Goal: Task Accomplishment & Management: Manage account settings

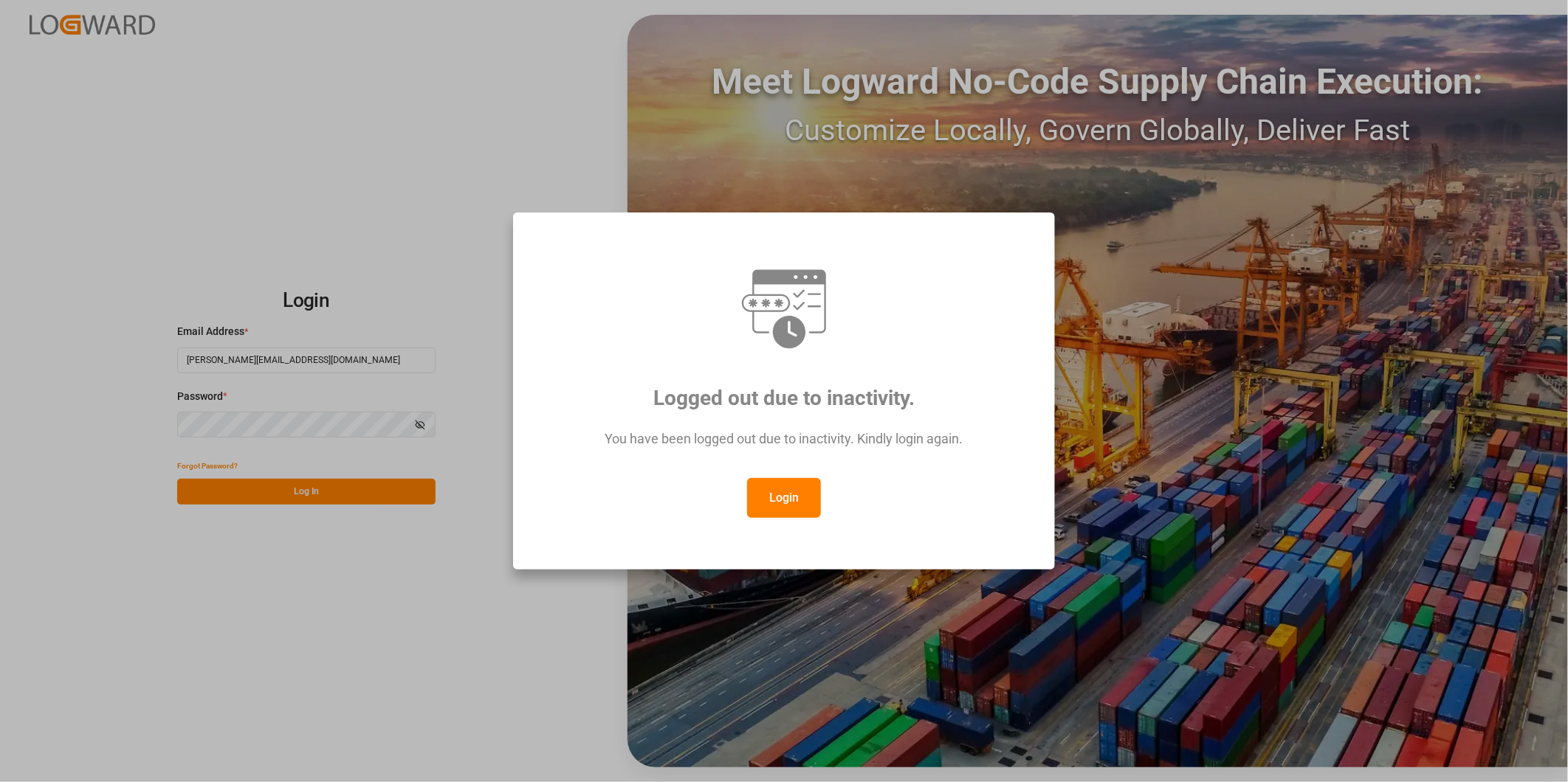
click at [793, 480] on button "Login" at bounding box center [784, 498] width 74 height 40
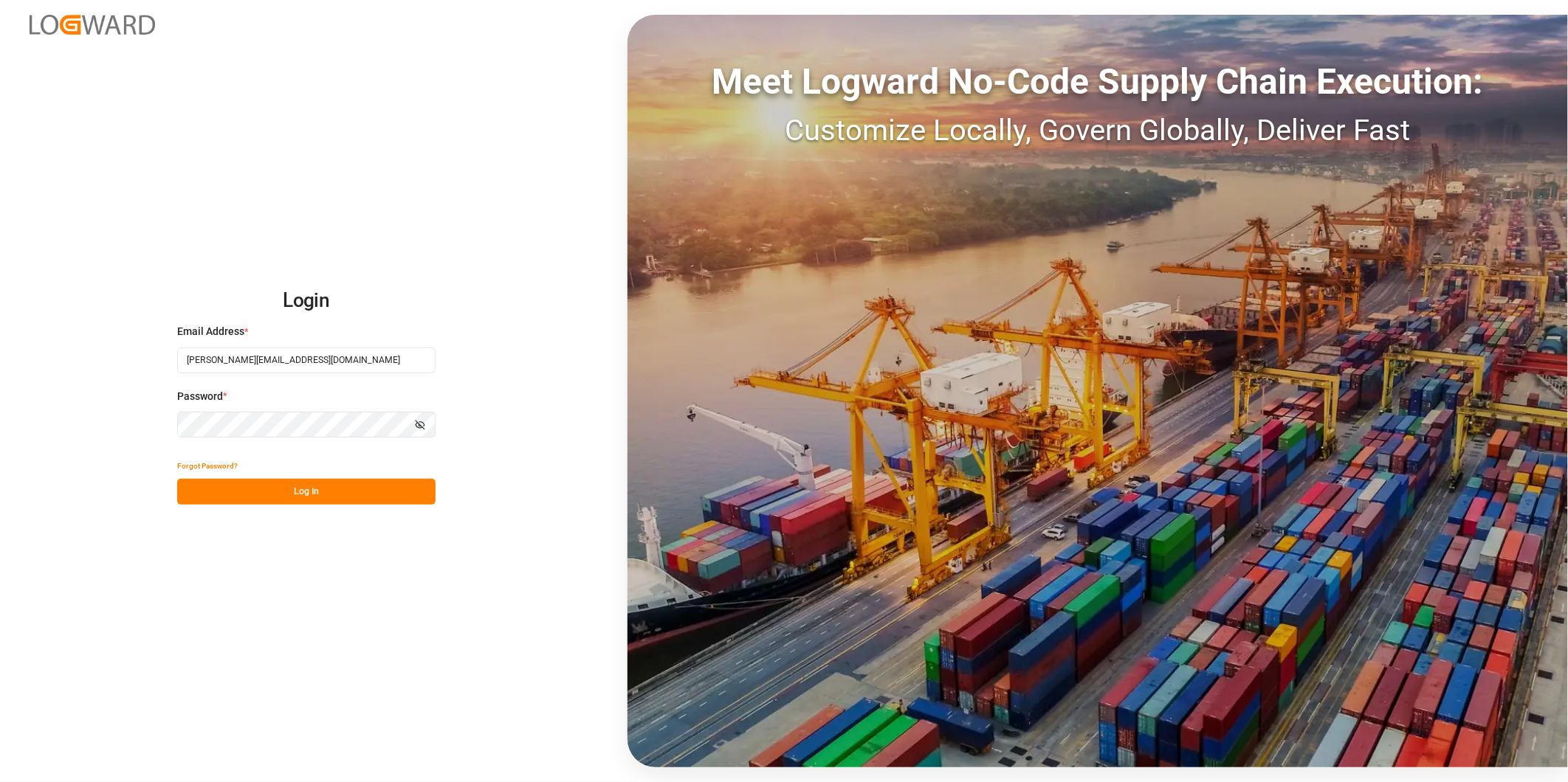
click at [328, 482] on button "Log In" at bounding box center [306, 491] width 259 height 25
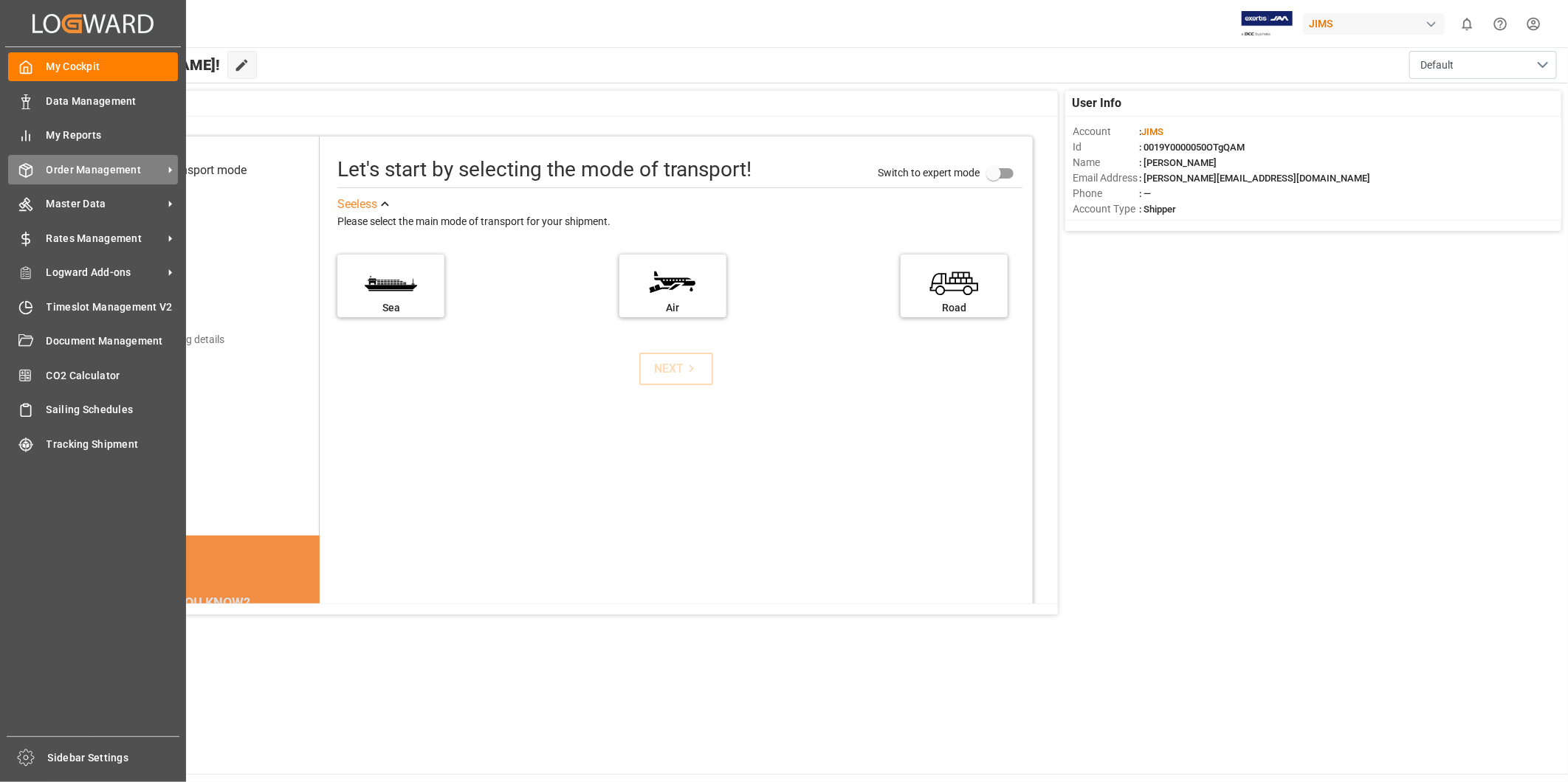
click at [144, 163] on span "Order Management" at bounding box center [104, 170] width 117 height 15
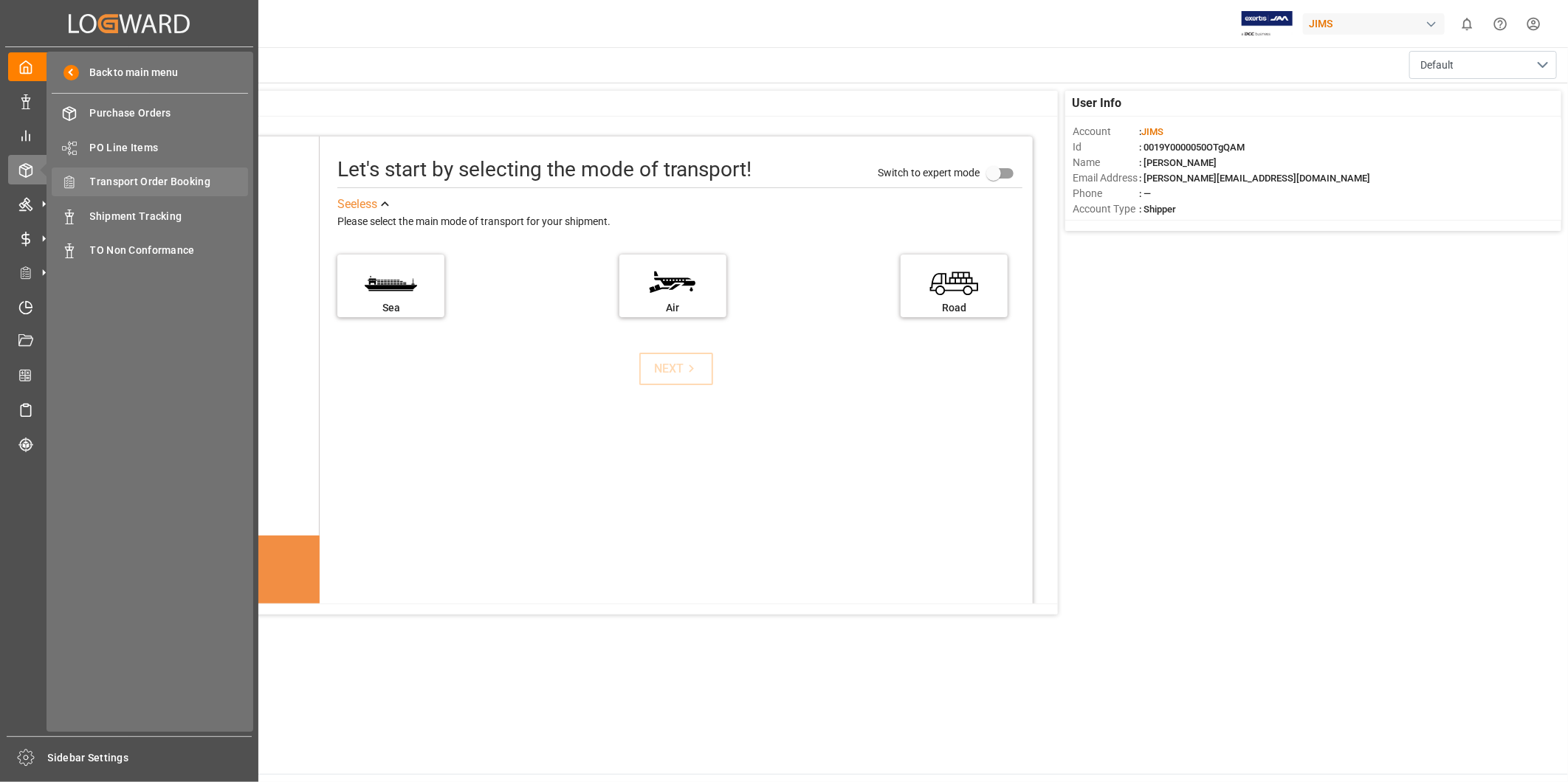
click at [162, 182] on span "Transport Order Booking" at bounding box center [170, 182] width 159 height 15
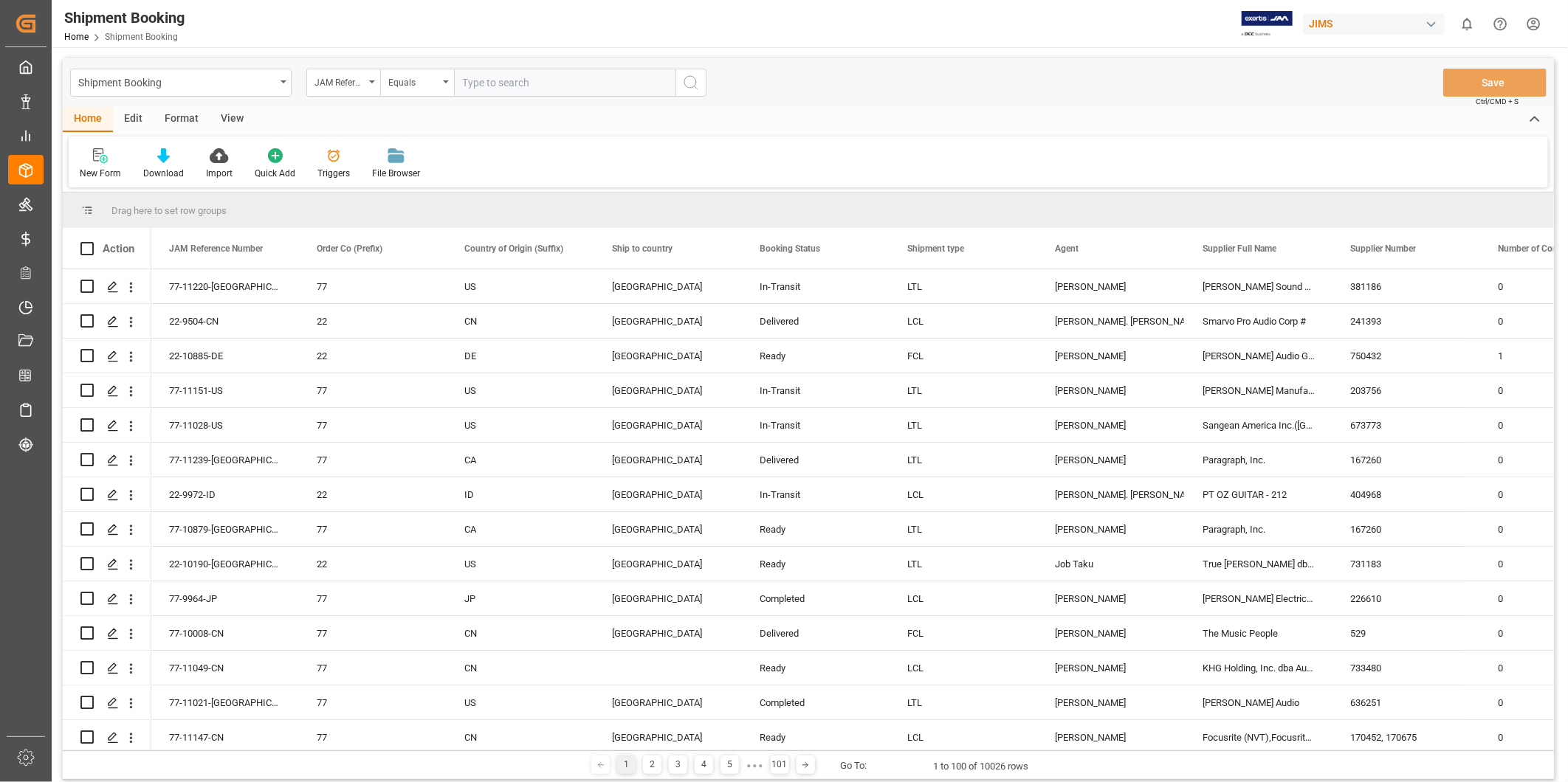
click at [527, 79] on input "text" at bounding box center [564, 83] width 221 height 28
type input "22-11214-[GEOGRAPHIC_DATA]"
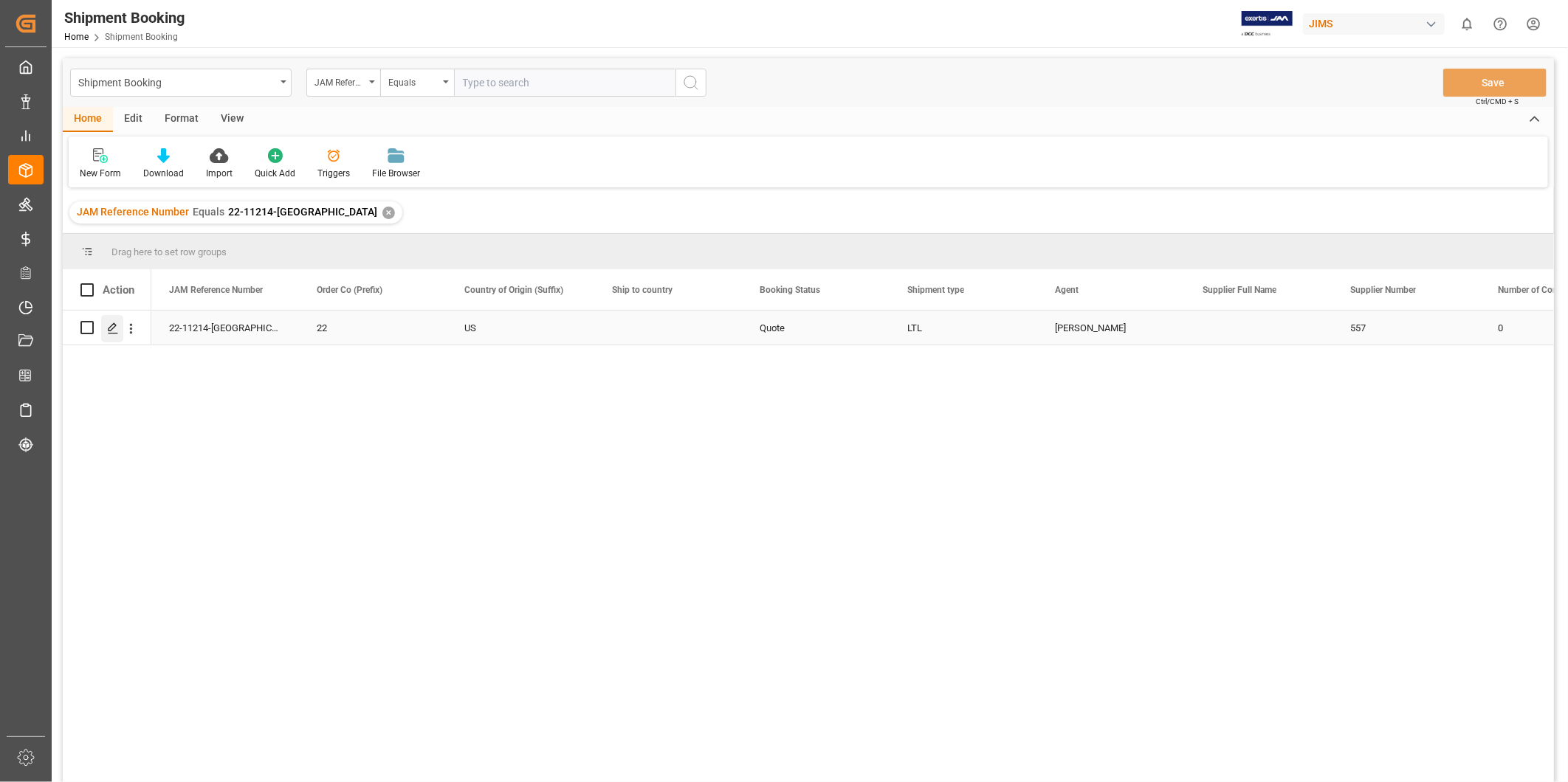
click at [113, 327] on polygon "Press SPACE to select this row." at bounding box center [113, 327] width 8 height 8
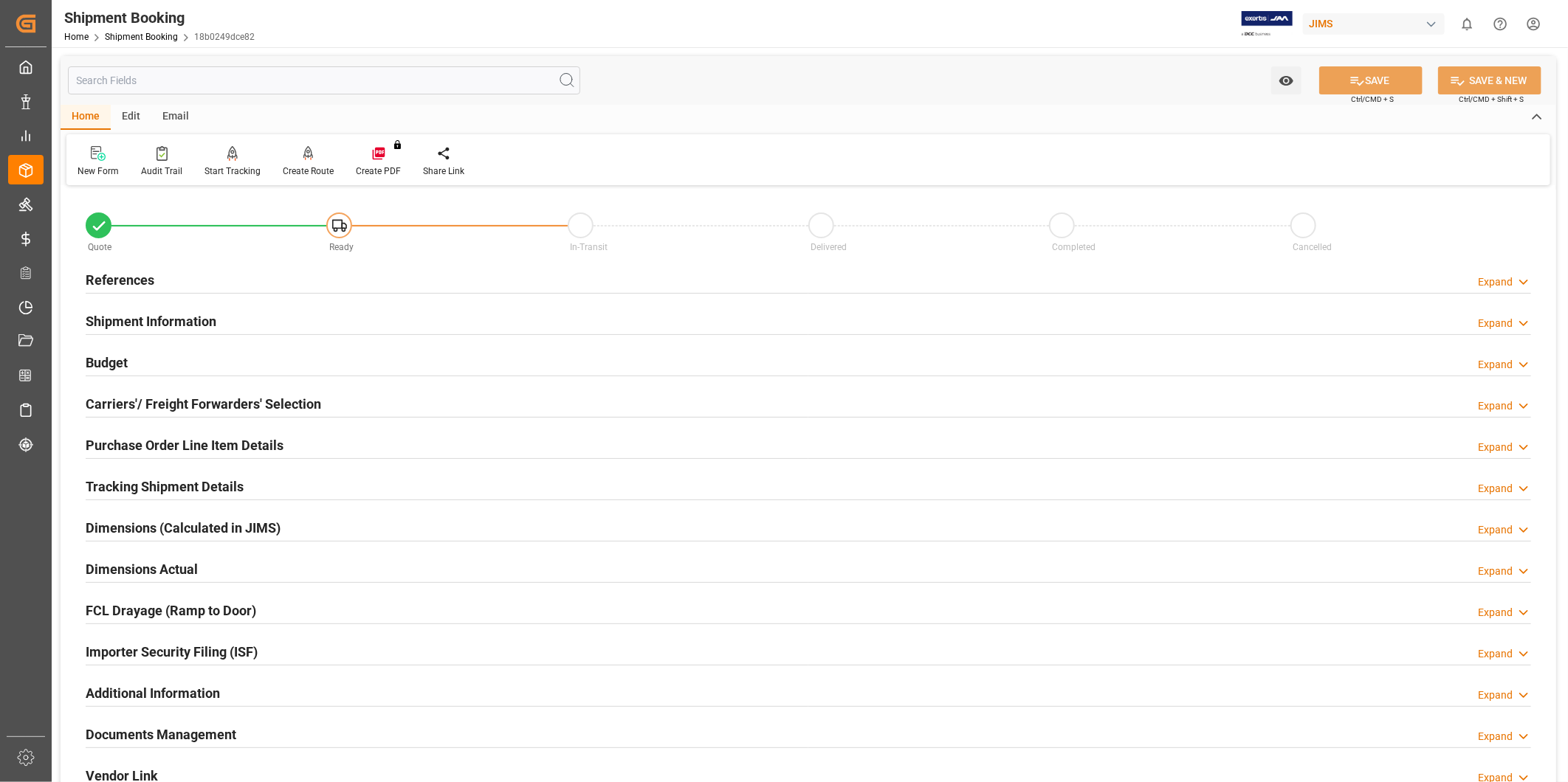
click at [208, 322] on h2 "Shipment Information" at bounding box center [150, 322] width 130 height 20
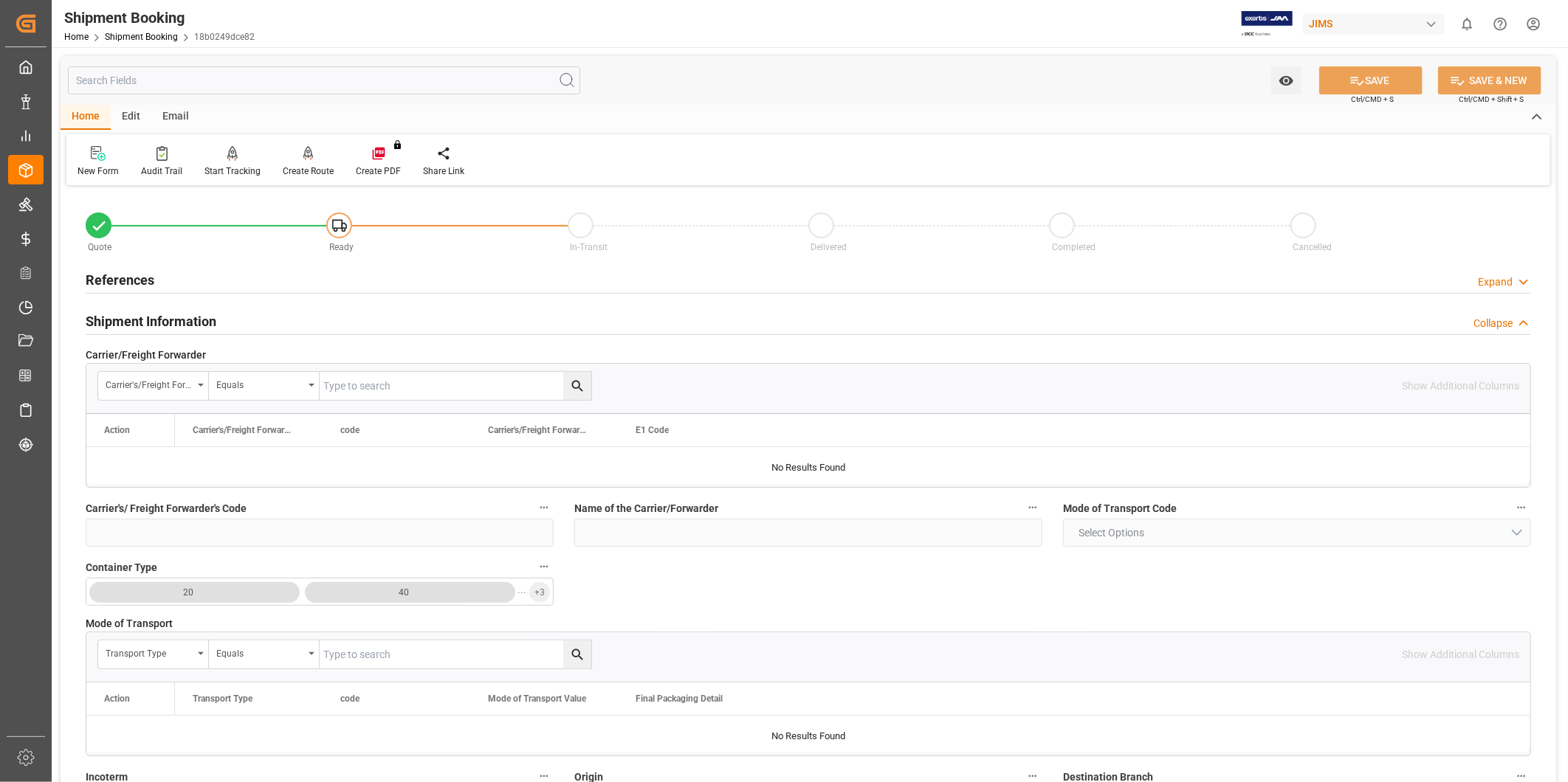
click at [208, 322] on h2 "Shipment Information" at bounding box center [150, 322] width 130 height 20
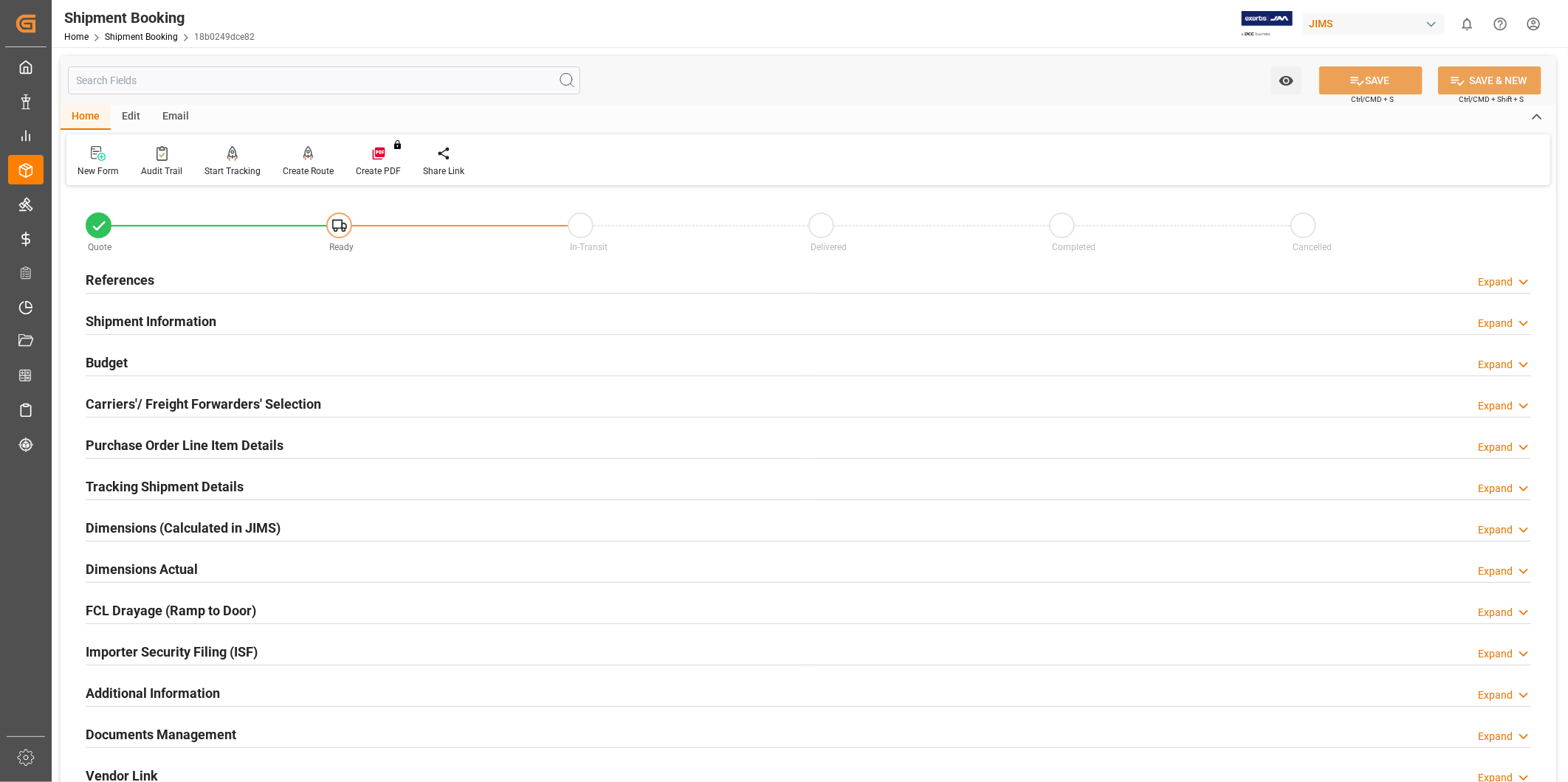
click at [201, 359] on div "Budget Expand" at bounding box center [808, 362] width 1445 height 28
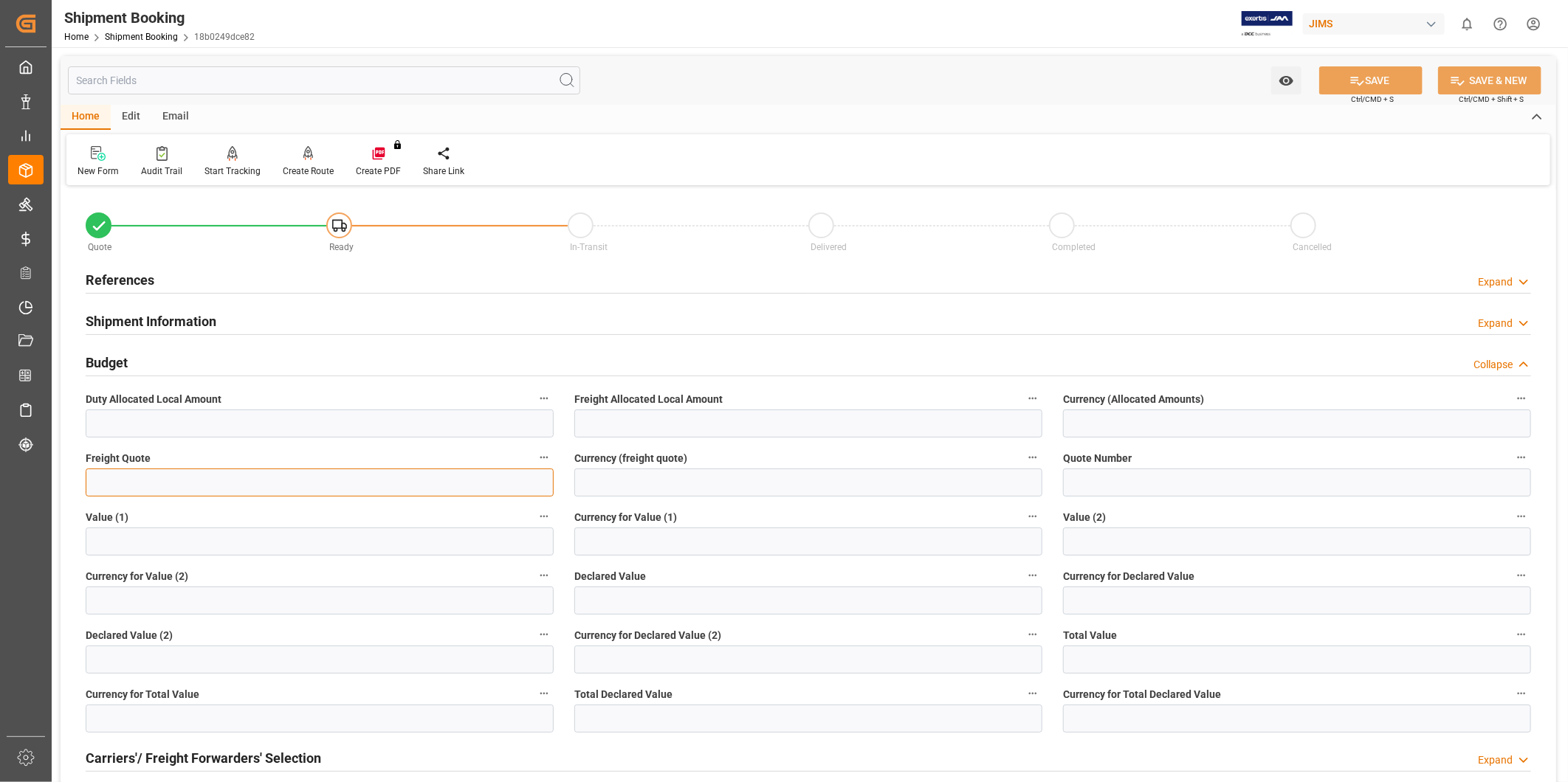
click at [281, 477] on input "text" at bounding box center [319, 483] width 468 height 28
type input "210"
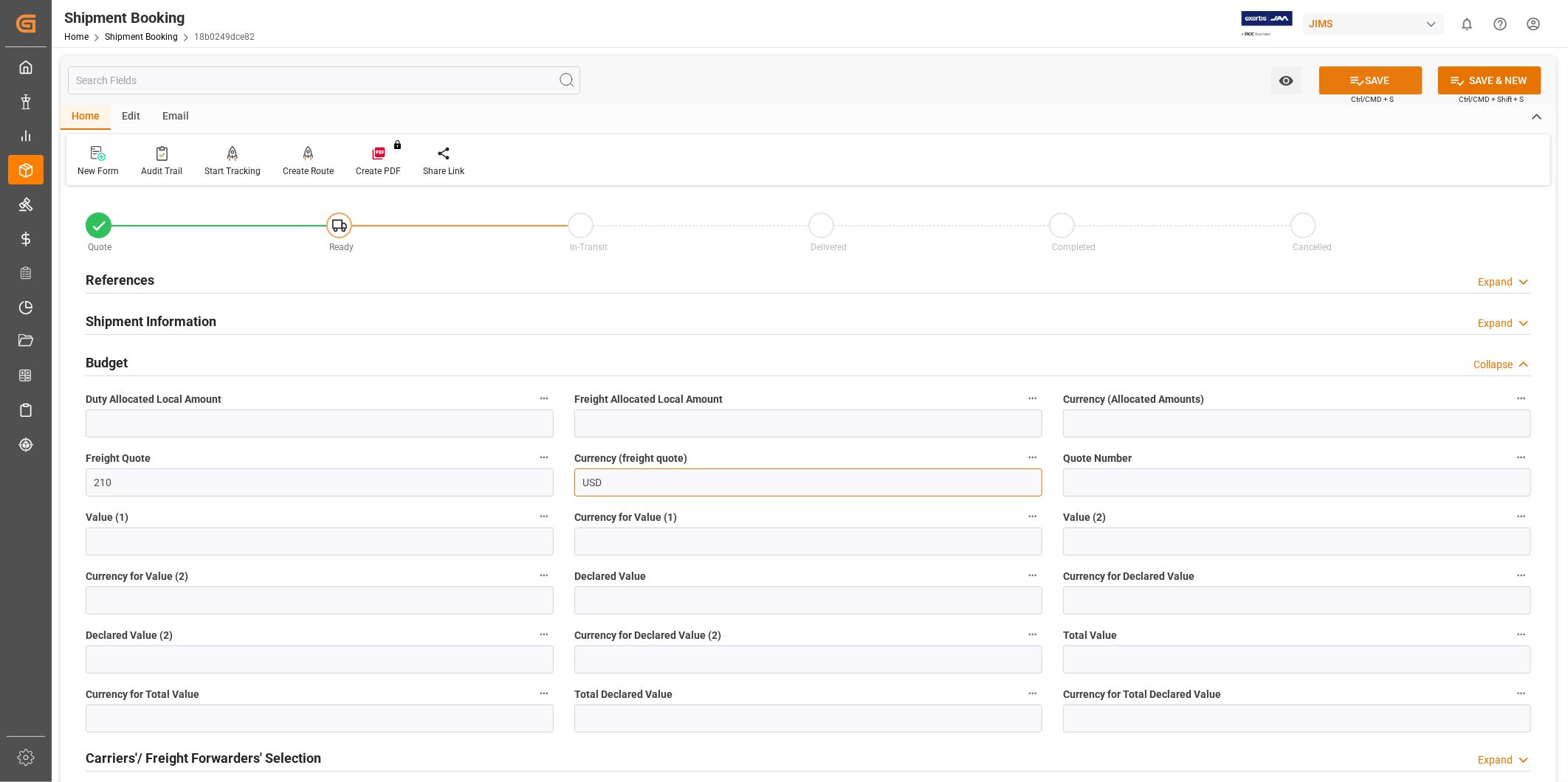
type input "USD"
click at [1384, 92] on button "SAVE" at bounding box center [1371, 80] width 103 height 28
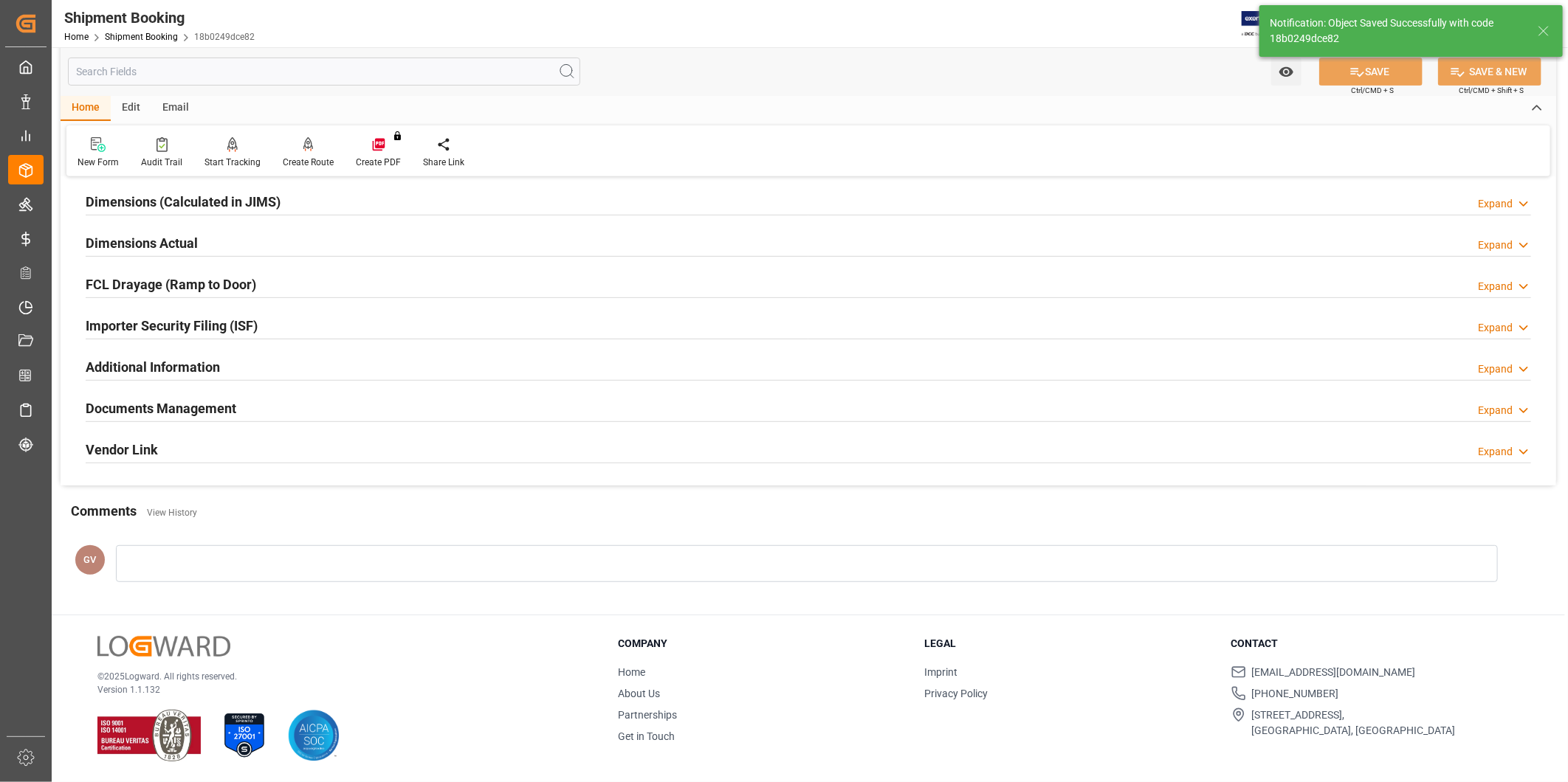
scroll to position [56, 0]
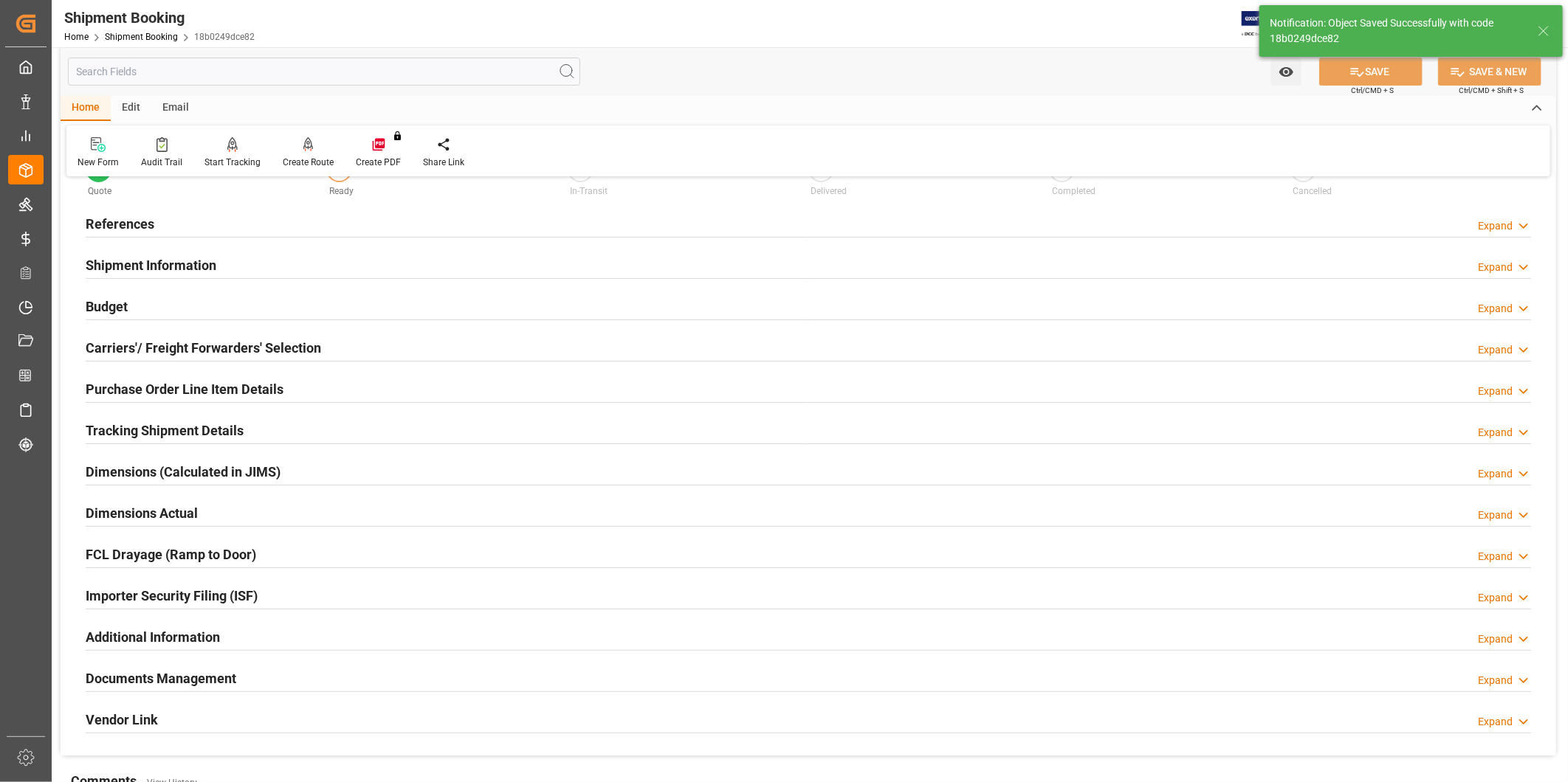
click at [231, 646] on div "Additional Information Expand" at bounding box center [808, 636] width 1445 height 28
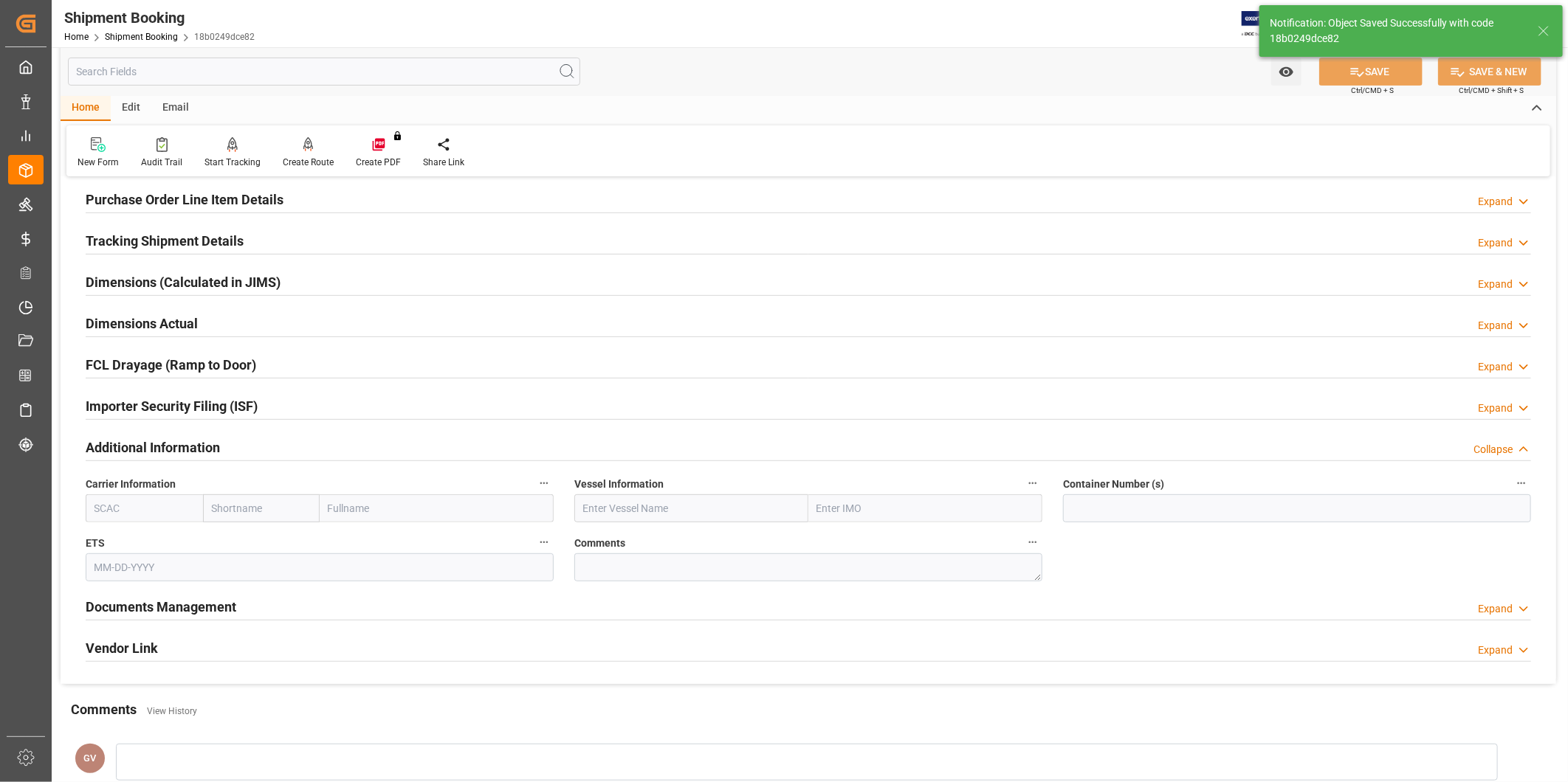
scroll to position [329, 0]
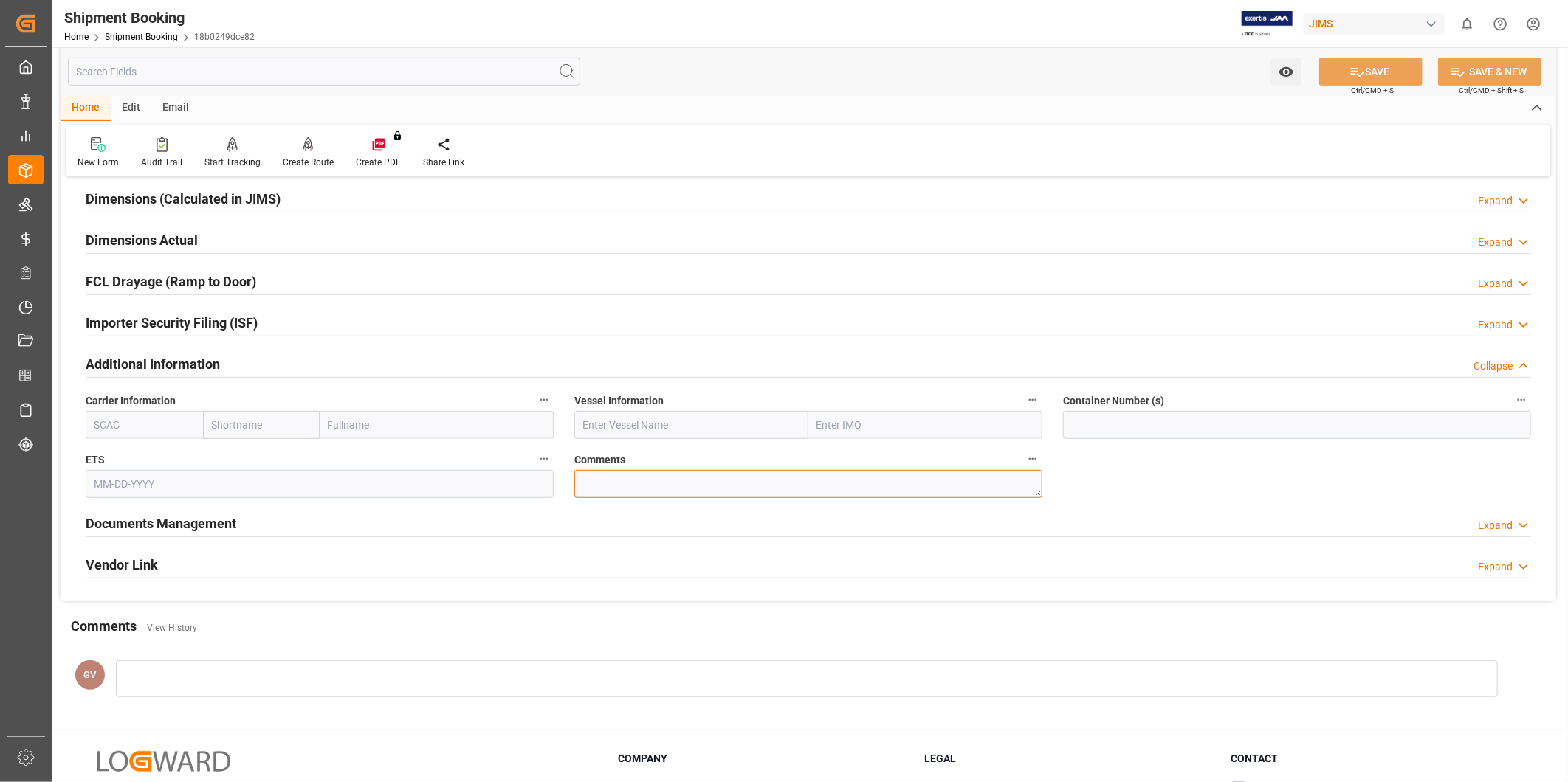
click at [624, 486] on textarea at bounding box center [808, 484] width 468 height 28
type textarea "D"
paste textarea "9352254"
type textarea "SO 9352254"
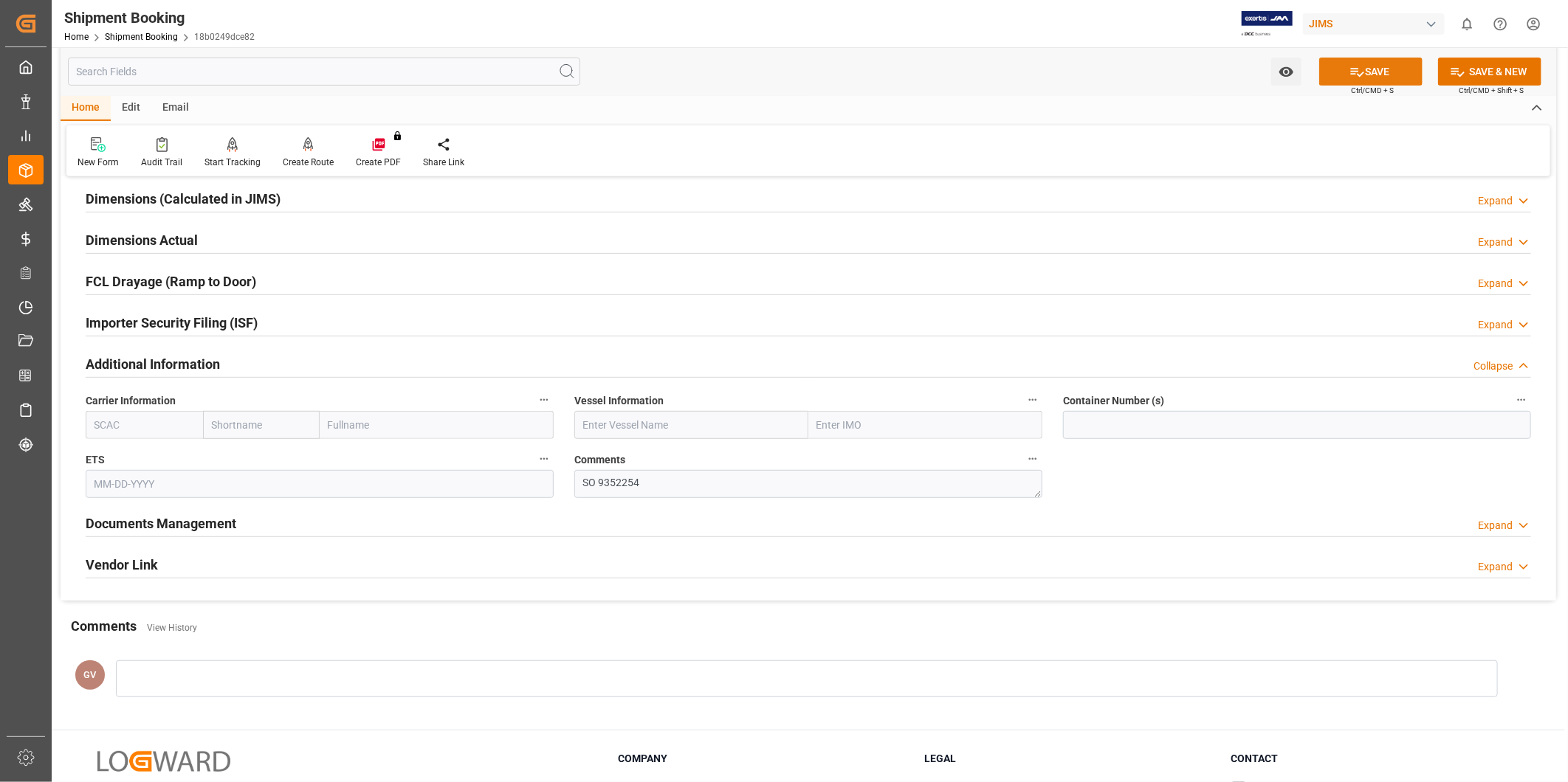
click at [1337, 79] on button "SAVE" at bounding box center [1371, 72] width 103 height 28
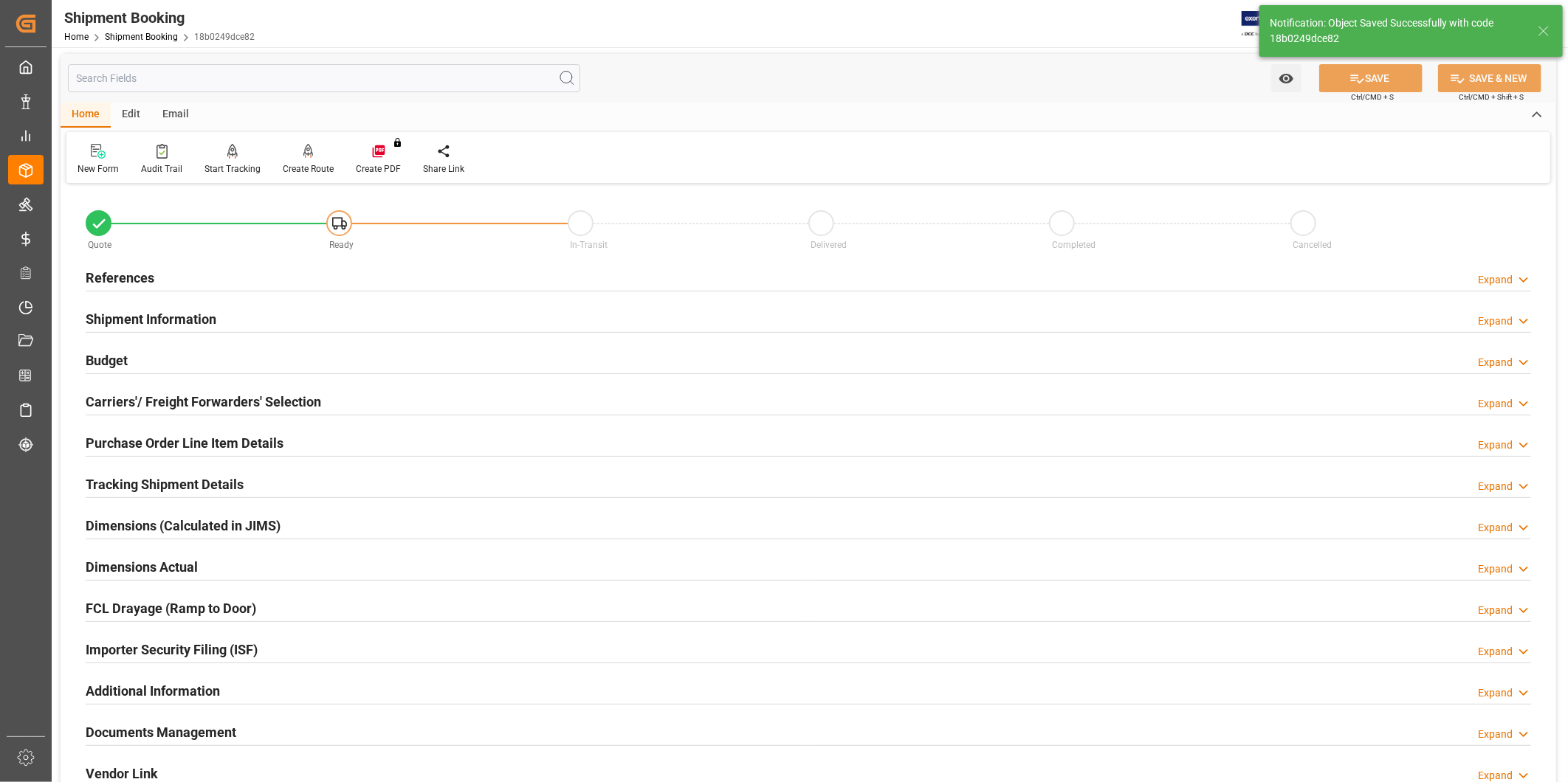
scroll to position [0, 0]
click at [291, 406] on h2 "Carriers'/ Freight Forwarders' Selection" at bounding box center [203, 404] width 235 height 20
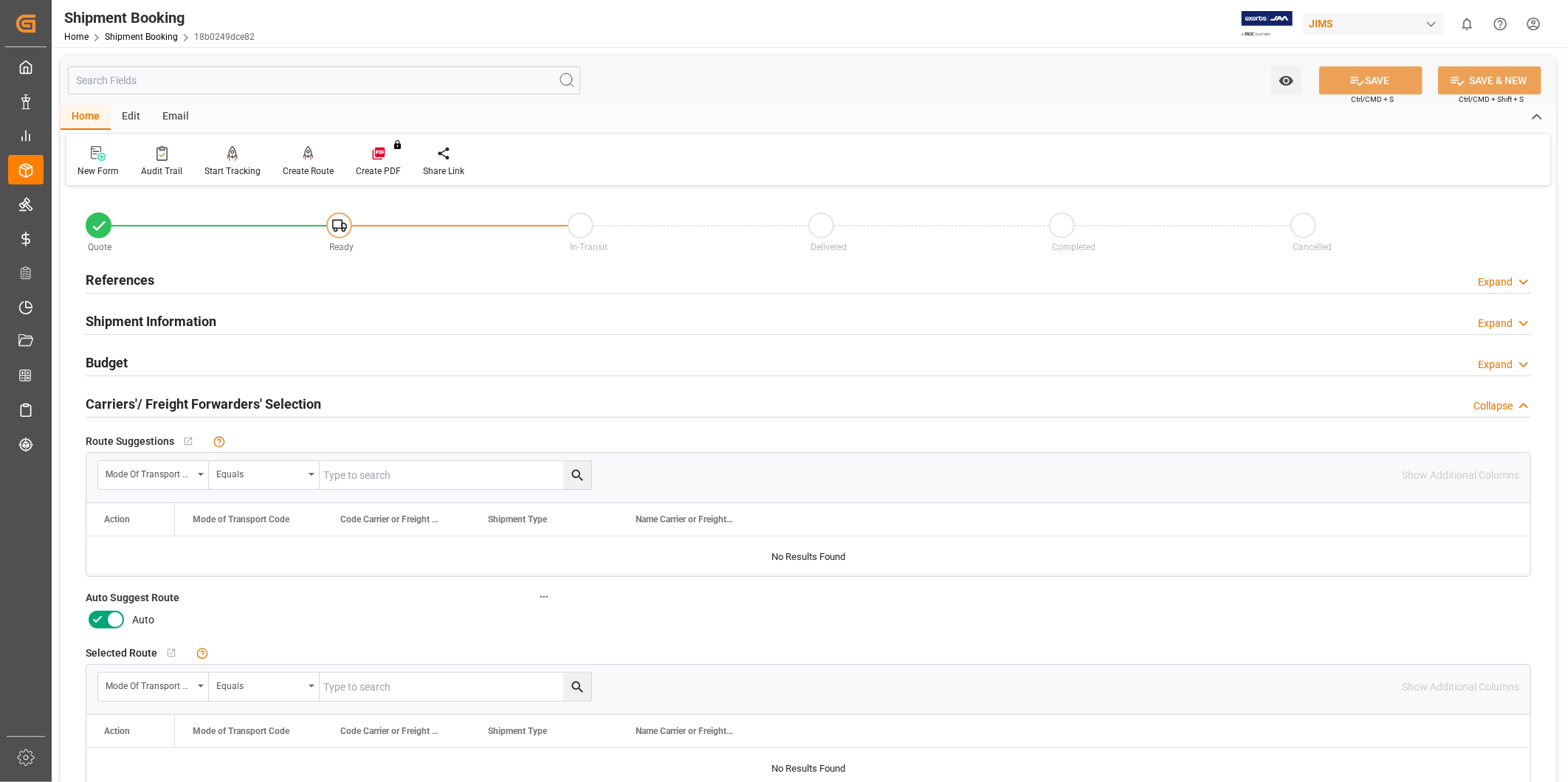
click at [104, 621] on icon at bounding box center [97, 619] width 18 height 18
click at [0, 0] on input "checkbox" at bounding box center [0, 0] width 0 height 0
click at [1343, 89] on button "SAVE" at bounding box center [1371, 80] width 103 height 28
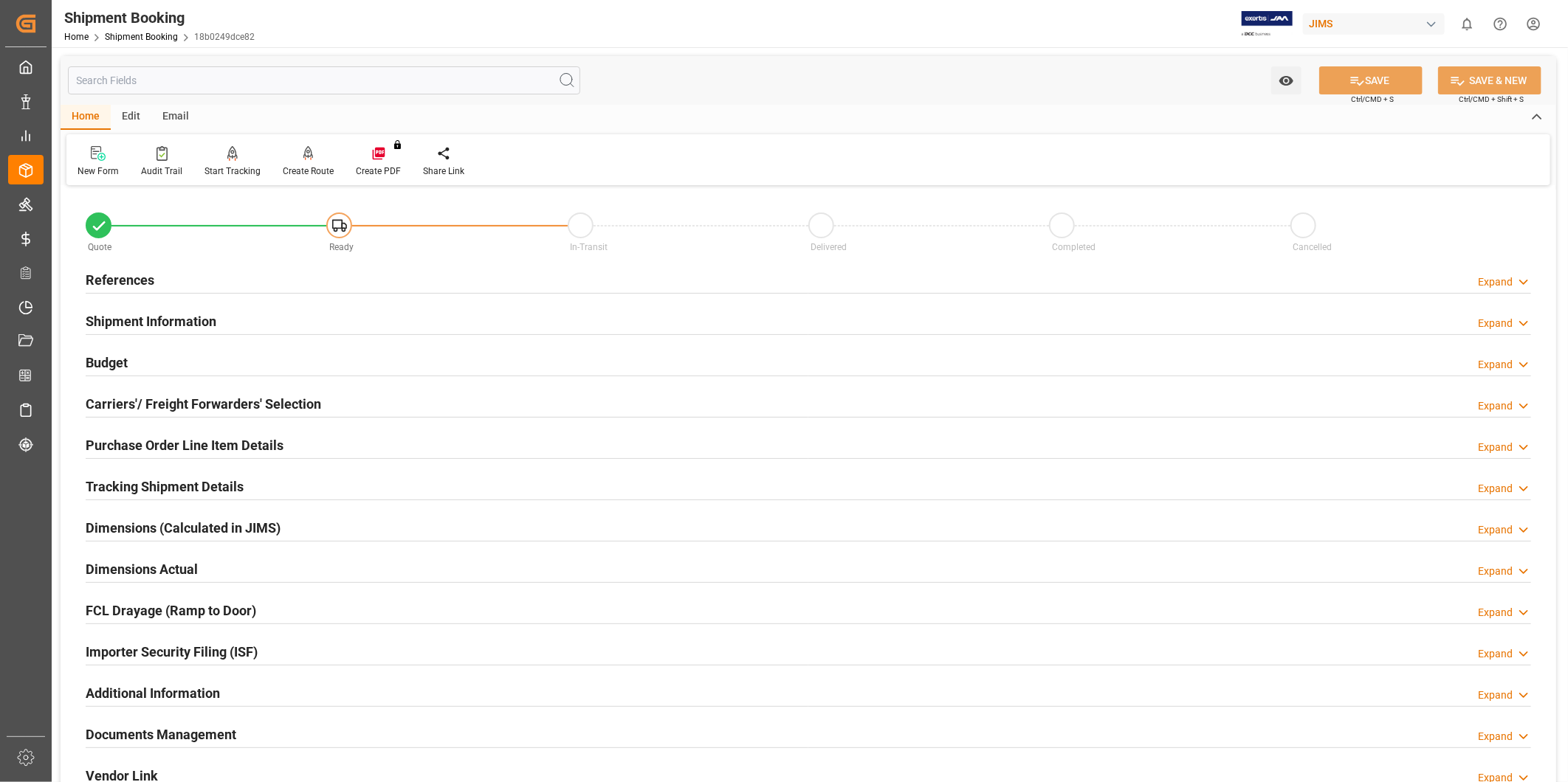
click at [419, 409] on div "Carriers'/ Freight Forwarders' Selection Expand" at bounding box center [808, 403] width 1445 height 28
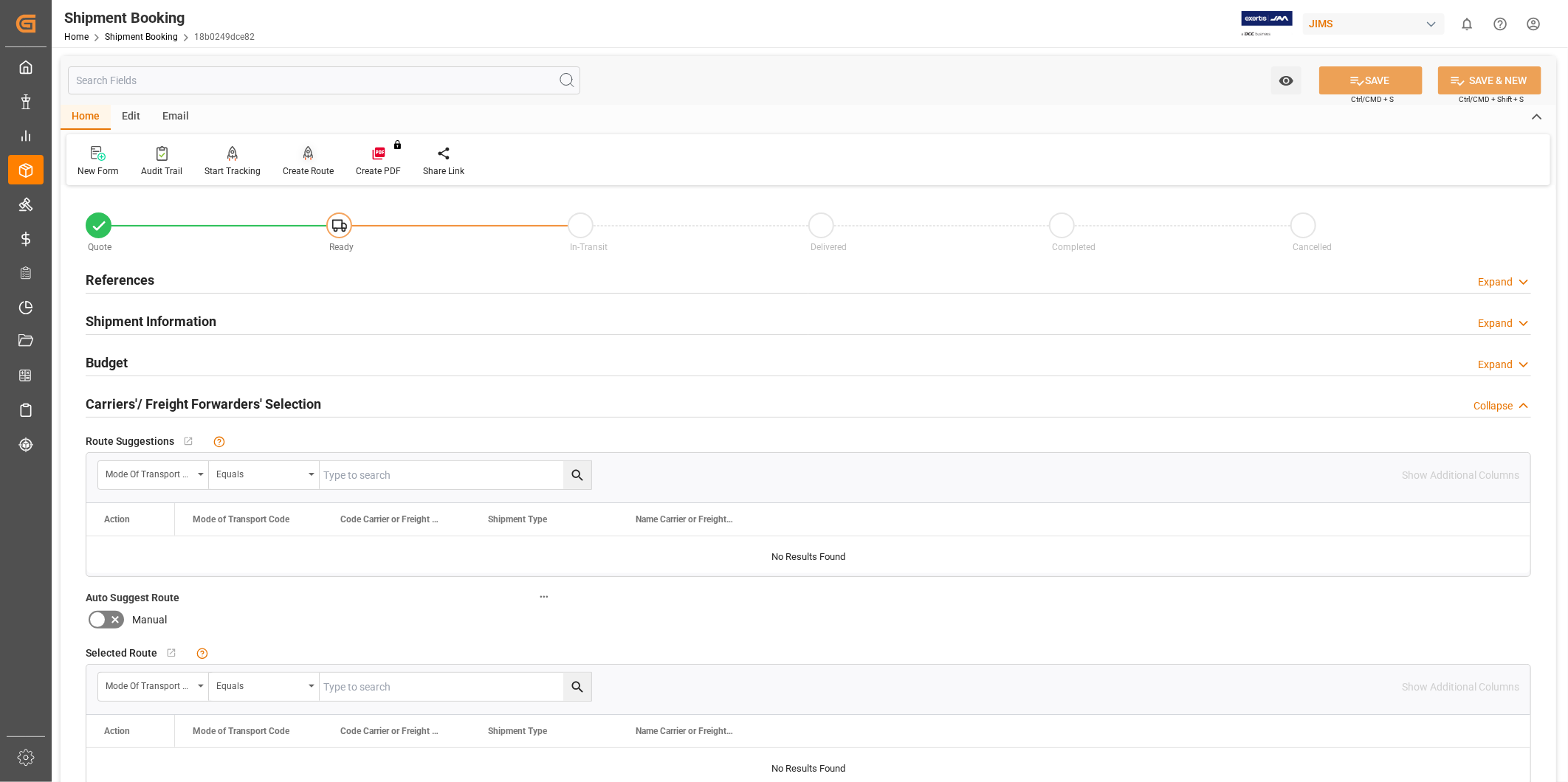
click at [310, 173] on div "Create Route" at bounding box center [308, 170] width 51 height 13
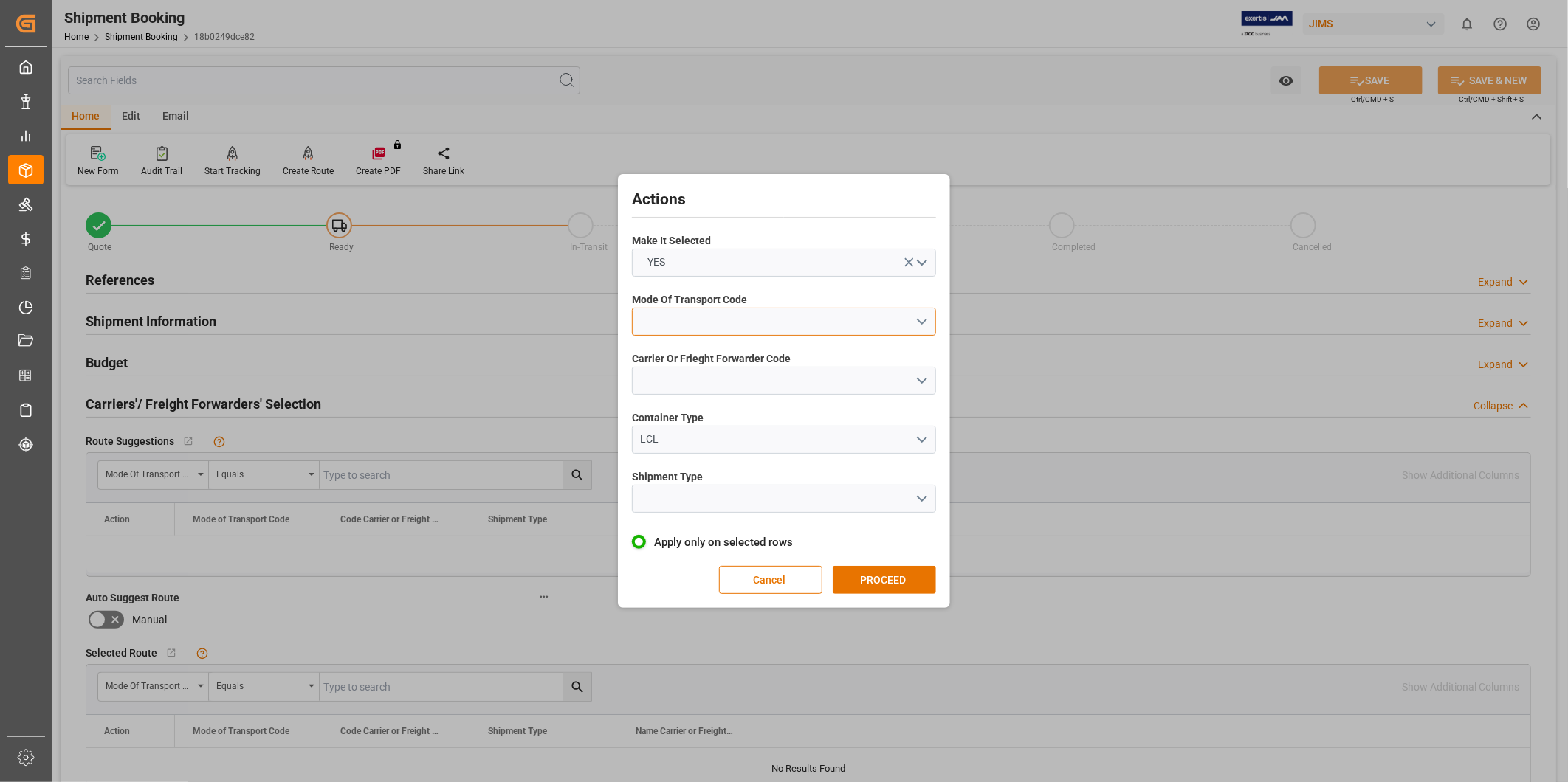
click at [732, 319] on button "open menu" at bounding box center [784, 322] width 304 height 28
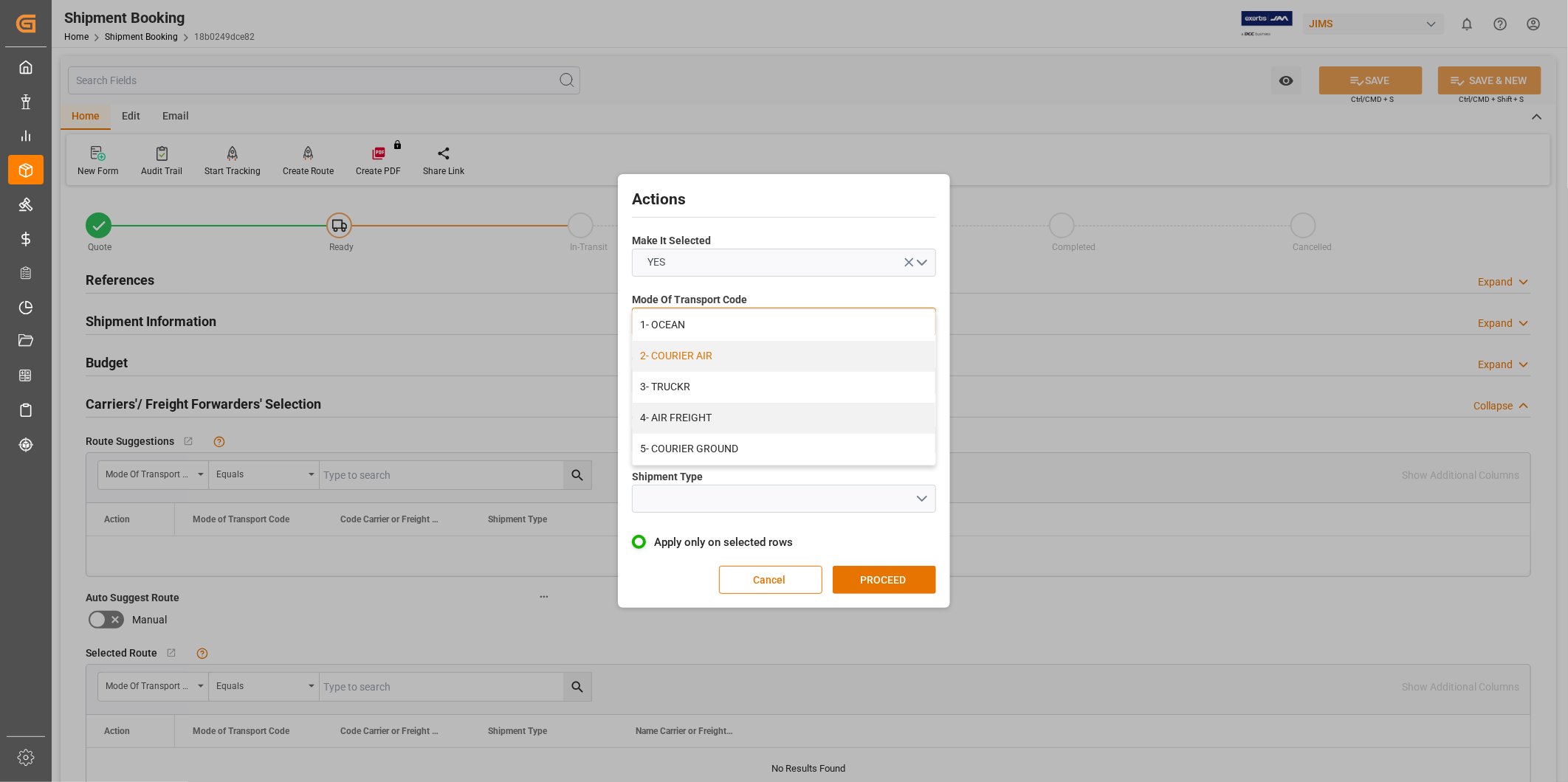
click at [721, 357] on div "2- COURIER AIR" at bounding box center [784, 356] width 302 height 31
click at [709, 367] on button "open menu" at bounding box center [784, 381] width 304 height 28
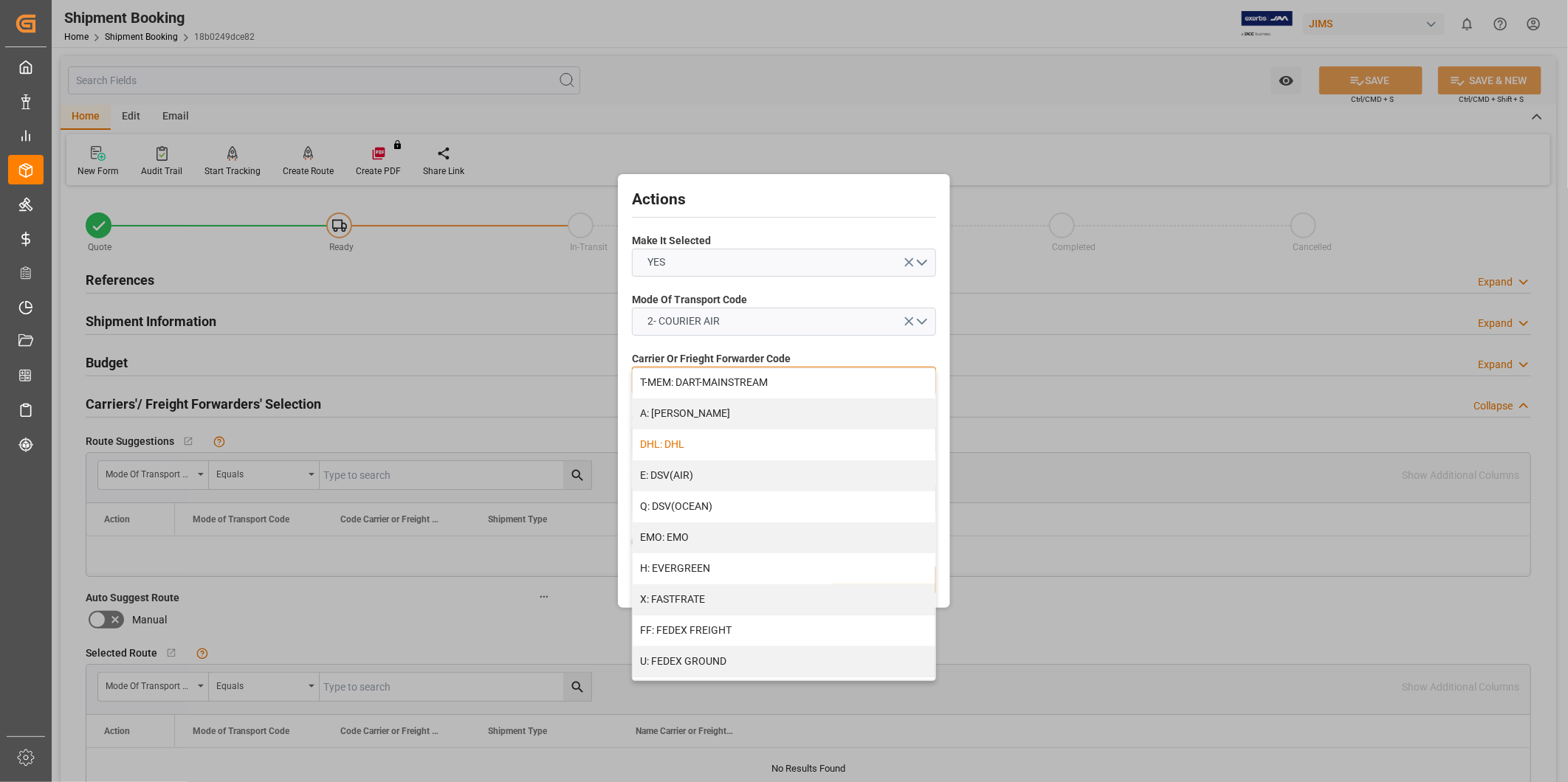
scroll to position [273, 0]
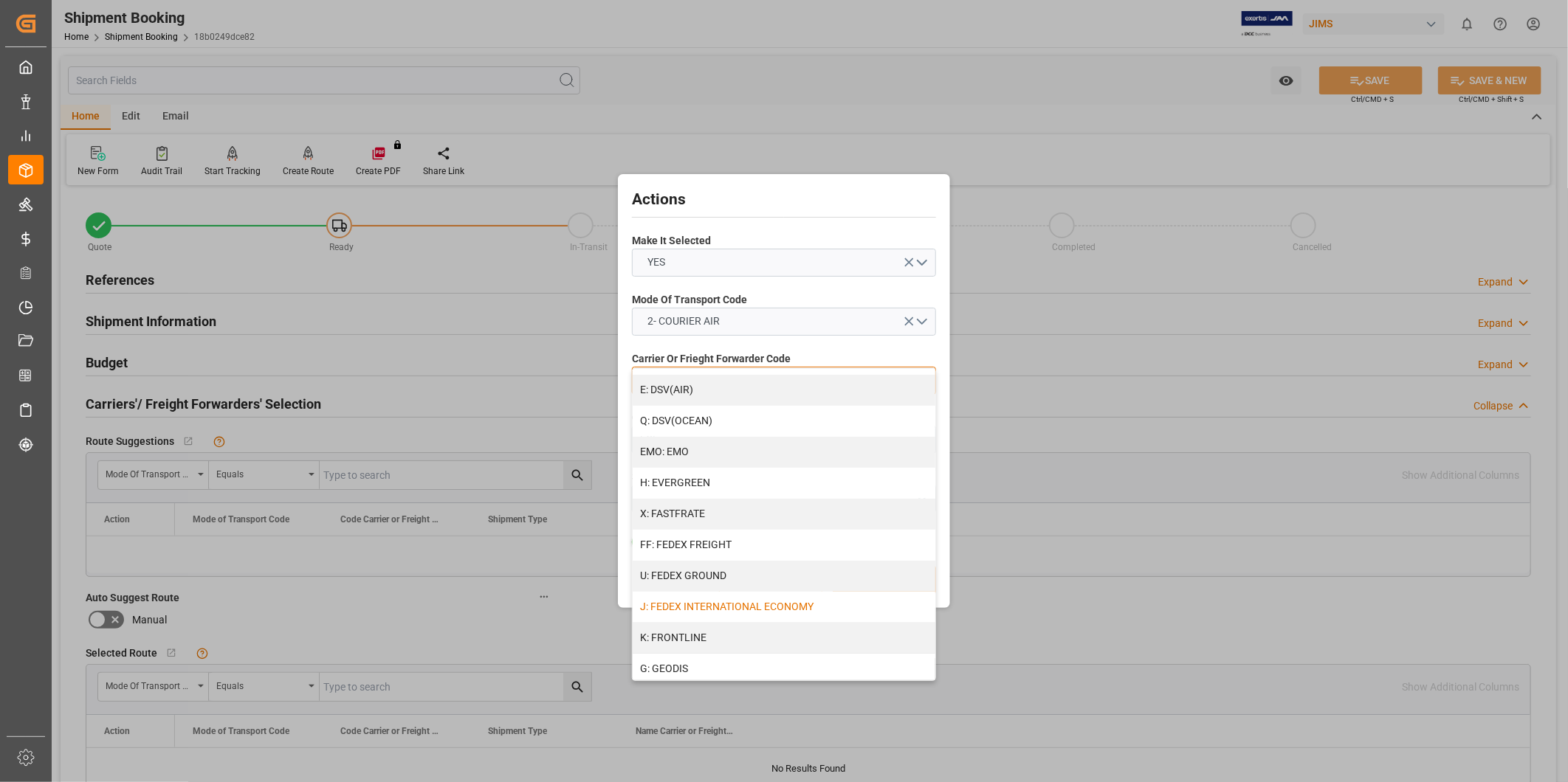
click at [758, 605] on div "J: FEDEX INTERNATIONAL ECONOMY" at bounding box center [784, 607] width 302 height 31
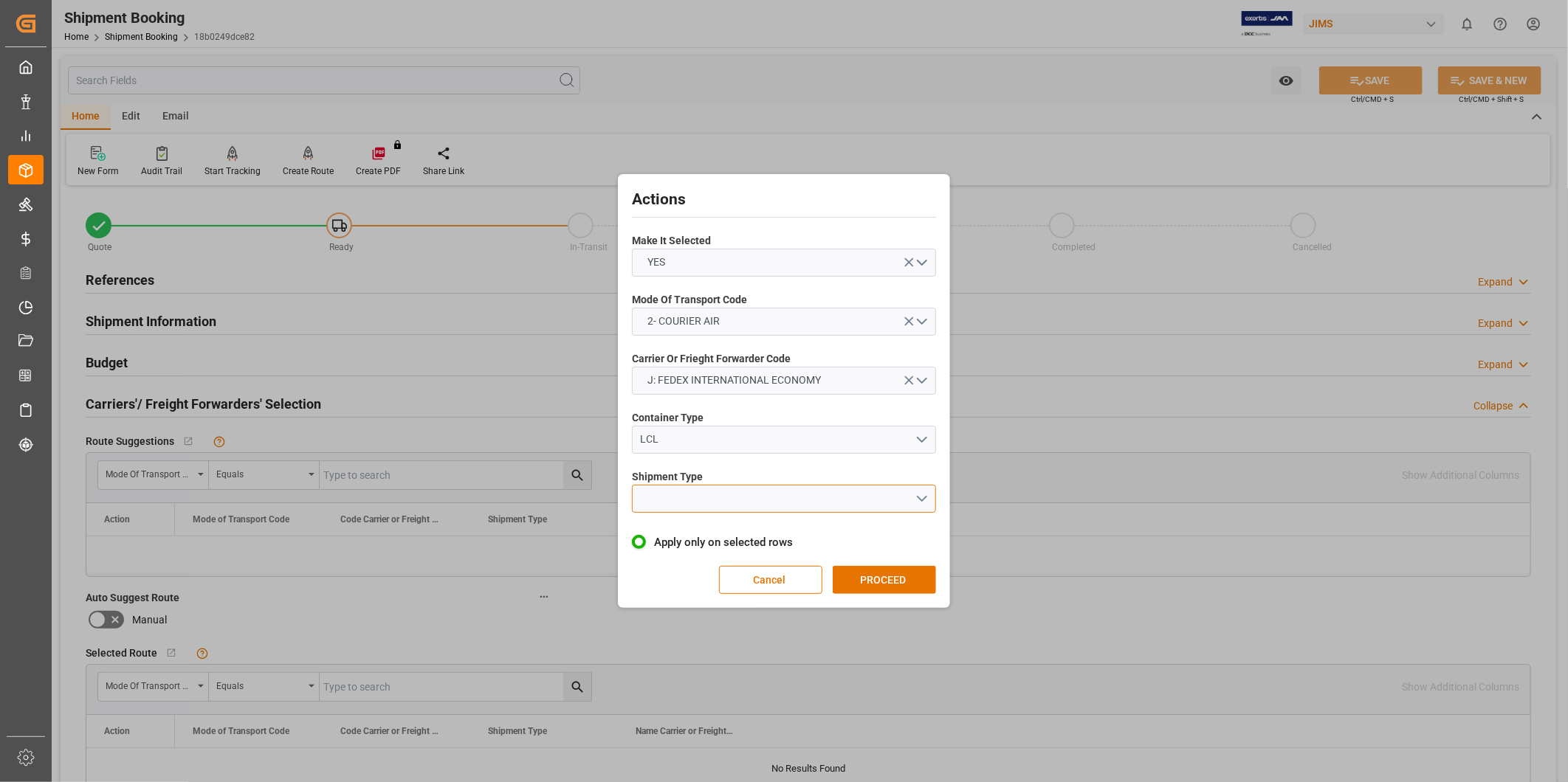
click at [696, 504] on button "open menu" at bounding box center [784, 499] width 304 height 28
click at [698, 509] on div "LTL" at bounding box center [784, 502] width 302 height 31
click at [897, 579] on button "PROCEED" at bounding box center [884, 580] width 103 height 28
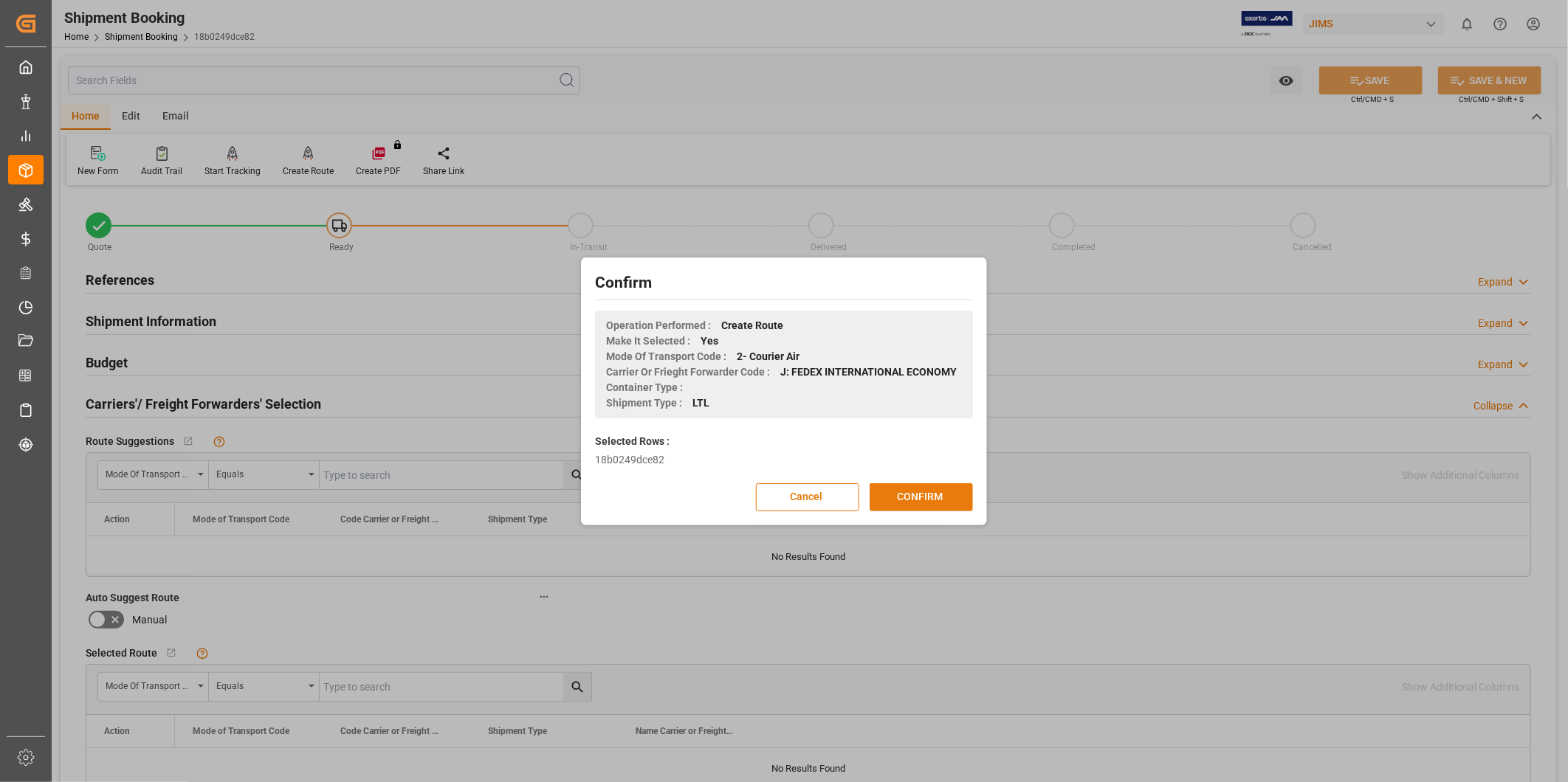
click at [924, 493] on button "CONFIRM" at bounding box center [921, 497] width 103 height 28
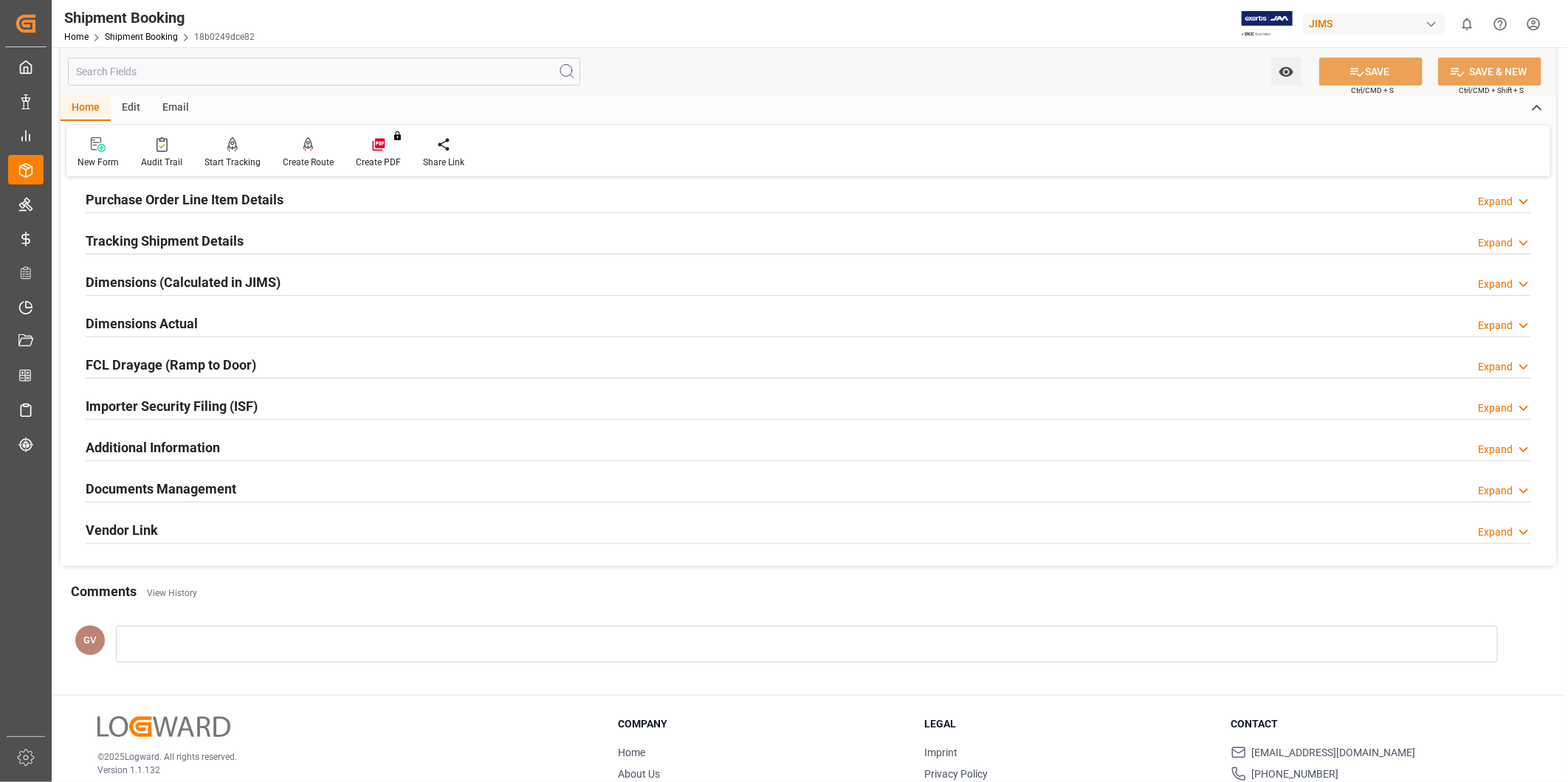
scroll to position [327, 0]
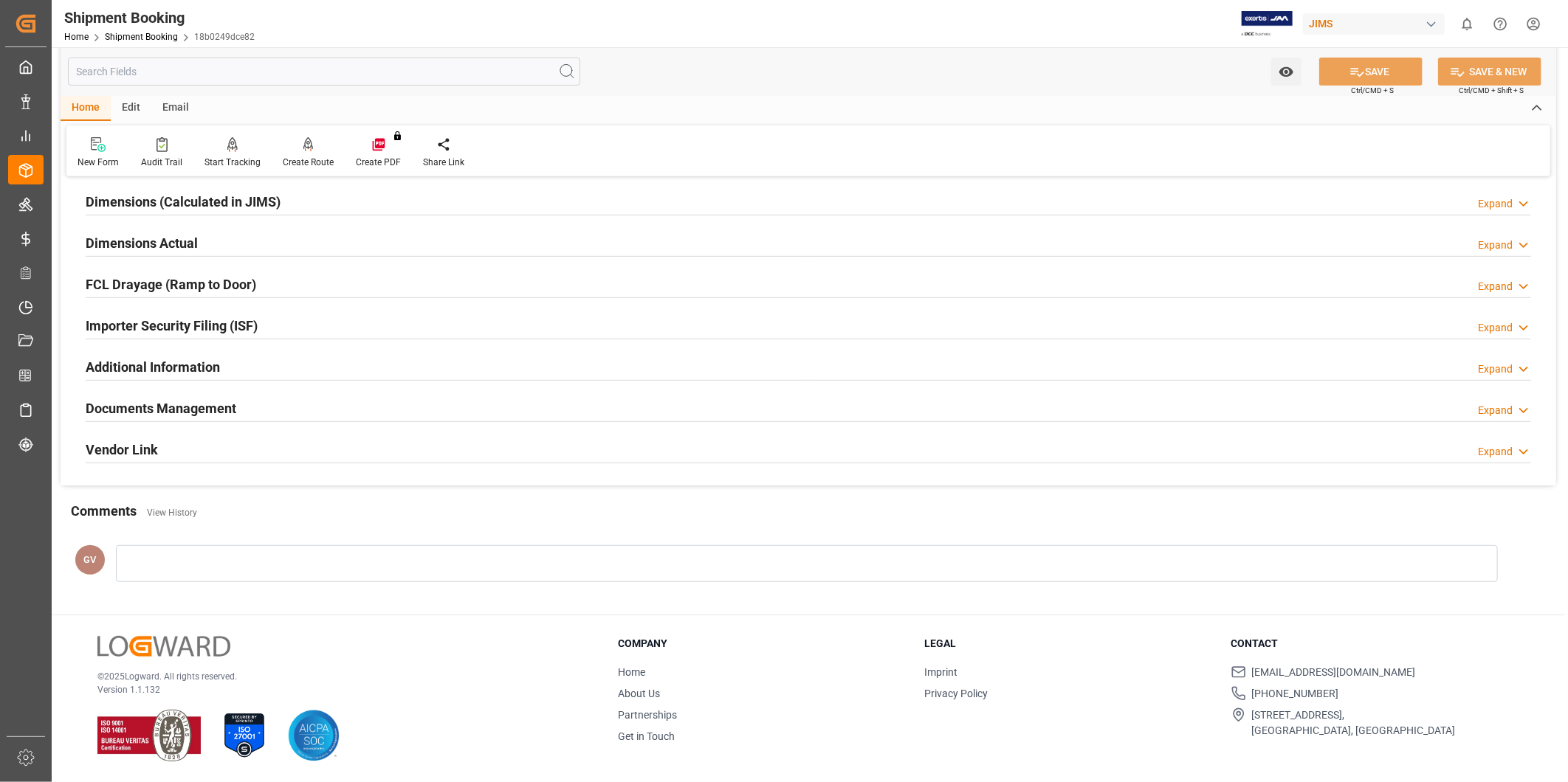
click at [328, 414] on div "Documents Management Expand" at bounding box center [808, 407] width 1445 height 28
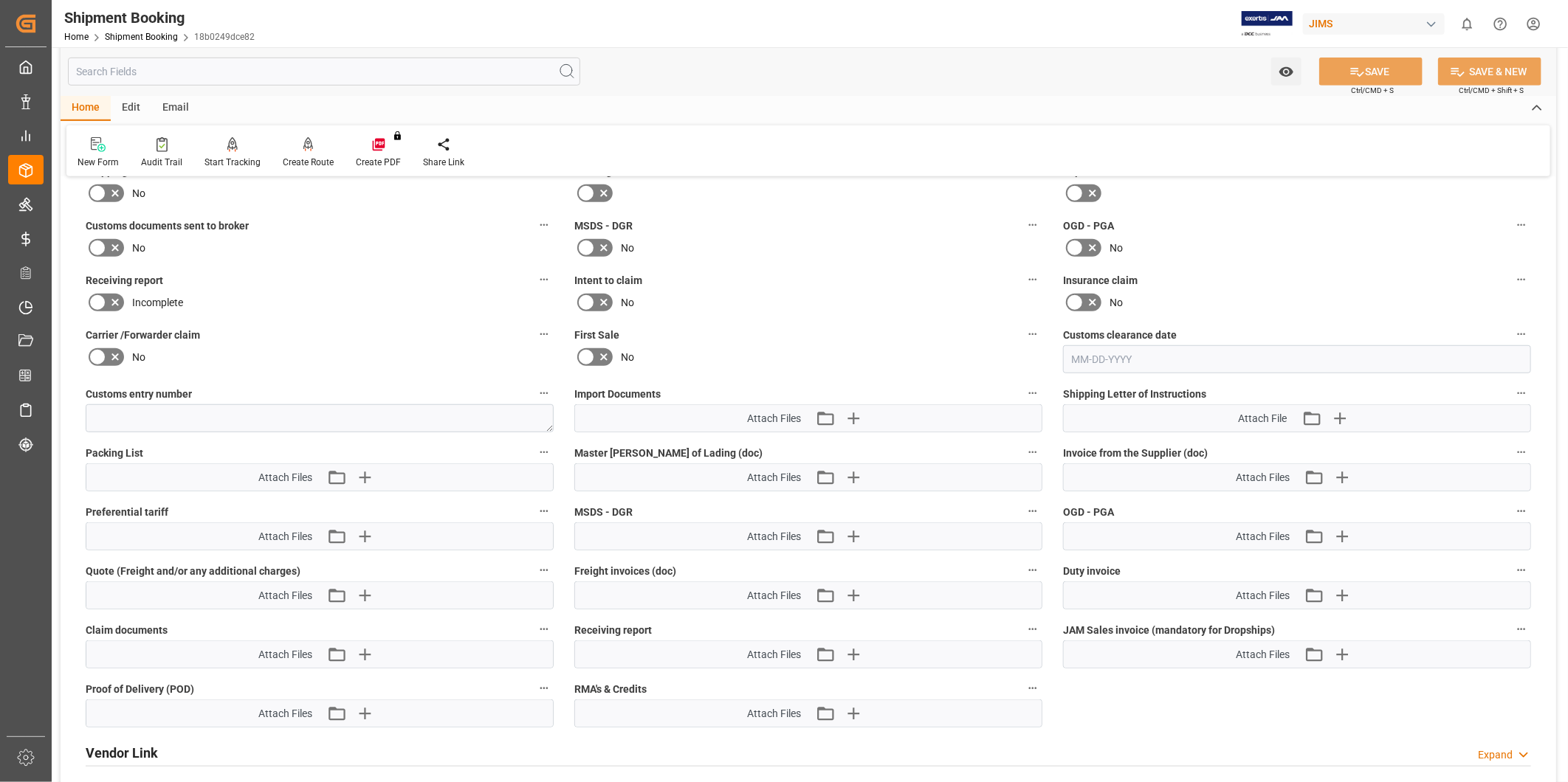
scroll to position [736, 0]
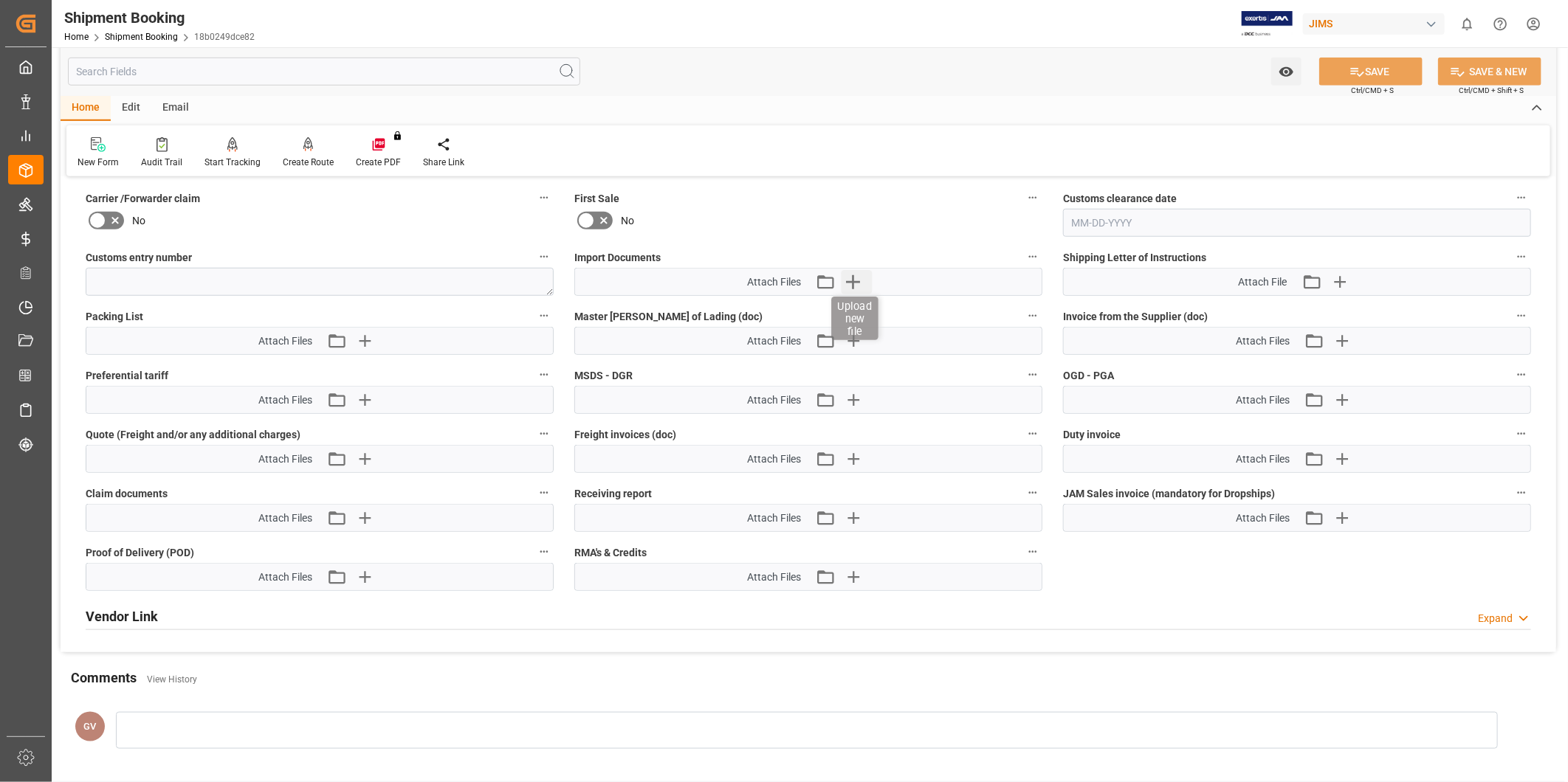
click at [860, 277] on icon "button" at bounding box center [853, 282] width 14 height 14
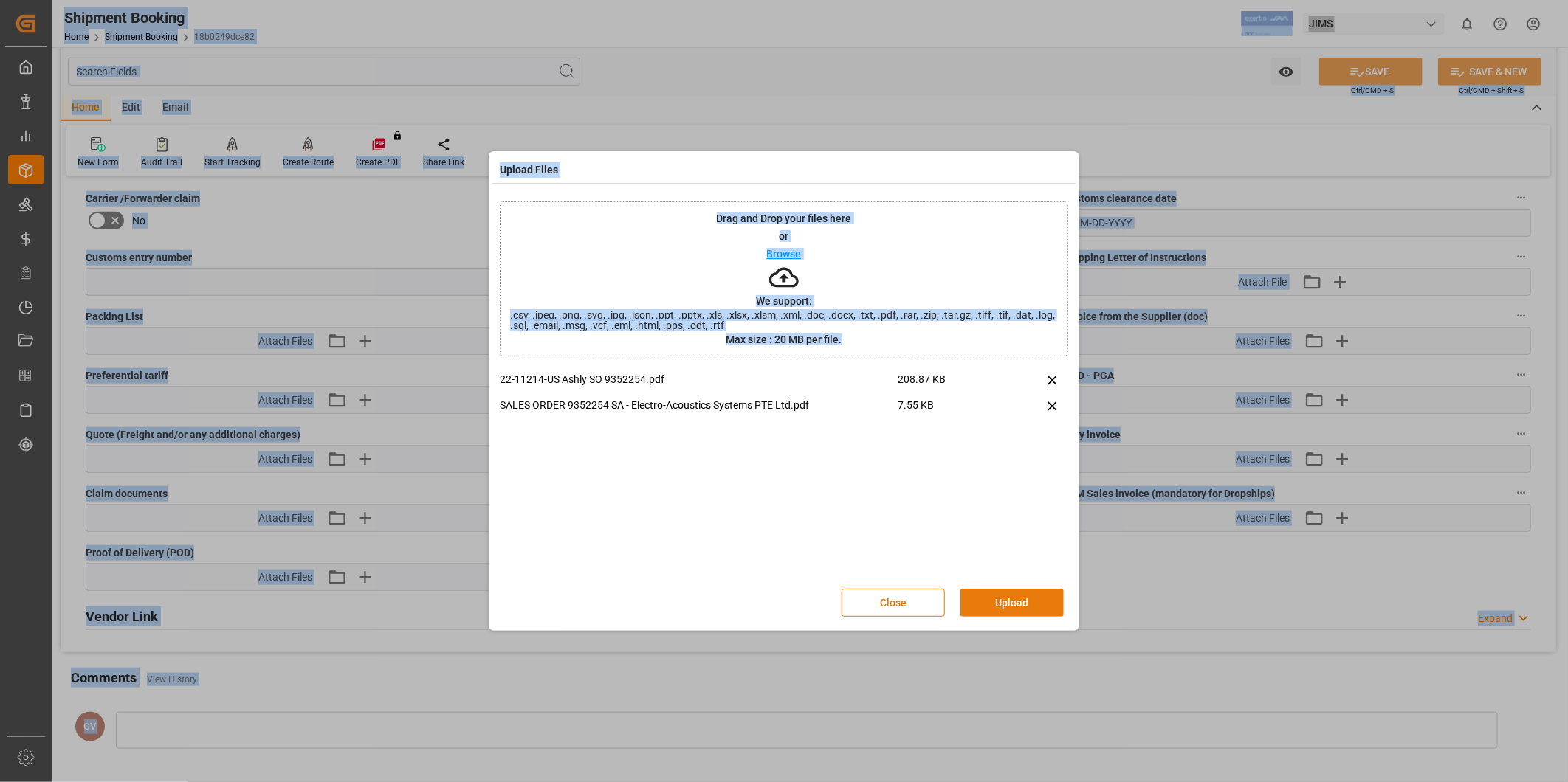
click at [1029, 598] on button "Upload" at bounding box center [1012, 603] width 103 height 28
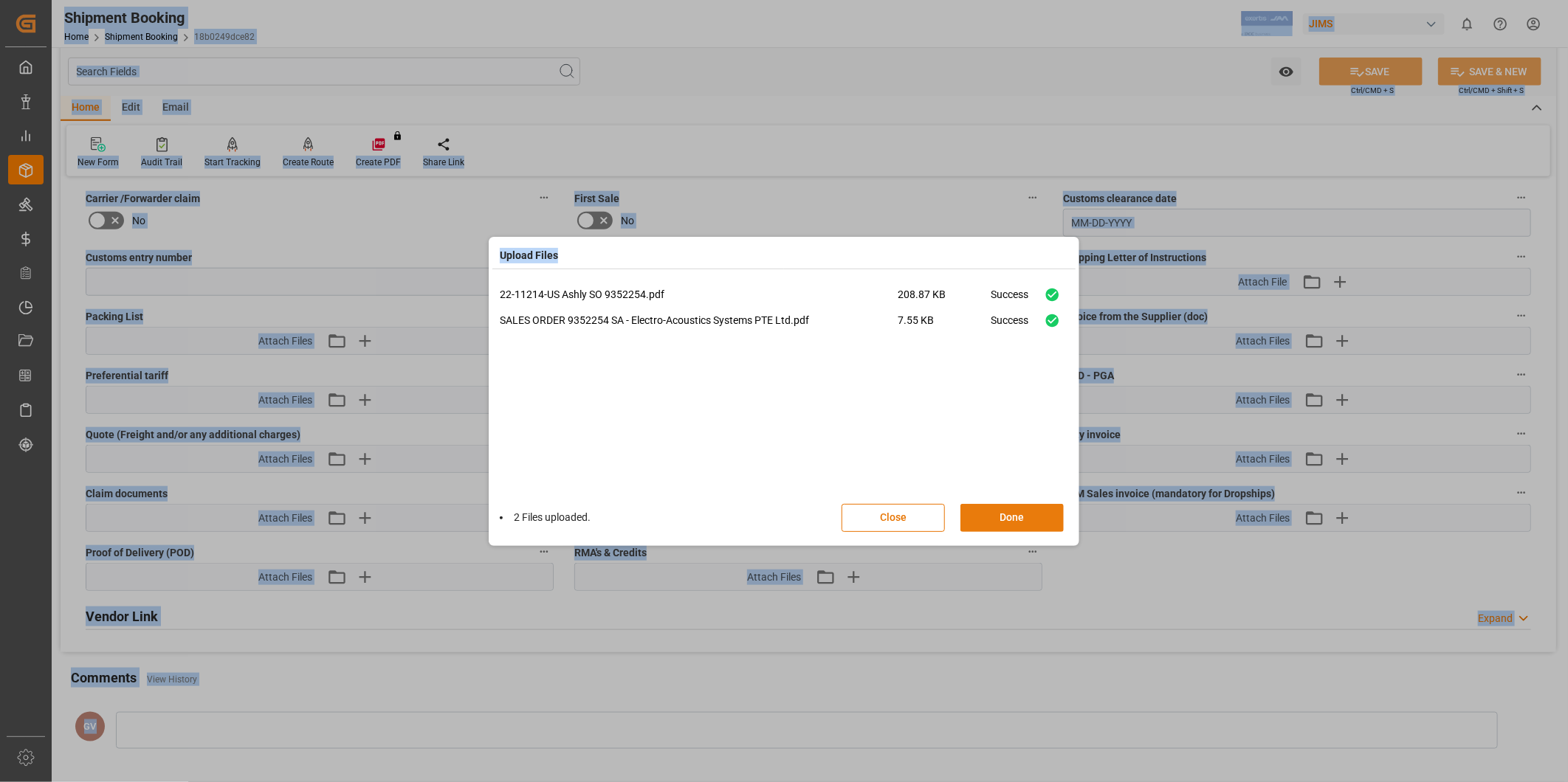
click at [1027, 513] on button "Done" at bounding box center [1012, 517] width 103 height 28
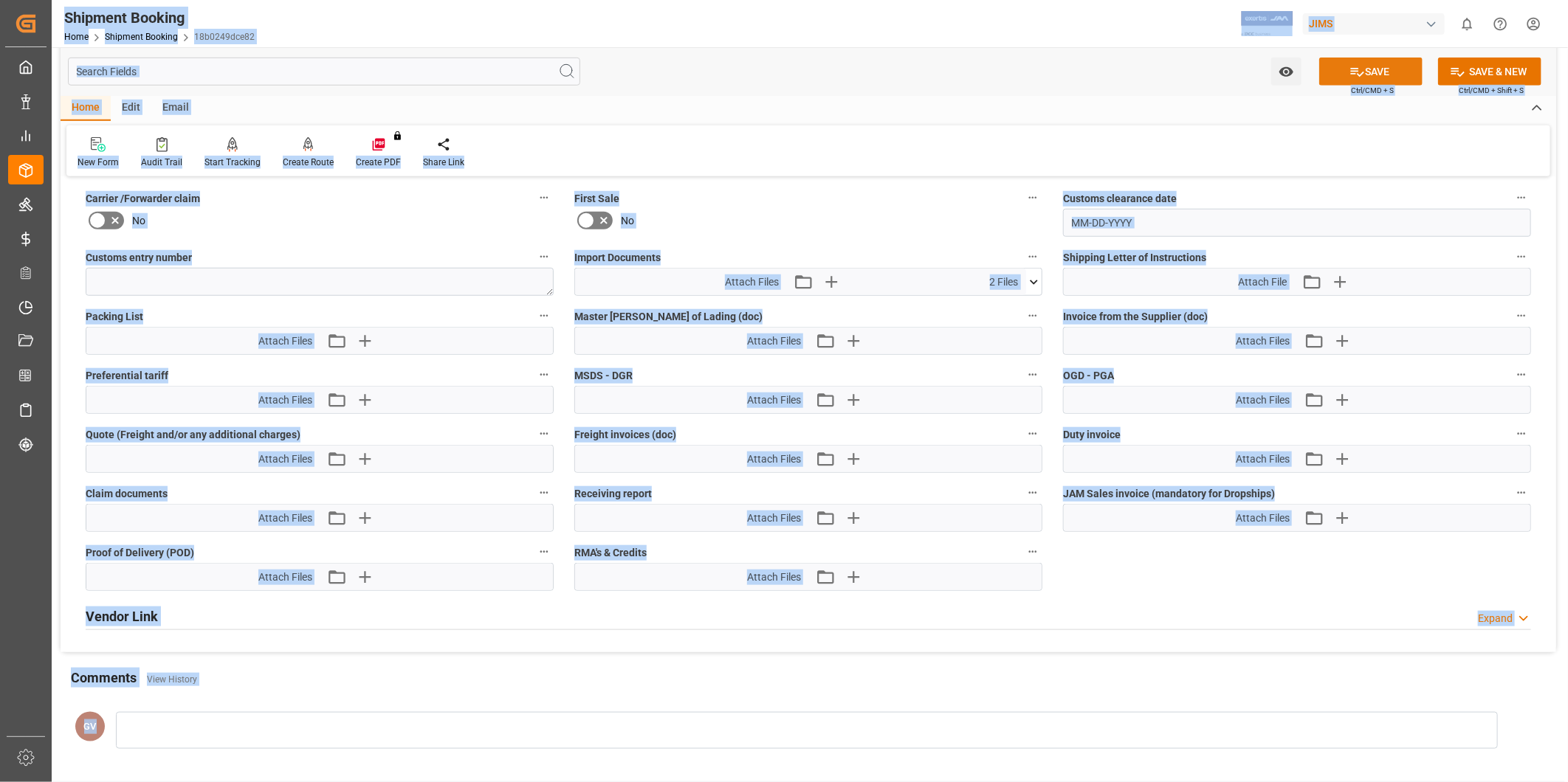
click at [1397, 75] on button "SAVE" at bounding box center [1371, 72] width 103 height 28
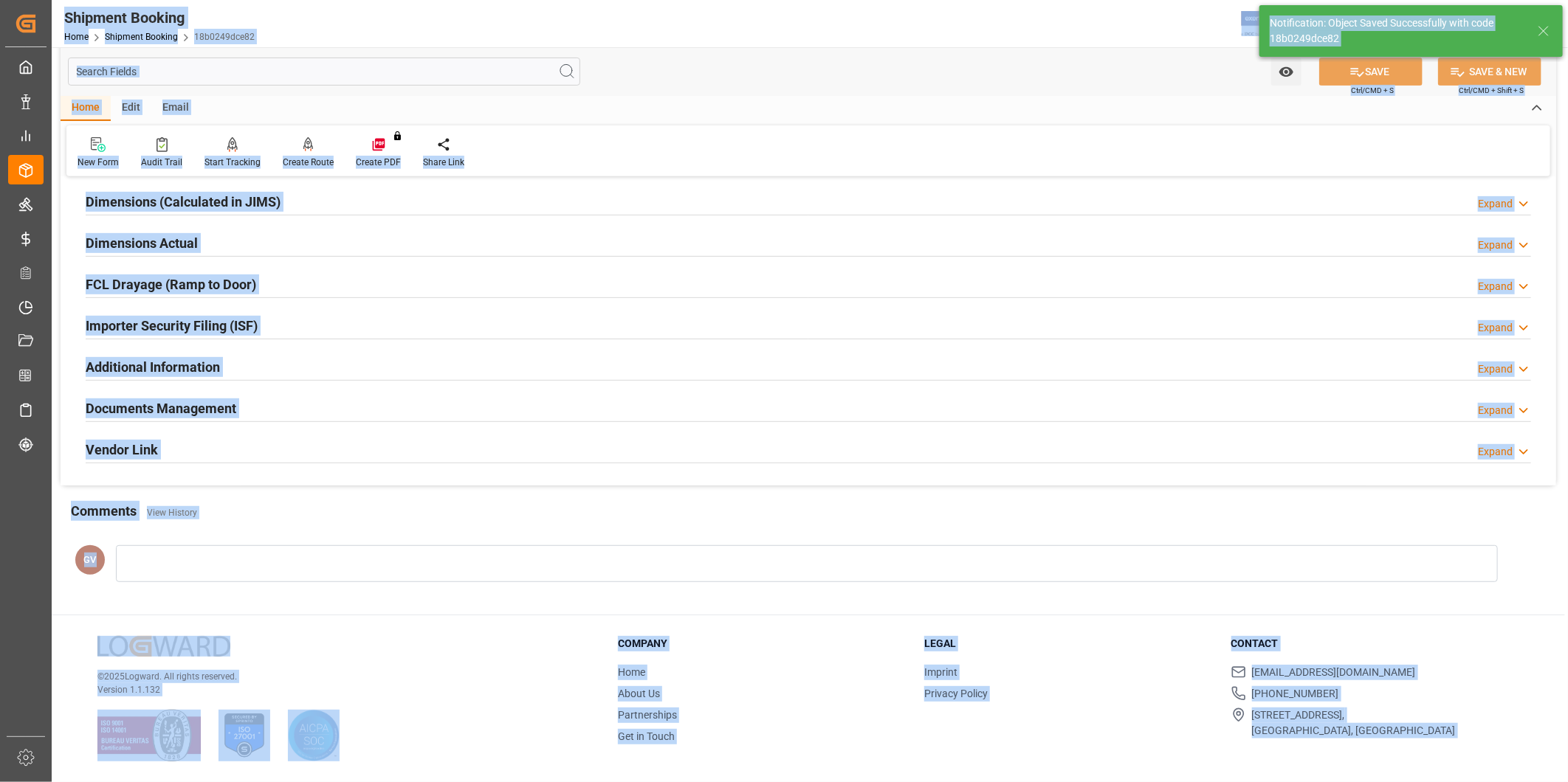
scroll to position [163, 0]
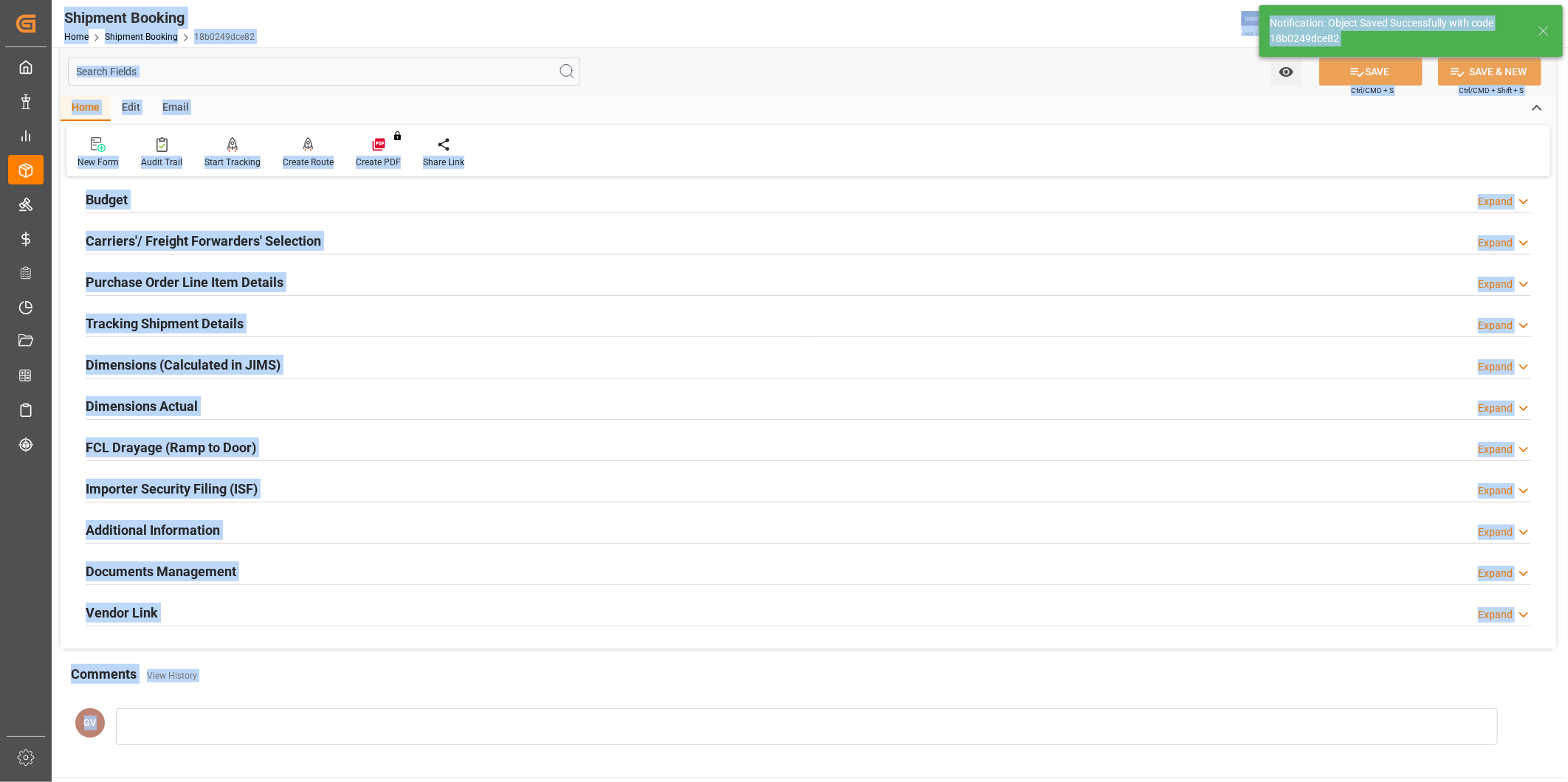
click at [617, 469] on div "Importer Security Filing (ISF) Expand" at bounding box center [809, 490] width 1466 height 42
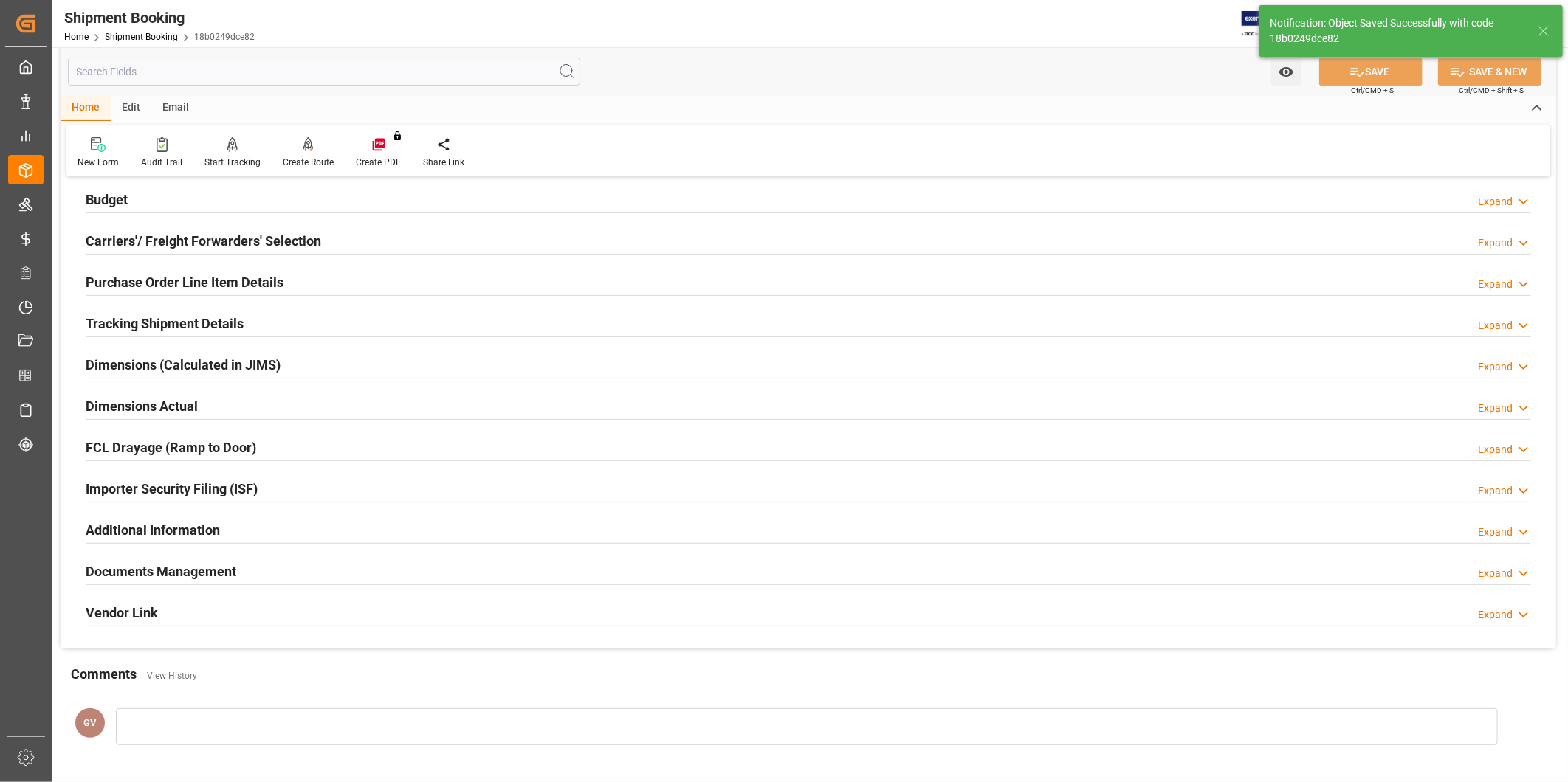
click at [164, 571] on h2 "Documents Management" at bounding box center [161, 571] width 150 height 20
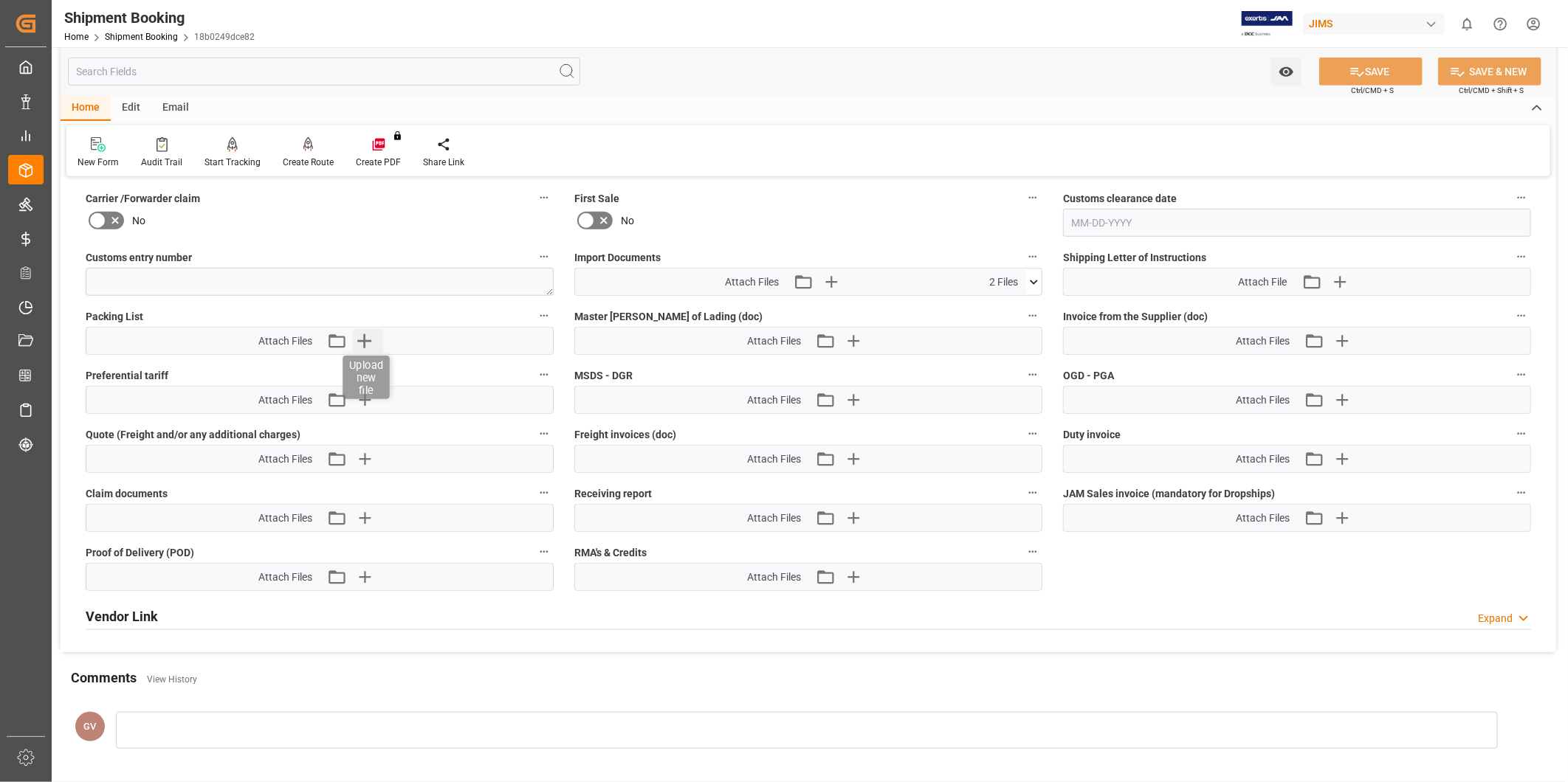
click at [359, 341] on icon "button" at bounding box center [364, 341] width 24 height 24
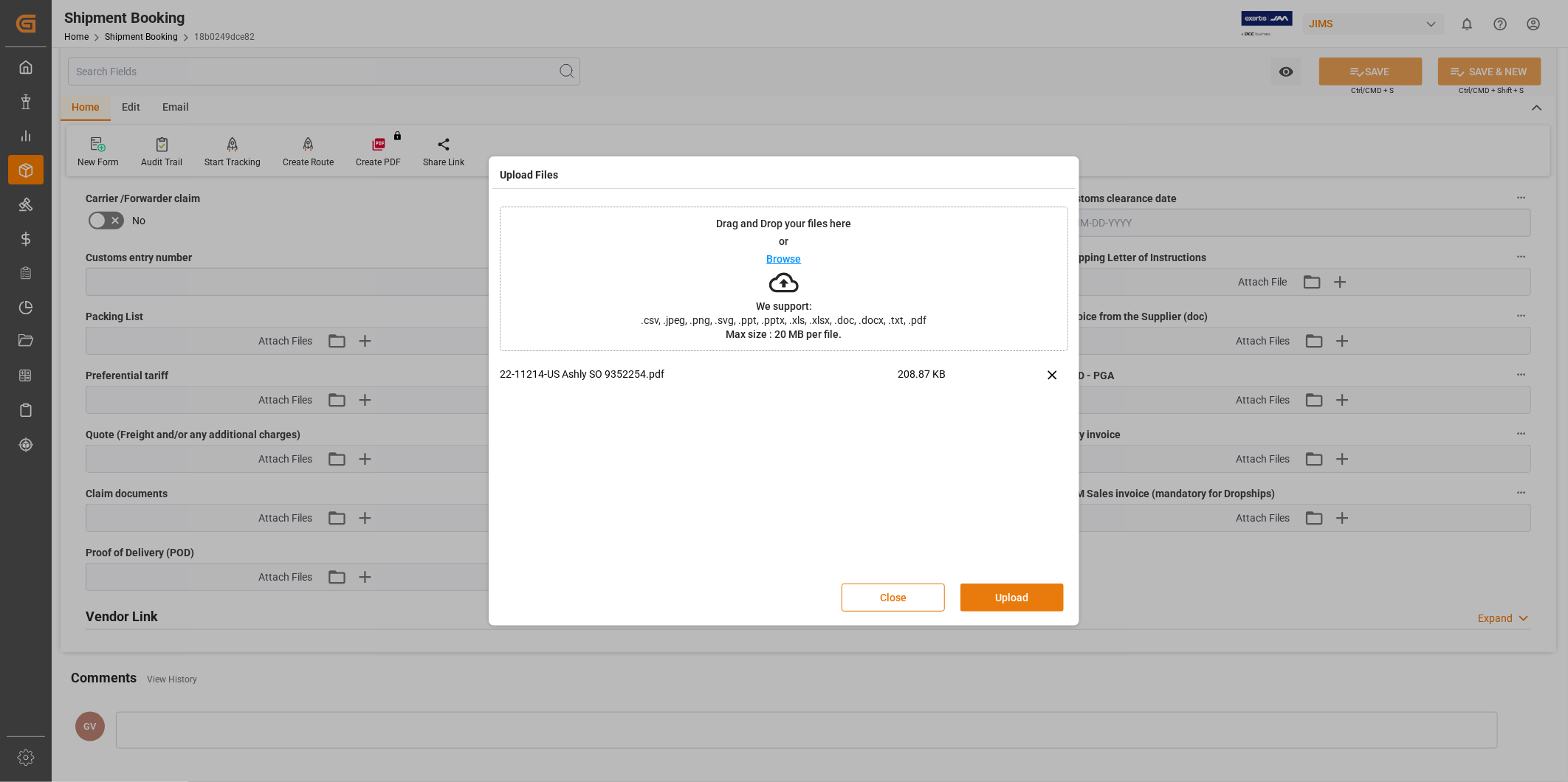
click at [1032, 602] on button "Upload" at bounding box center [1012, 598] width 103 height 28
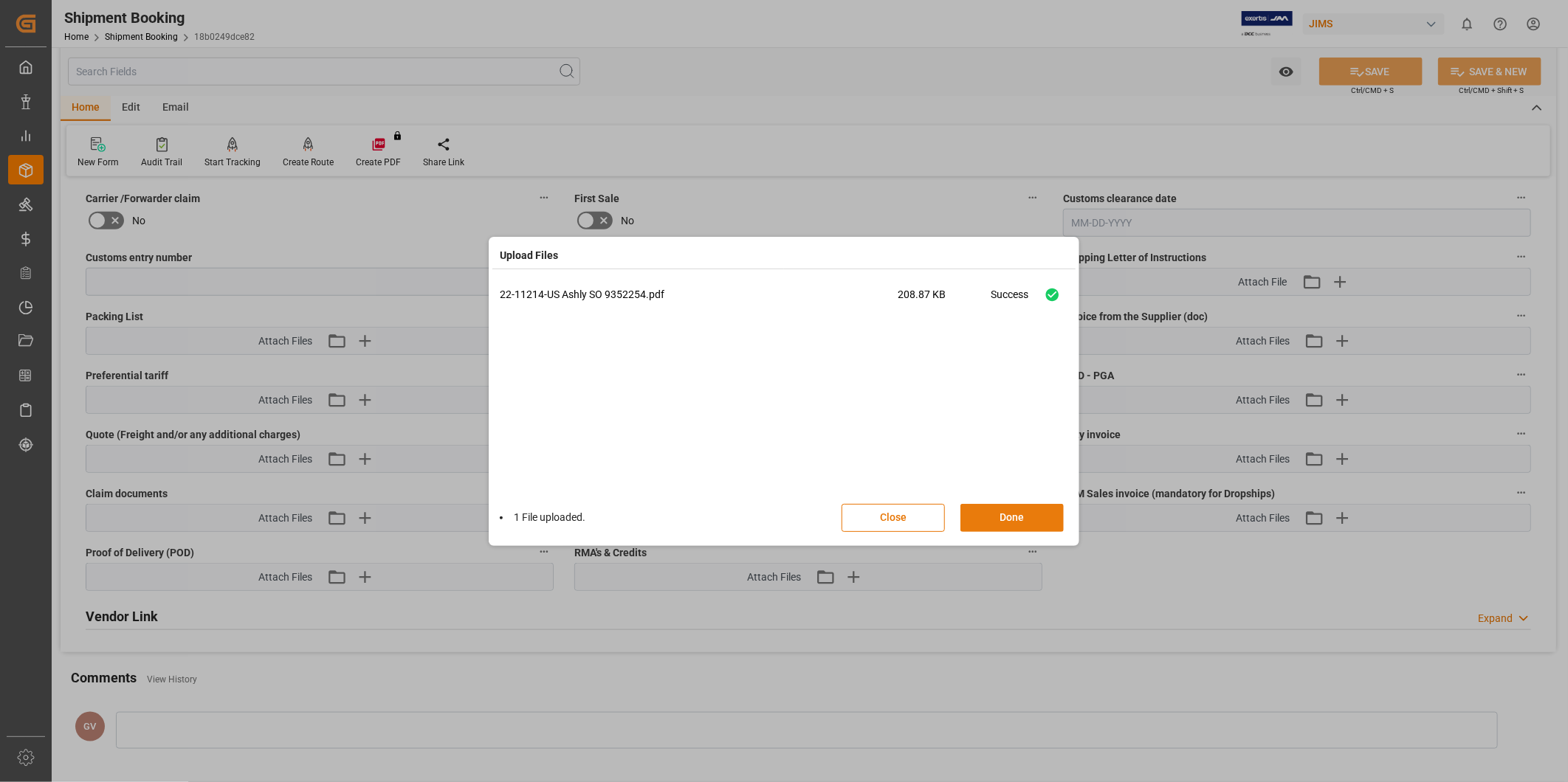
click at [1039, 522] on button "Done" at bounding box center [1012, 517] width 103 height 28
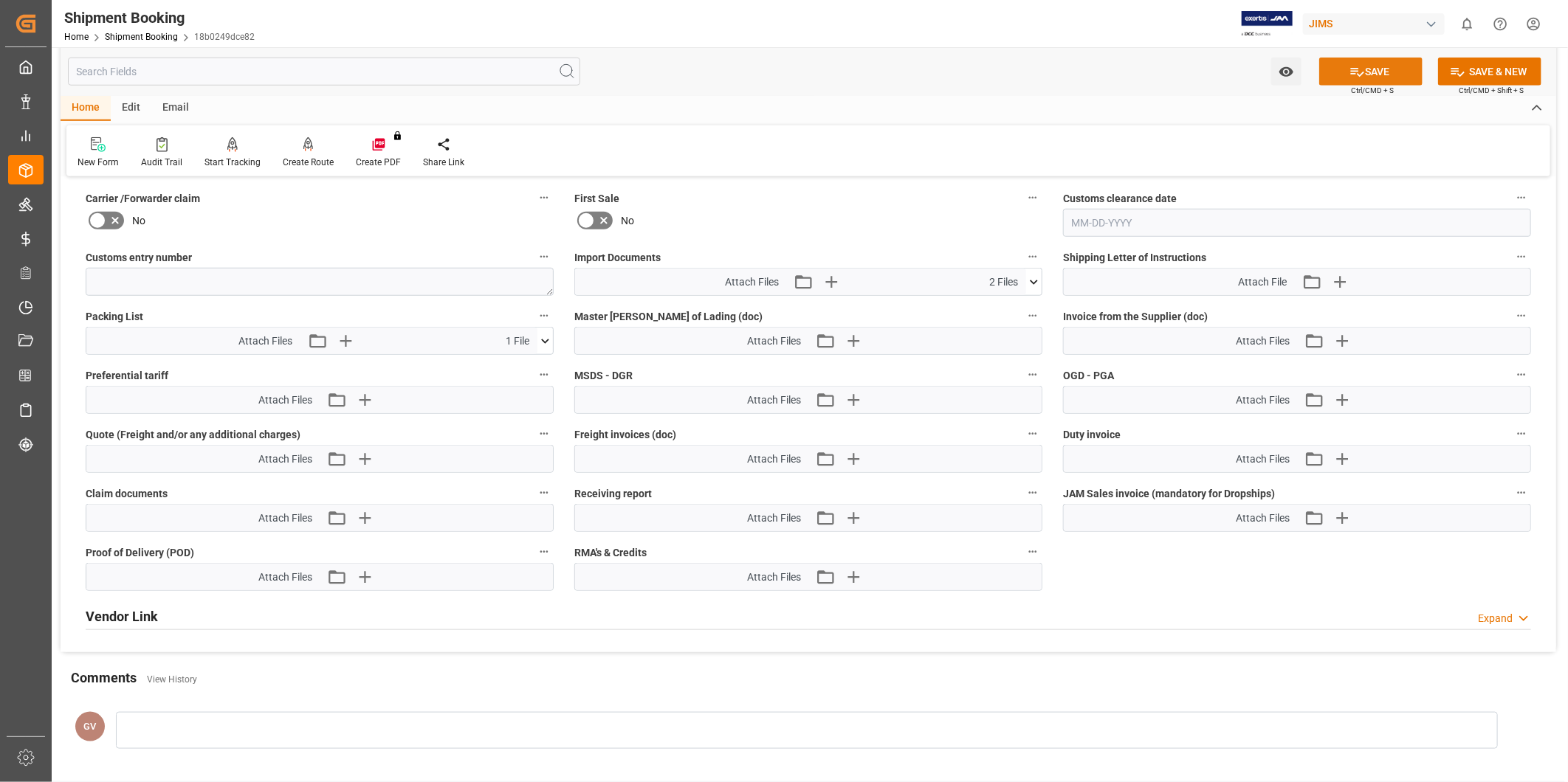
click at [1384, 65] on button "SAVE" at bounding box center [1371, 72] width 103 height 28
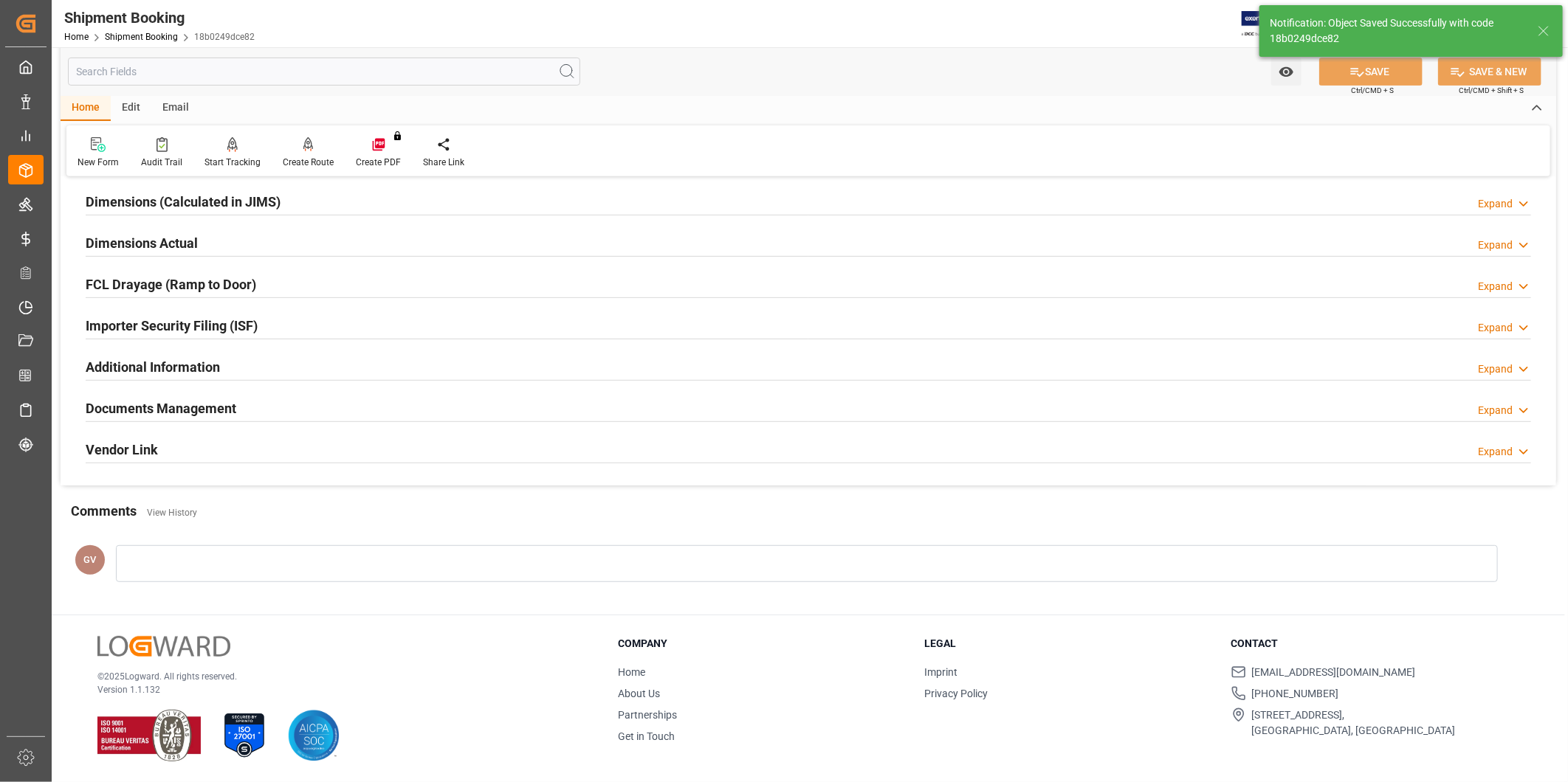
scroll to position [163, 0]
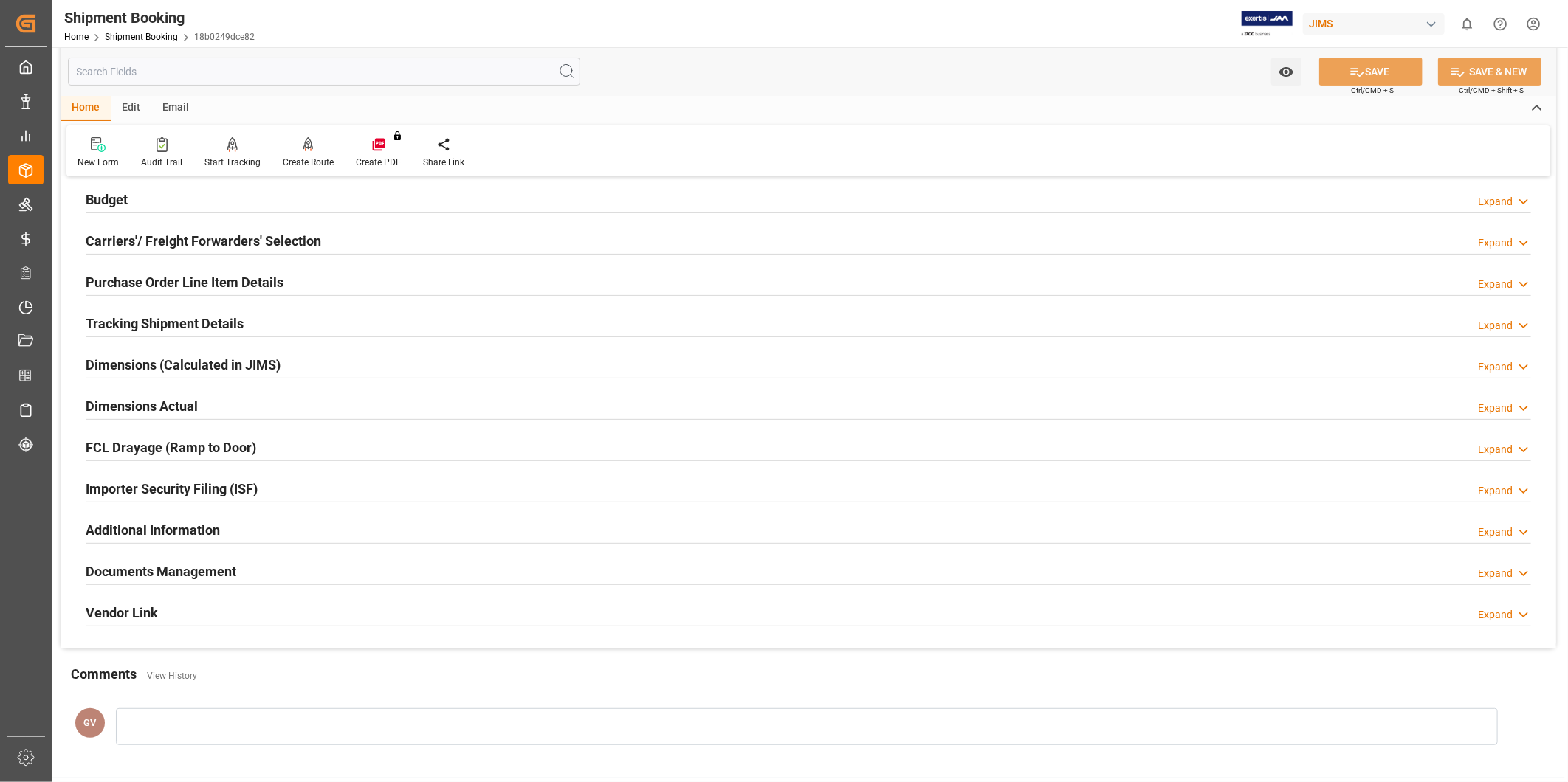
click at [242, 574] on div "Documents Management Expand" at bounding box center [808, 570] width 1445 height 28
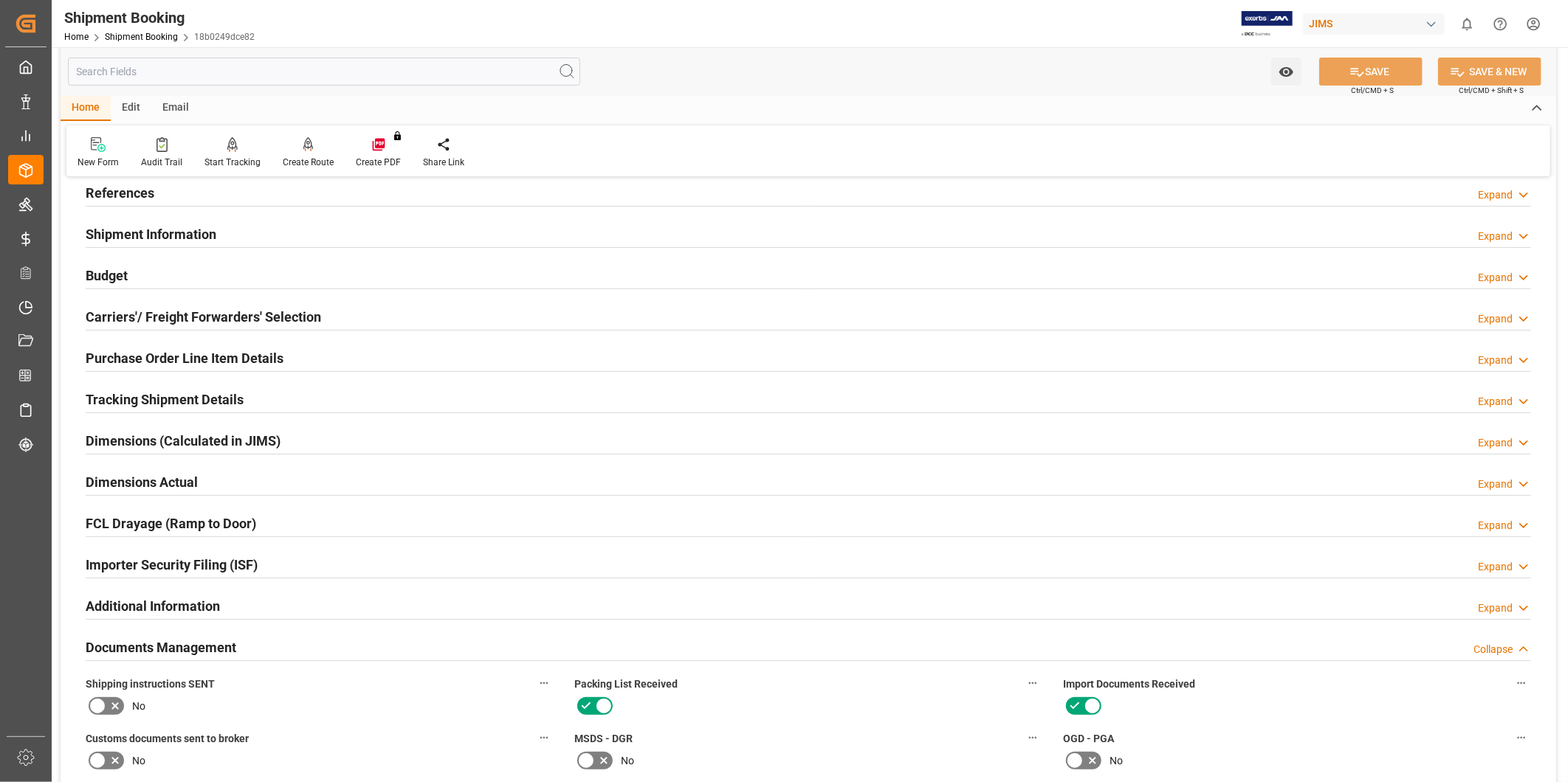
scroll to position [54, 0]
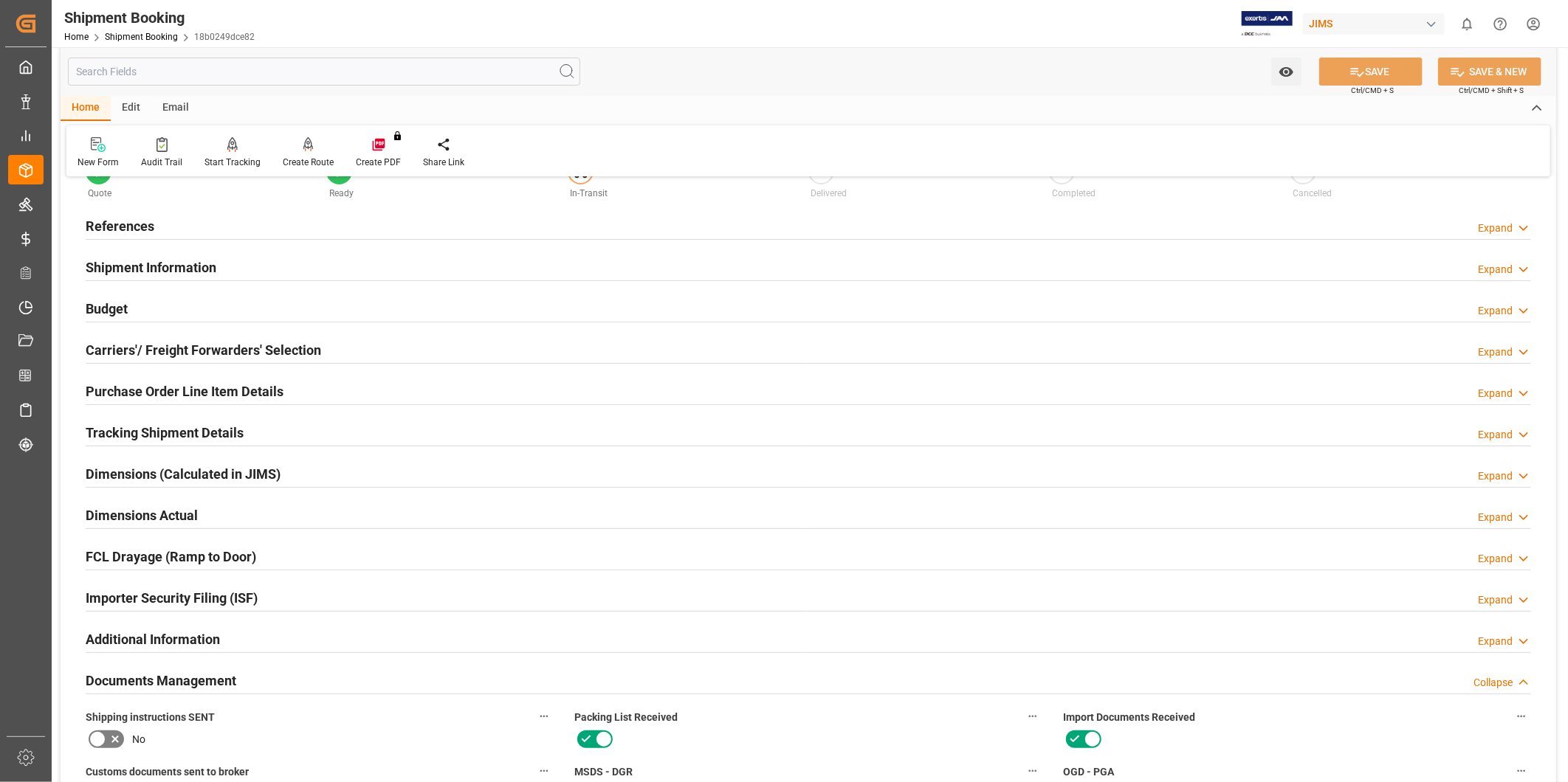
click at [279, 433] on div "Tracking Shipment Details Expand" at bounding box center [808, 432] width 1445 height 28
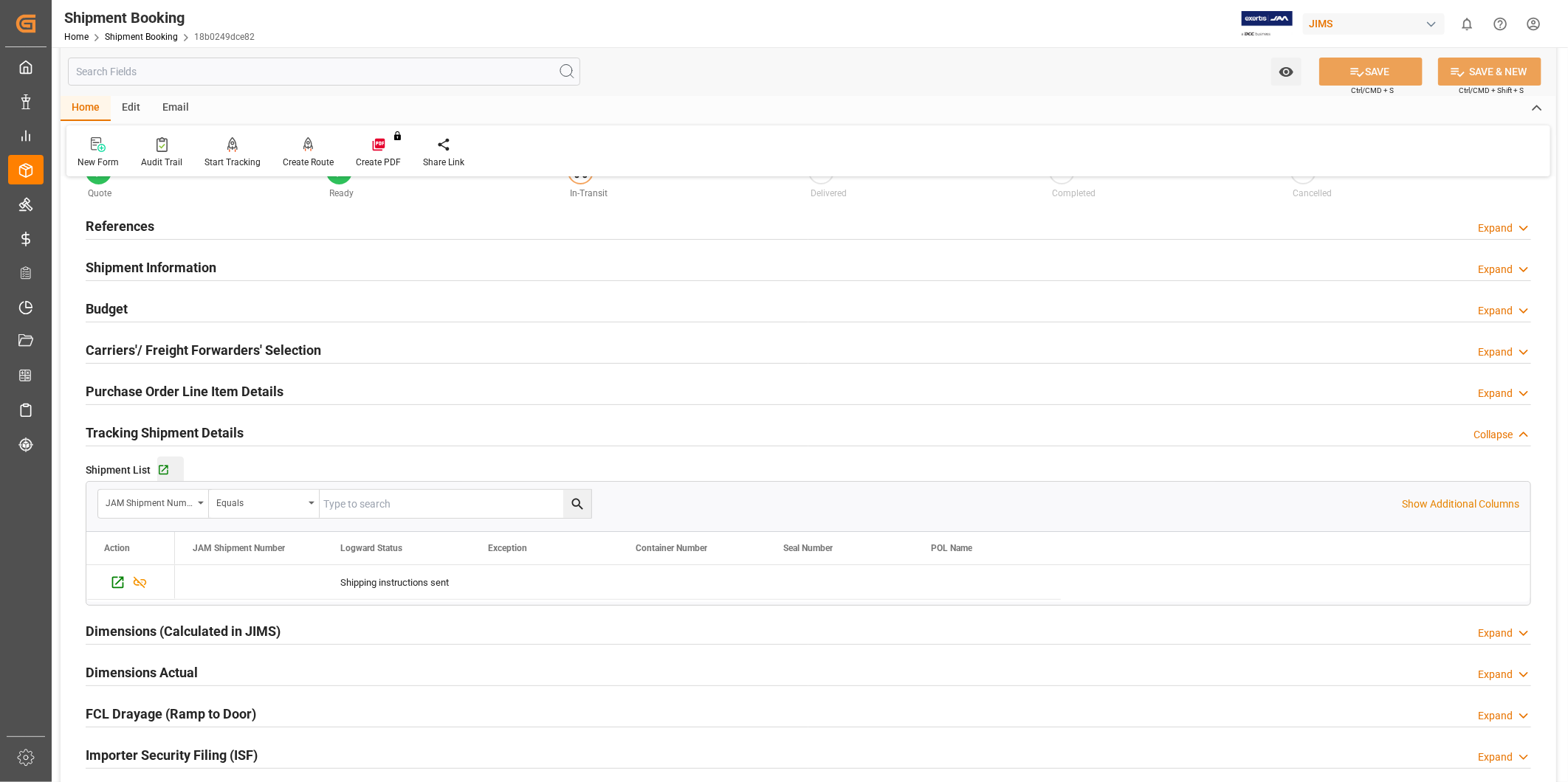
click at [175, 476] on div "Go to Shipment Tracking Grid" at bounding box center [171, 470] width 26 height 12
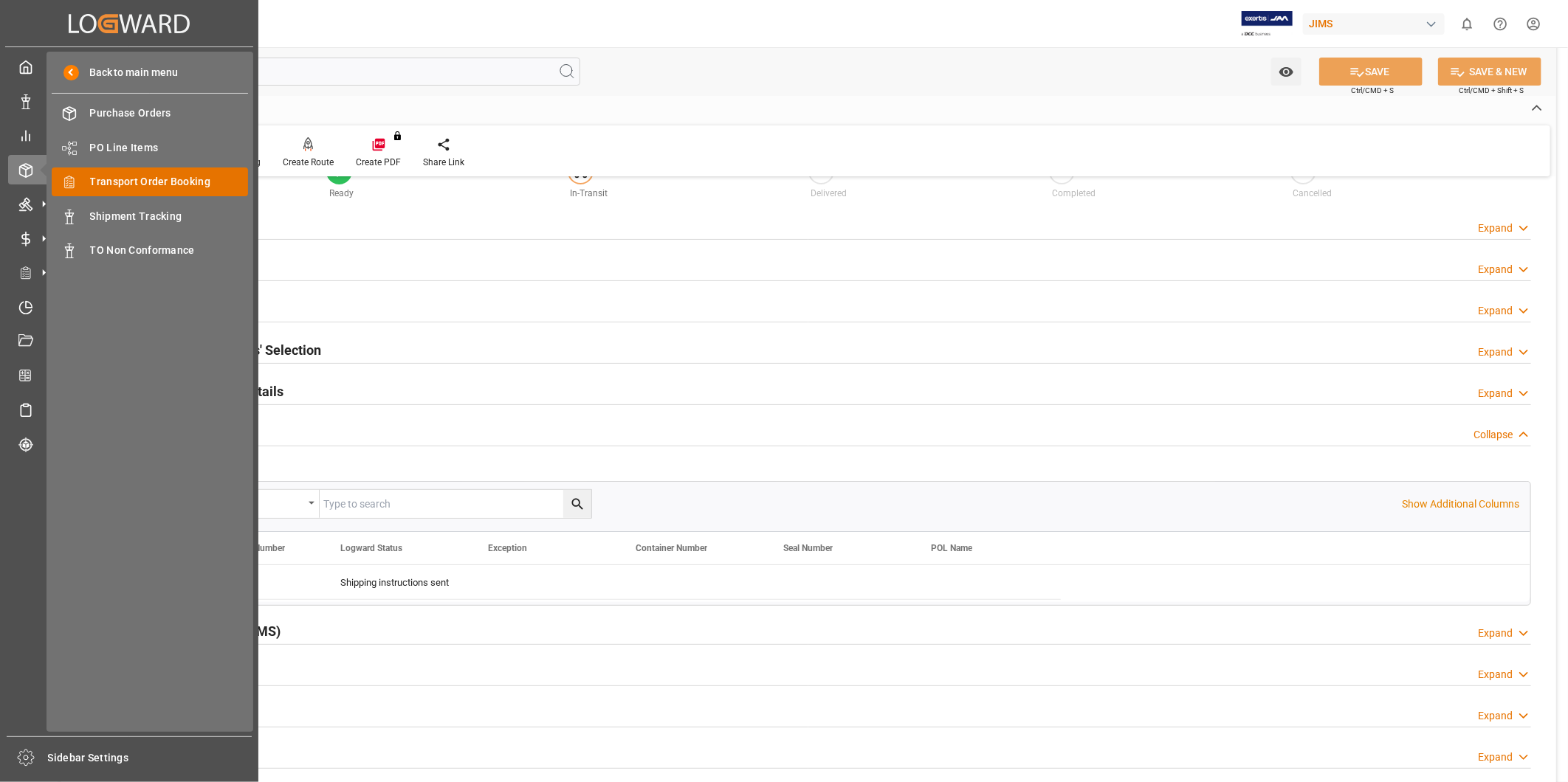
click at [141, 182] on span "Transport Order Booking" at bounding box center [170, 182] width 159 height 15
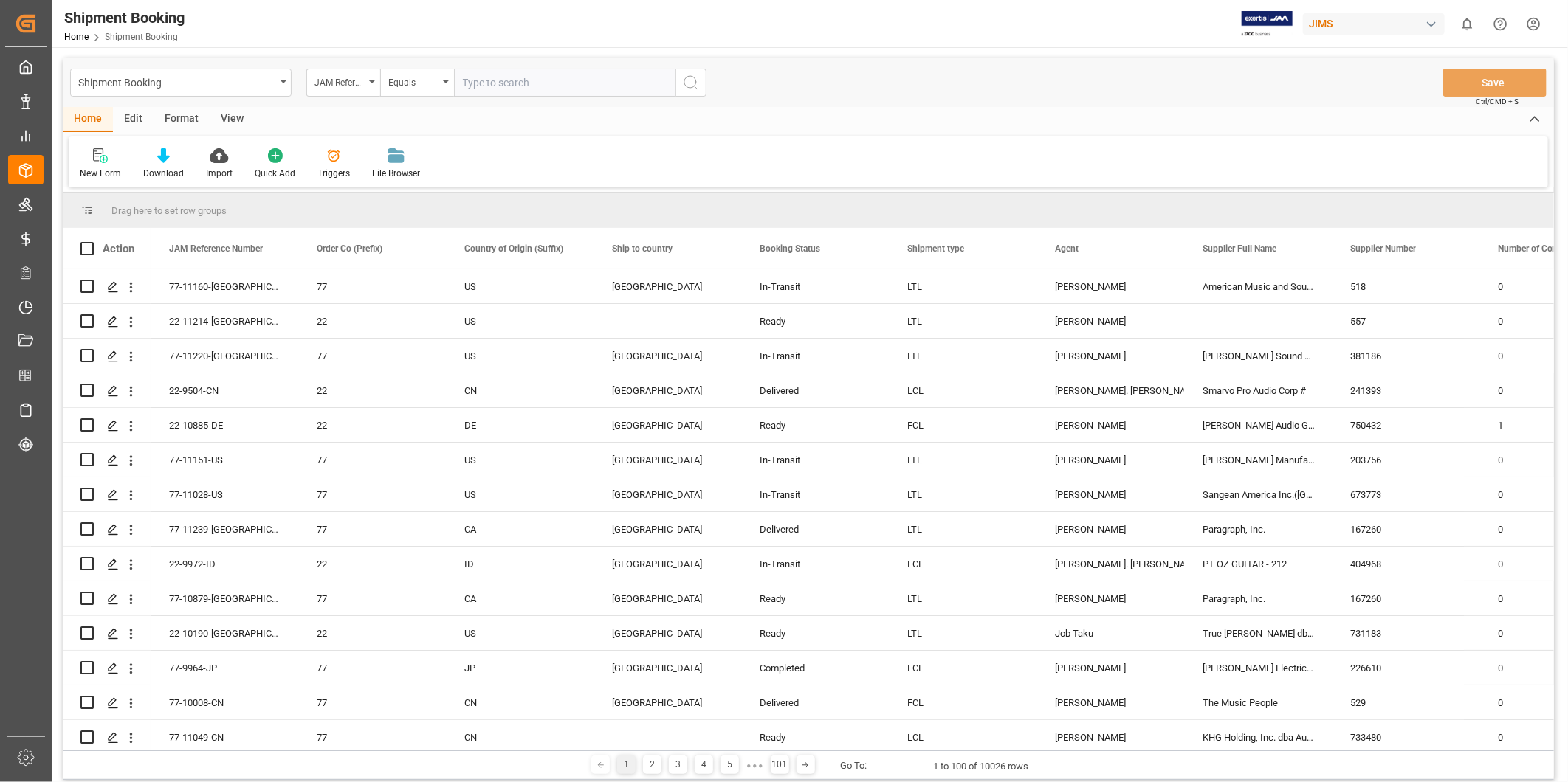
click at [529, 86] on input "text" at bounding box center [564, 83] width 221 height 28
type input "22-11119-[GEOGRAPHIC_DATA]"
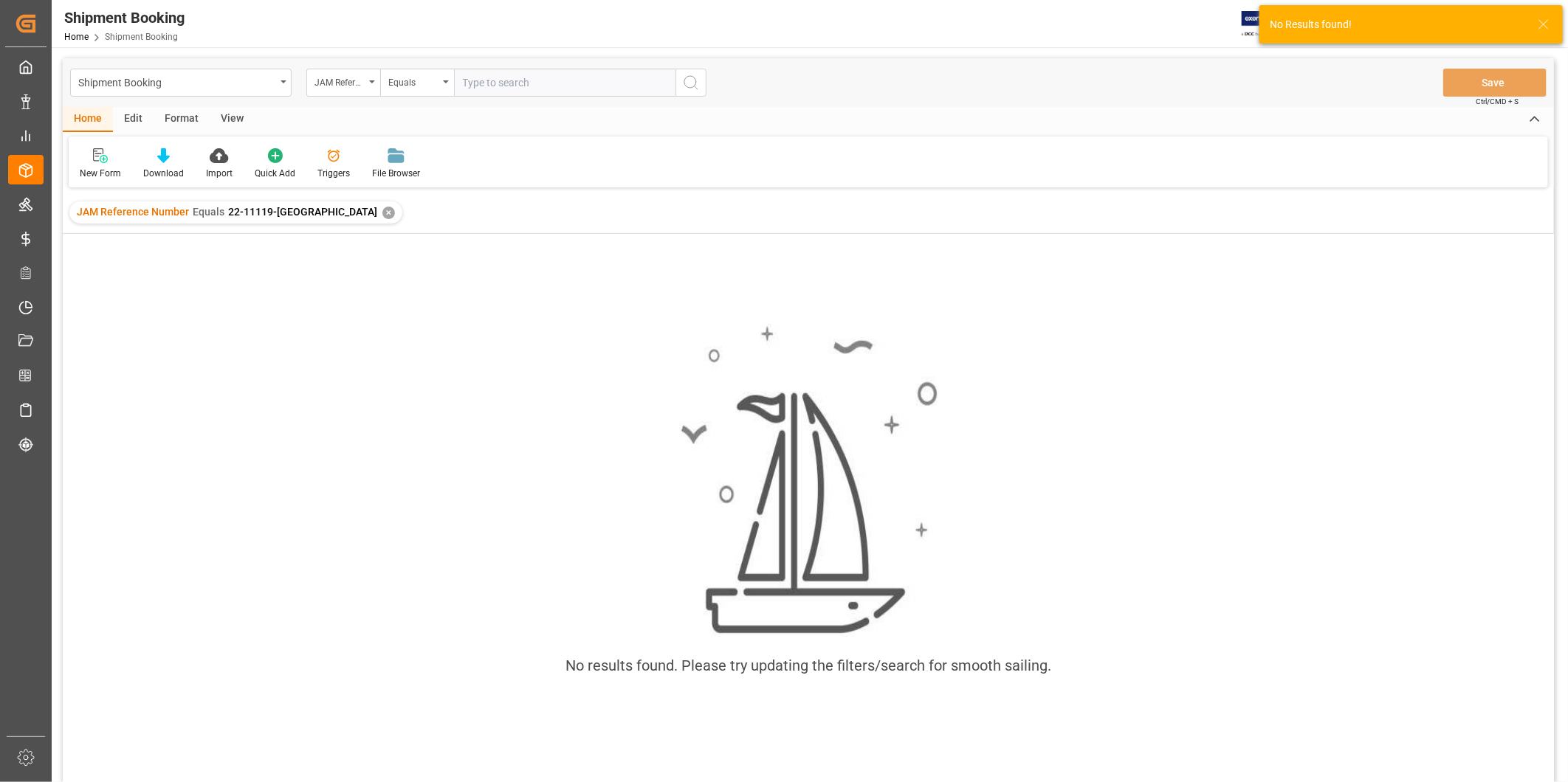
click at [307, 209] on div "JAM Reference Number Equals 22-11119-US ✕" at bounding box center [236, 212] width 333 height 22
click at [383, 212] on div "✕" at bounding box center [389, 213] width 12 height 12
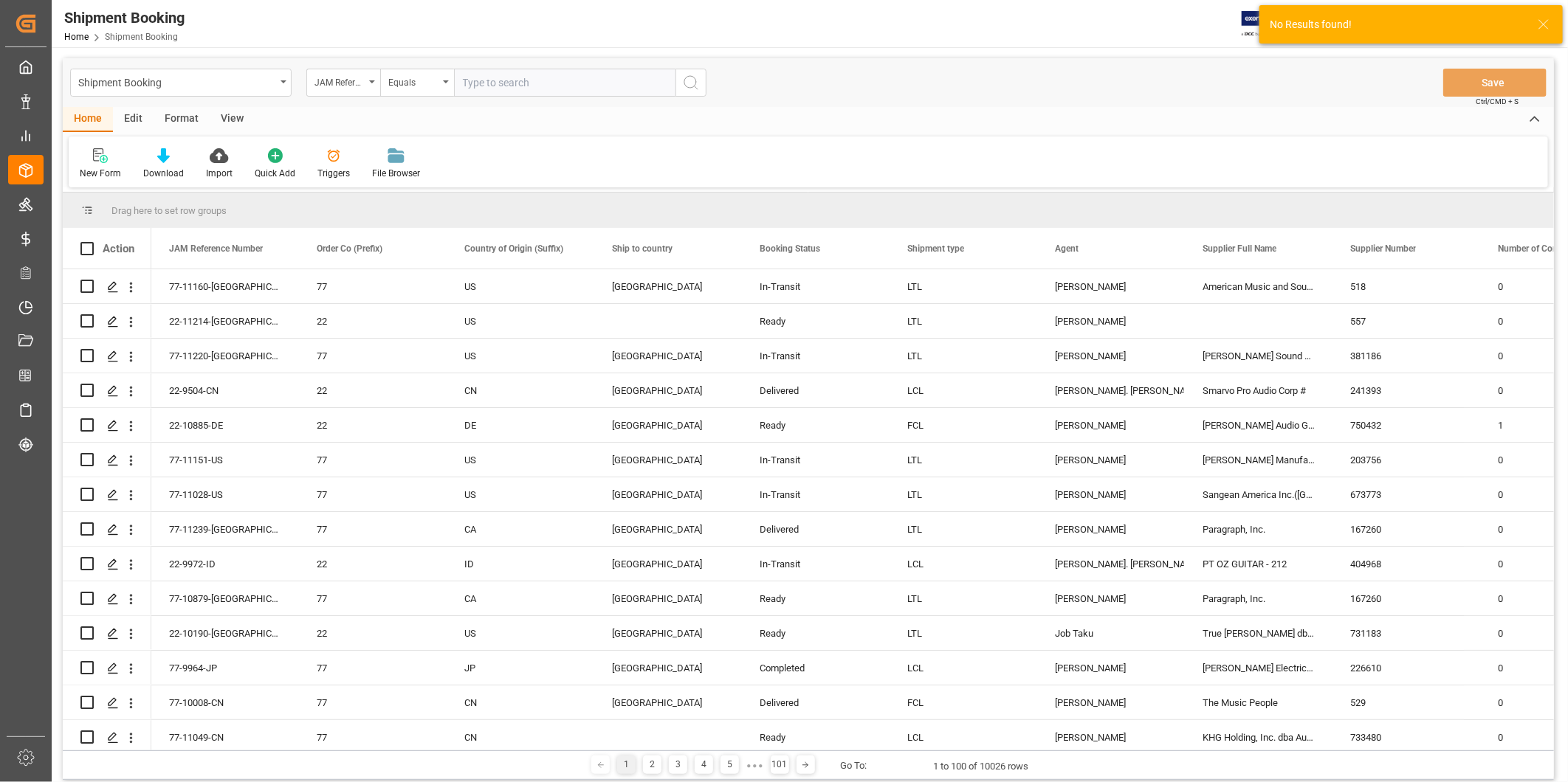
click at [497, 79] on input "text" at bounding box center [564, 83] width 221 height 28
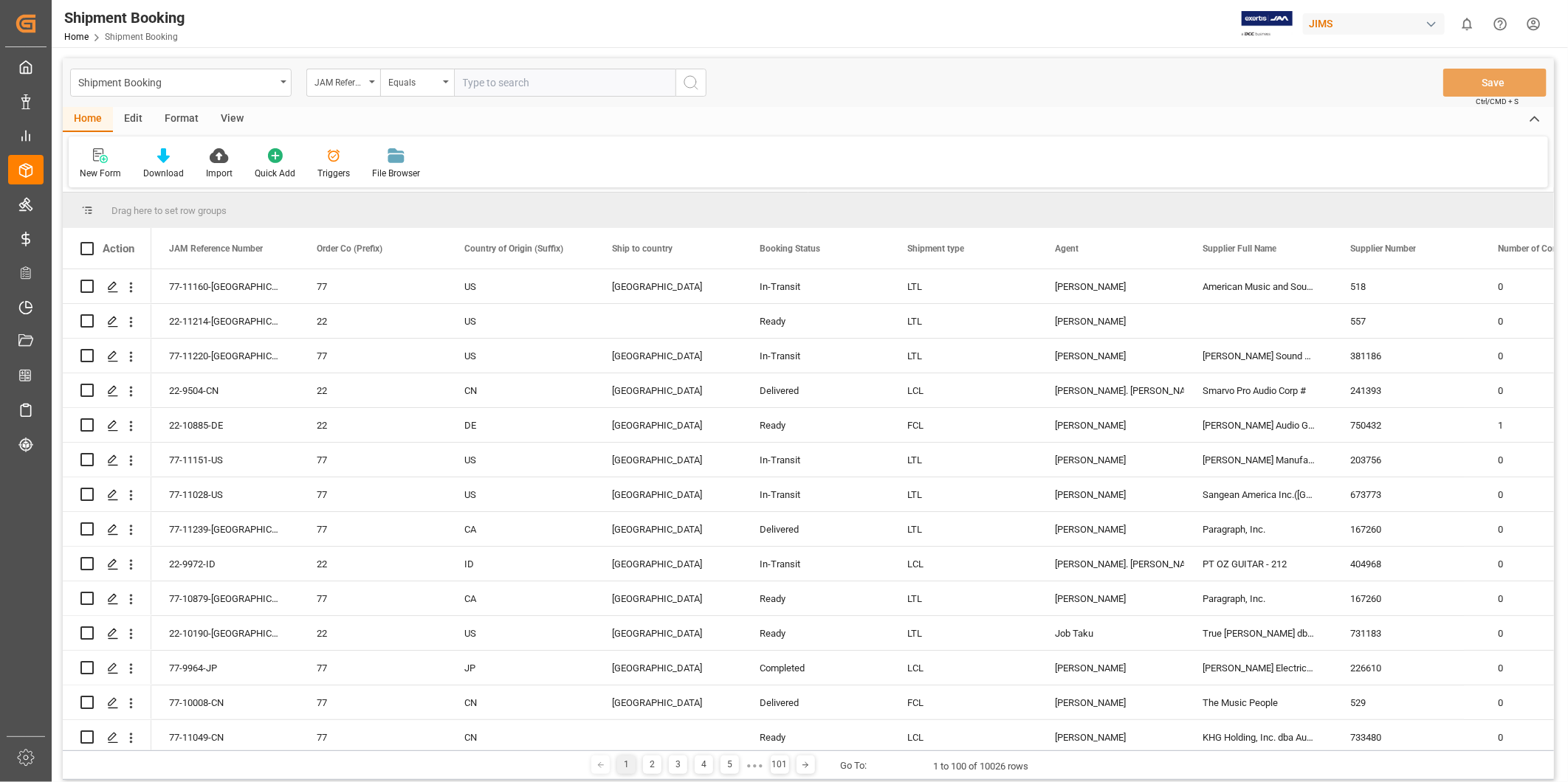
paste input "22-11119-[GEOGRAPHIC_DATA]"
type input "22-11119-[GEOGRAPHIC_DATA]"
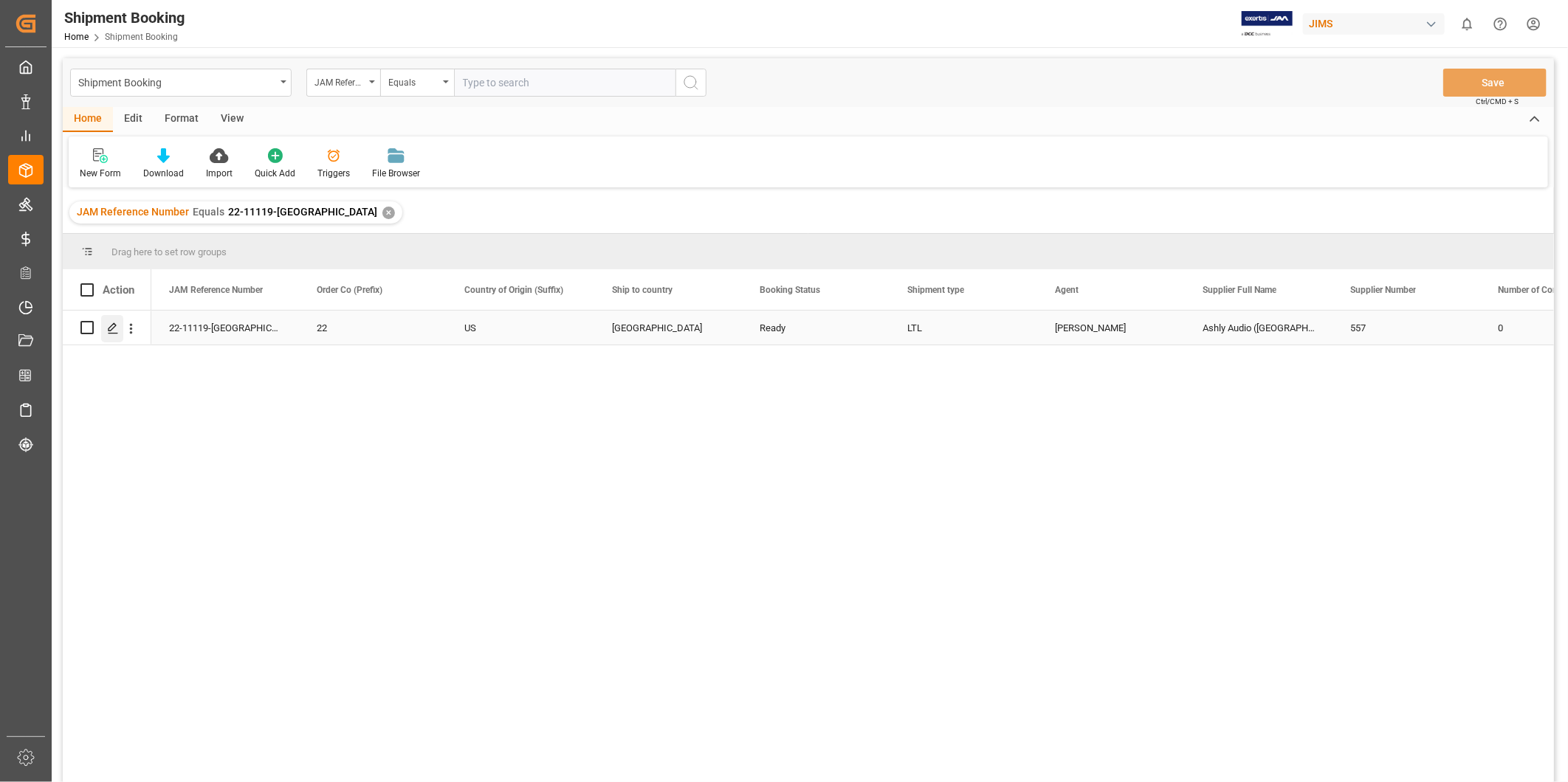
click at [116, 333] on icon "Press SPACE to select this row." at bounding box center [113, 328] width 12 height 12
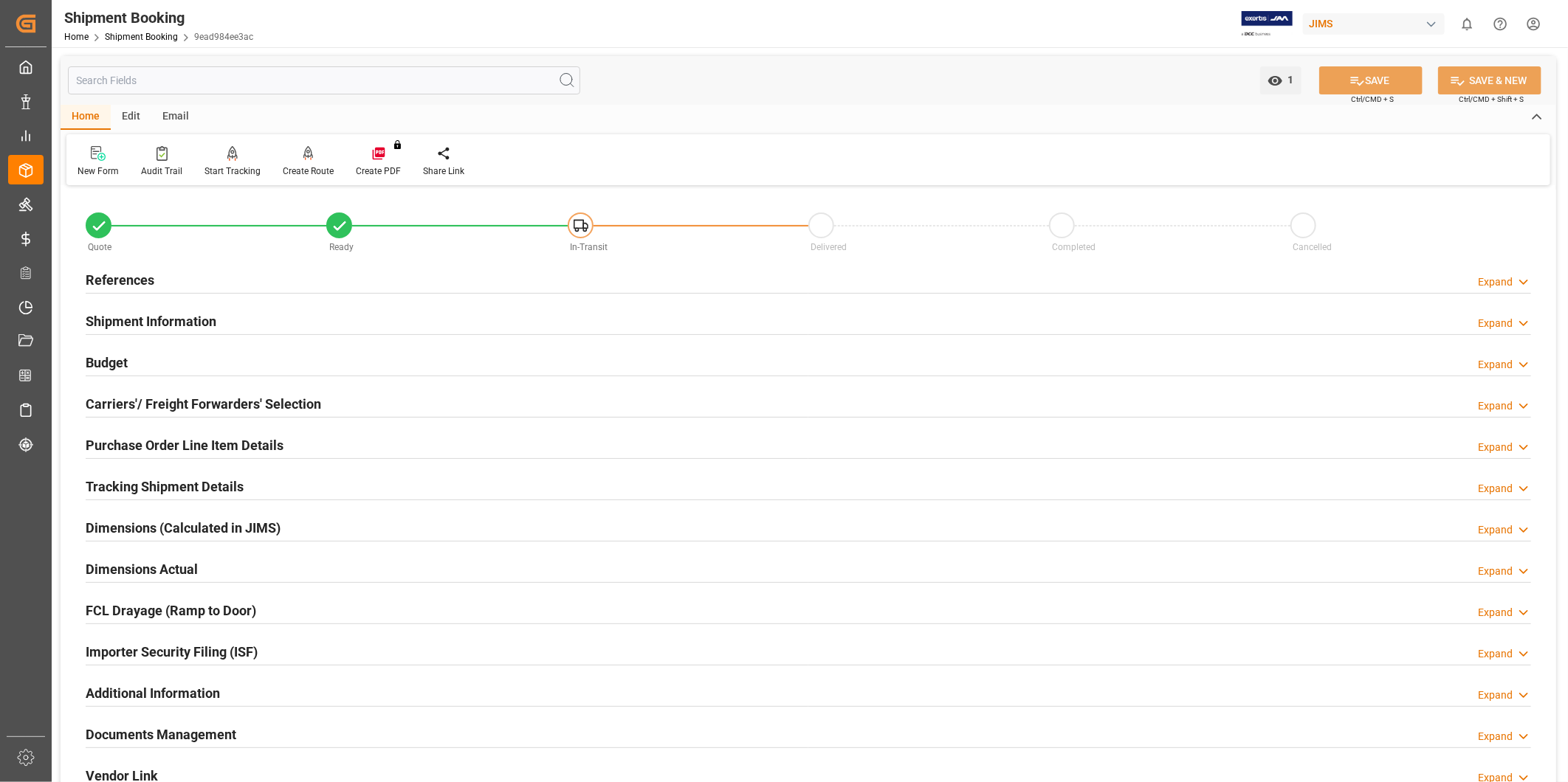
click at [274, 371] on div "Budget Expand" at bounding box center [808, 362] width 1445 height 28
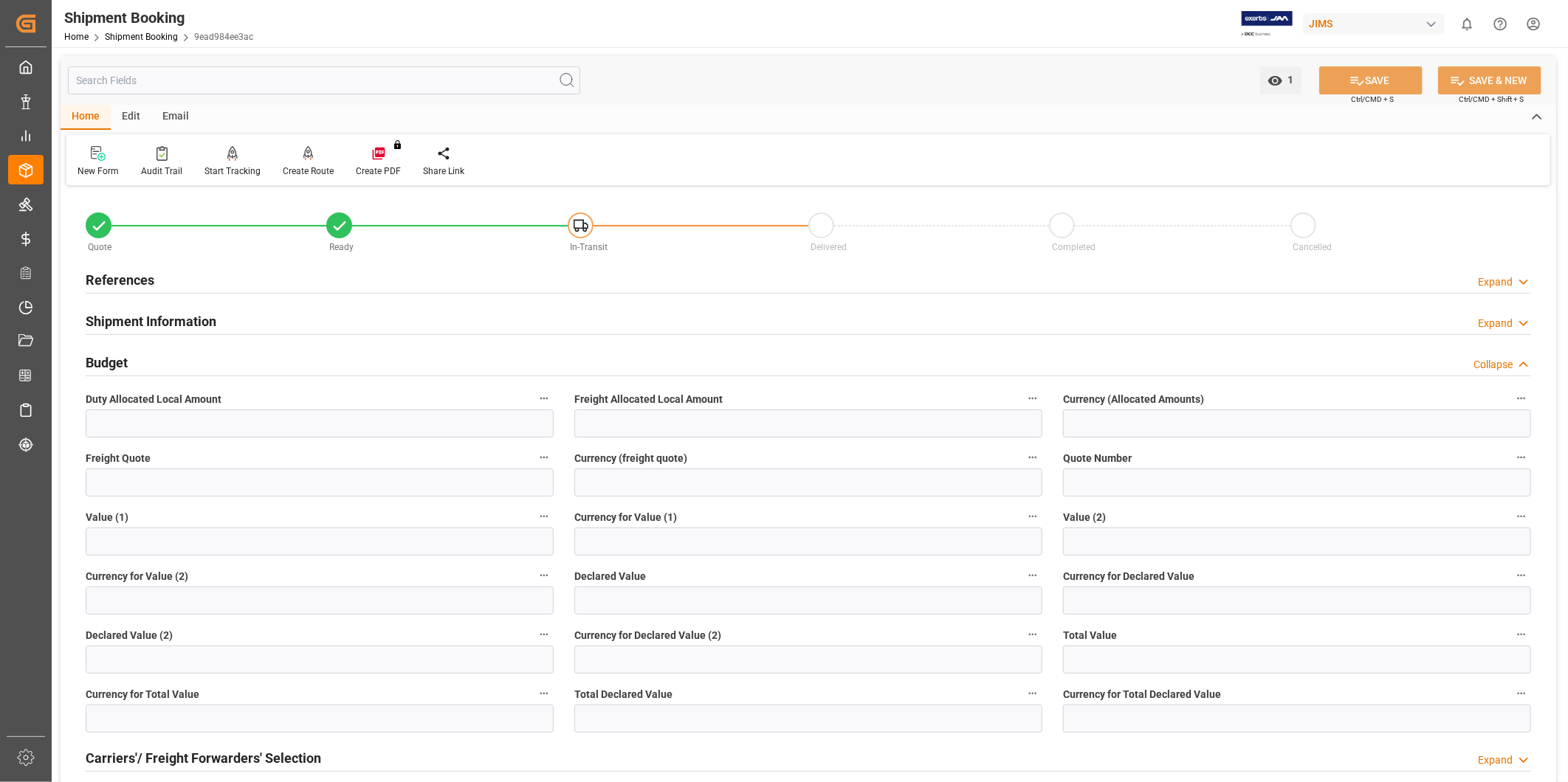
click at [1530, 281] on icon at bounding box center [1523, 282] width 15 height 15
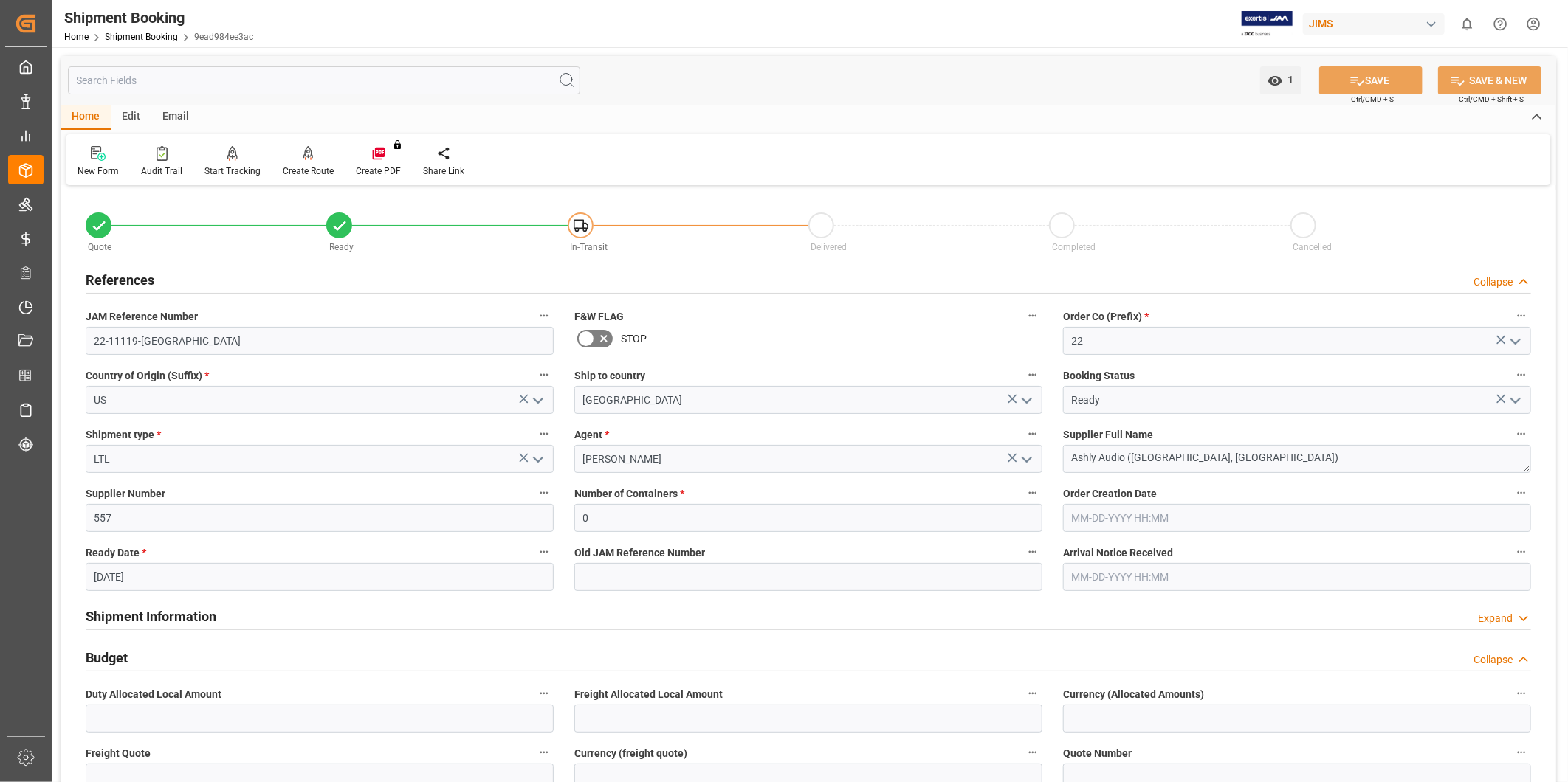
click at [1529, 281] on icon at bounding box center [1523, 282] width 15 height 15
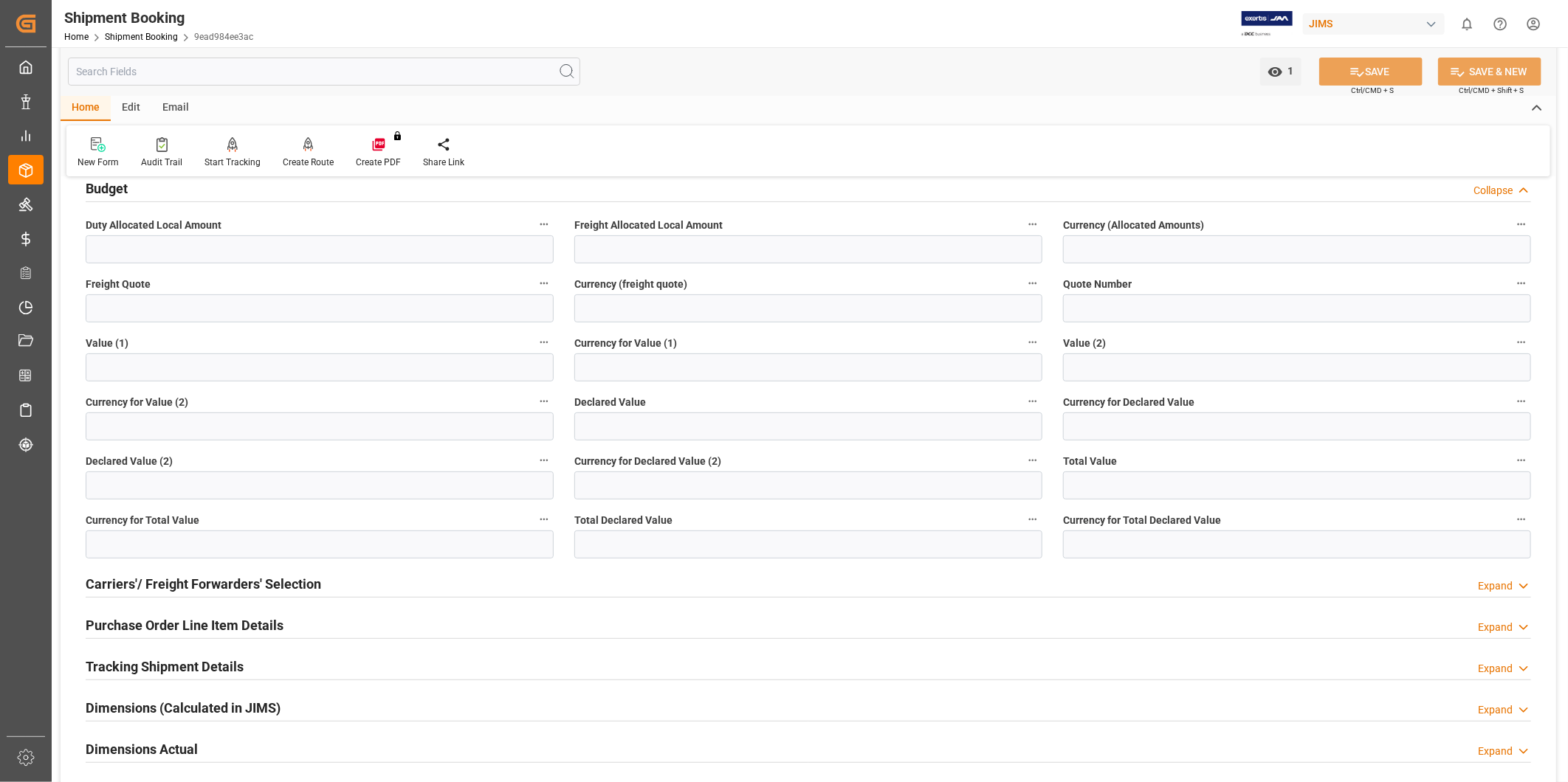
scroll to position [137, 0]
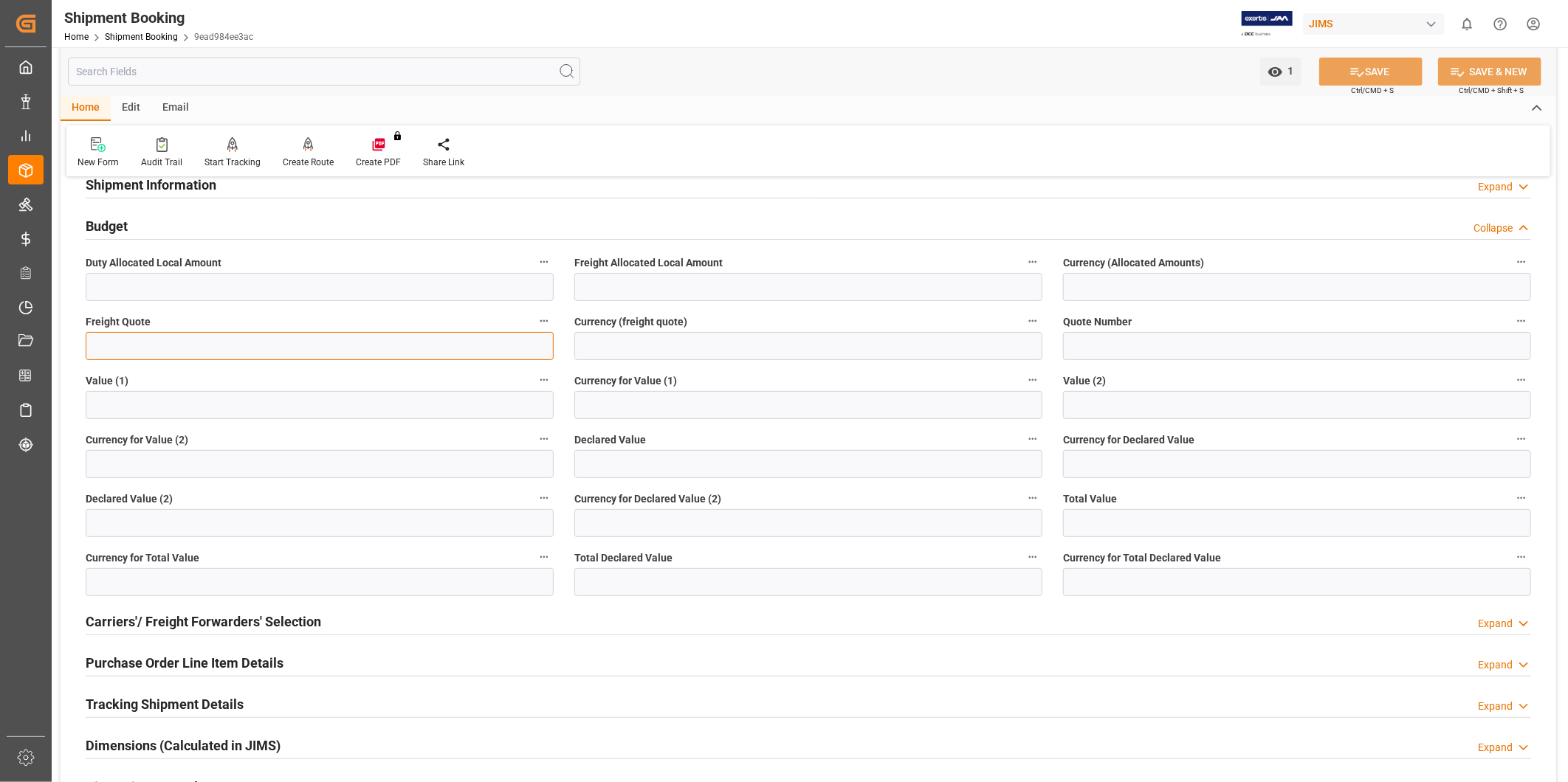
click at [498, 344] on input "text" at bounding box center [319, 346] width 468 height 28
type input "0"
click at [717, 345] on input at bounding box center [808, 346] width 468 height 28
type input "USD"
click at [1401, 64] on button "SAVE" at bounding box center [1371, 72] width 103 height 28
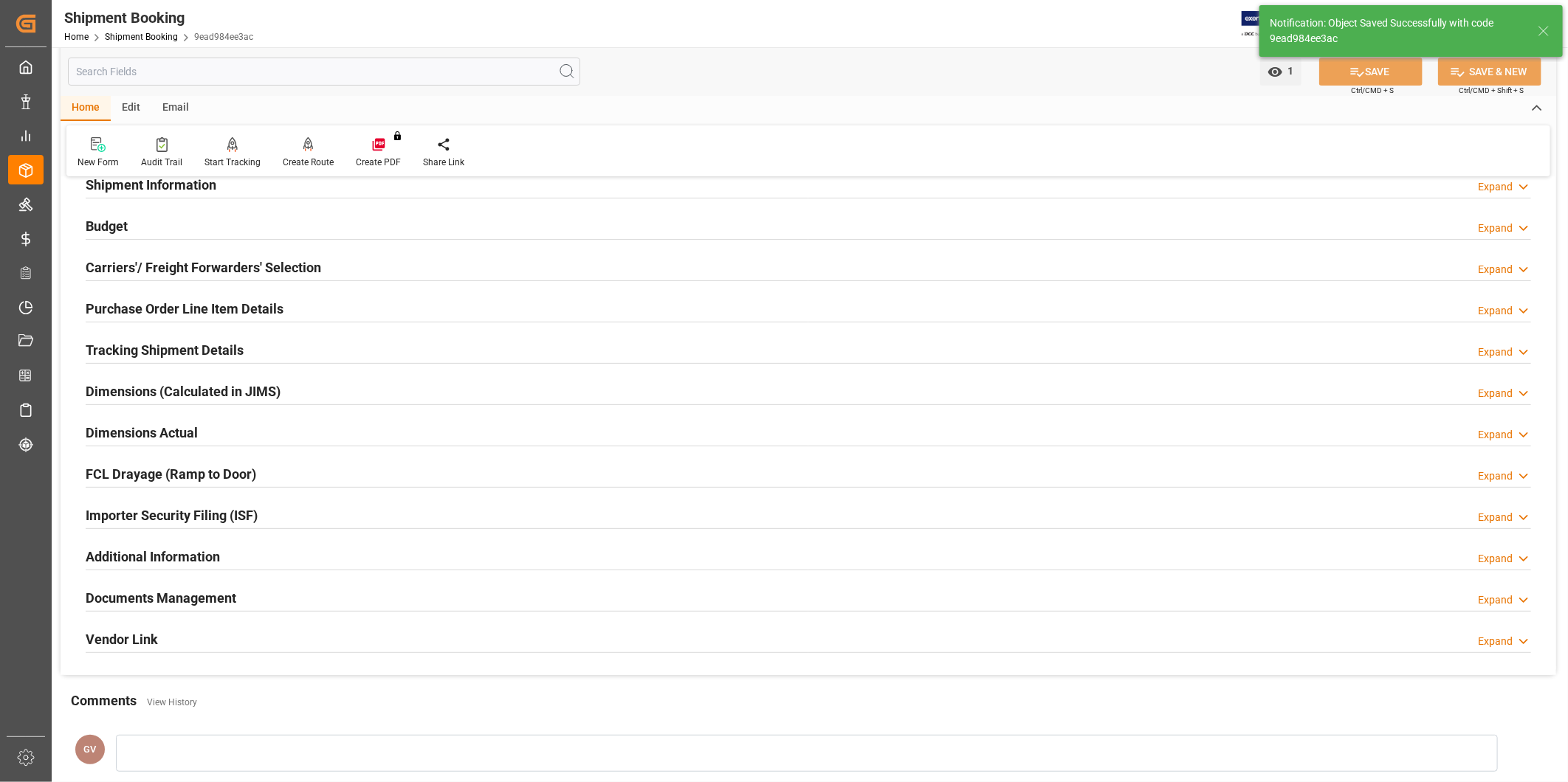
click at [252, 556] on div "Additional Information Expand" at bounding box center [808, 555] width 1445 height 28
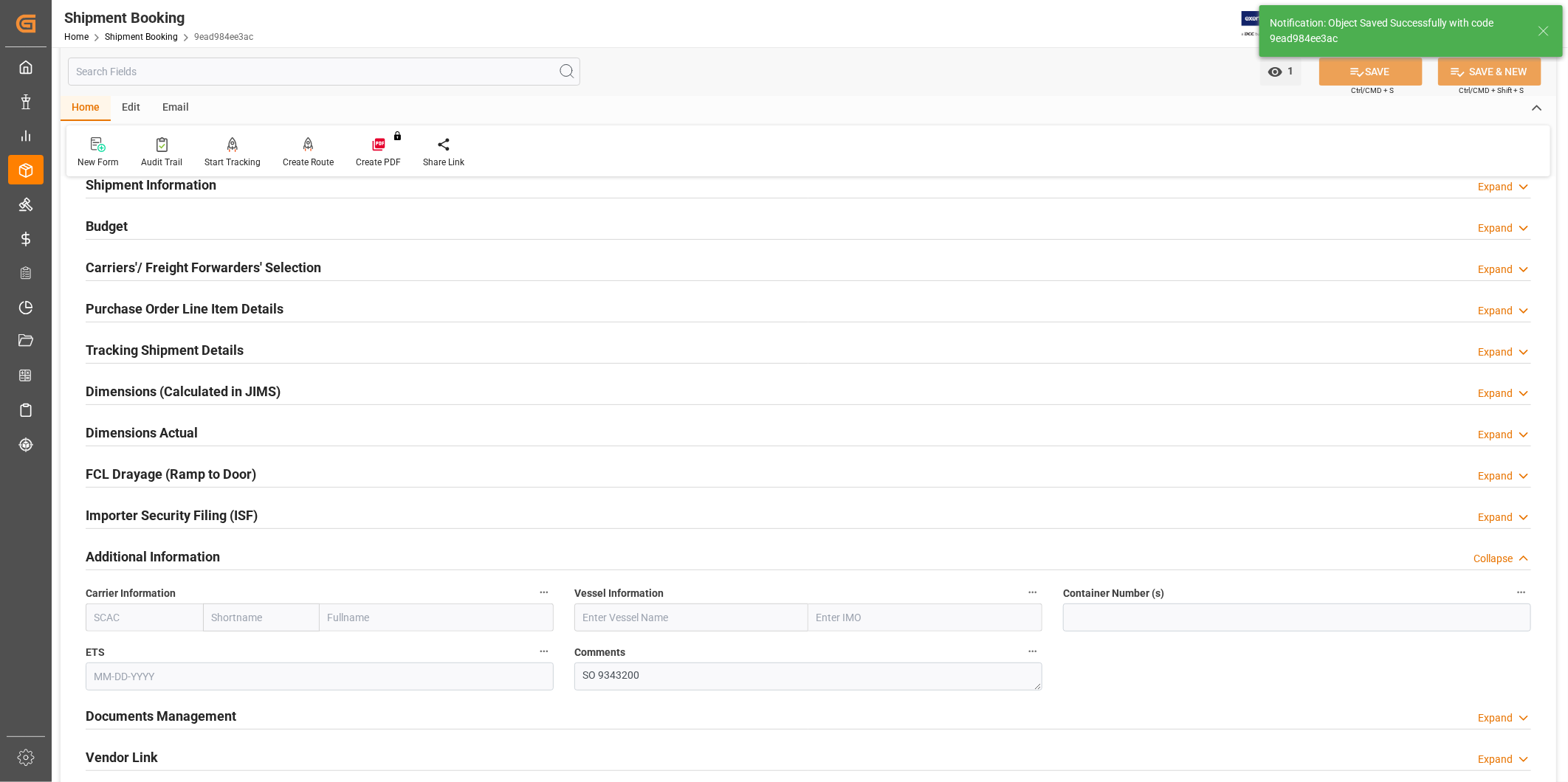
click at [455, 558] on div "Additional Information Collapse" at bounding box center [808, 555] width 1445 height 28
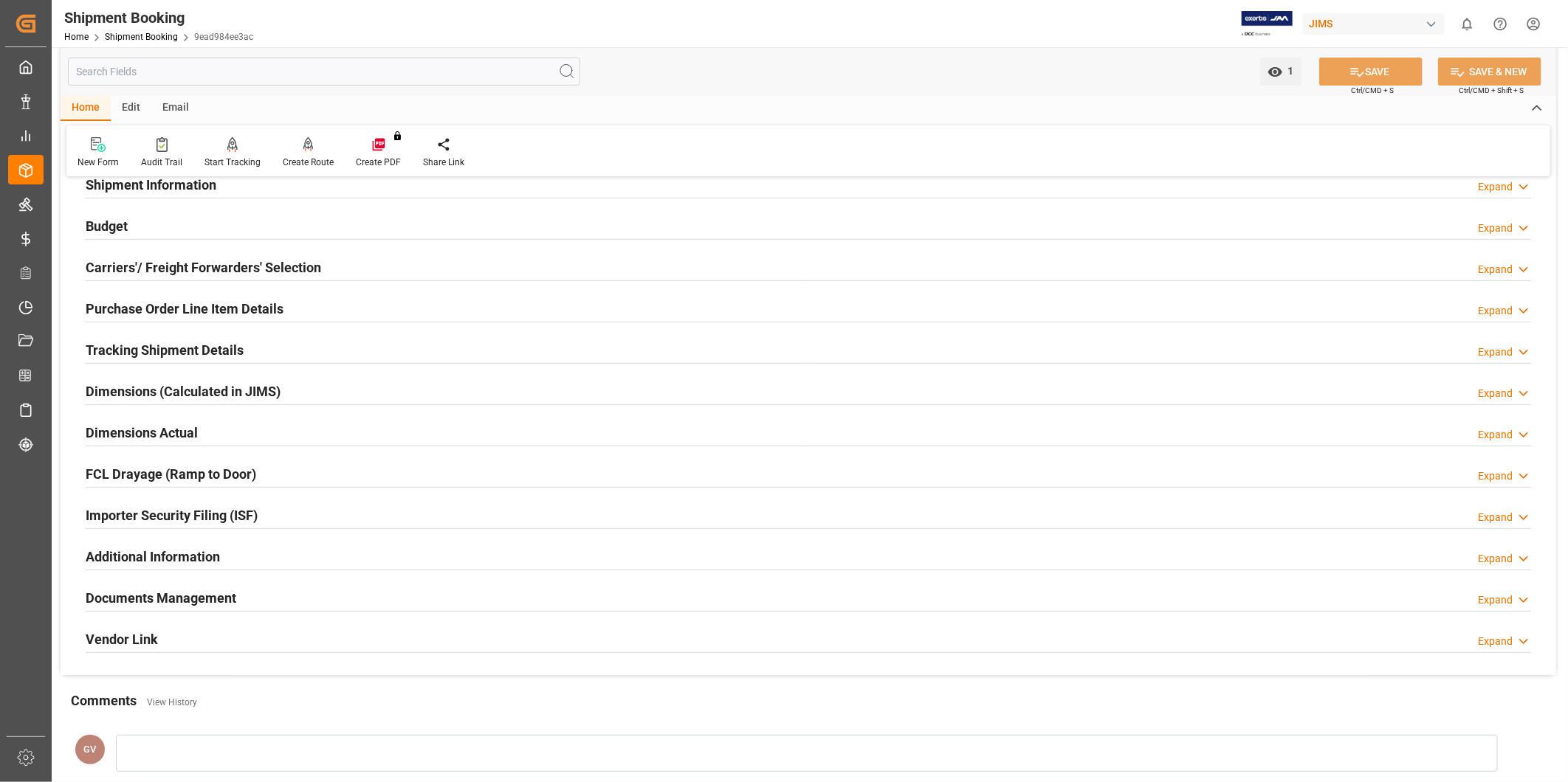
click at [306, 602] on div "Documents Management Expand" at bounding box center [808, 597] width 1445 height 28
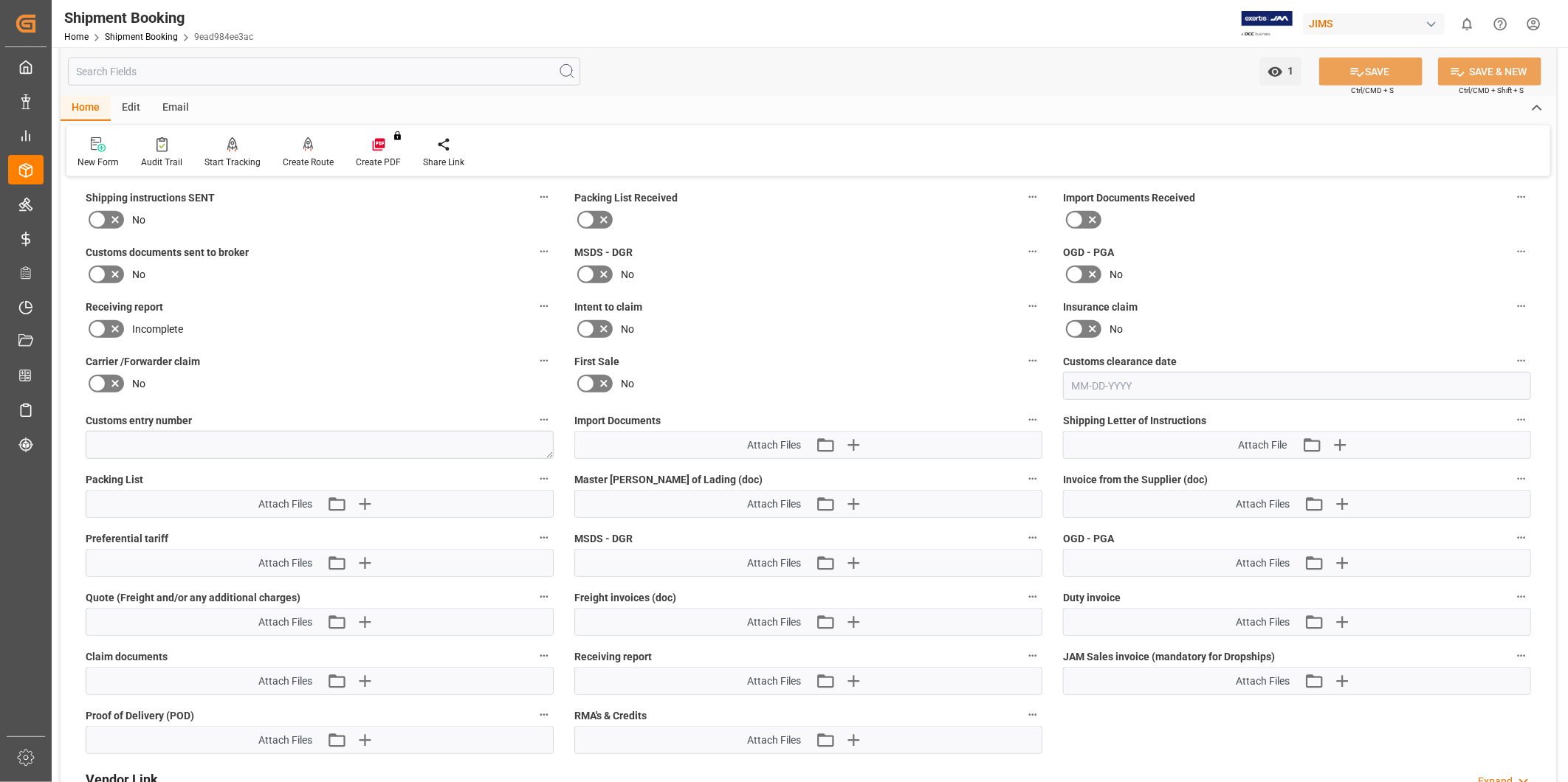
scroll to position [683, 0]
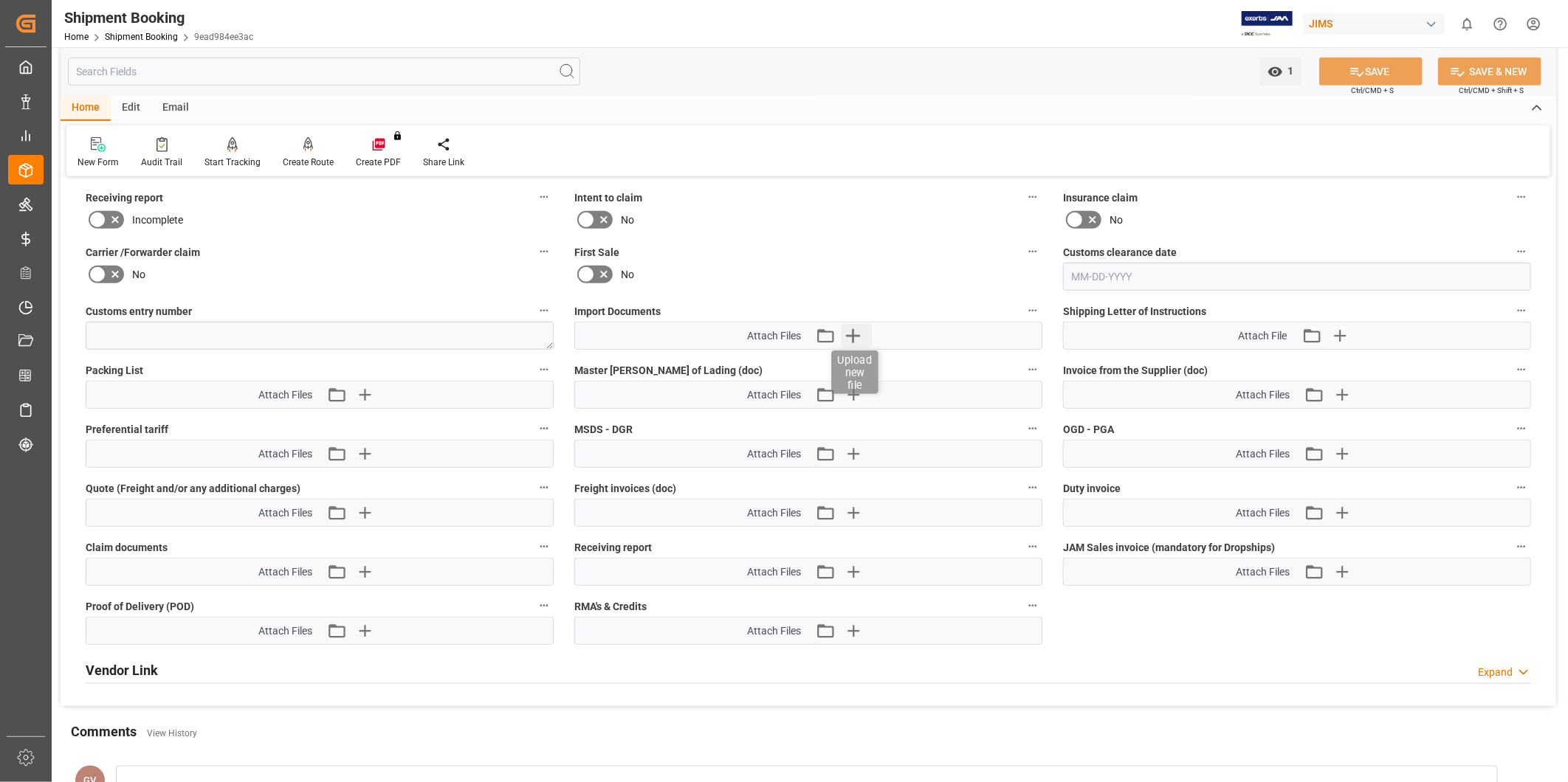
click at [860, 339] on icon "button" at bounding box center [853, 335] width 24 height 24
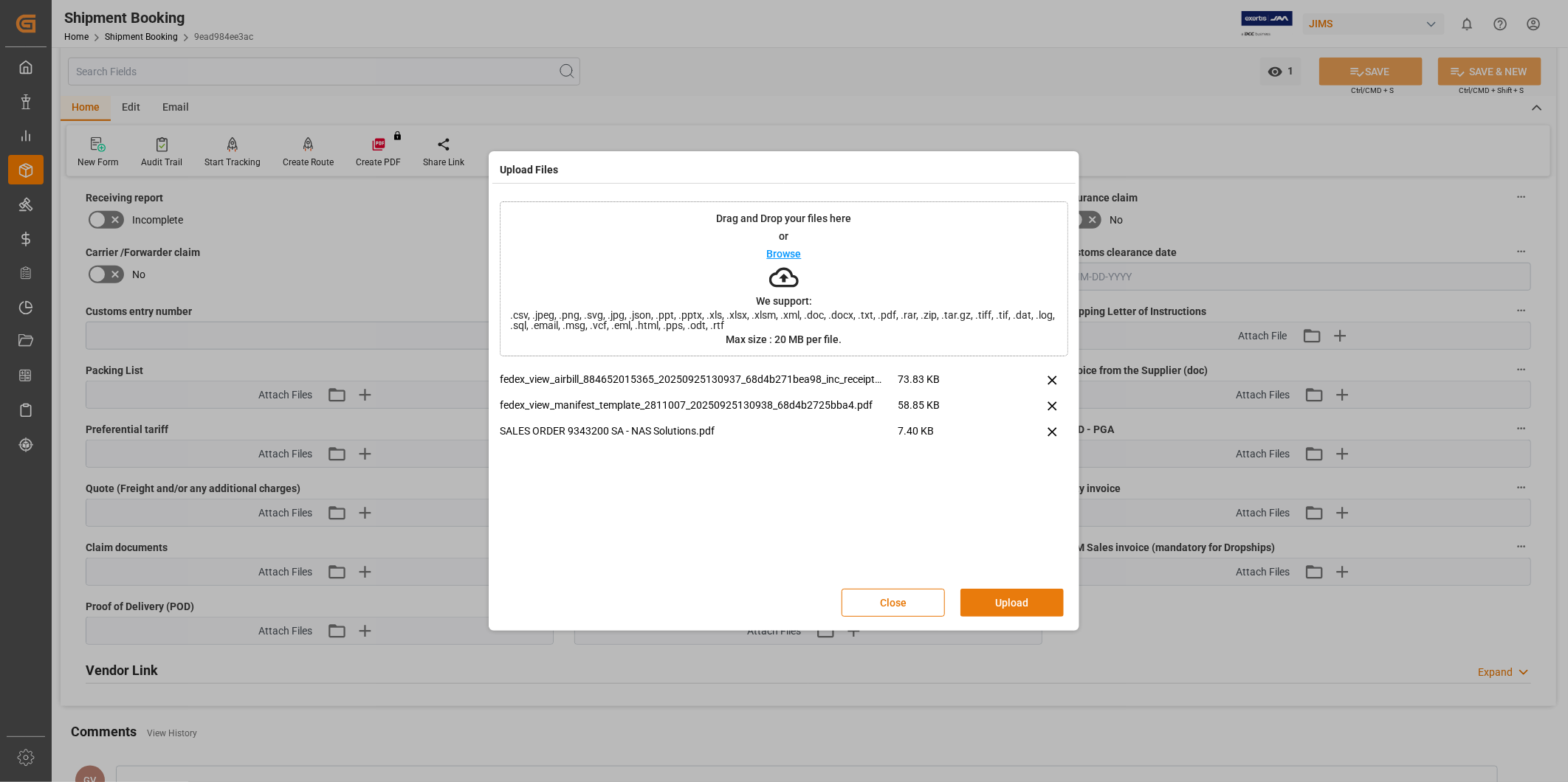
click at [1036, 598] on button "Upload" at bounding box center [1012, 603] width 103 height 28
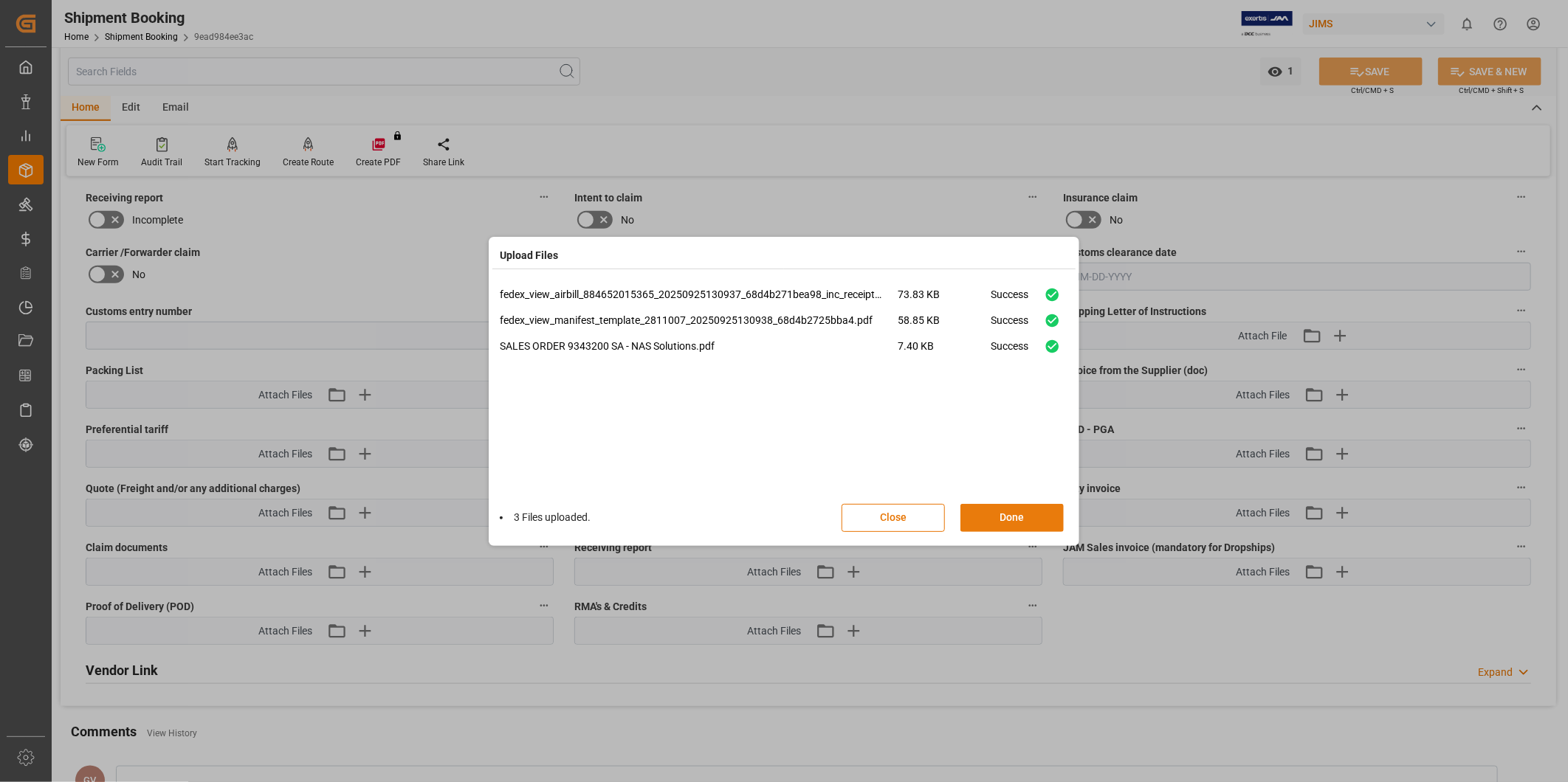
click at [1036, 521] on button "Done" at bounding box center [1012, 517] width 103 height 28
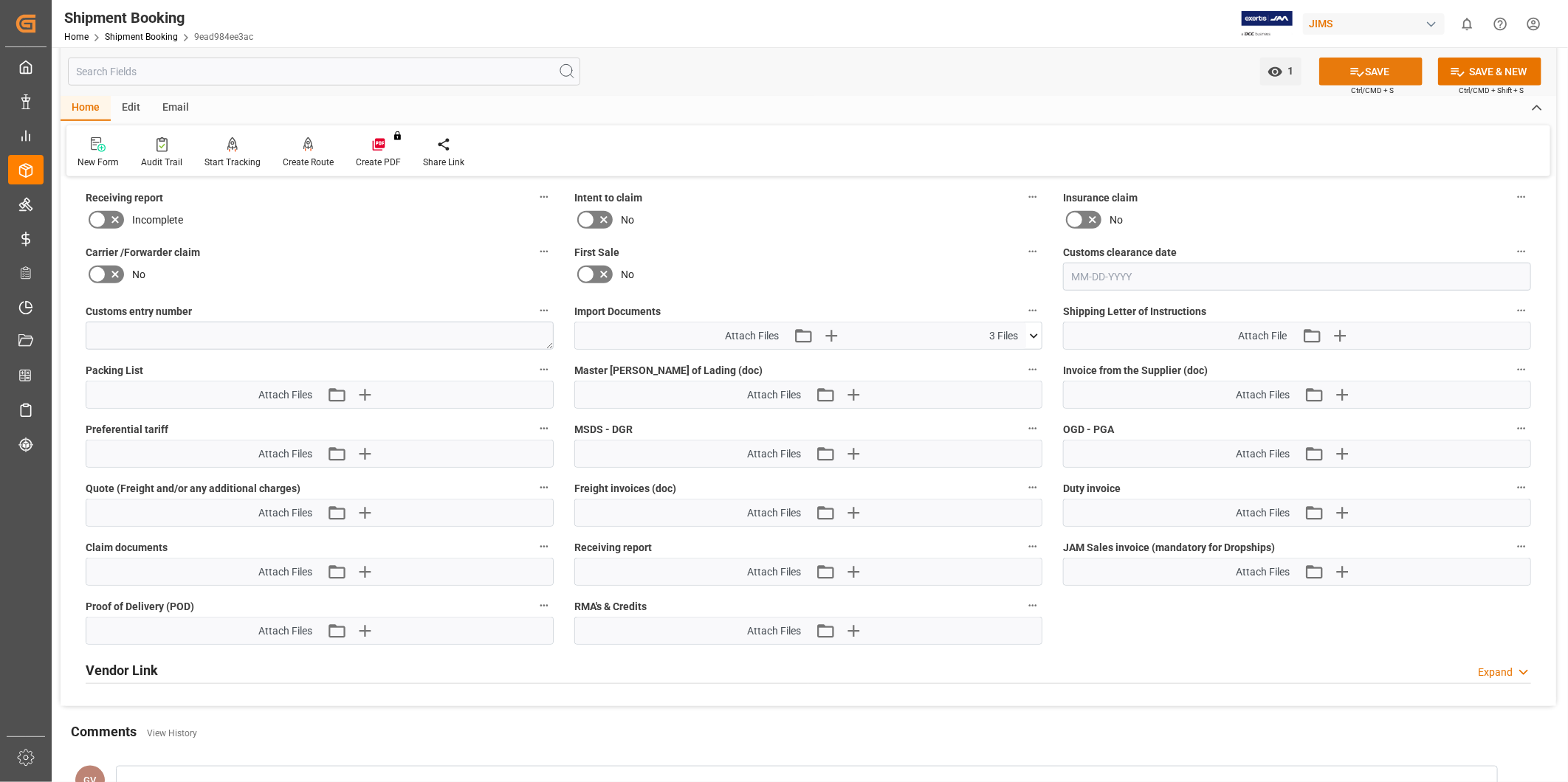
click at [1379, 78] on button "SAVE" at bounding box center [1371, 72] width 103 height 28
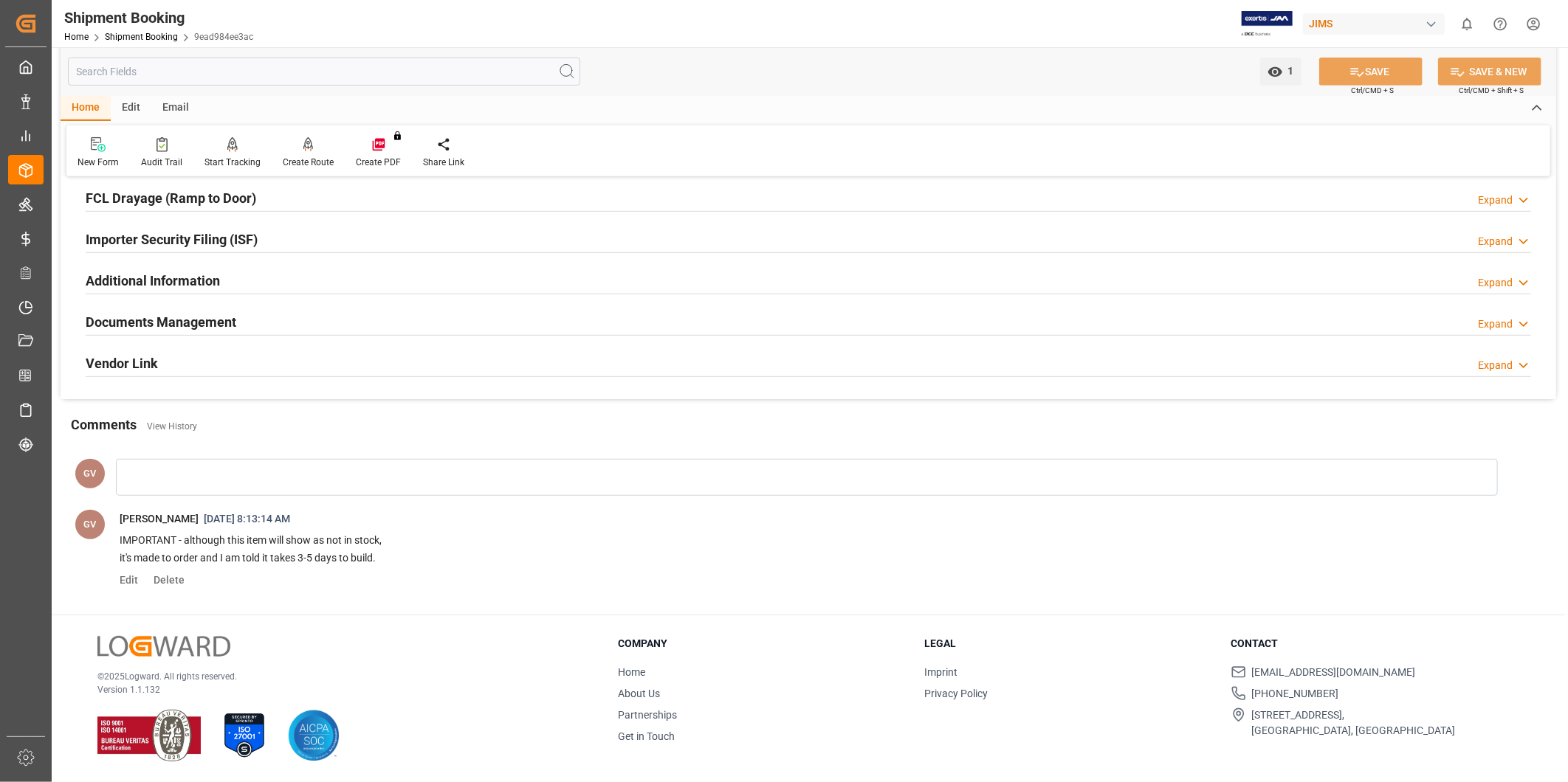
scroll to position [413, 0]
click at [377, 322] on div "Documents Management Expand" at bounding box center [808, 321] width 1445 height 28
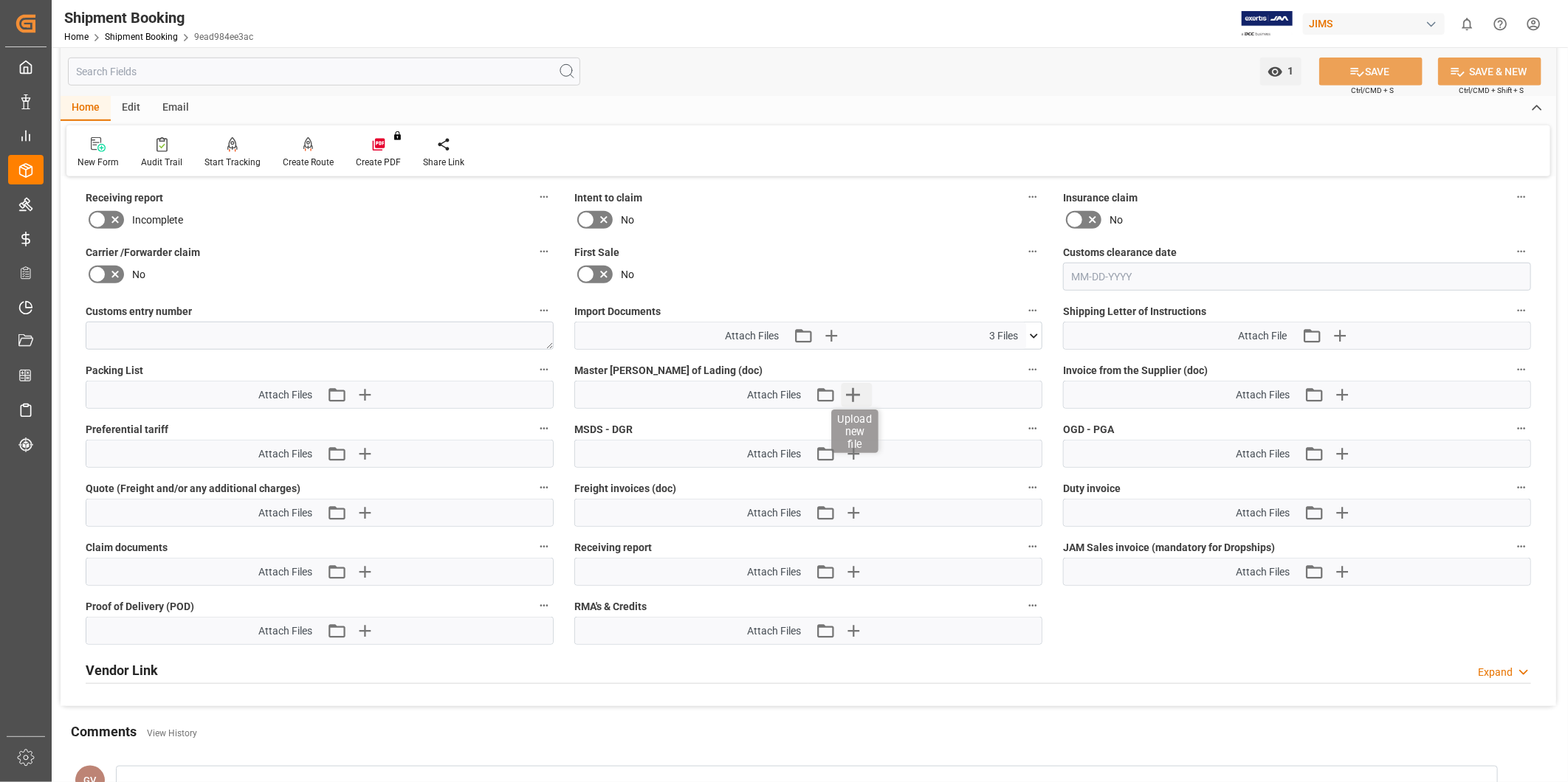
click at [860, 396] on icon "button" at bounding box center [853, 395] width 24 height 24
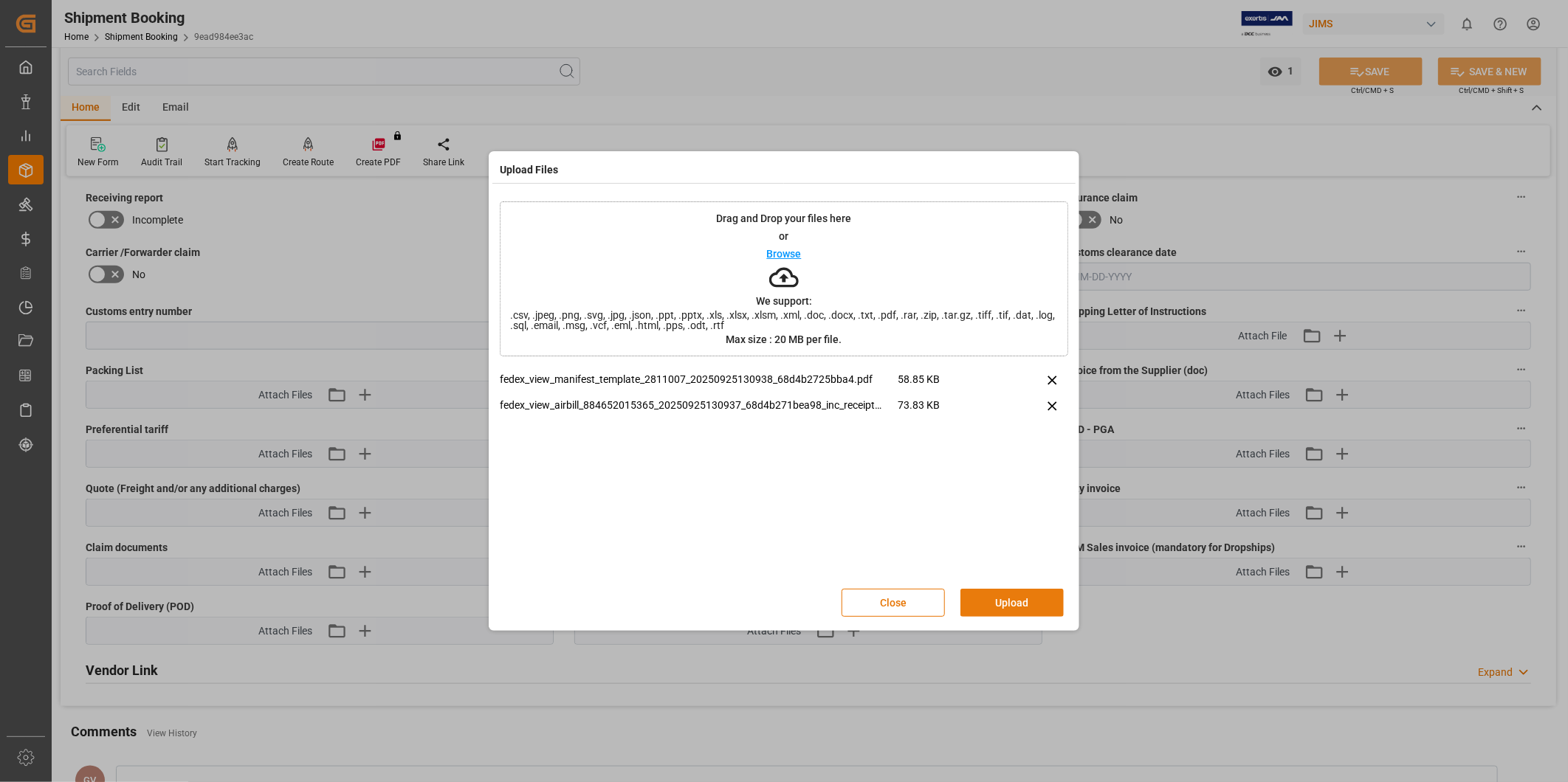
click at [1026, 589] on button "Upload" at bounding box center [1012, 603] width 103 height 28
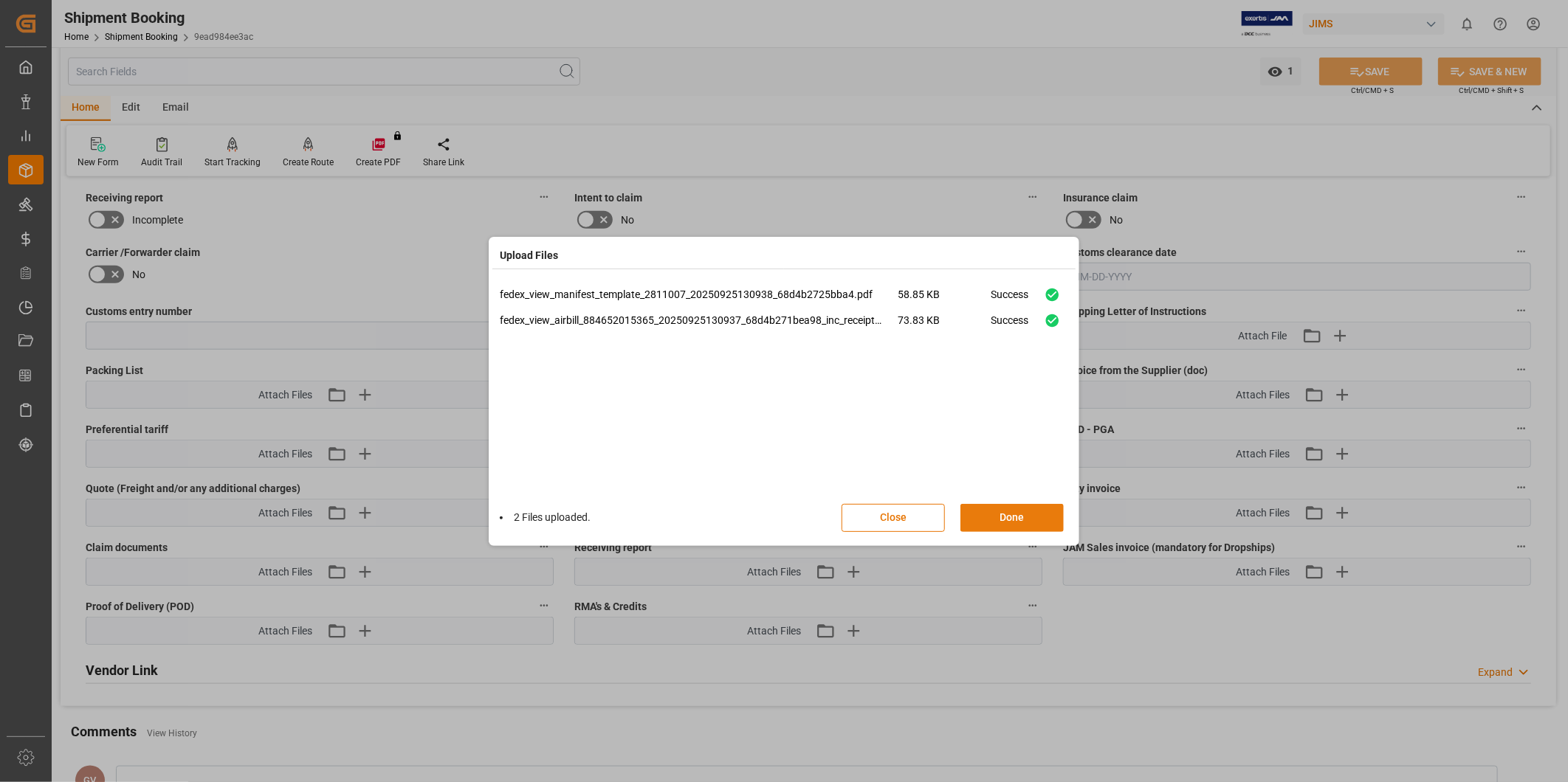
click at [1022, 513] on button "Done" at bounding box center [1012, 517] width 103 height 28
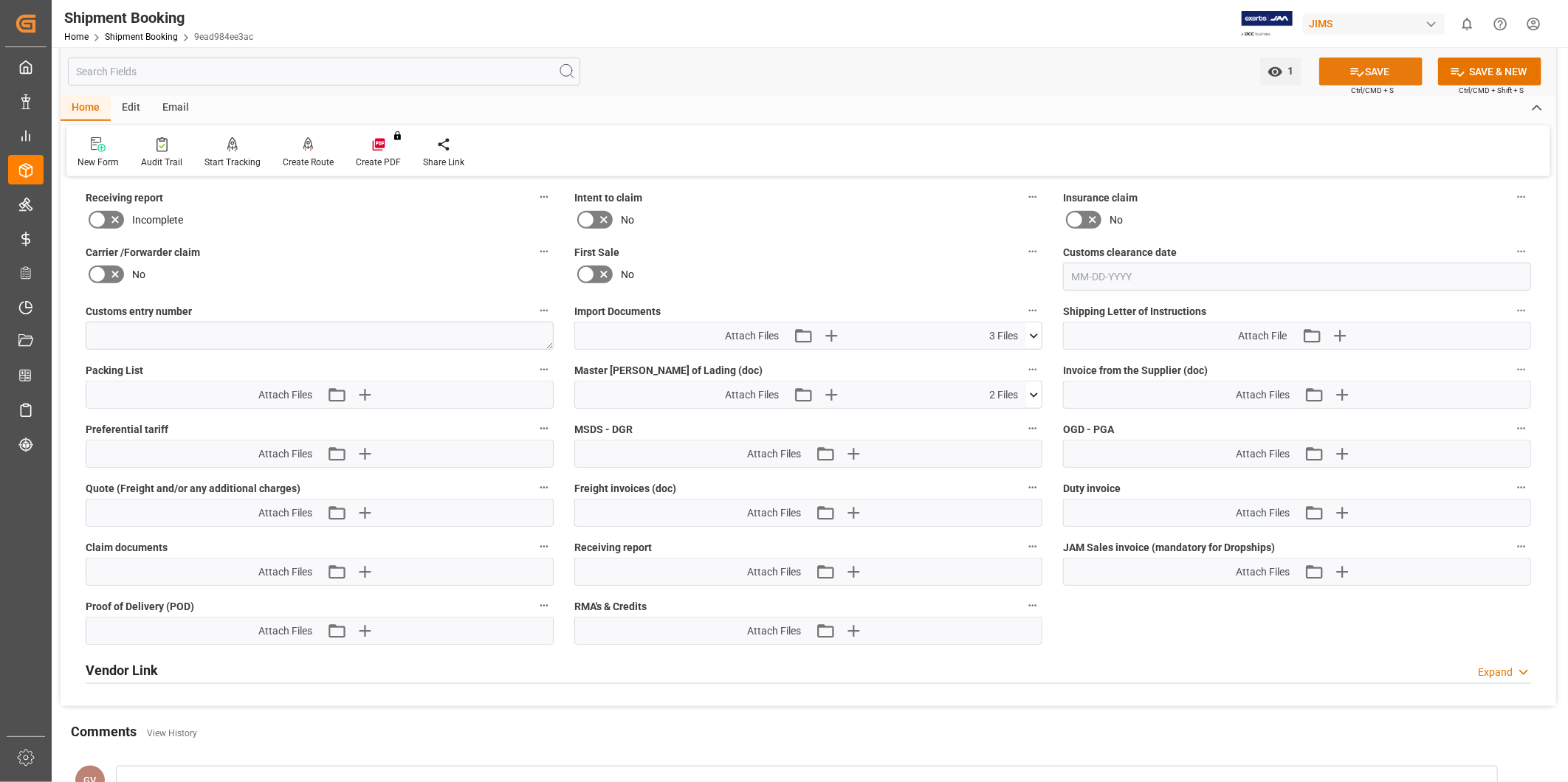
click at [1350, 67] on icon at bounding box center [1357, 72] width 15 height 15
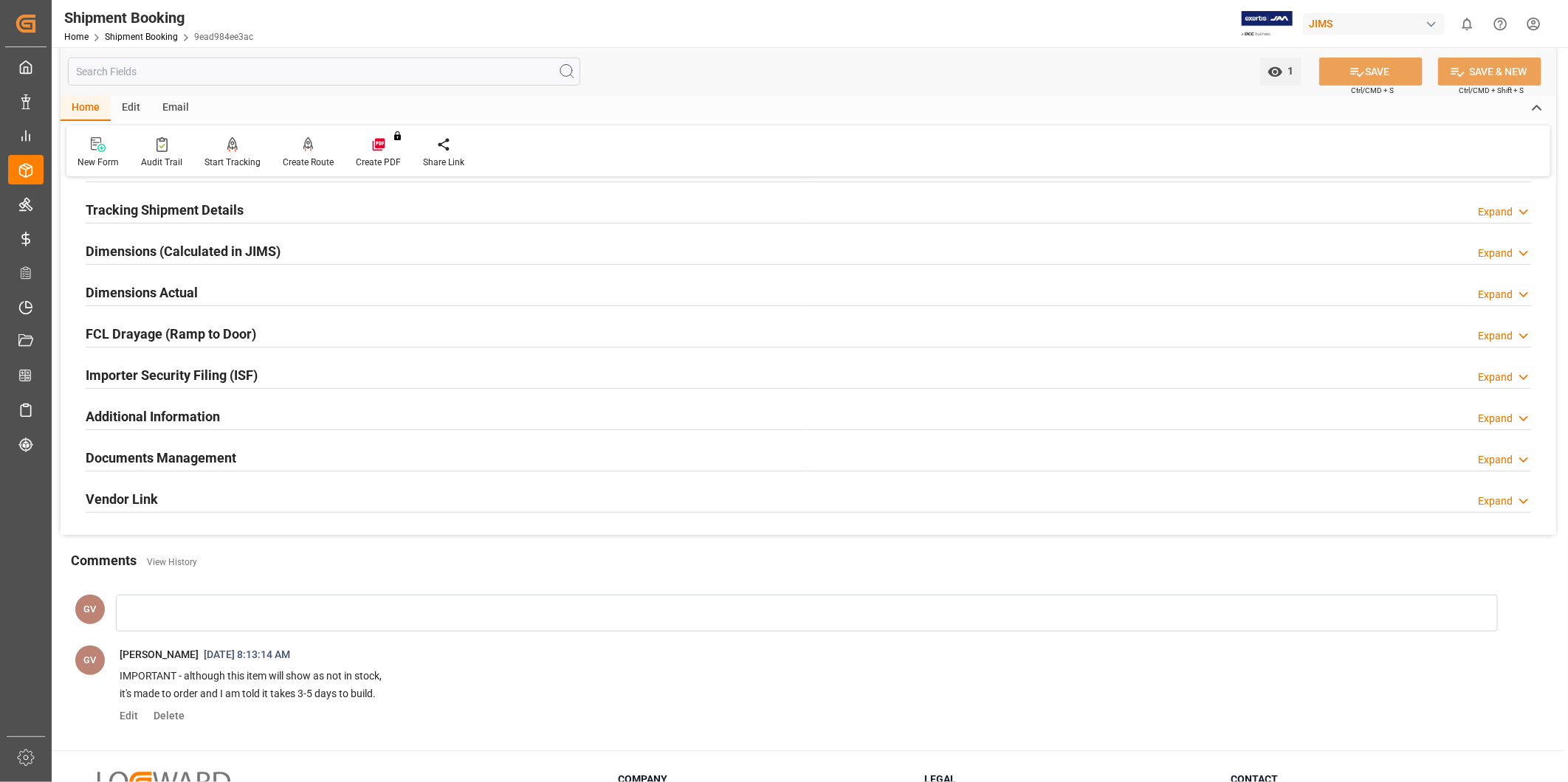
scroll to position [140, 0]
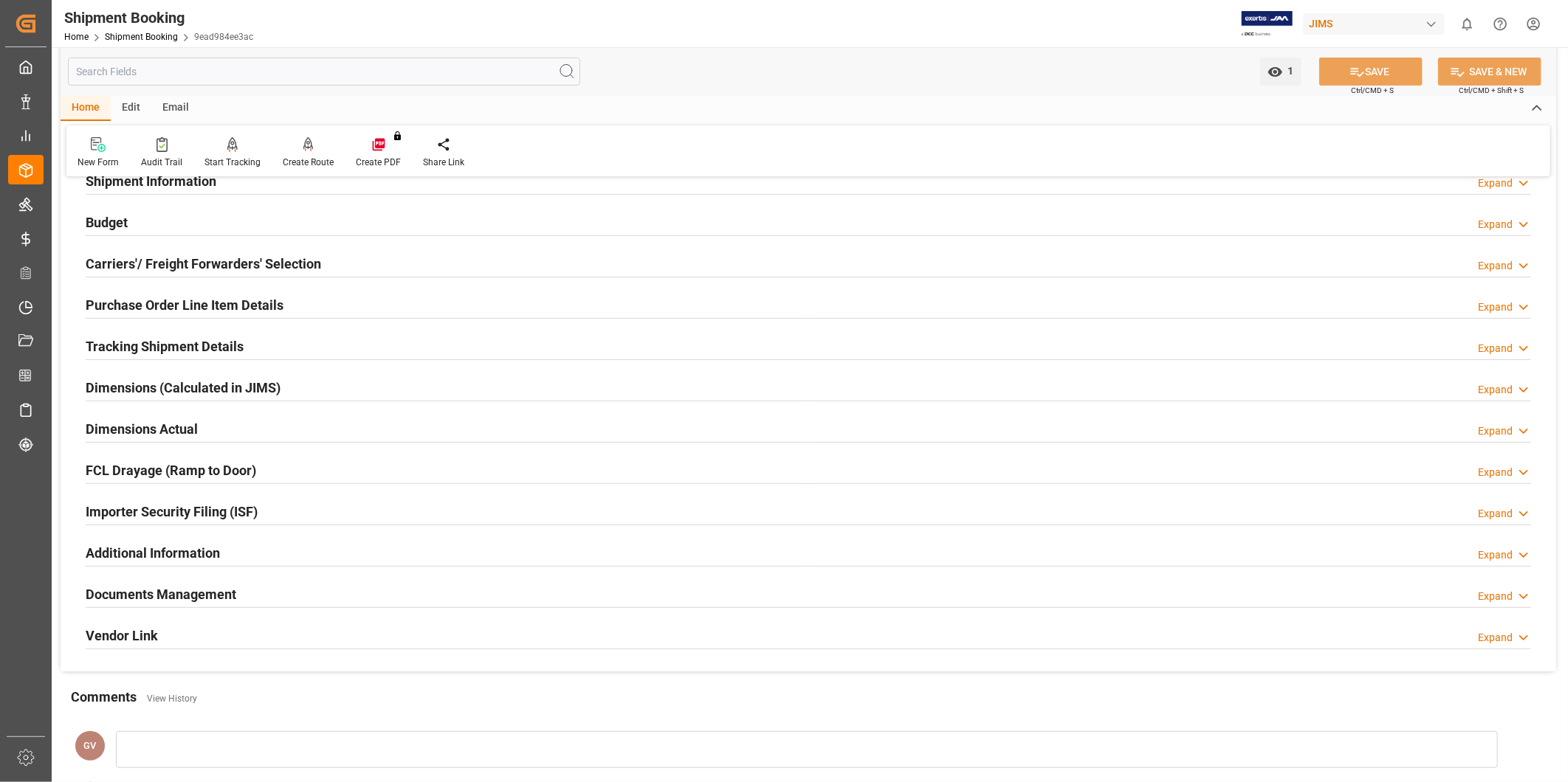
click at [639, 622] on div "Vendor Link Expand" at bounding box center [808, 635] width 1445 height 28
click at [639, 625] on div "Vendor Link Collapse" at bounding box center [808, 635] width 1445 height 28
click at [628, 592] on div "Documents Management Expand" at bounding box center [808, 593] width 1445 height 28
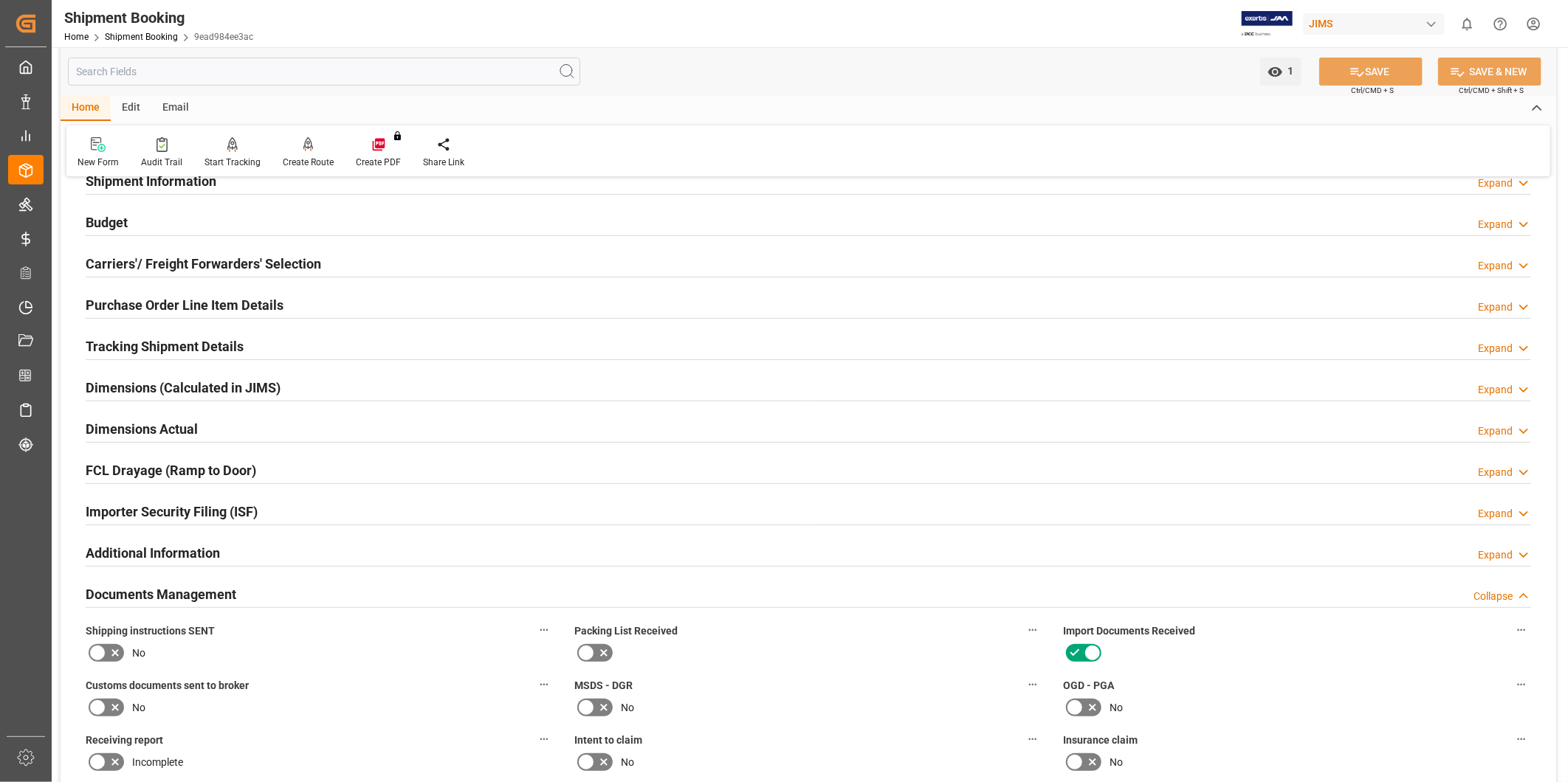
click at [628, 592] on div "Documents Management Collapse" at bounding box center [808, 593] width 1445 height 28
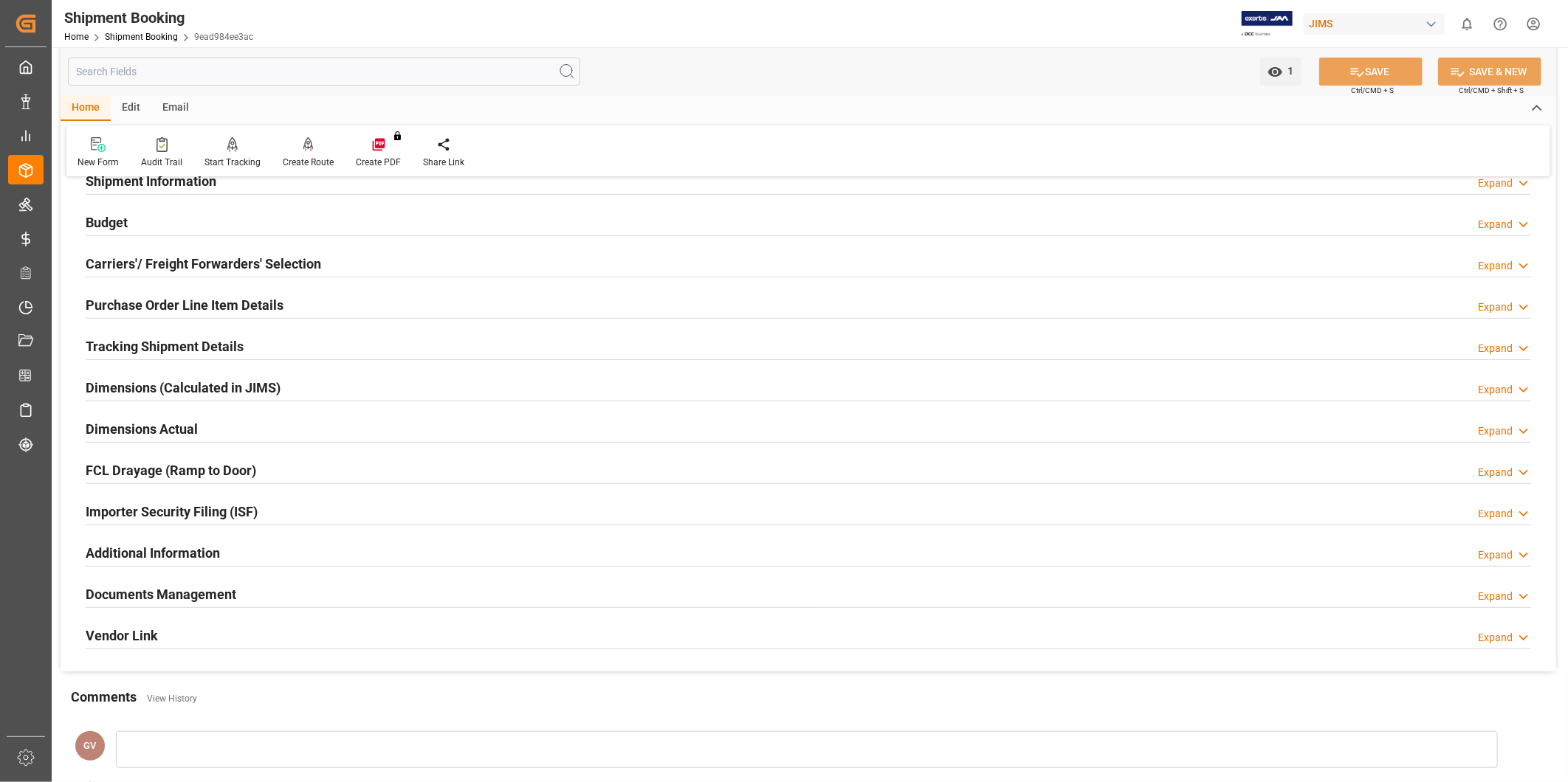
click at [628, 592] on div "Documents Management Expand" at bounding box center [808, 593] width 1445 height 28
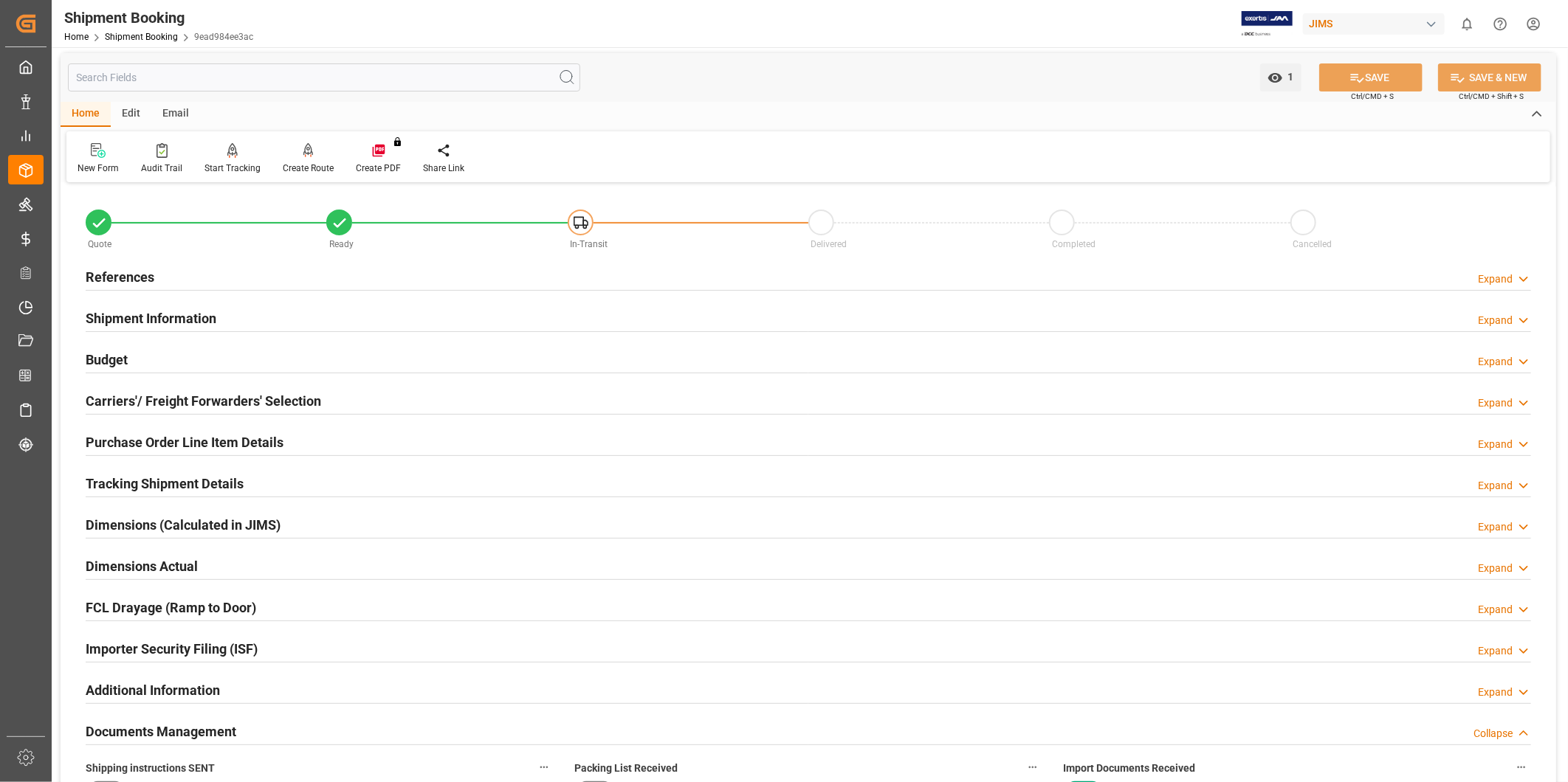
scroll to position [0, 0]
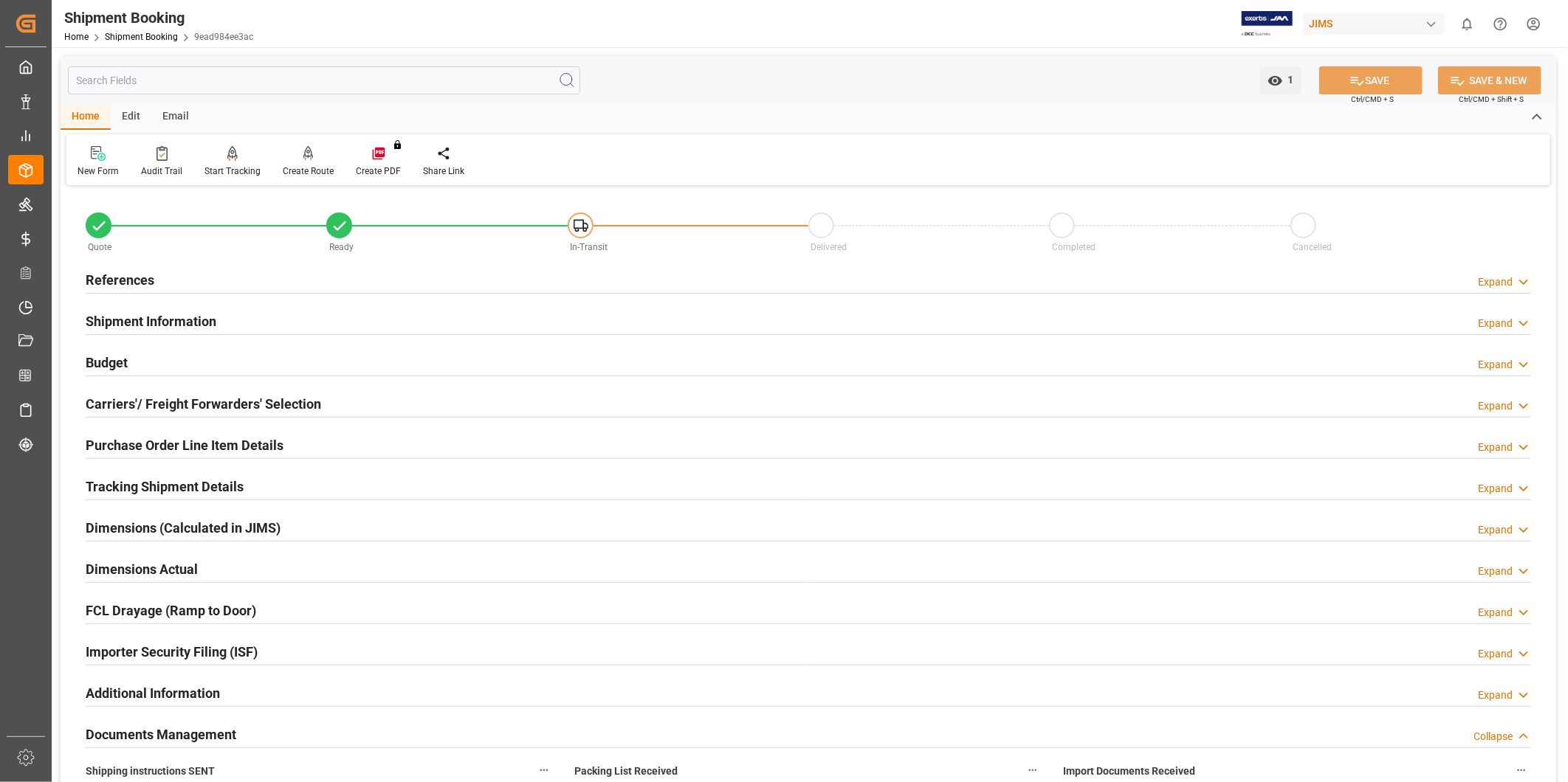
click at [1519, 286] on icon at bounding box center [1523, 282] width 15 height 15
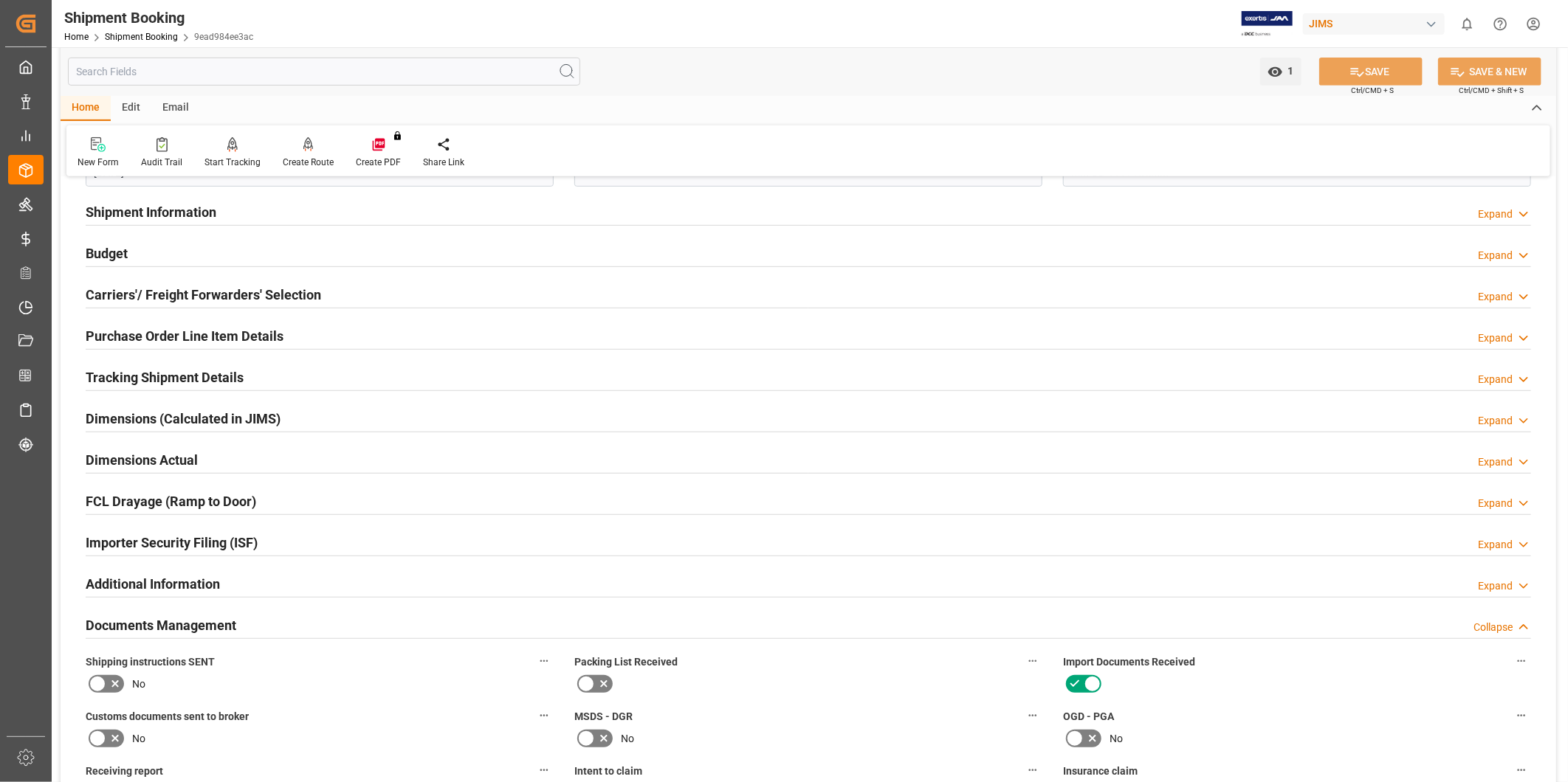
scroll to position [410, 0]
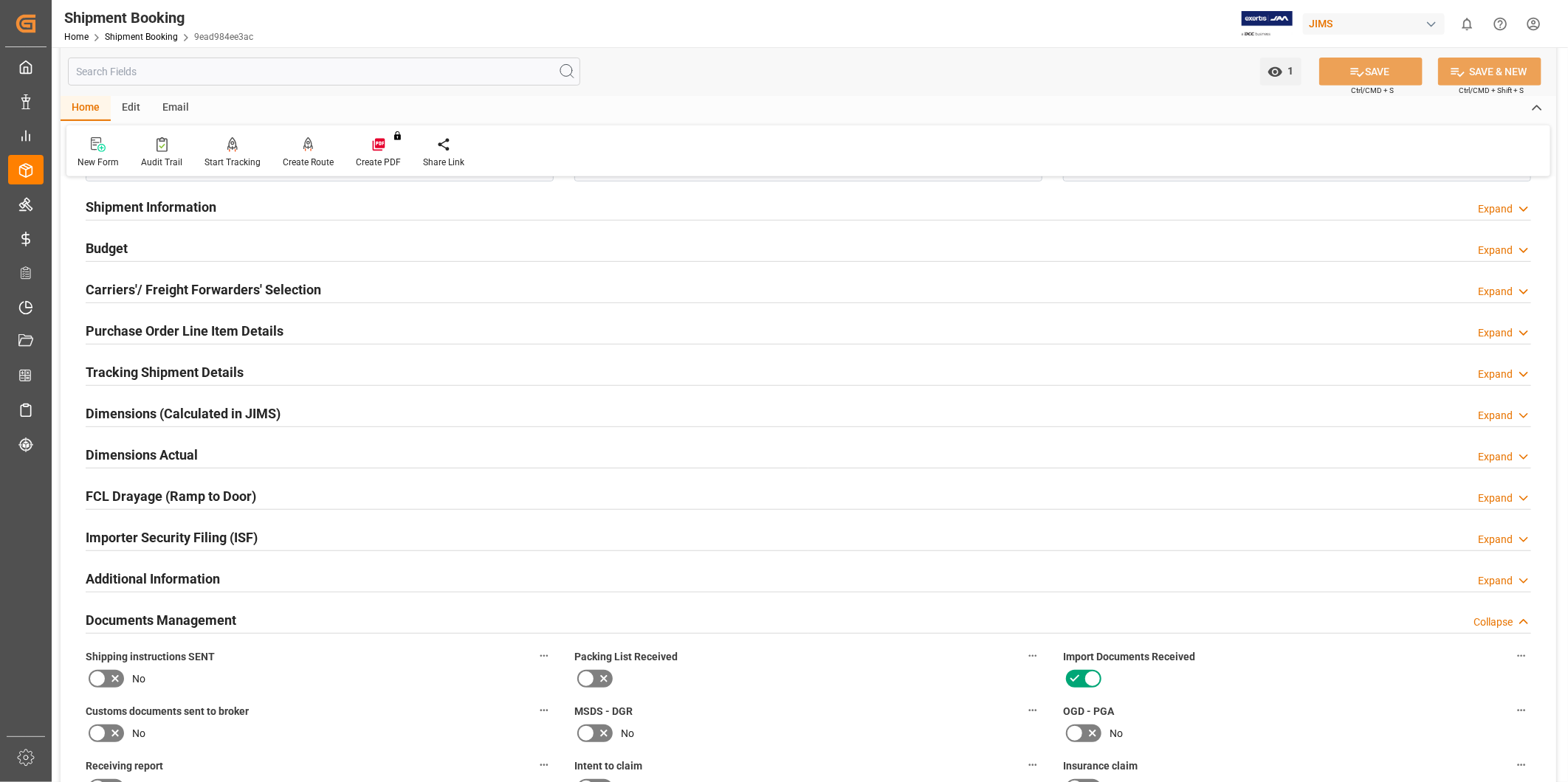
click at [199, 289] on h2 "Carriers'/ Freight Forwarders' Selection" at bounding box center [203, 290] width 235 height 20
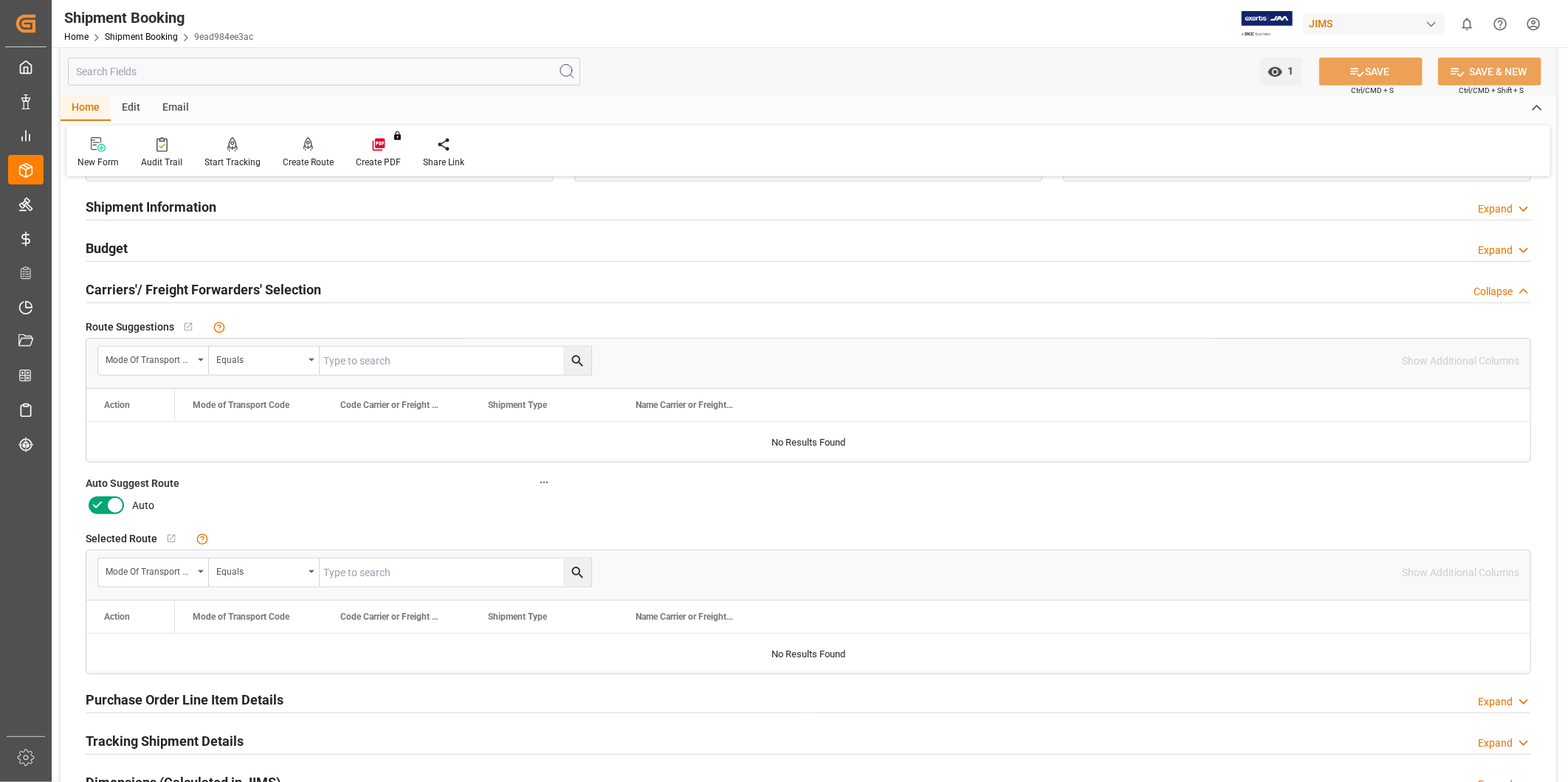
click at [111, 504] on icon at bounding box center [115, 505] width 18 height 18
click at [0, 0] on input "checkbox" at bounding box center [0, 0] width 0 height 0
click at [1350, 65] on icon at bounding box center [1357, 72] width 15 height 15
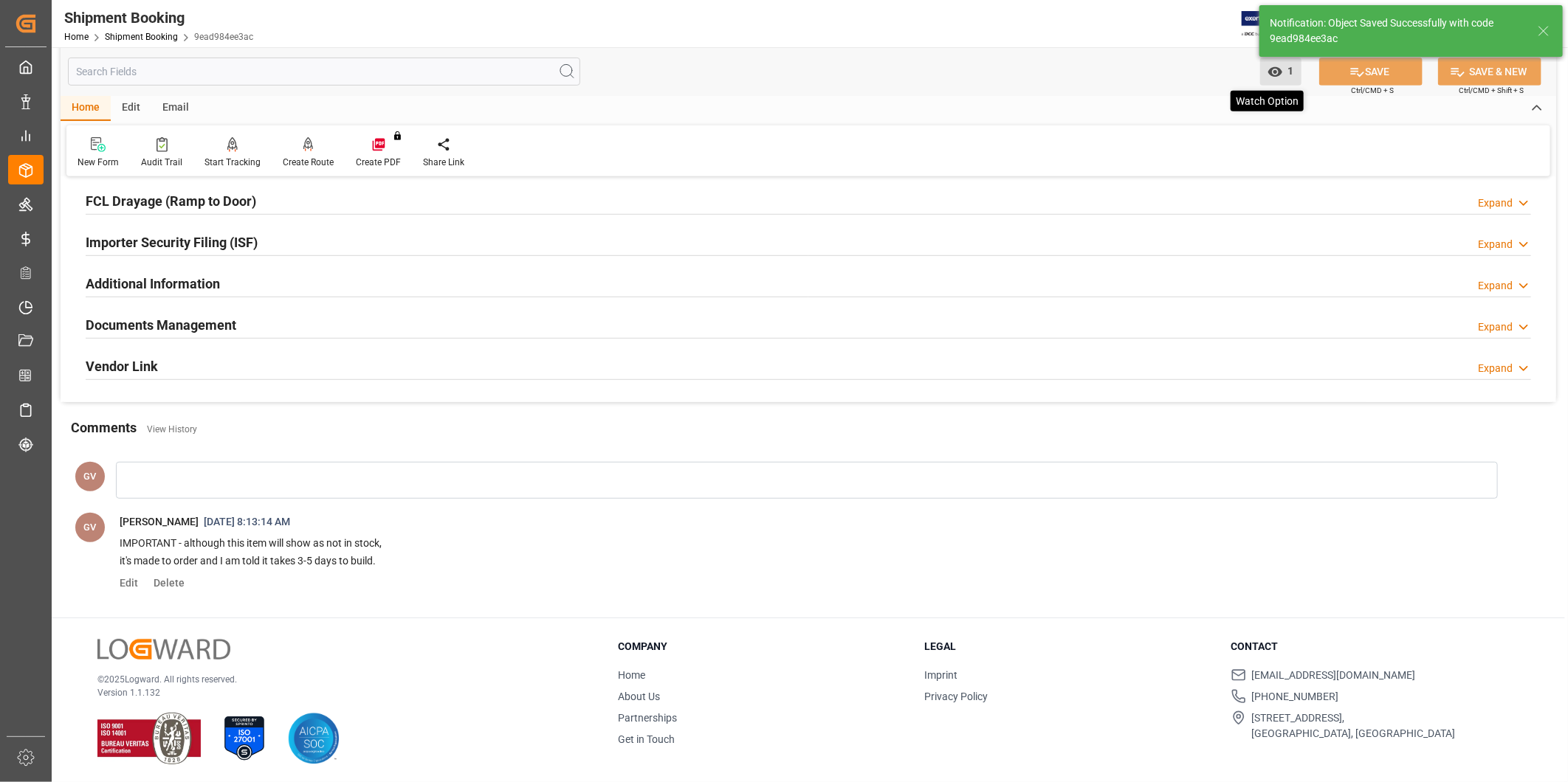
scroll to position [114, 0]
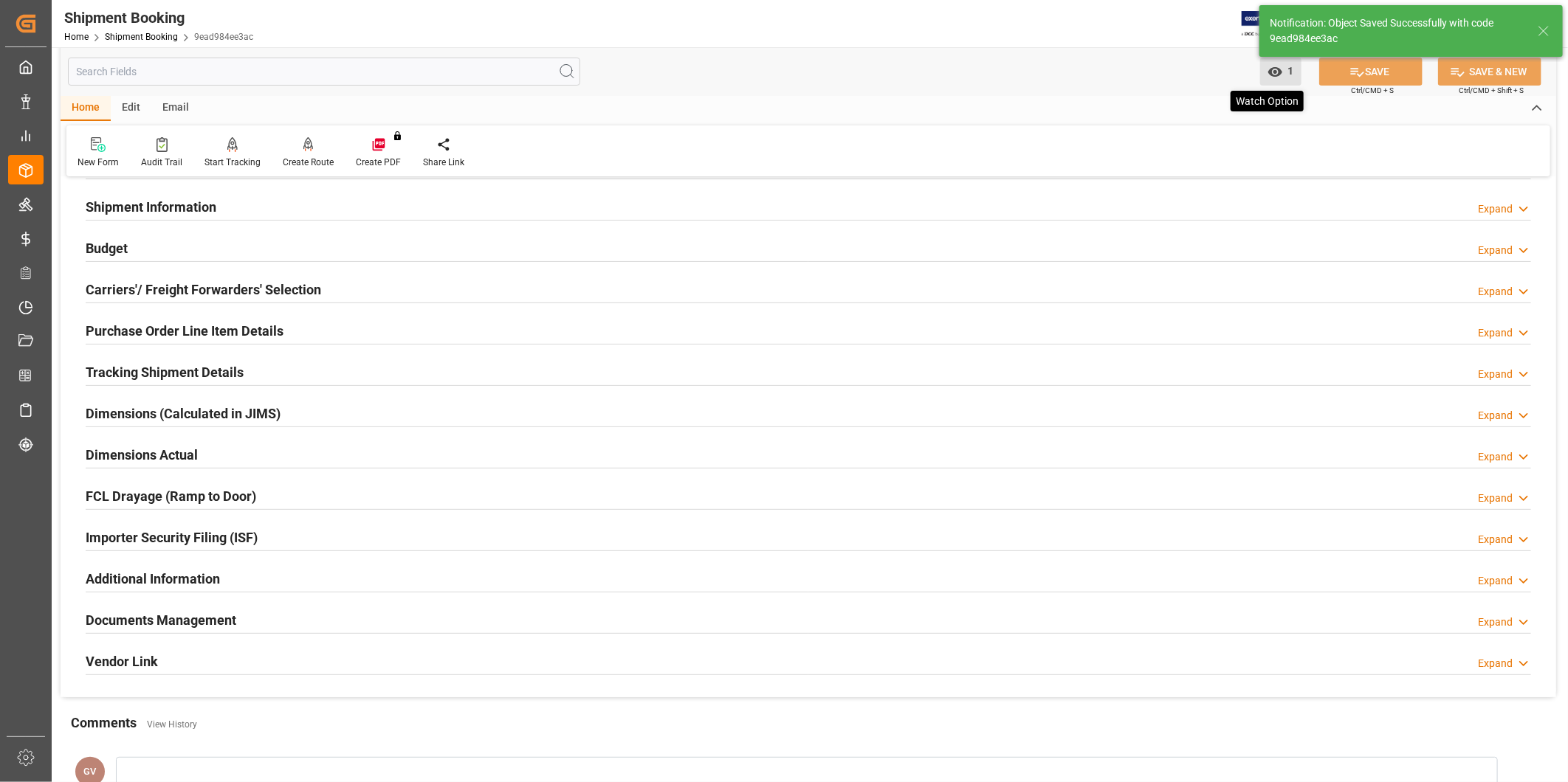
click at [1290, 77] on button "1 Watch Option" at bounding box center [1281, 72] width 42 height 28
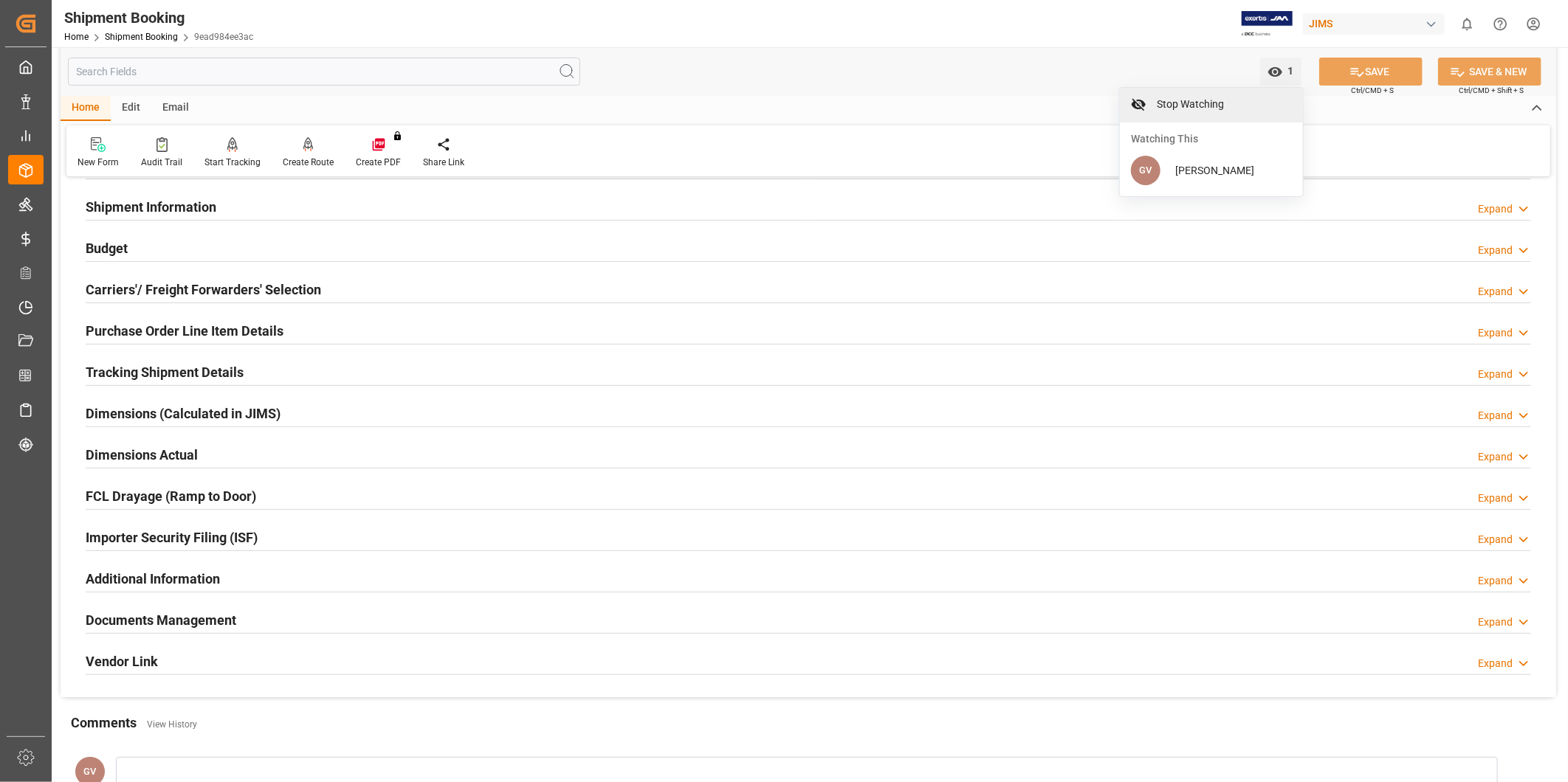
click at [1191, 107] on span "Stop Watching" at bounding box center [1222, 104] width 140 height 15
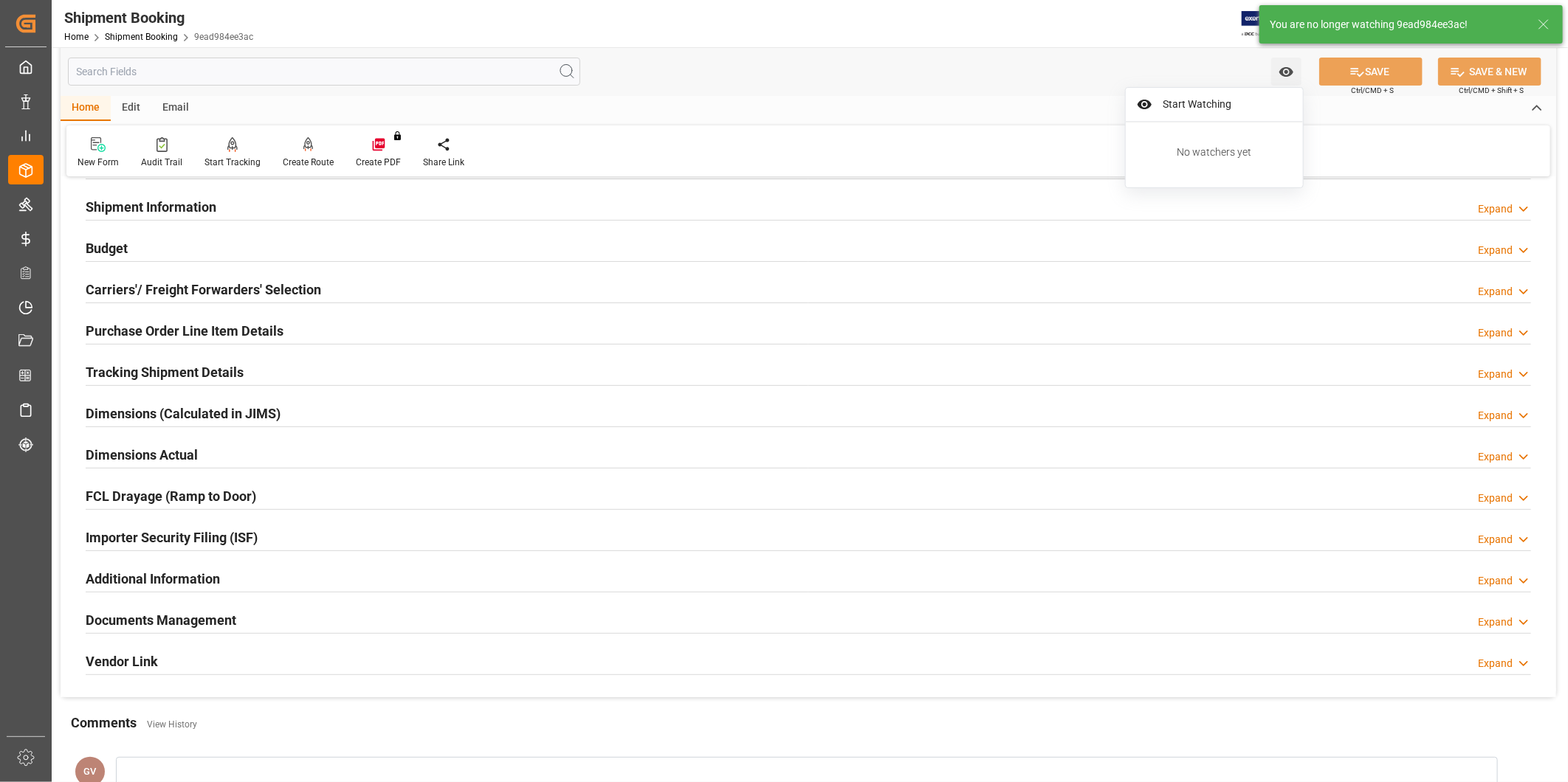
click at [1337, 127] on div "New Form Audit Trail Start Tracking Create Empty Shipment Tracking Create Route…" at bounding box center [808, 151] width 1484 height 51
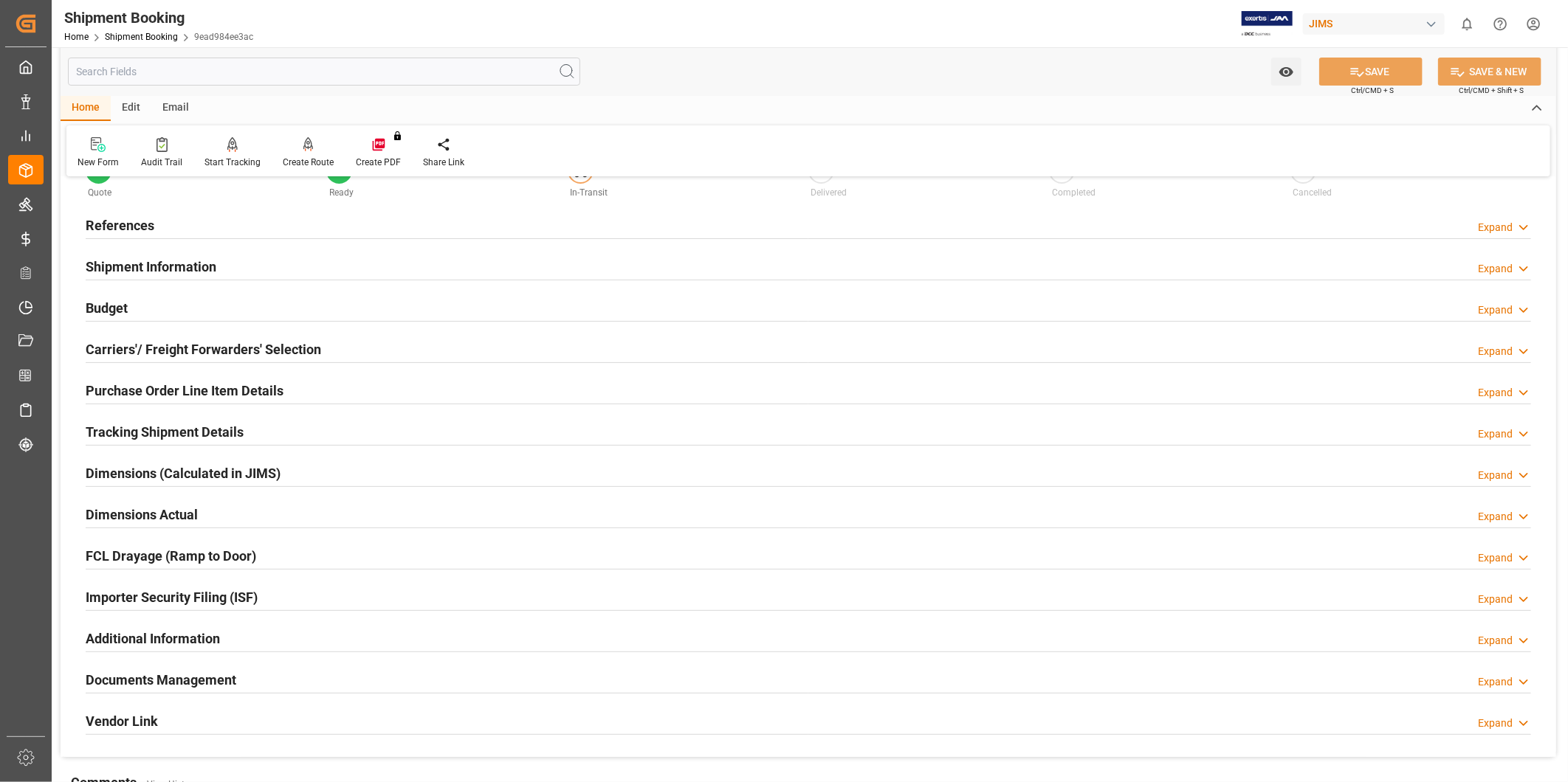
scroll to position [0, 0]
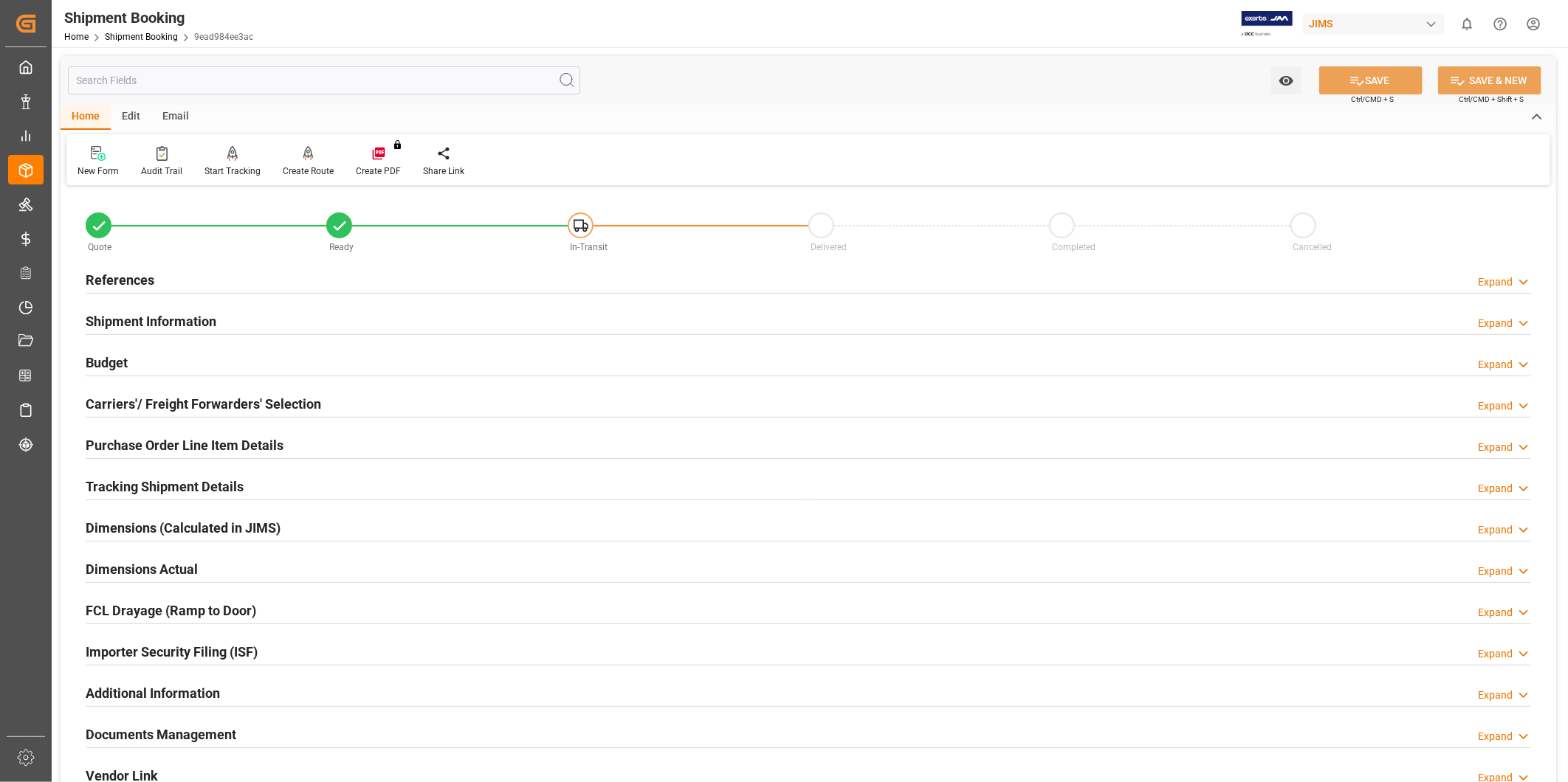
click at [260, 406] on h2 "Carriers'/ Freight Forwarders' Selection" at bounding box center [203, 404] width 235 height 20
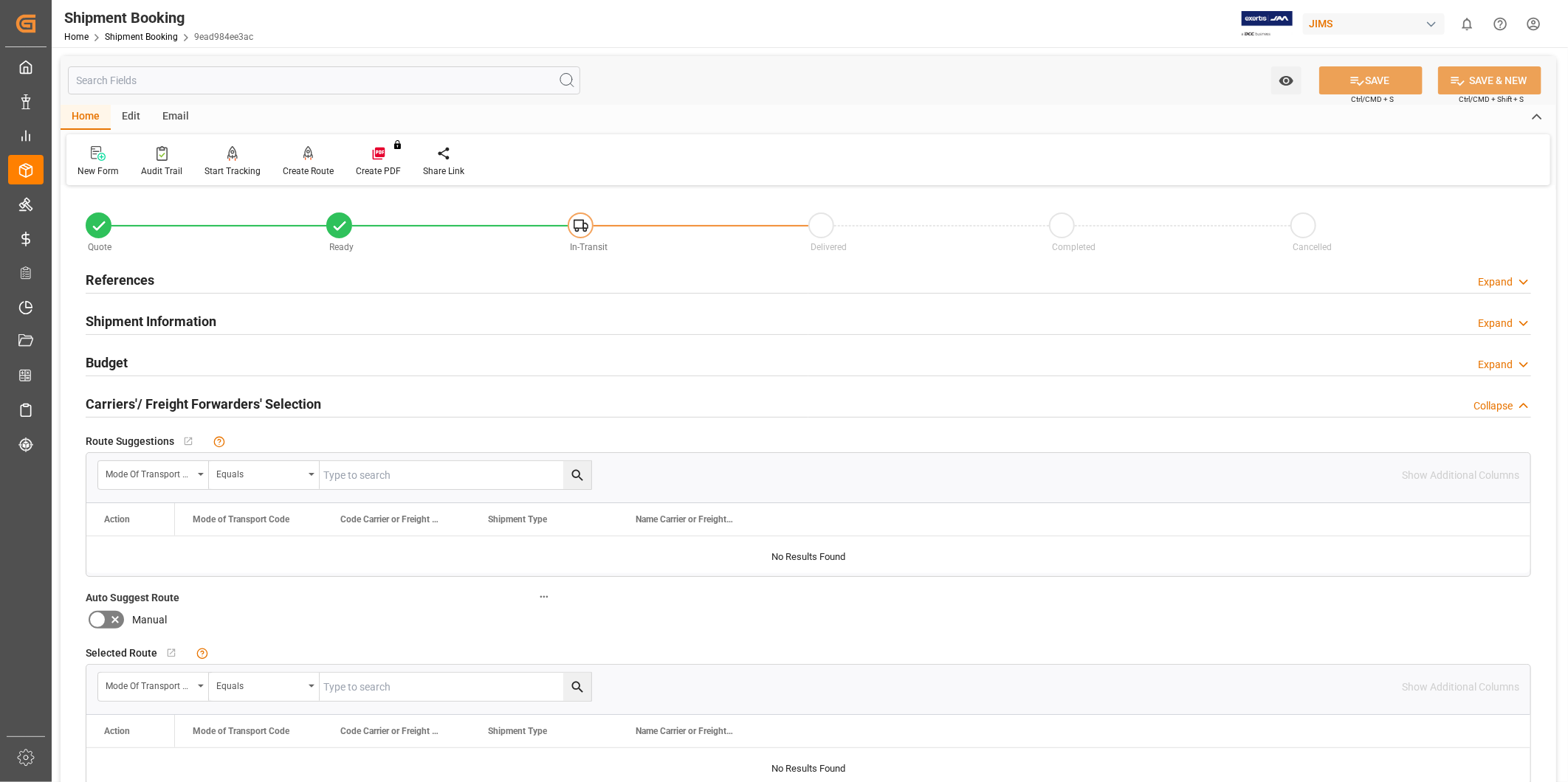
click at [260, 406] on h2 "Carriers'/ Freight Forwarders' Selection" at bounding box center [203, 404] width 235 height 20
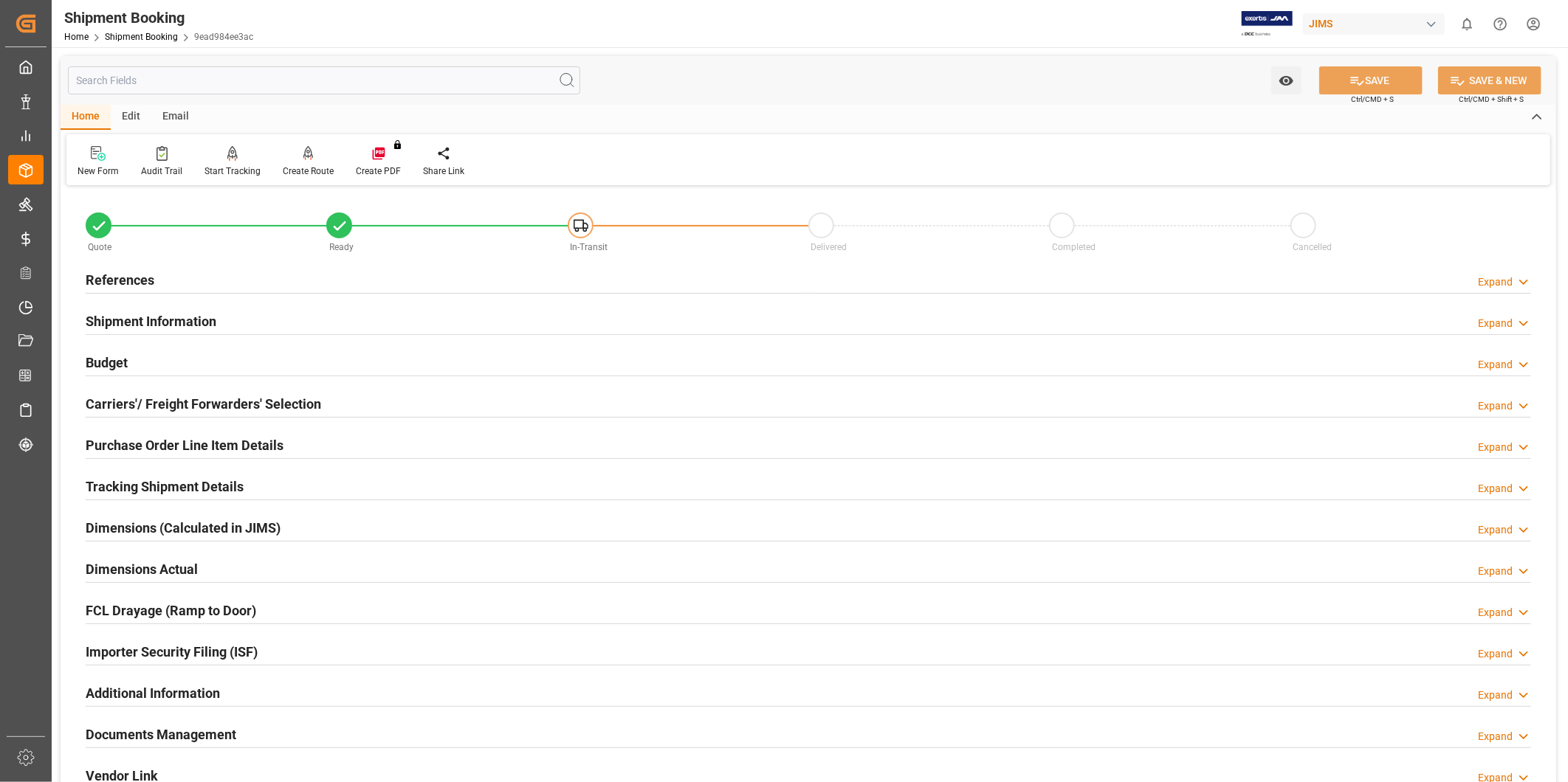
click at [246, 358] on div "Budget Expand" at bounding box center [808, 362] width 1445 height 28
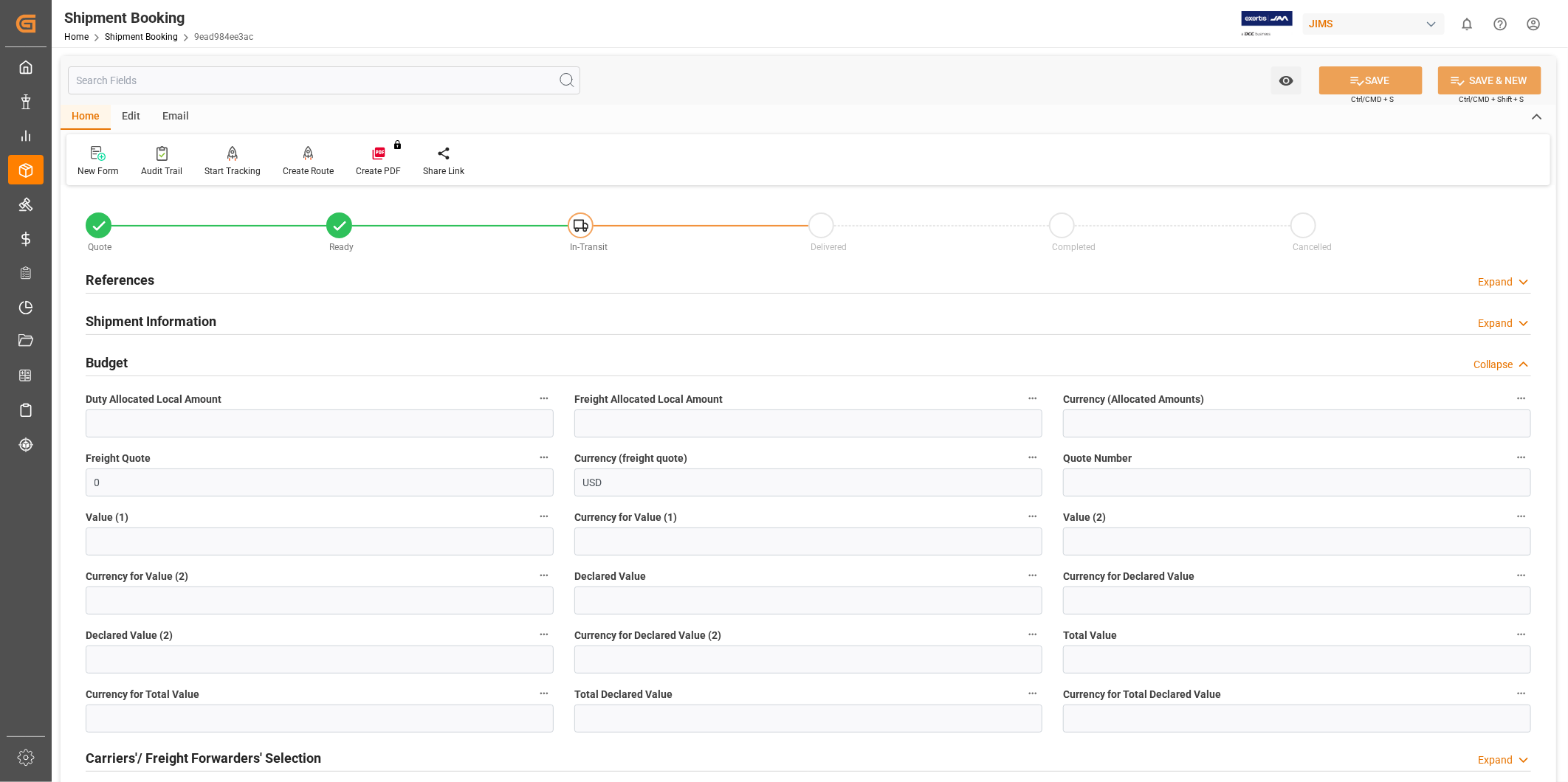
click at [246, 358] on div "Budget Collapse" at bounding box center [808, 362] width 1445 height 28
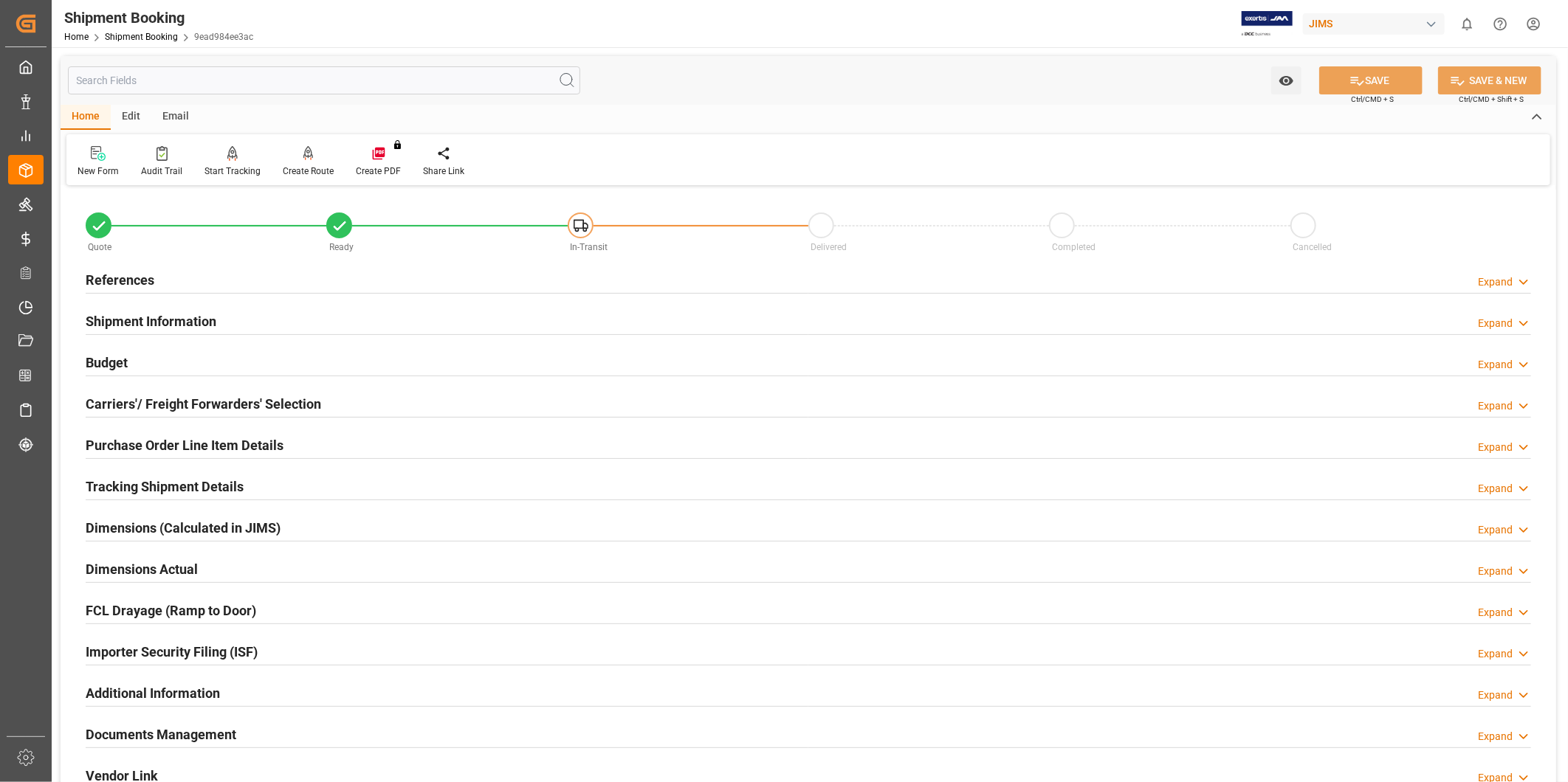
click at [239, 452] on h2 "Purchase Order Line Item Details" at bounding box center [184, 446] width 198 height 20
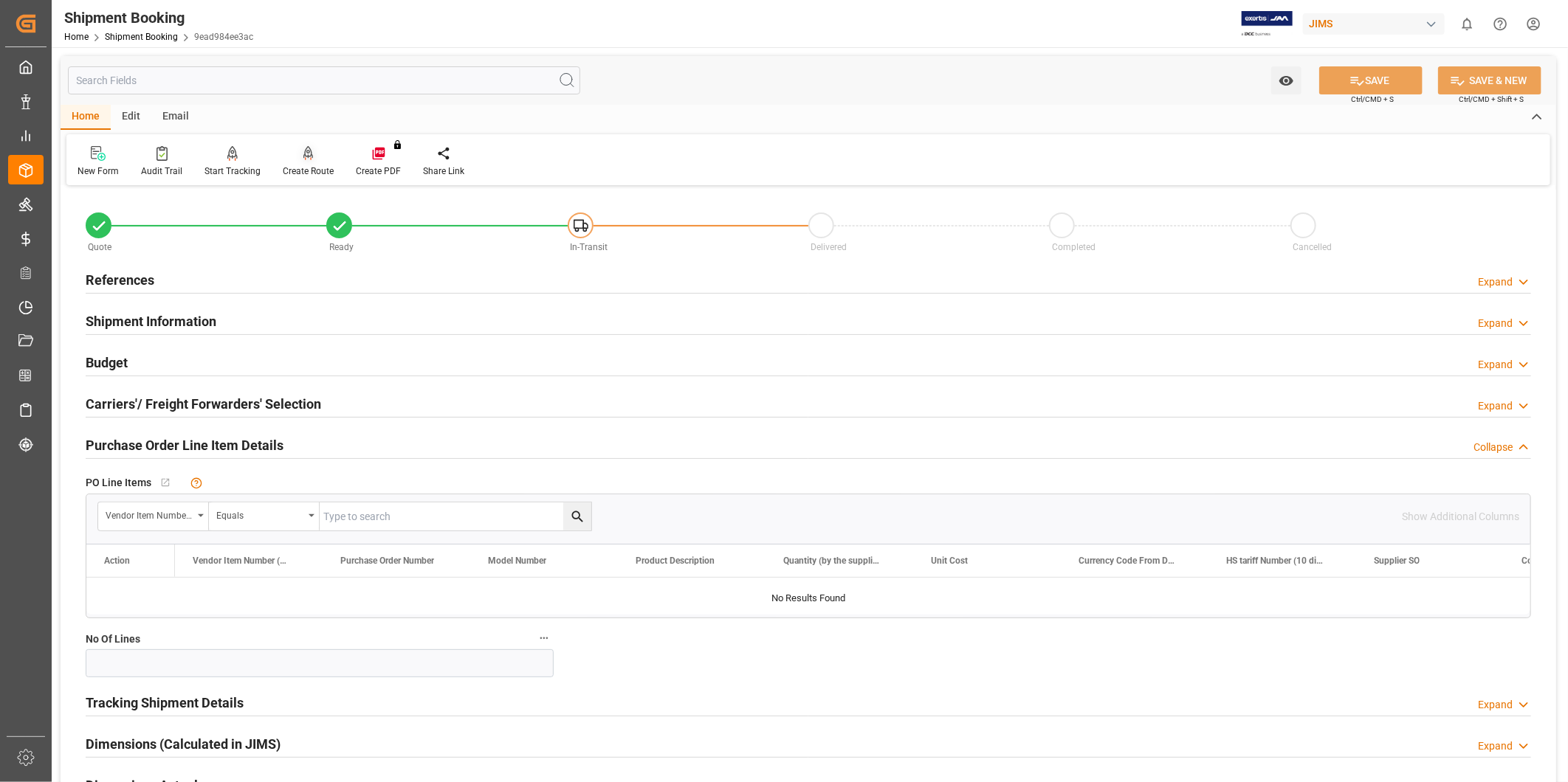
click at [308, 149] on icon at bounding box center [308, 153] width 10 height 15
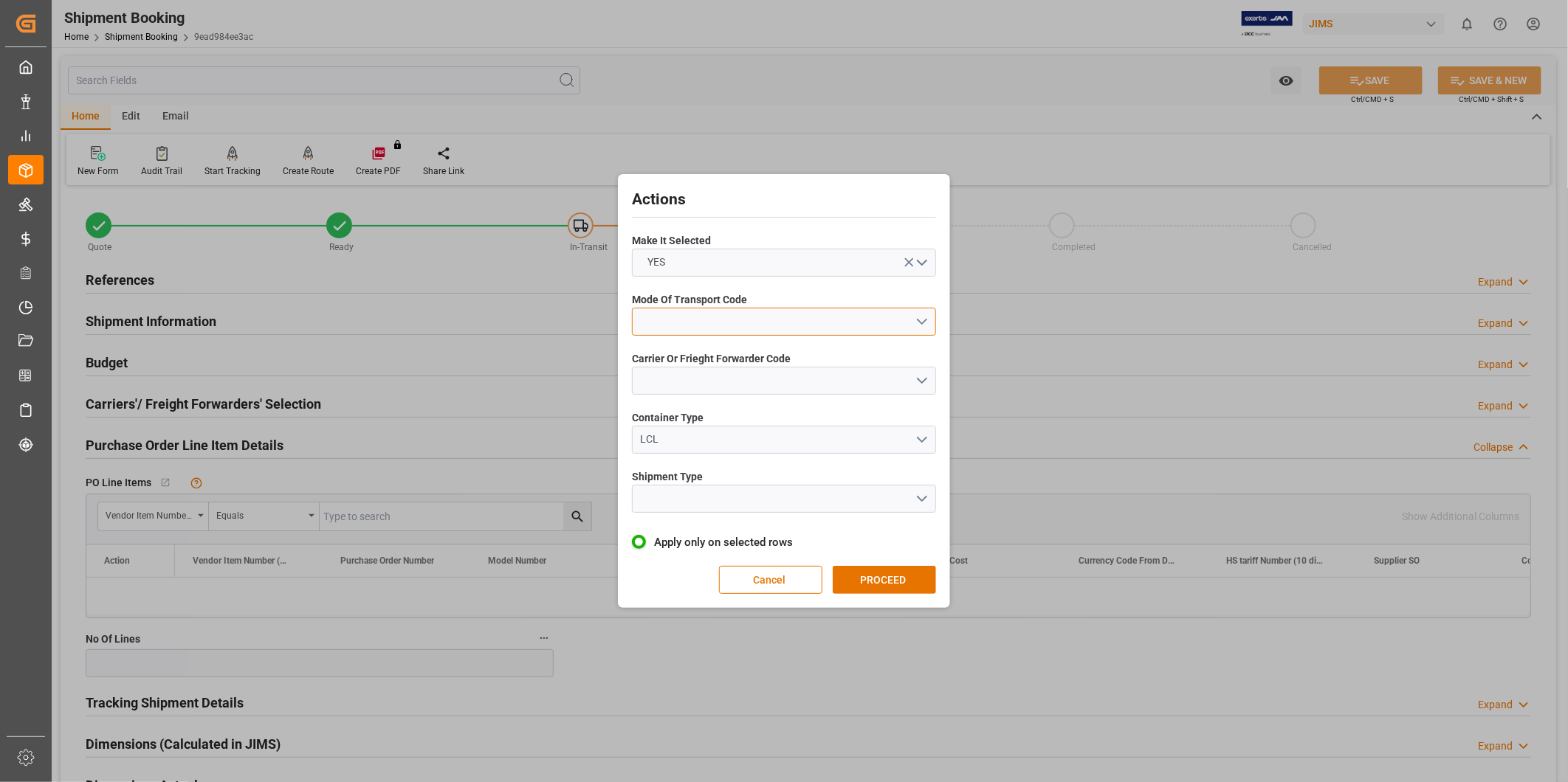
click at [701, 314] on button "open menu" at bounding box center [784, 322] width 304 height 28
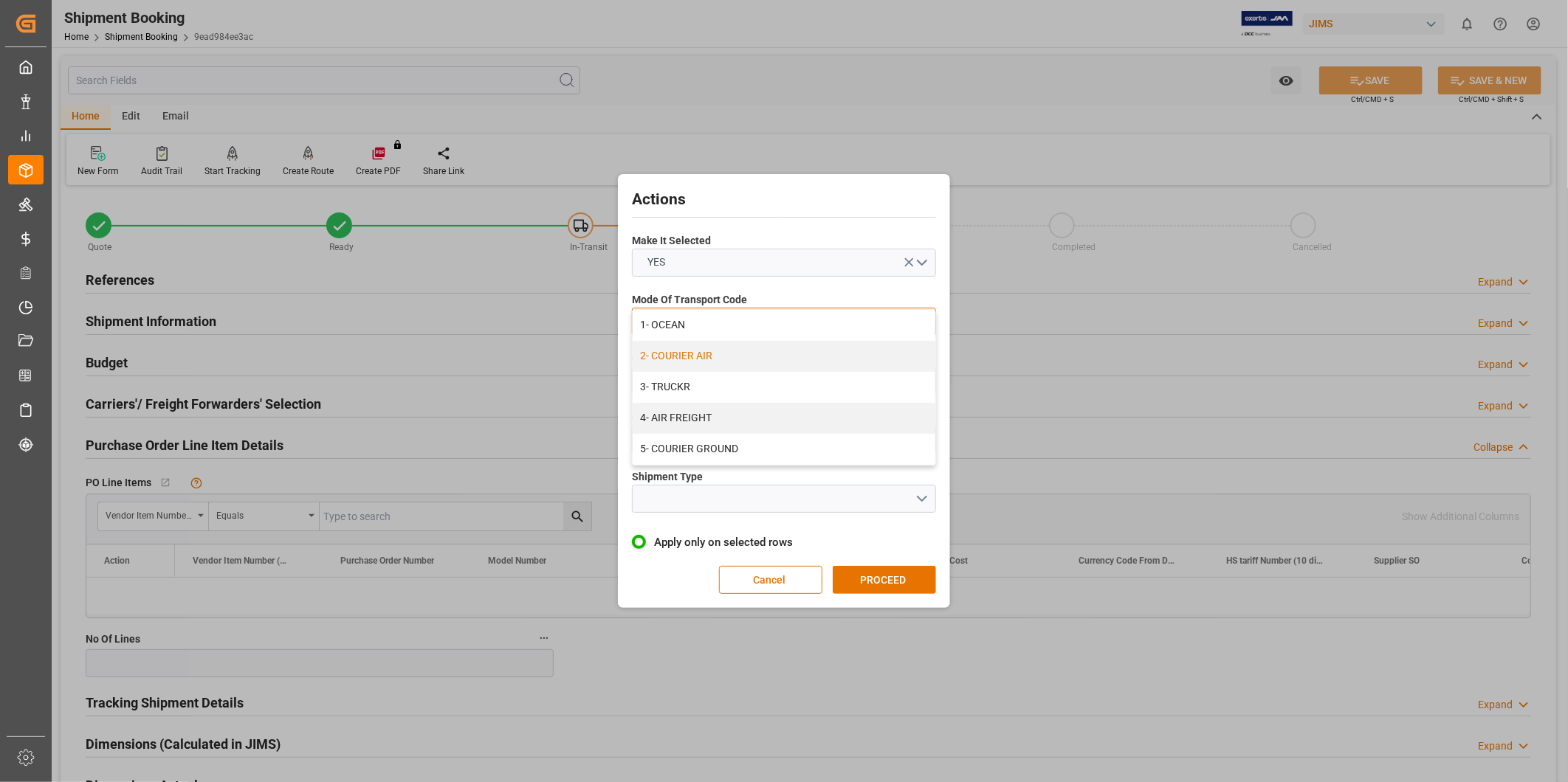
click at [746, 359] on div "2- COURIER AIR" at bounding box center [784, 356] width 302 height 31
click at [747, 374] on button "open menu" at bounding box center [784, 381] width 304 height 28
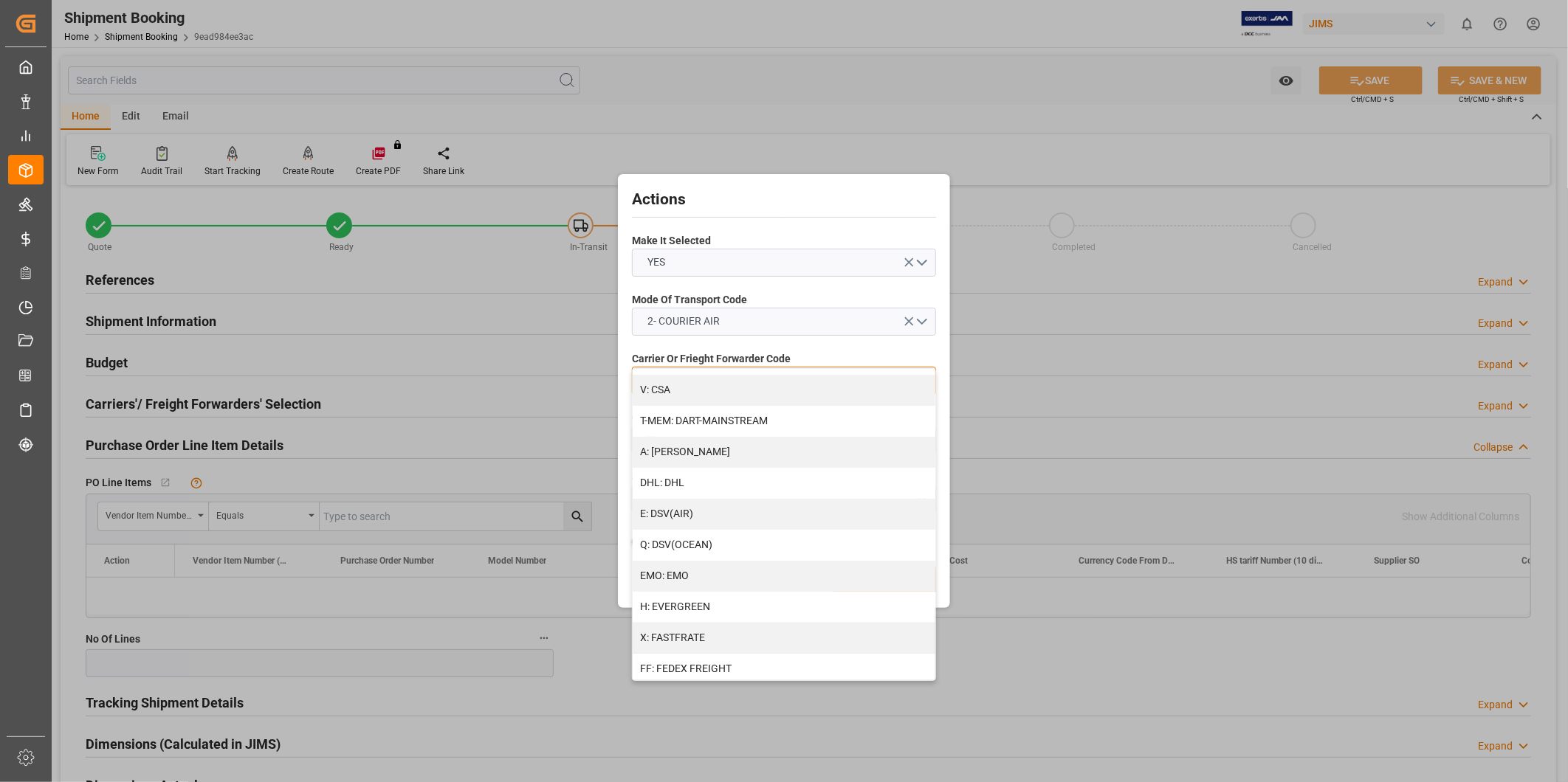
scroll to position [273, 0]
click at [776, 606] on div "J: FEDEX INTERNATIONAL ECONOMY" at bounding box center [784, 607] width 302 height 31
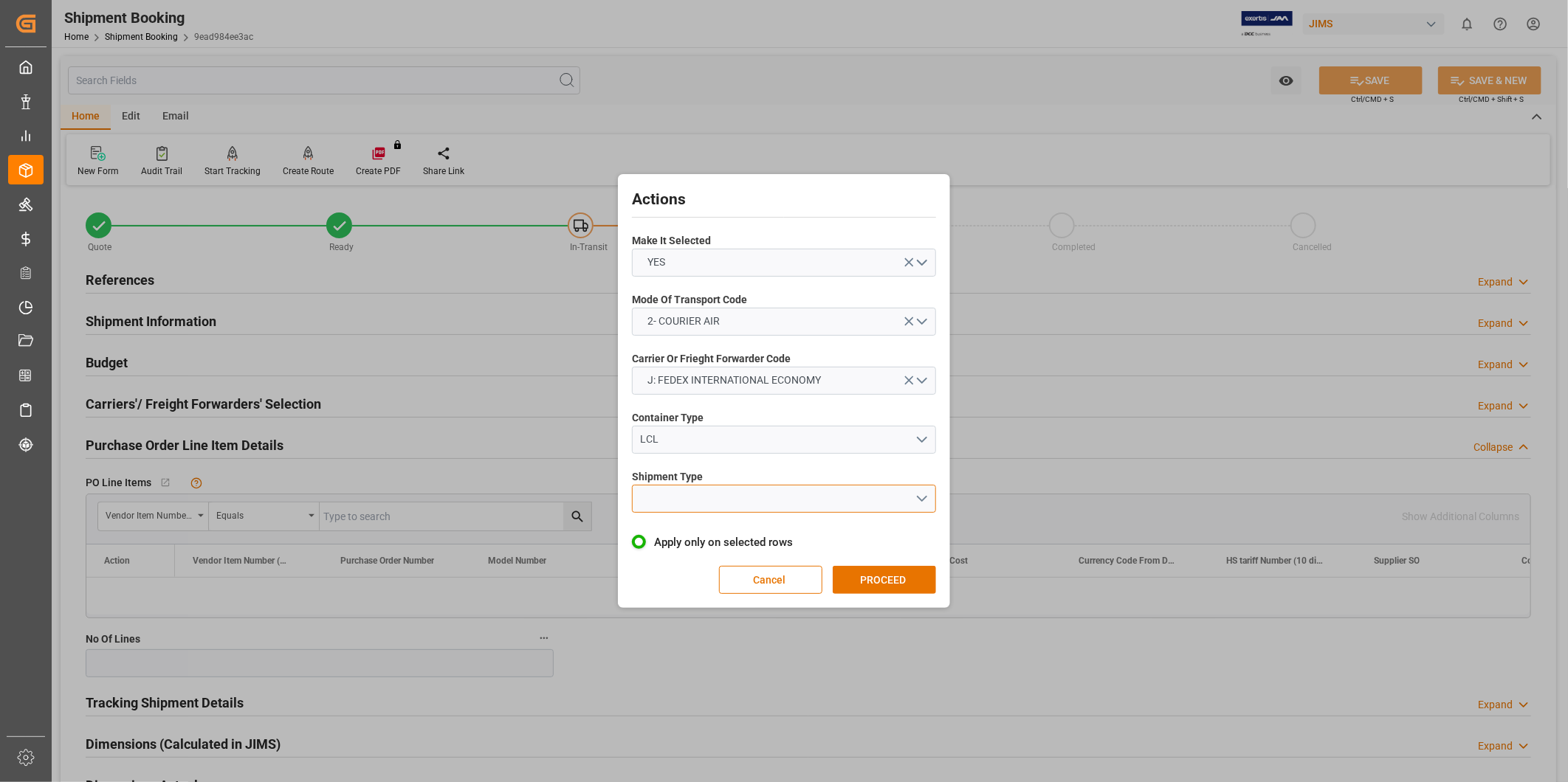
click at [761, 502] on button "open menu" at bounding box center [784, 499] width 304 height 28
click at [757, 503] on div "LTL" at bounding box center [784, 502] width 302 height 31
click at [928, 579] on button "PROCEED" at bounding box center [884, 580] width 103 height 28
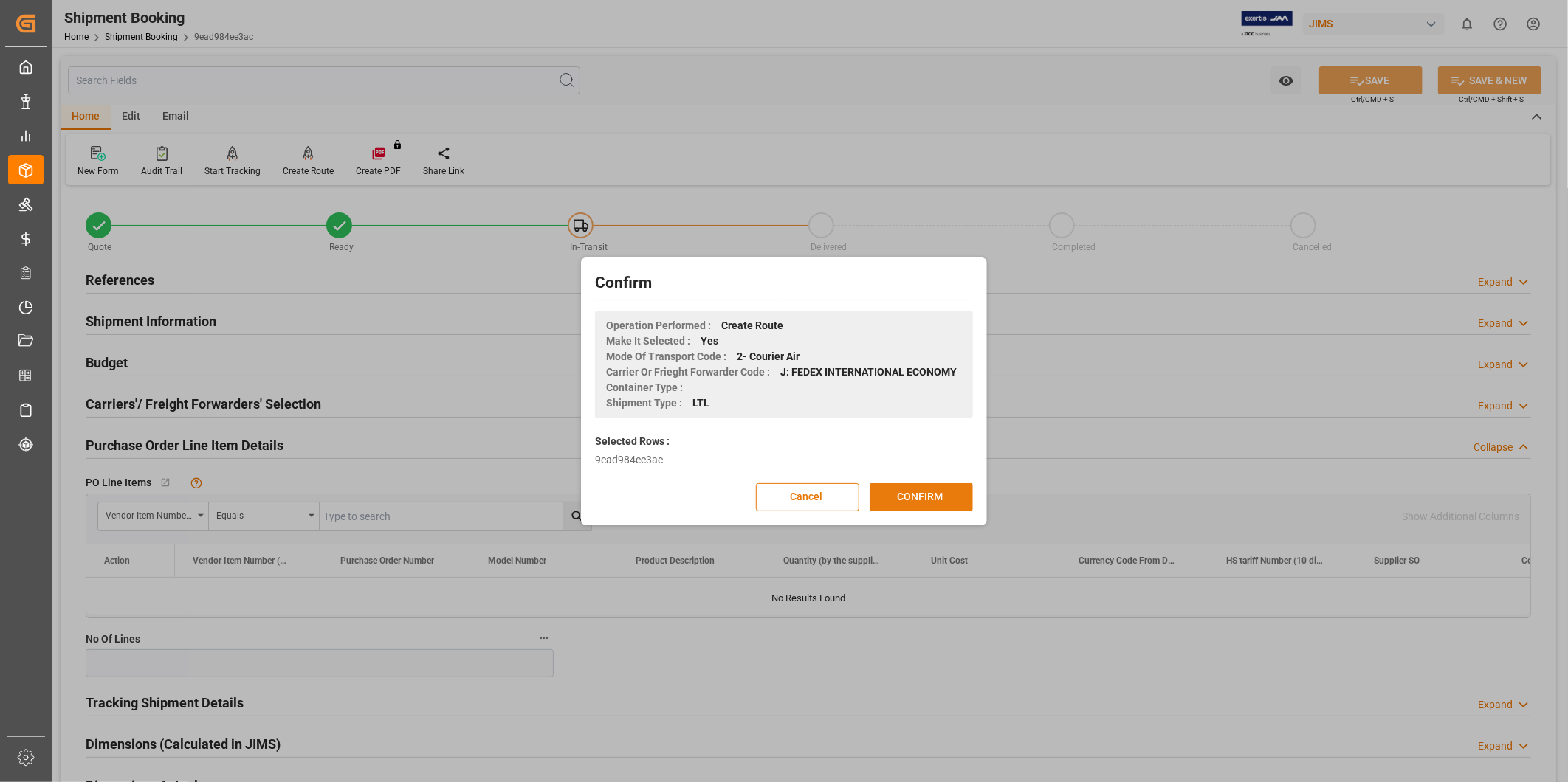
click at [909, 498] on button "CONFIRM" at bounding box center [921, 497] width 103 height 28
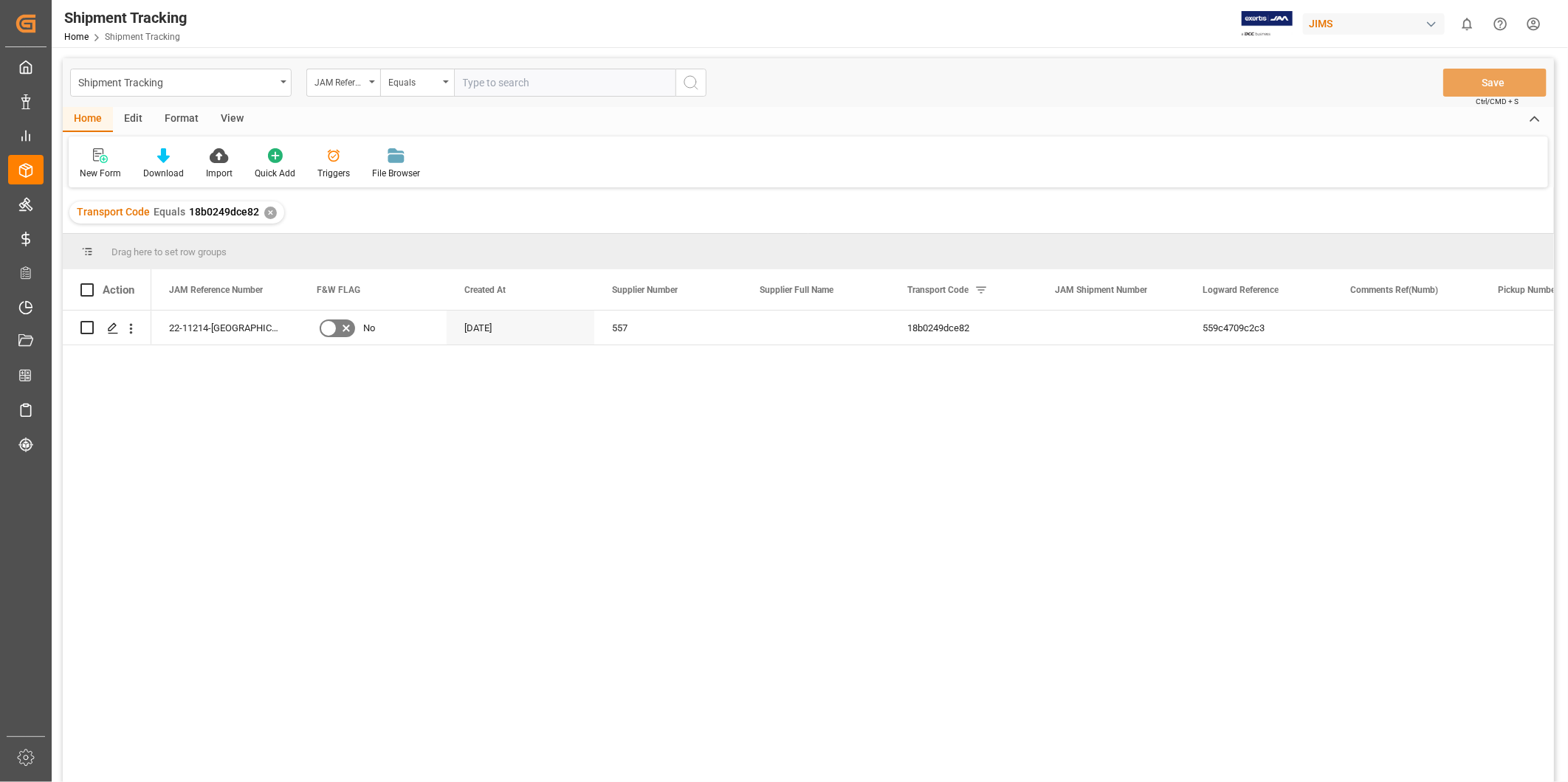
click at [231, 111] on div "View" at bounding box center [232, 120] width 45 height 25
click at [79, 167] on div "Default" at bounding box center [93, 173] width 29 height 13
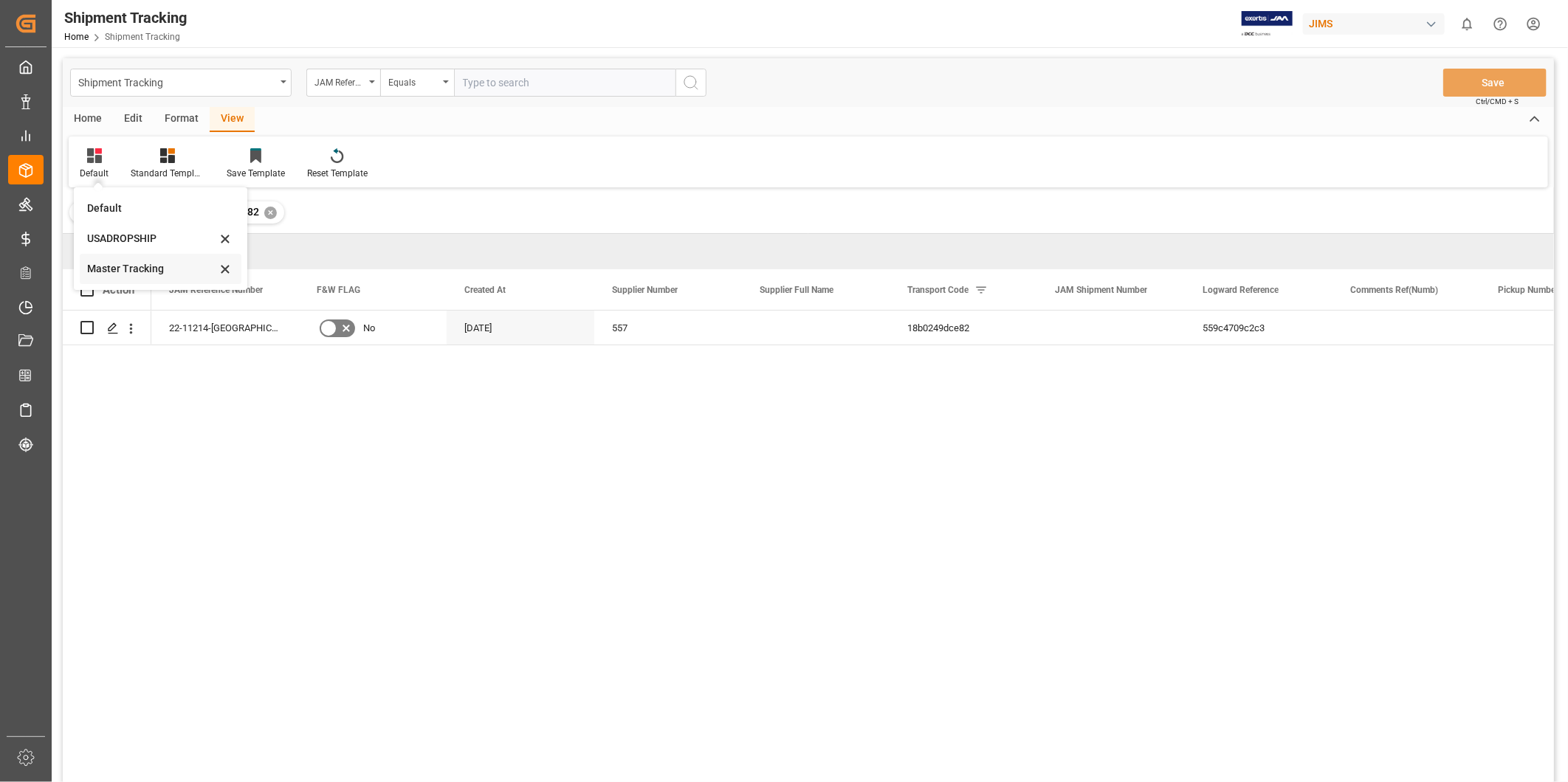
click at [104, 266] on div "Master Tracking" at bounding box center [151, 269] width 129 height 15
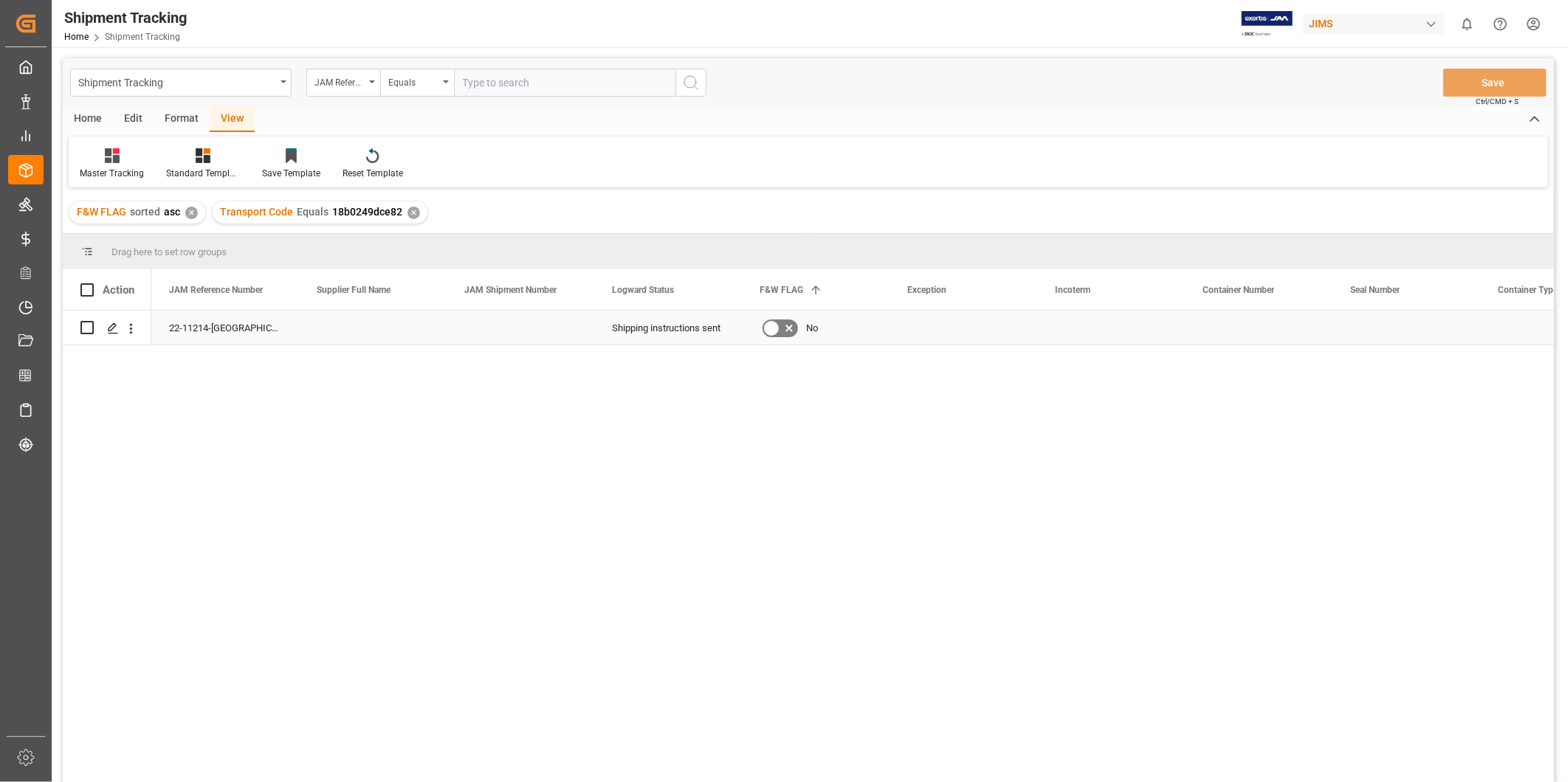
click at [910, 328] on div "Press SPACE to select this row." at bounding box center [963, 328] width 147 height 34
click at [1012, 342] on icon "open menu" at bounding box center [1009, 337] width 18 height 18
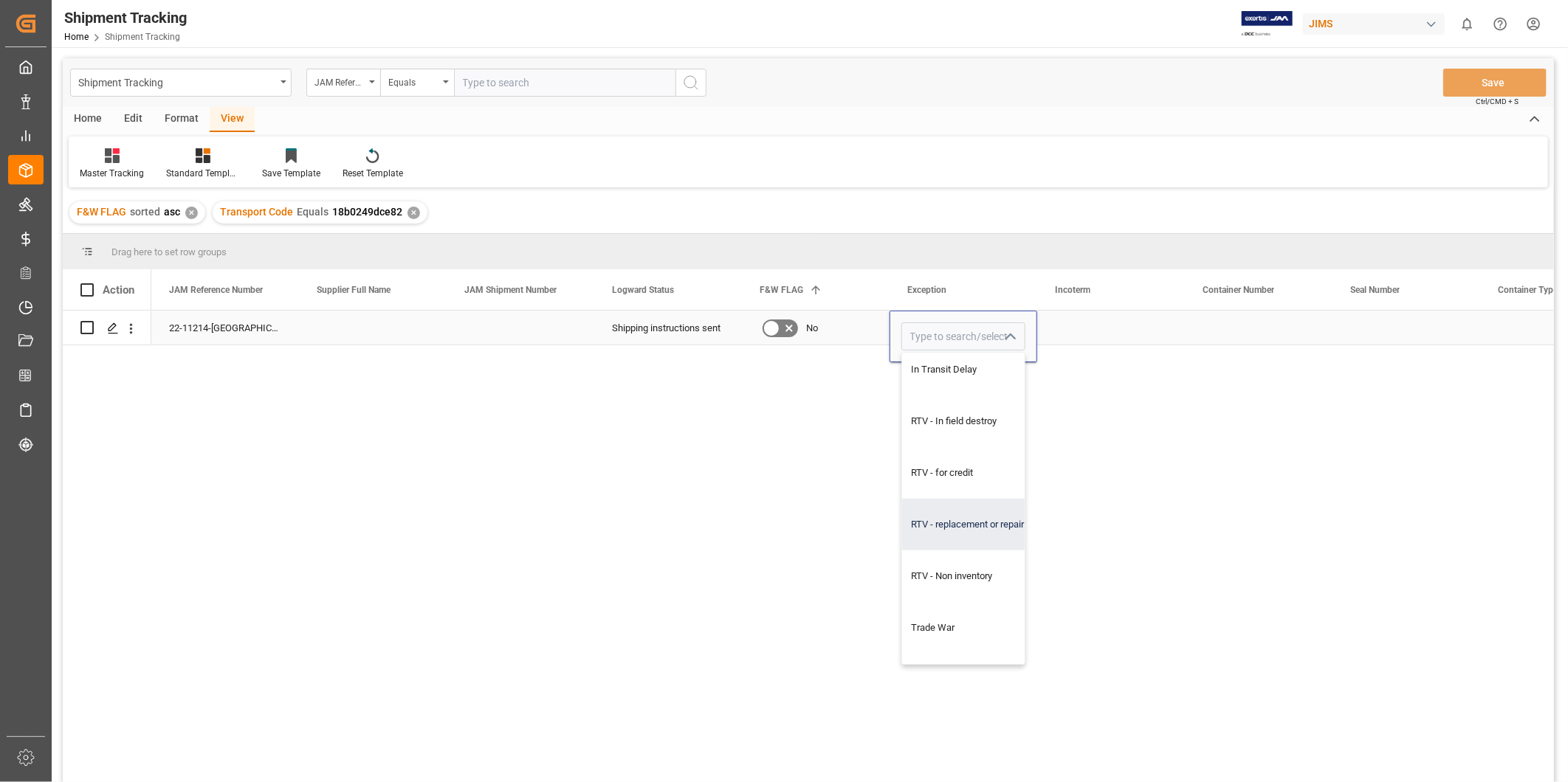
scroll to position [1139, 0]
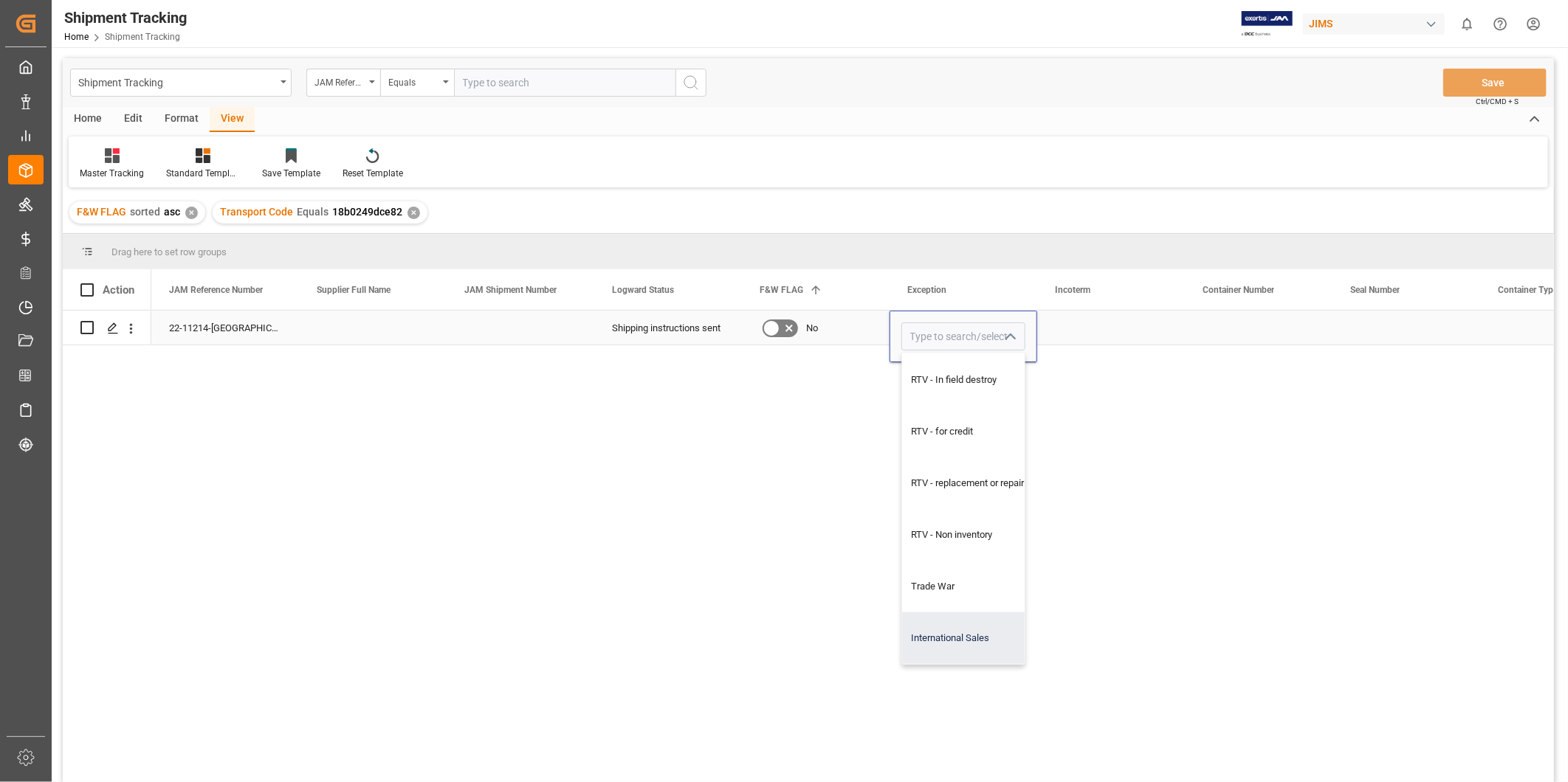
click at [965, 623] on div "International Sales" at bounding box center [973, 638] width 142 height 52
type input "International Sales"
click at [1098, 321] on div "Press SPACE to select this row." at bounding box center [1110, 328] width 147 height 34
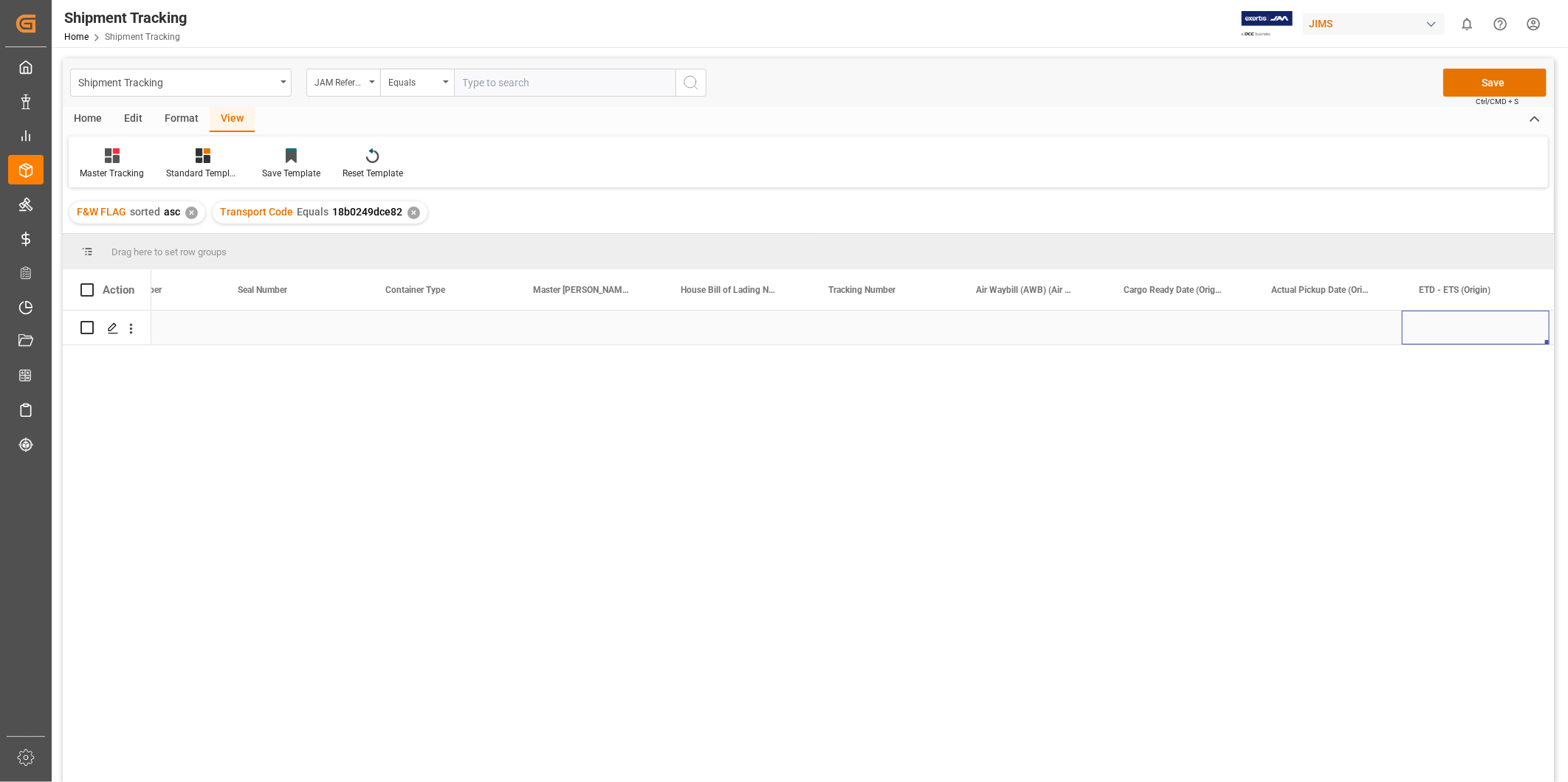
scroll to position [0, 1259]
click at [1052, 329] on div "Press SPACE to select this row." at bounding box center [1032, 328] width 147 height 34
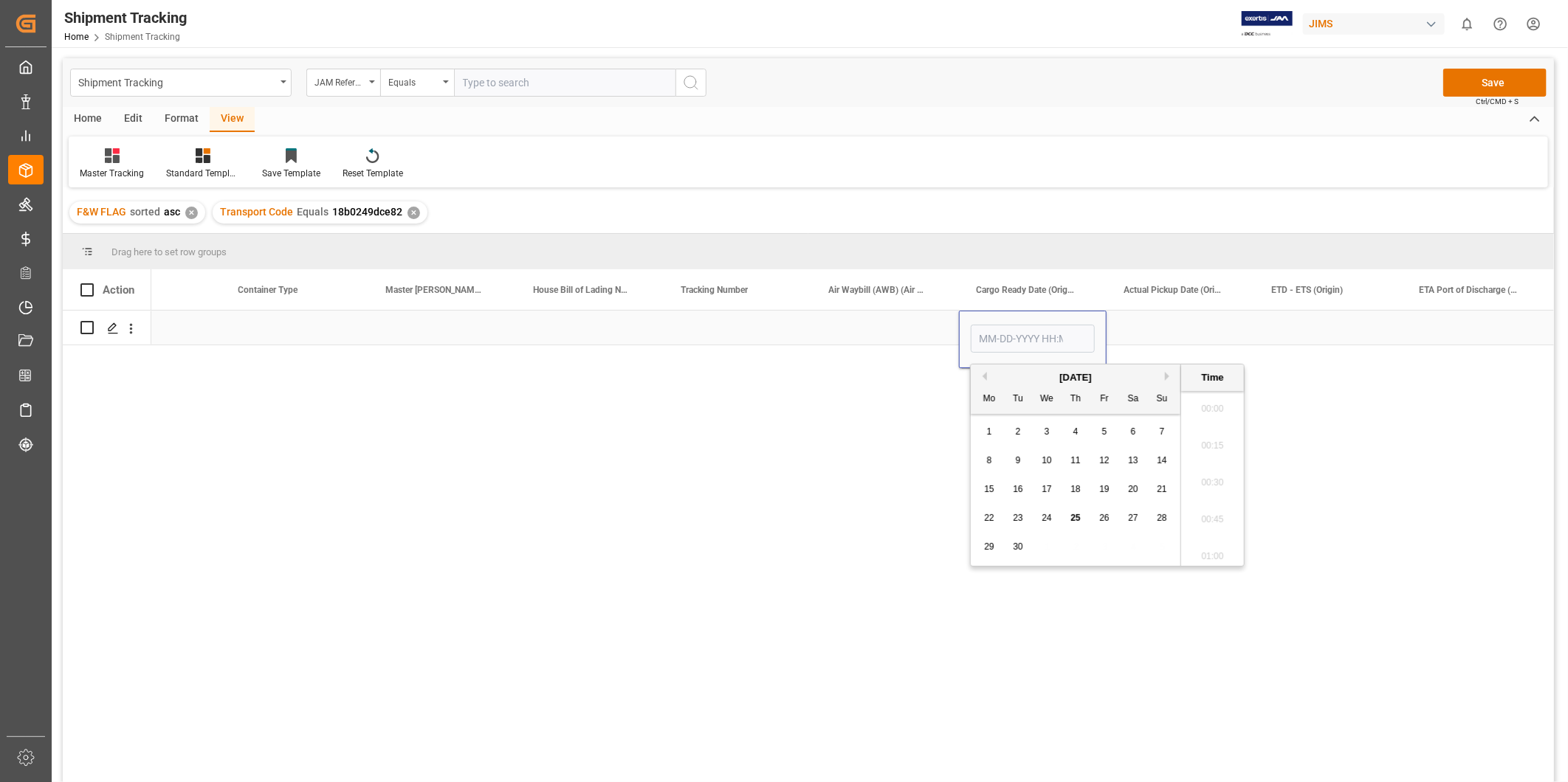
scroll to position [1444, 0]
click at [1107, 524] on div "26" at bounding box center [1105, 518] width 19 height 18
type input "09-26-2025 00:00"
click at [1161, 326] on div "Press SPACE to select this row." at bounding box center [1180, 328] width 147 height 34
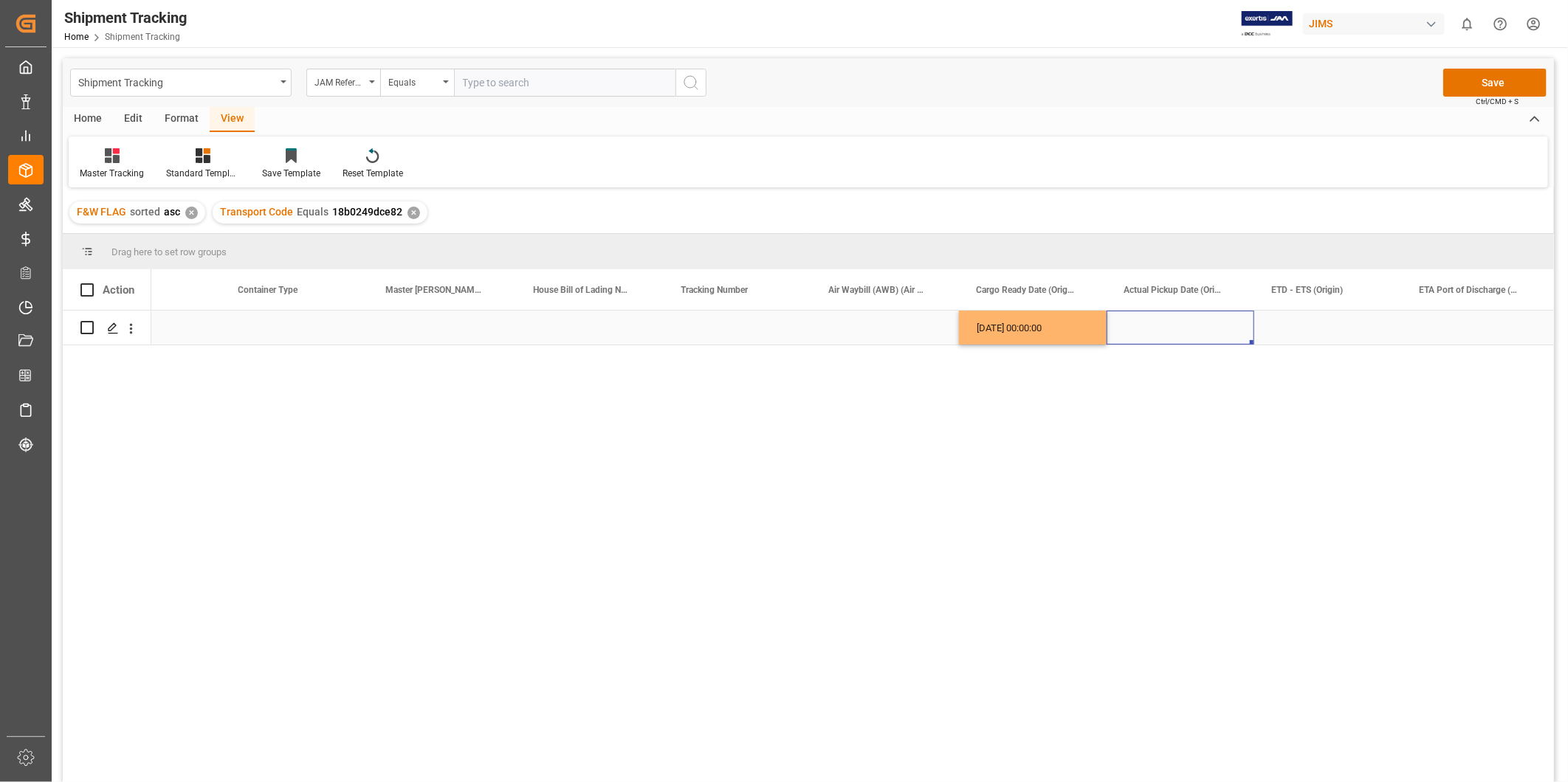
click at [1035, 329] on div "09-26-2025 00:00:00" at bounding box center [1032, 328] width 147 height 34
click at [1346, 327] on div "Press SPACE to select this row." at bounding box center [1328, 328] width 147 height 34
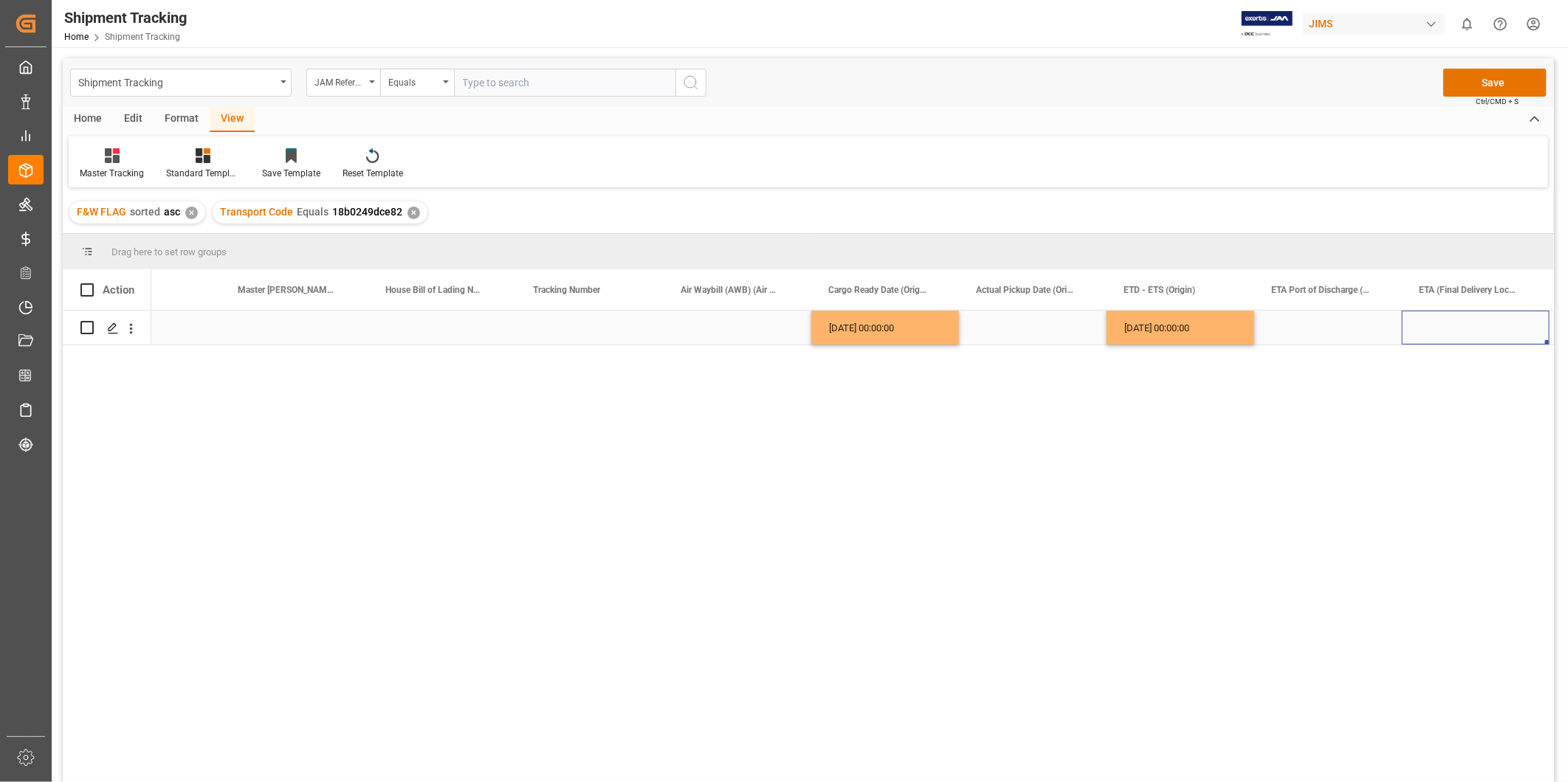
scroll to position [0, 1555]
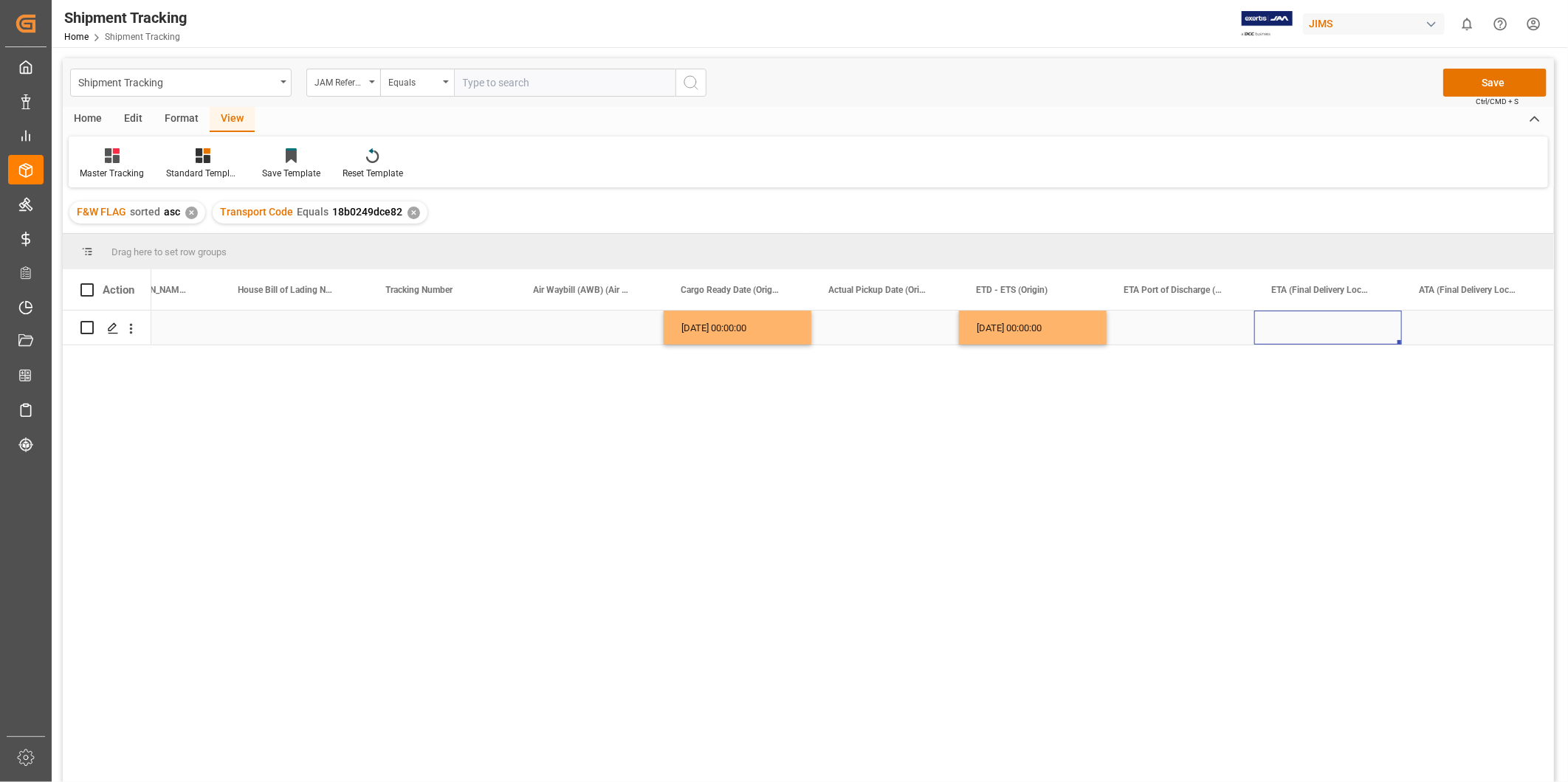
click at [1374, 327] on div "Press SPACE to select this row." at bounding box center [1328, 328] width 147 height 34
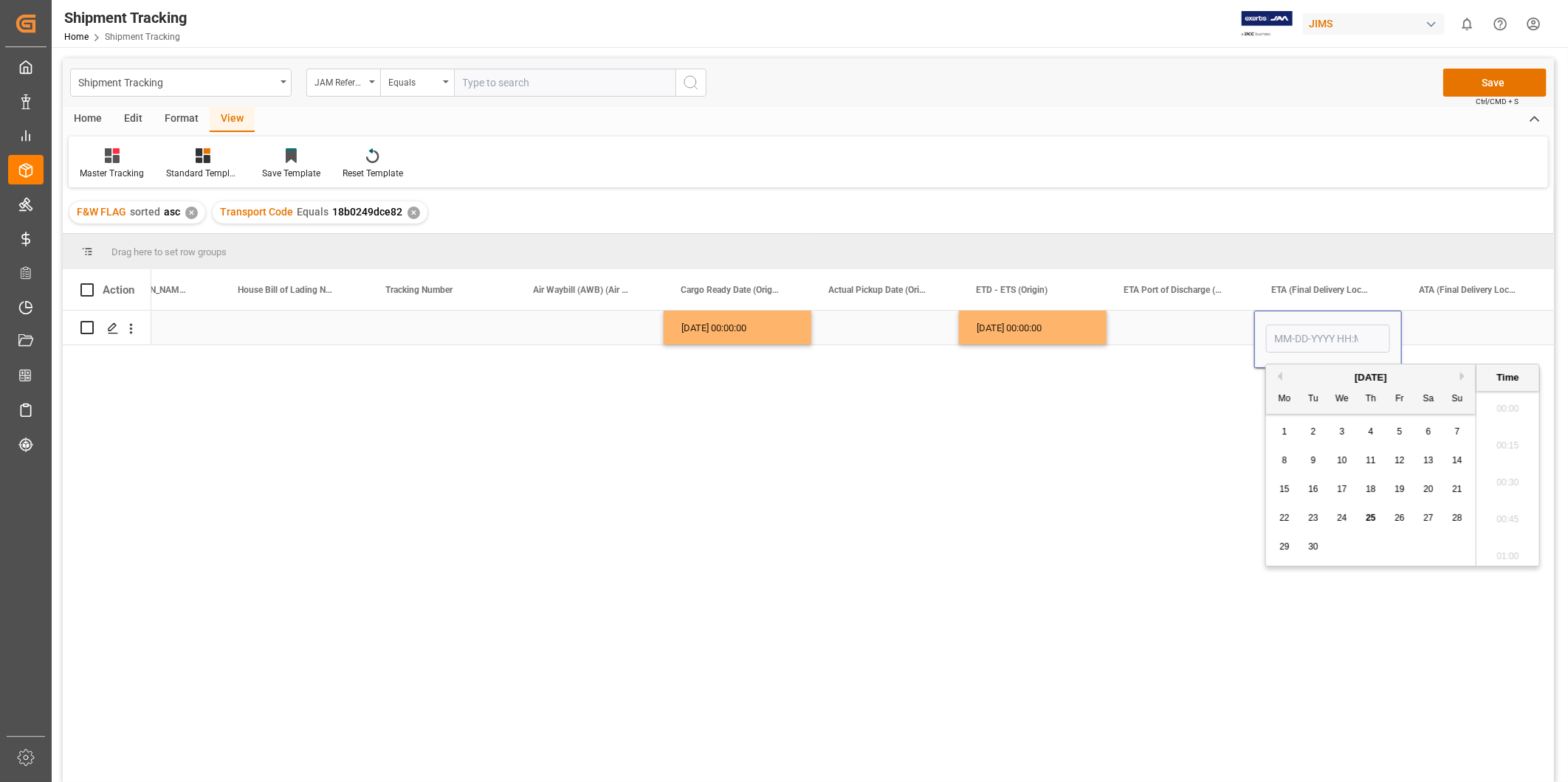
scroll to position [1444, 0]
click at [1461, 373] on button "Next Month" at bounding box center [1465, 376] width 8 height 8
click at [1278, 377] on button "Previous Month" at bounding box center [1277, 376] width 8 height 8
click at [1465, 379] on button "Next Month" at bounding box center [1465, 376] width 8 height 8
click at [1404, 436] on div "3" at bounding box center [1401, 432] width 19 height 18
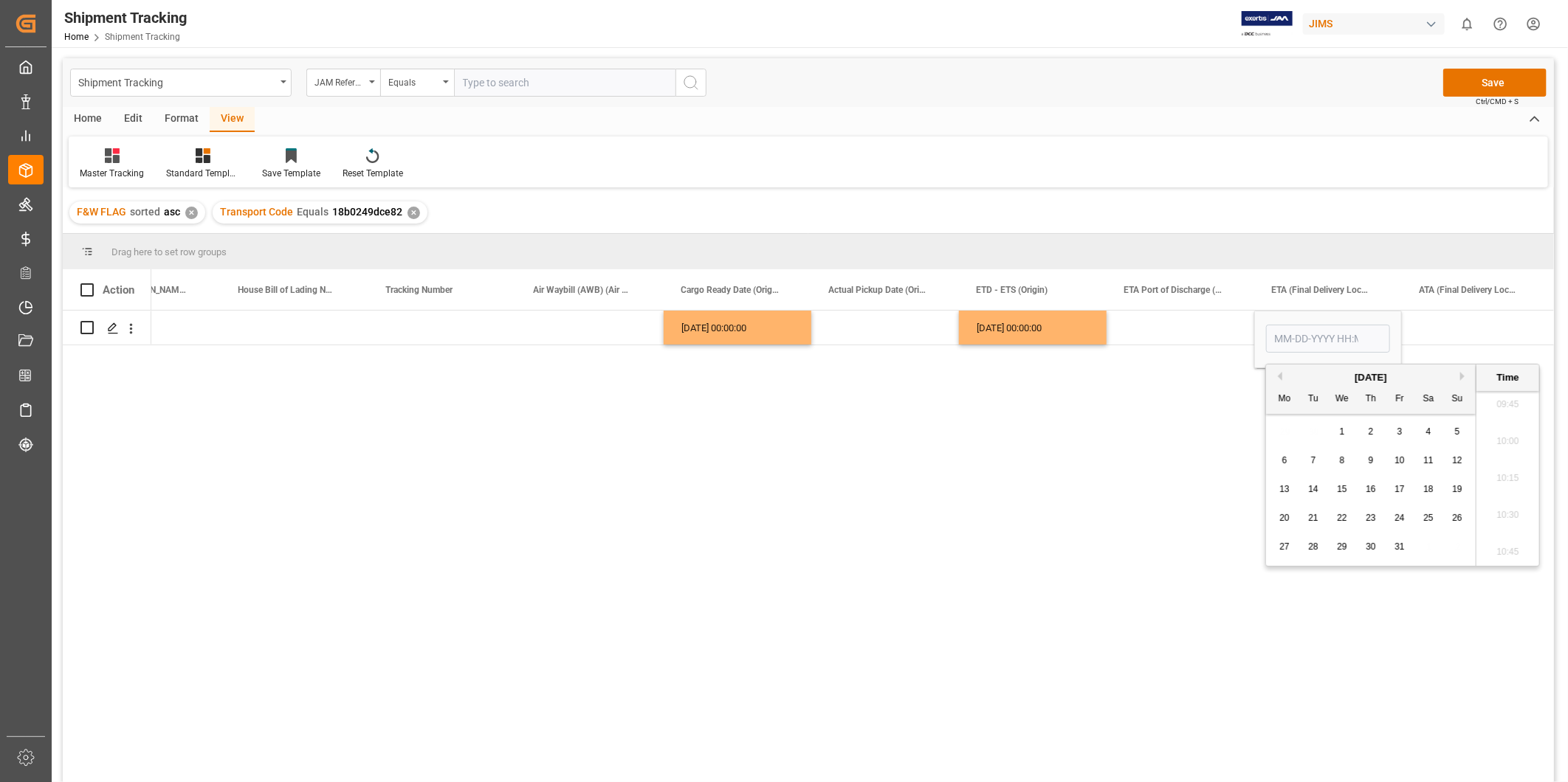
type input "10-03-2025 00:00"
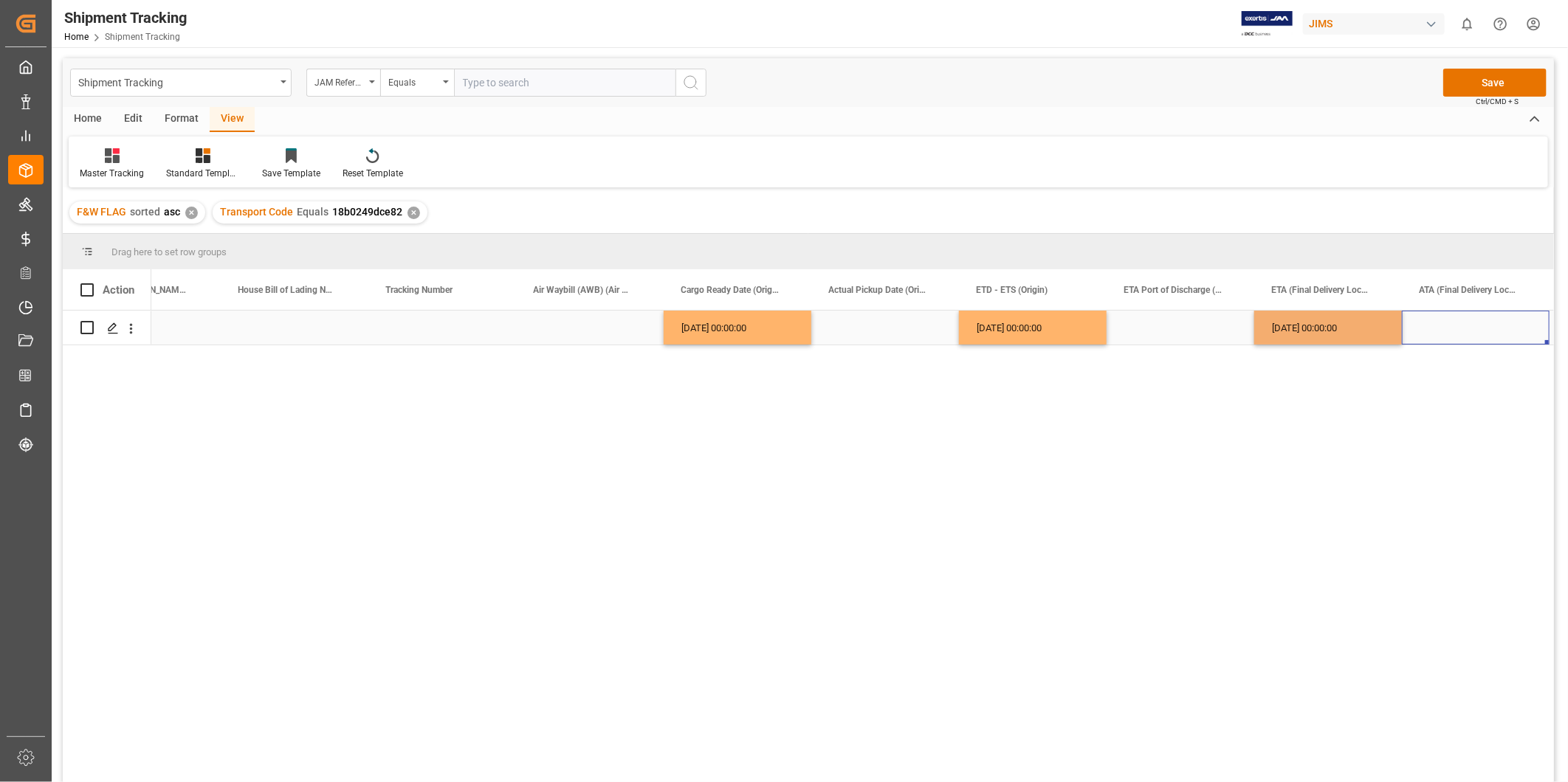
click at [1428, 332] on div "Press SPACE to select this row." at bounding box center [1475, 328] width 147 height 34
click at [1490, 82] on button "Save" at bounding box center [1495, 83] width 103 height 28
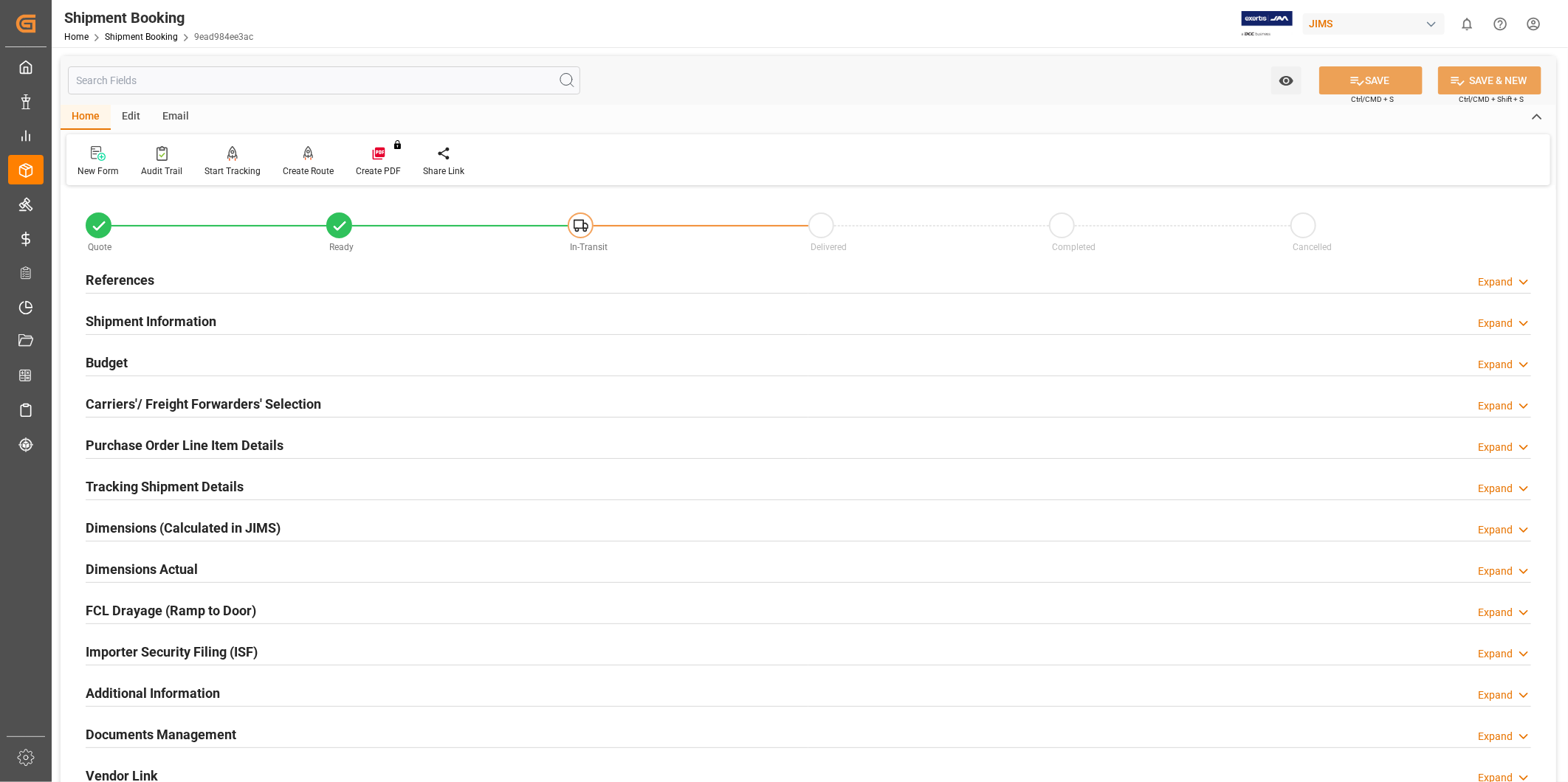
click at [437, 270] on div "References Expand" at bounding box center [808, 278] width 1445 height 28
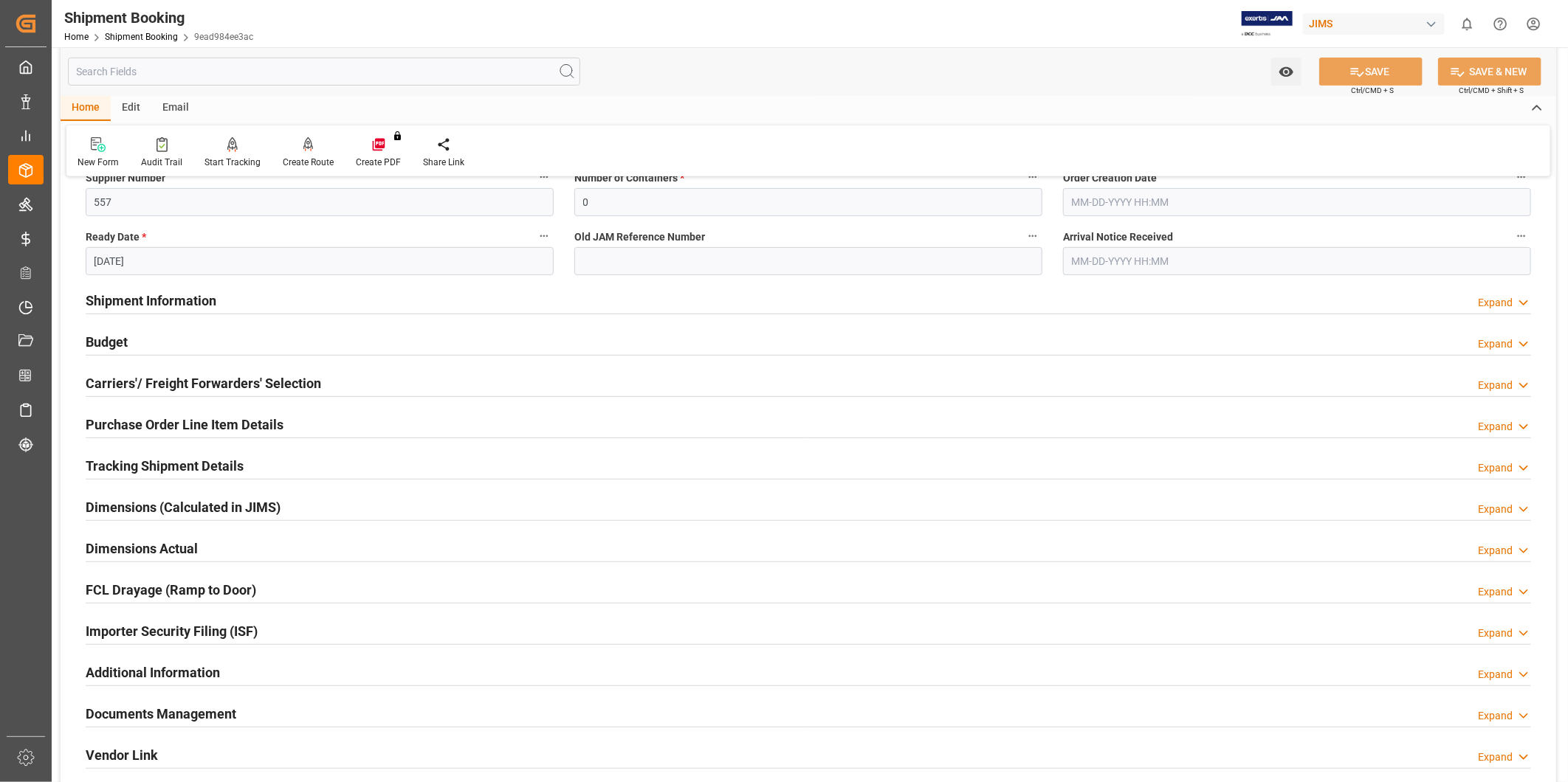
scroll to position [547, 0]
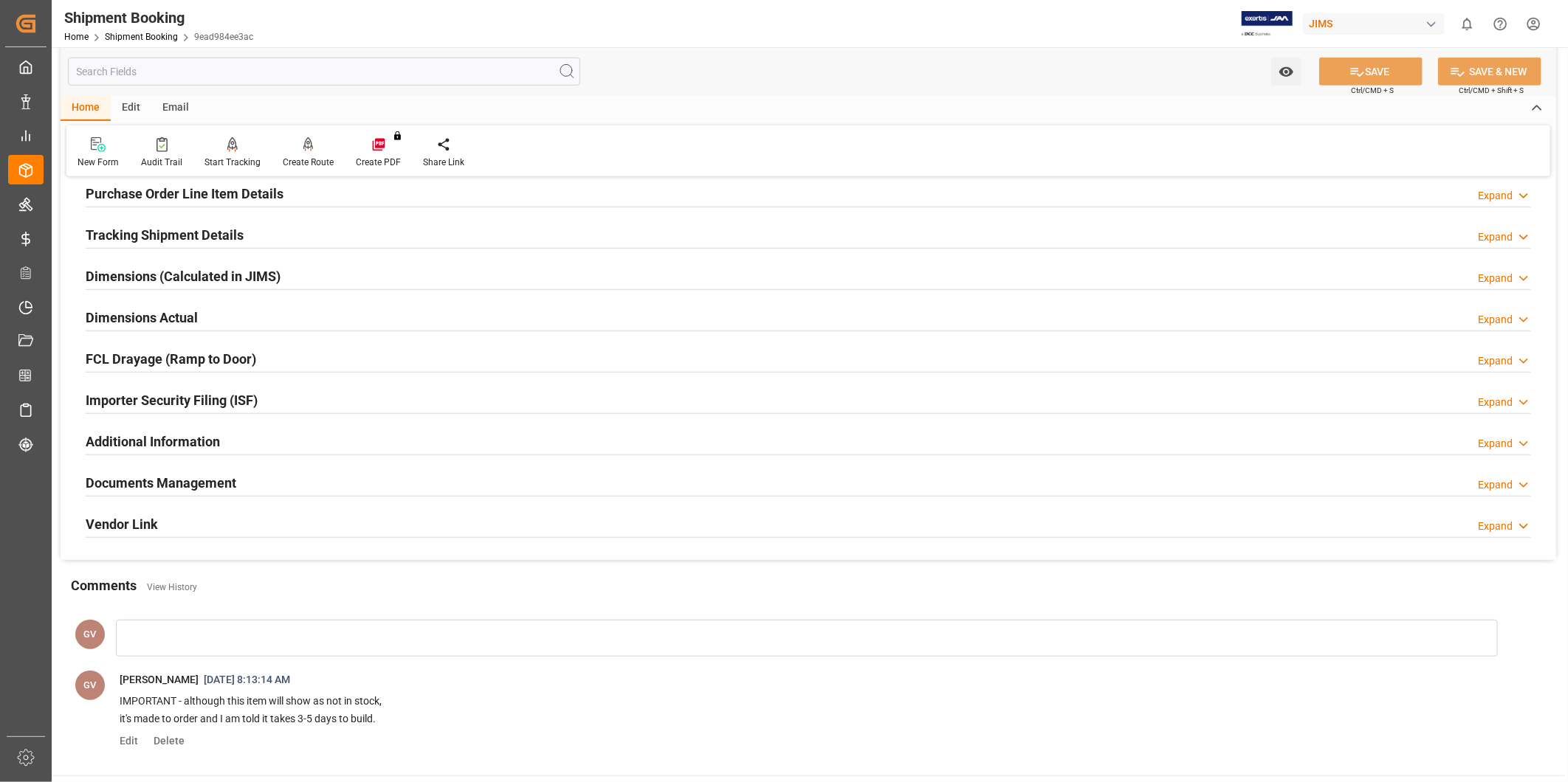
click at [291, 484] on div "Documents Management Expand" at bounding box center [808, 482] width 1445 height 28
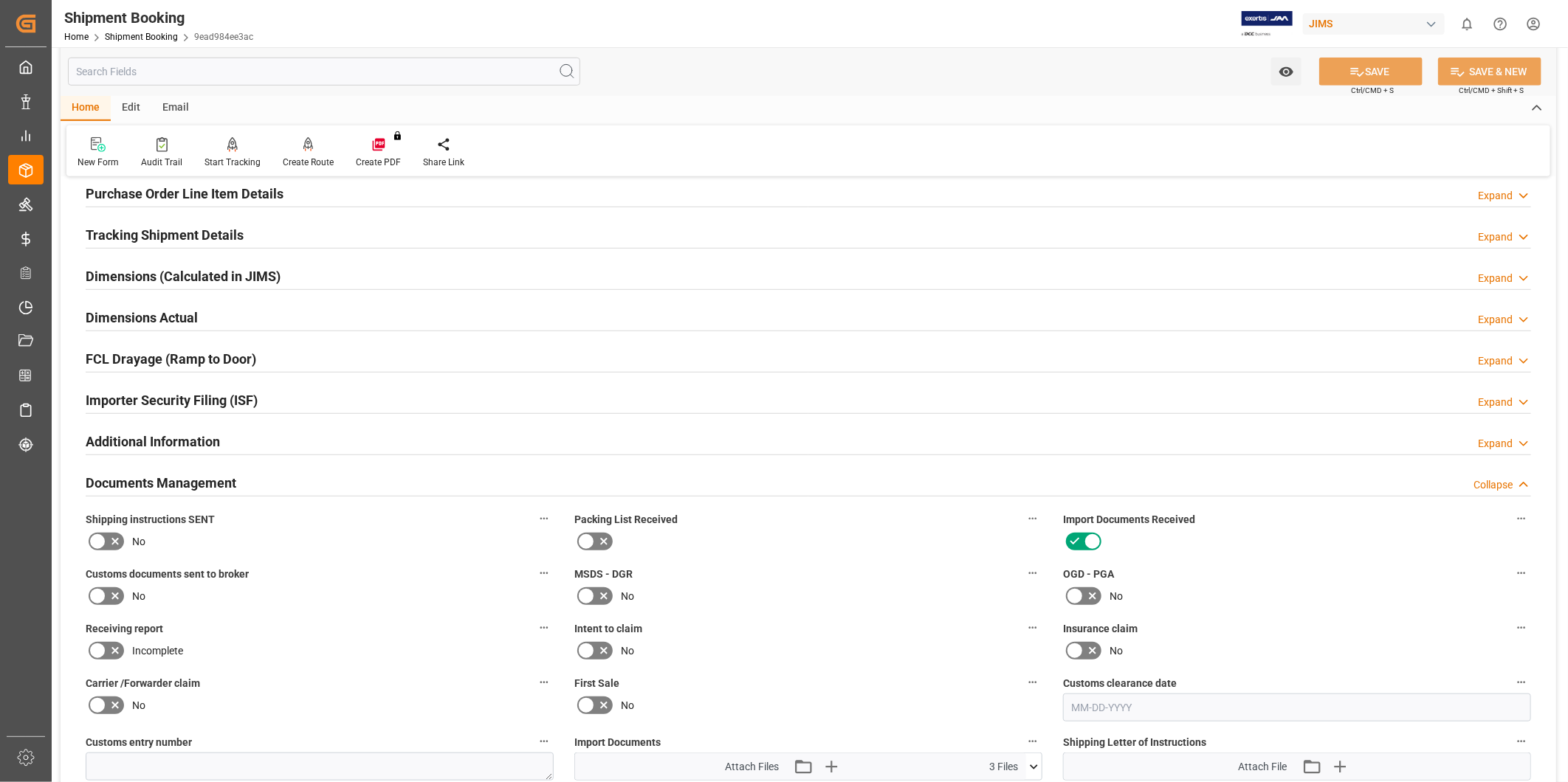
scroll to position [956, 0]
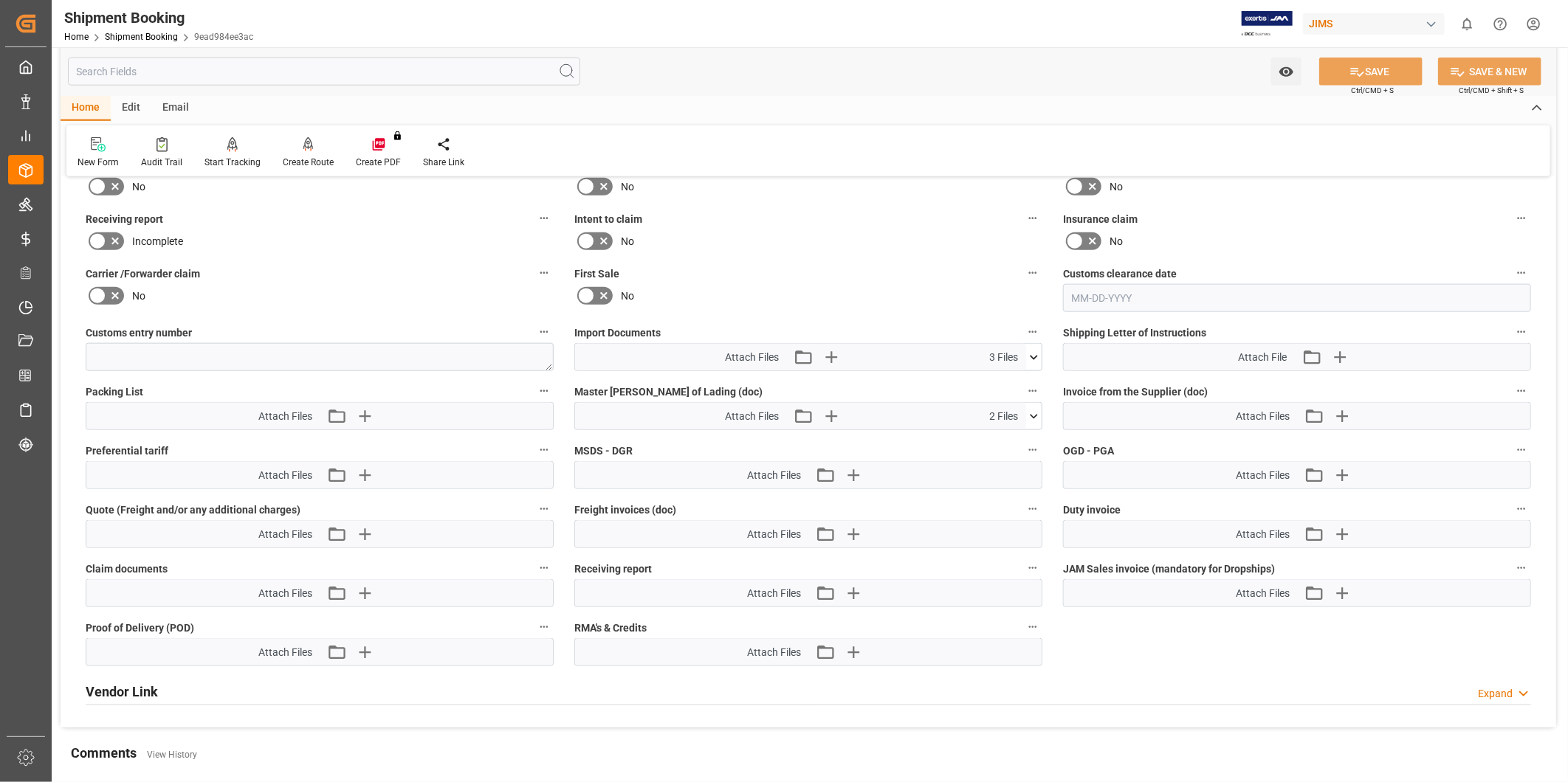
click at [1036, 360] on icon at bounding box center [1034, 358] width 15 height 15
click at [834, 352] on icon "button" at bounding box center [831, 357] width 14 height 14
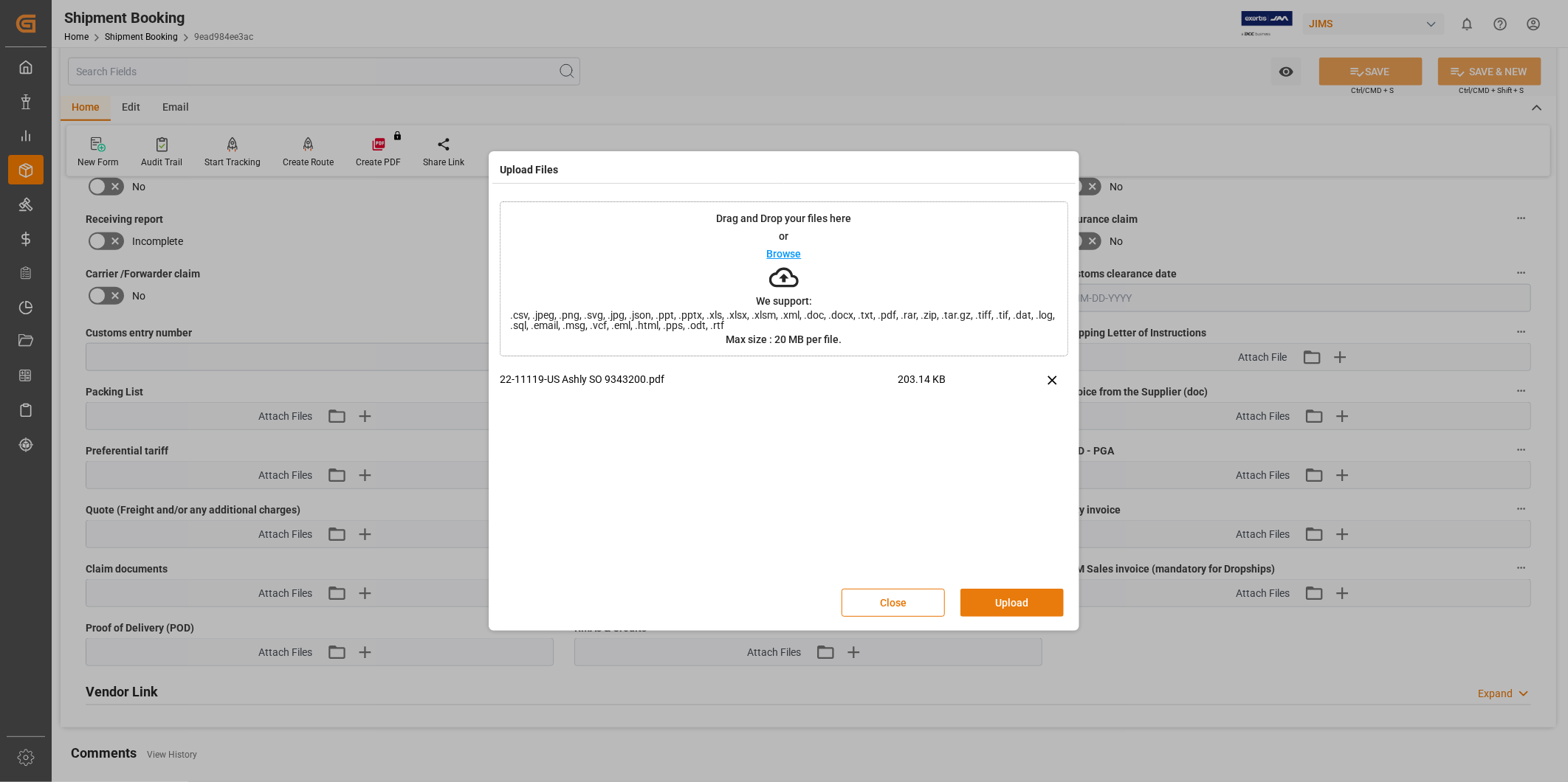
click at [1034, 604] on button "Upload" at bounding box center [1012, 603] width 103 height 28
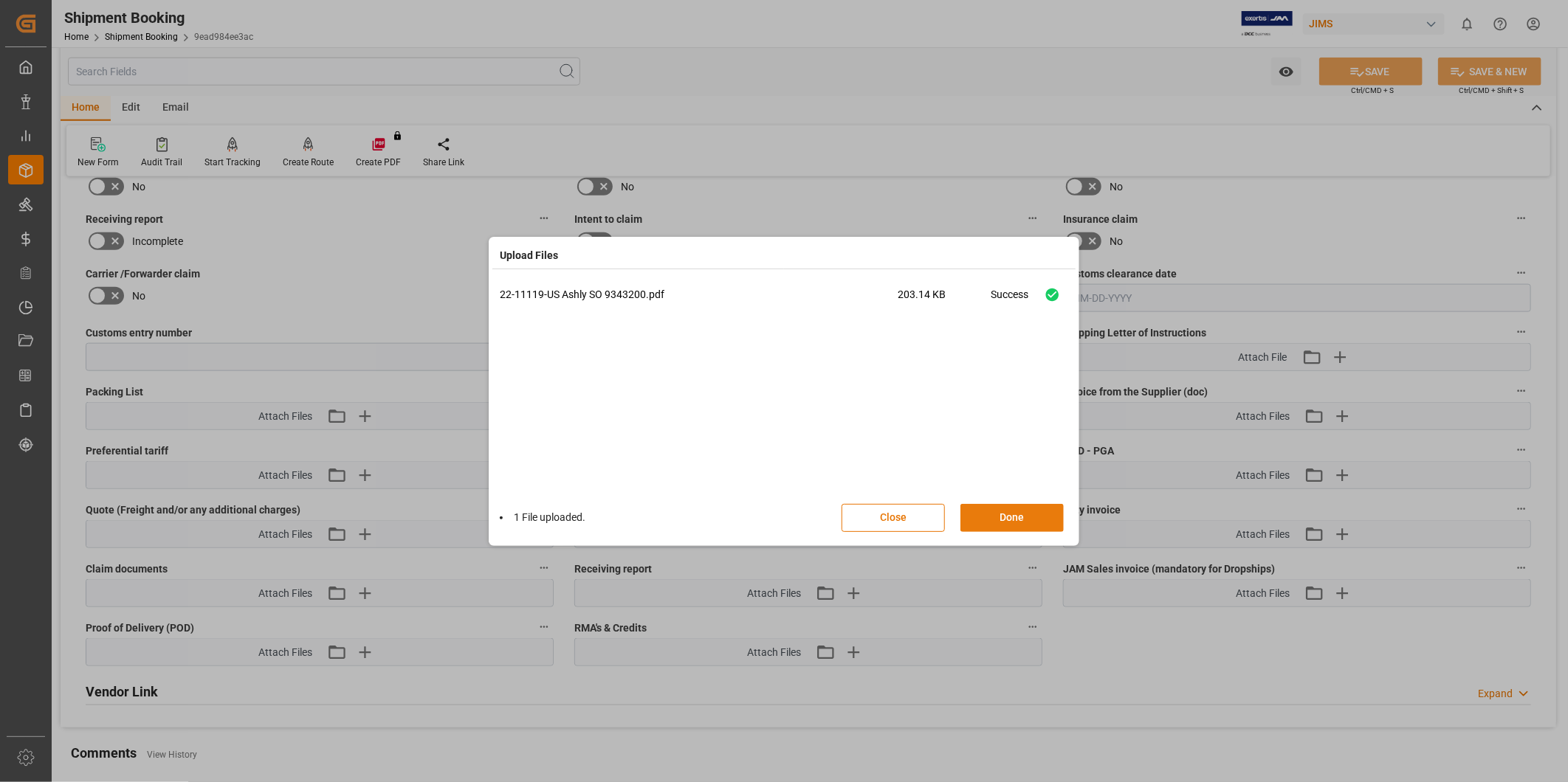
click at [1034, 522] on button "Done" at bounding box center [1012, 517] width 103 height 28
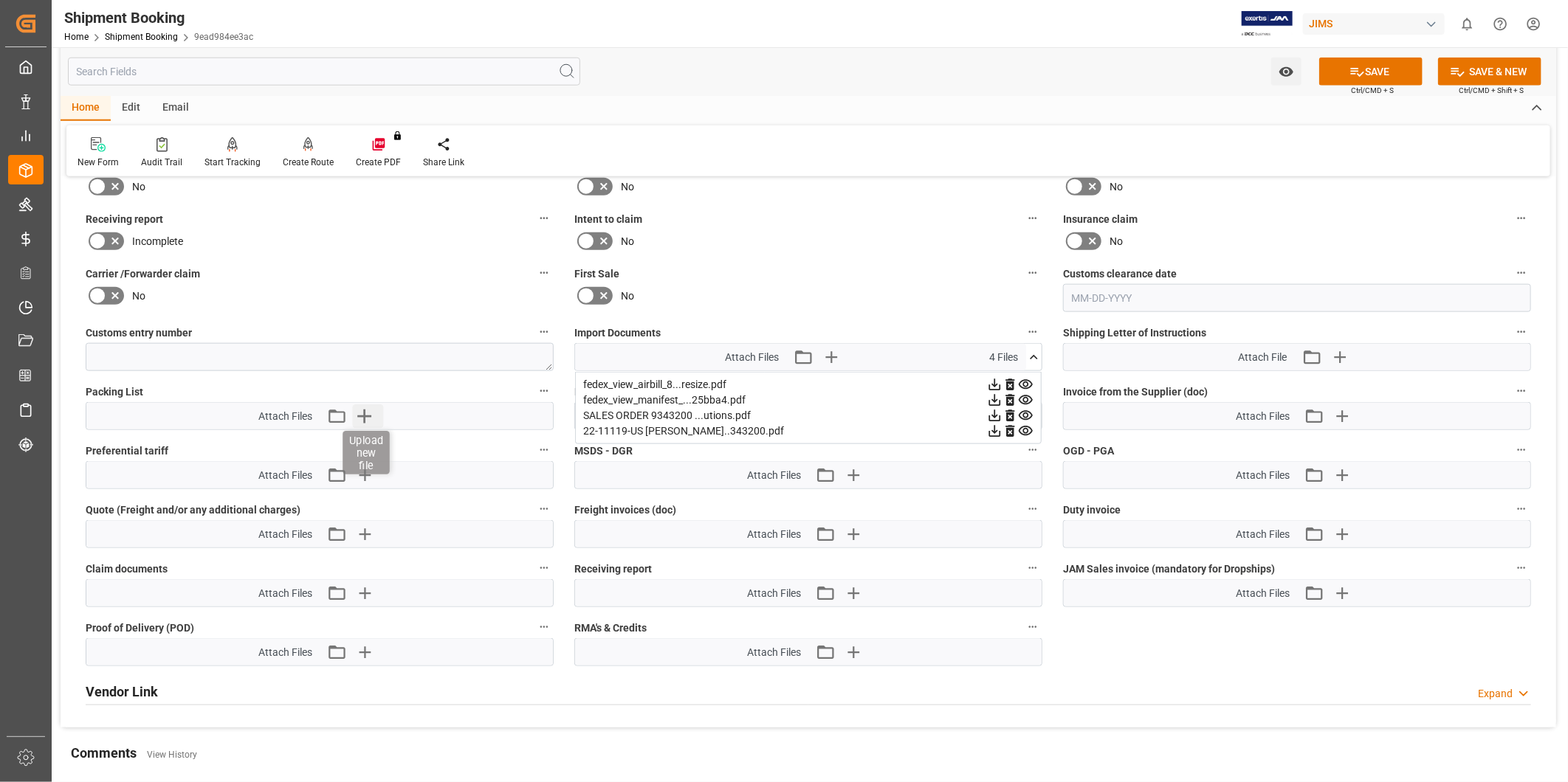
click at [360, 419] on icon "button" at bounding box center [364, 416] width 24 height 24
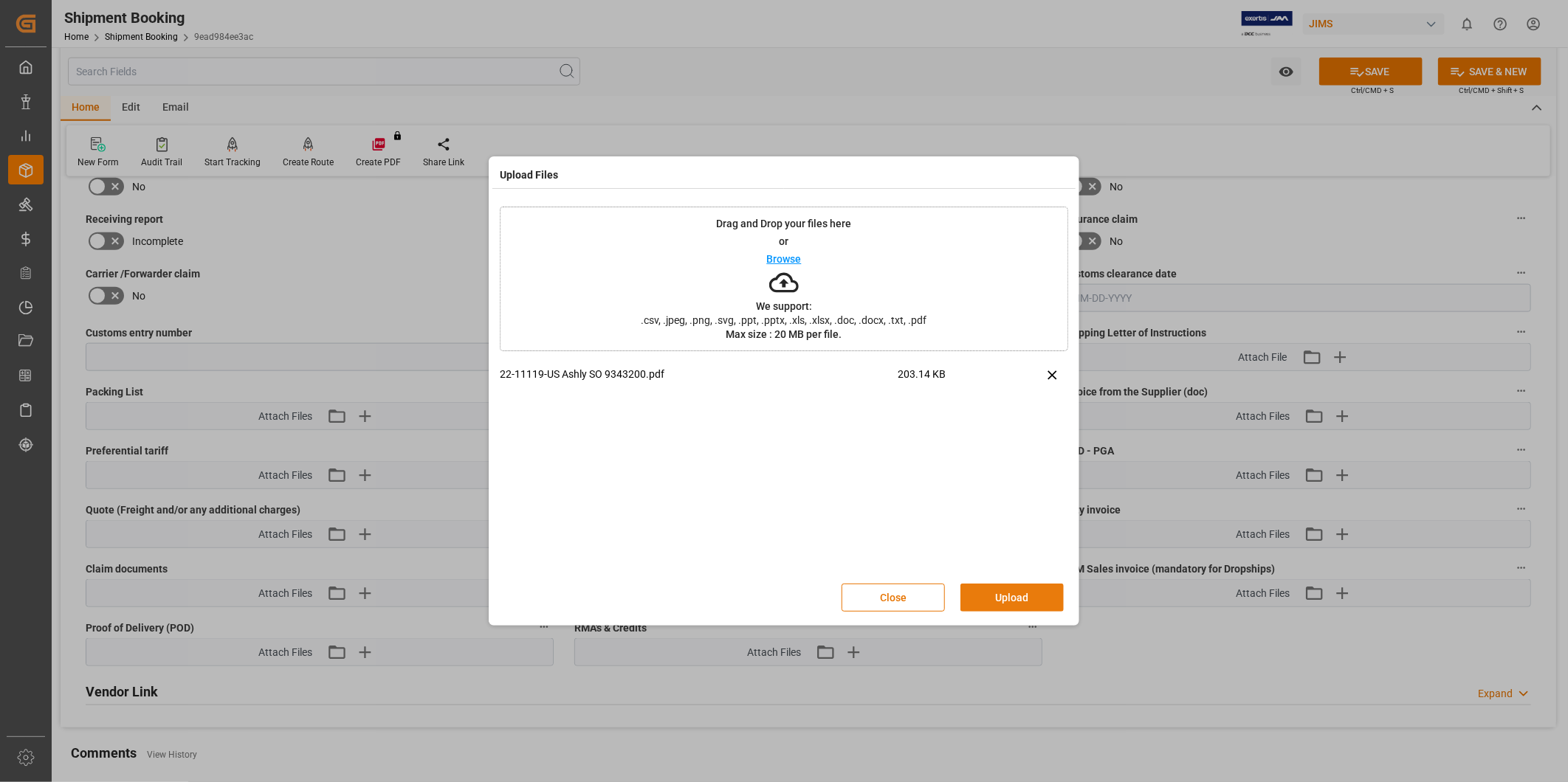
click at [1049, 600] on button "Upload" at bounding box center [1012, 598] width 103 height 28
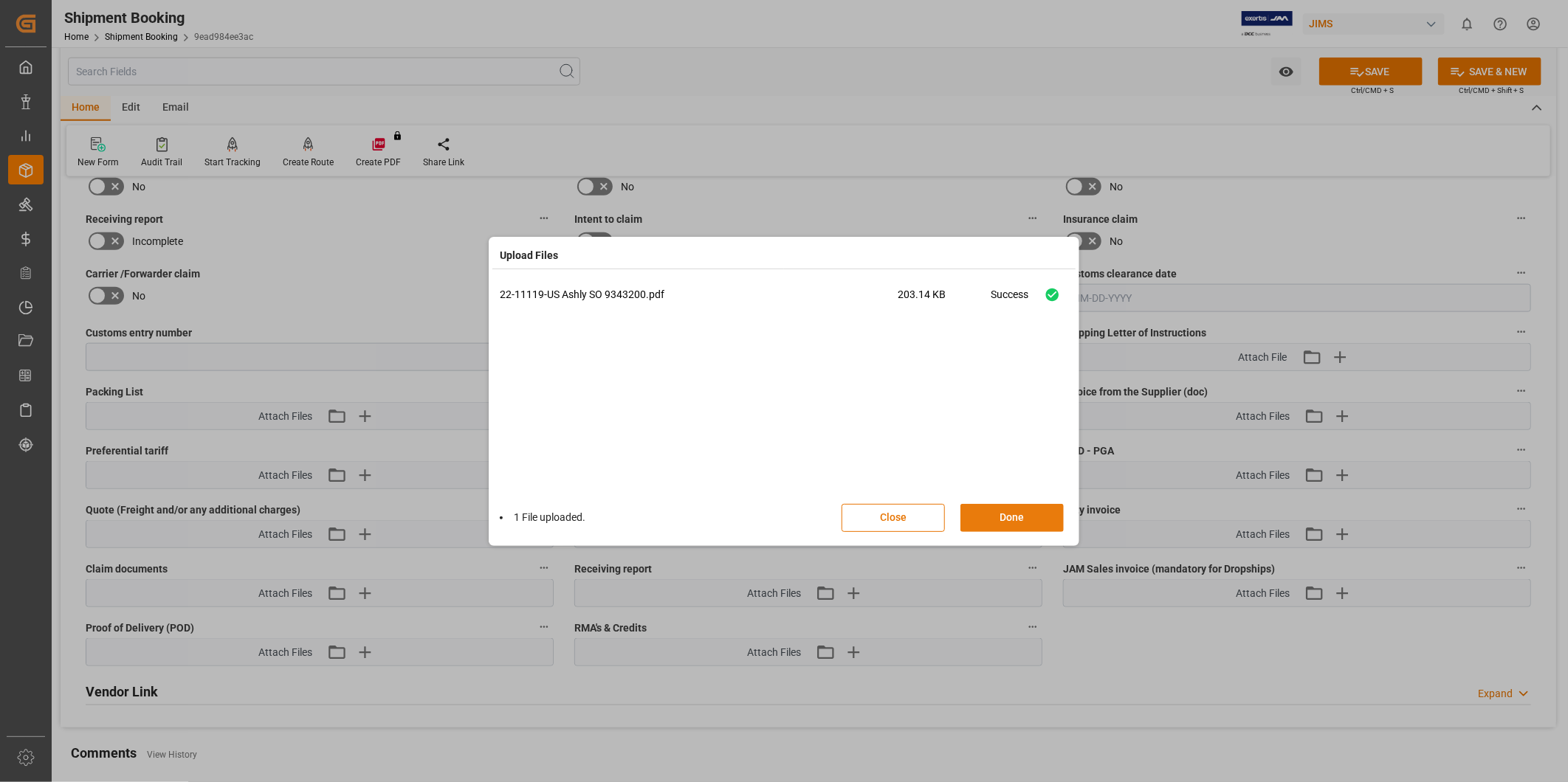
click at [1016, 514] on button "Done" at bounding box center [1012, 517] width 103 height 28
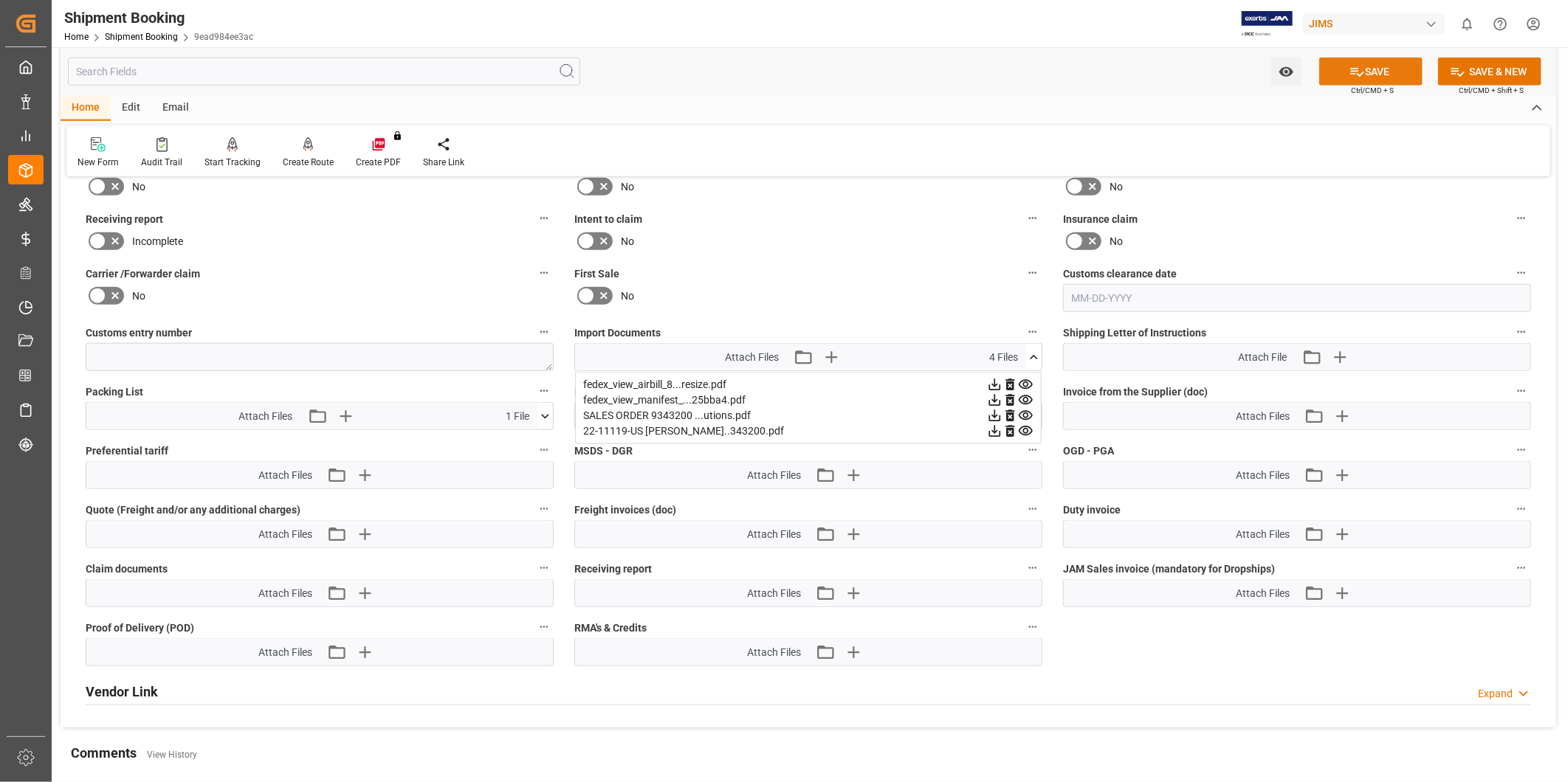
click at [1379, 76] on button "SAVE" at bounding box center [1371, 72] width 103 height 28
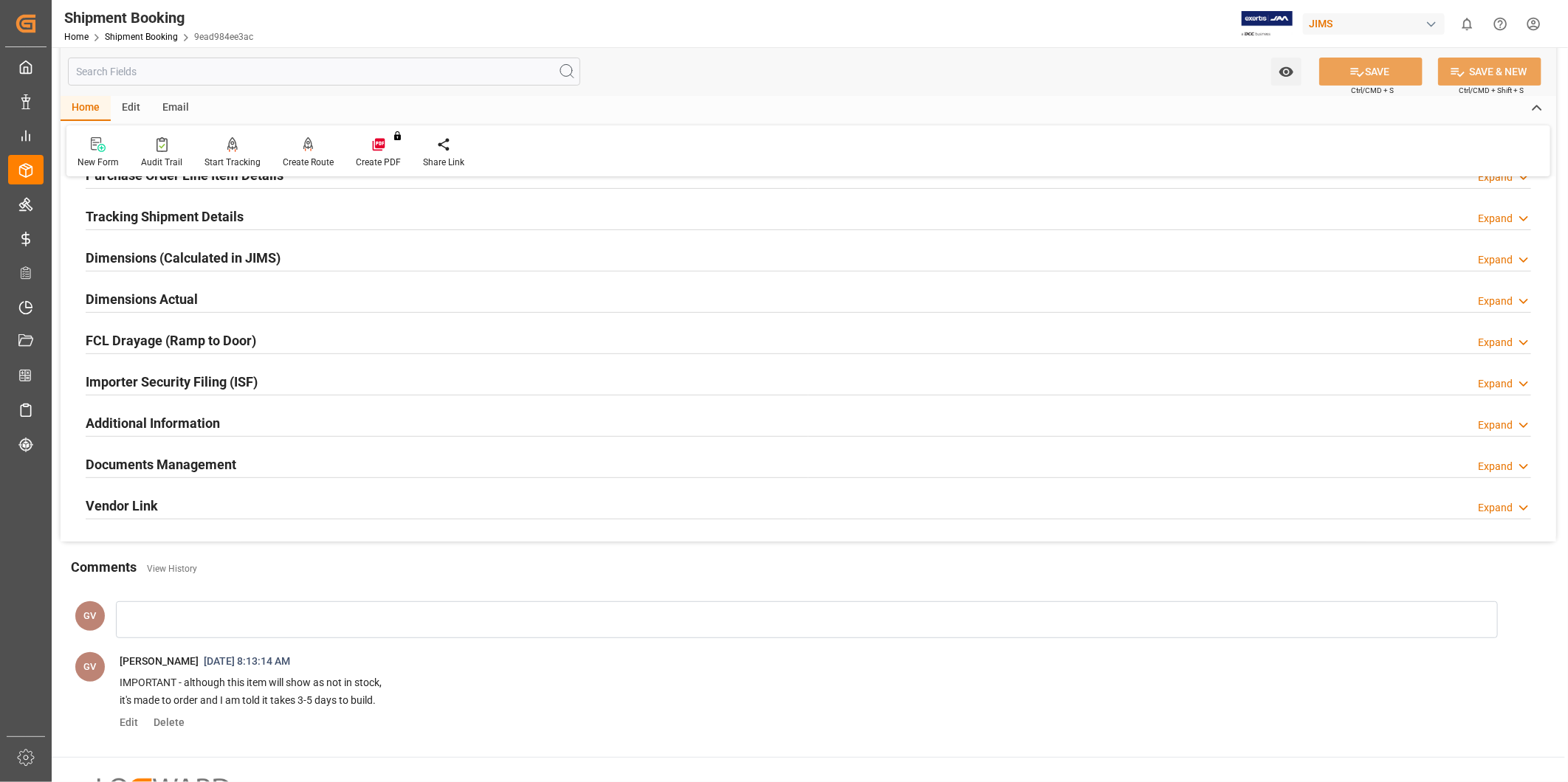
scroll to position [3, 0]
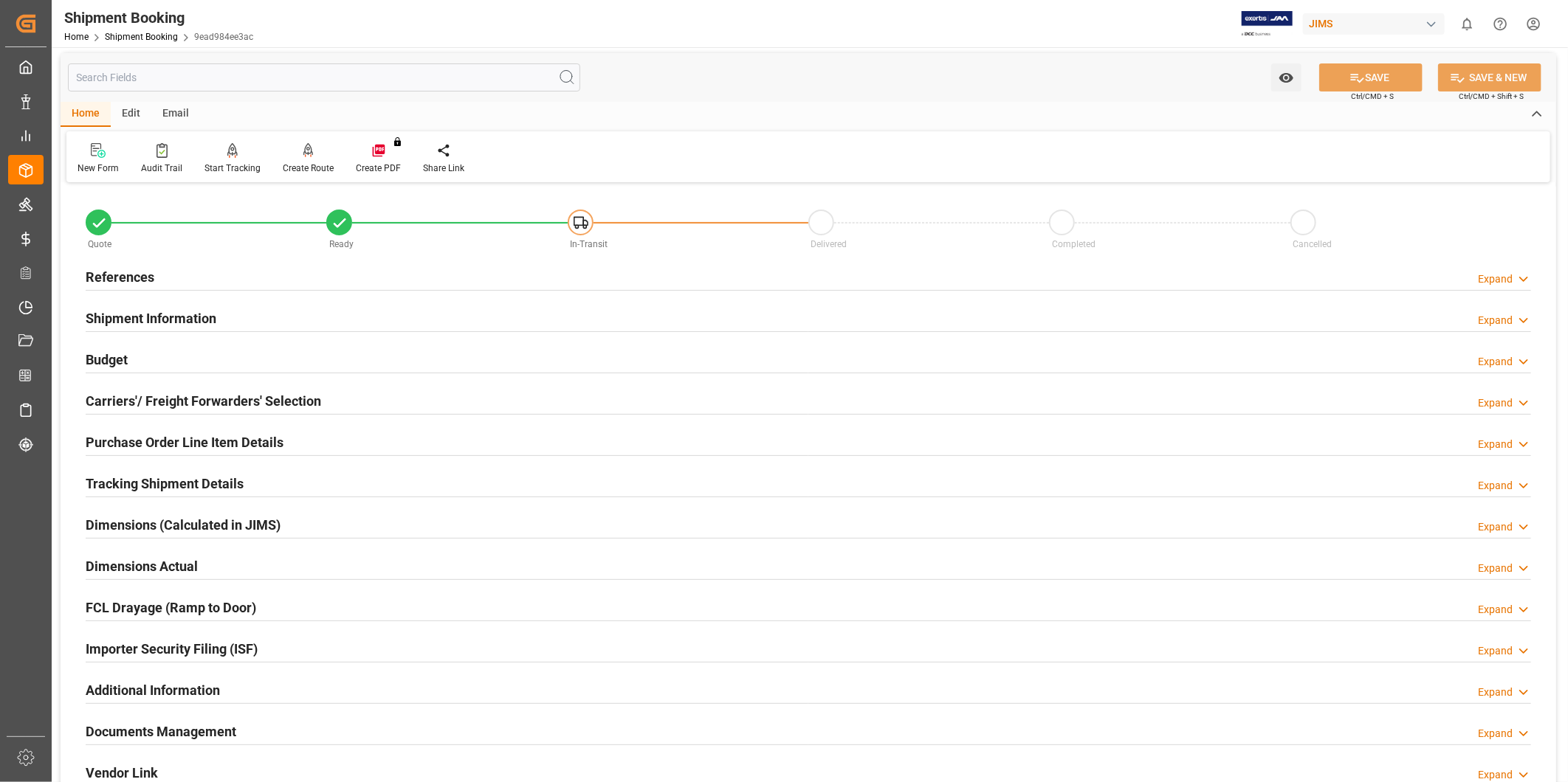
click at [225, 472] on div "Tracking Shipment Details" at bounding box center [164, 483] width 158 height 28
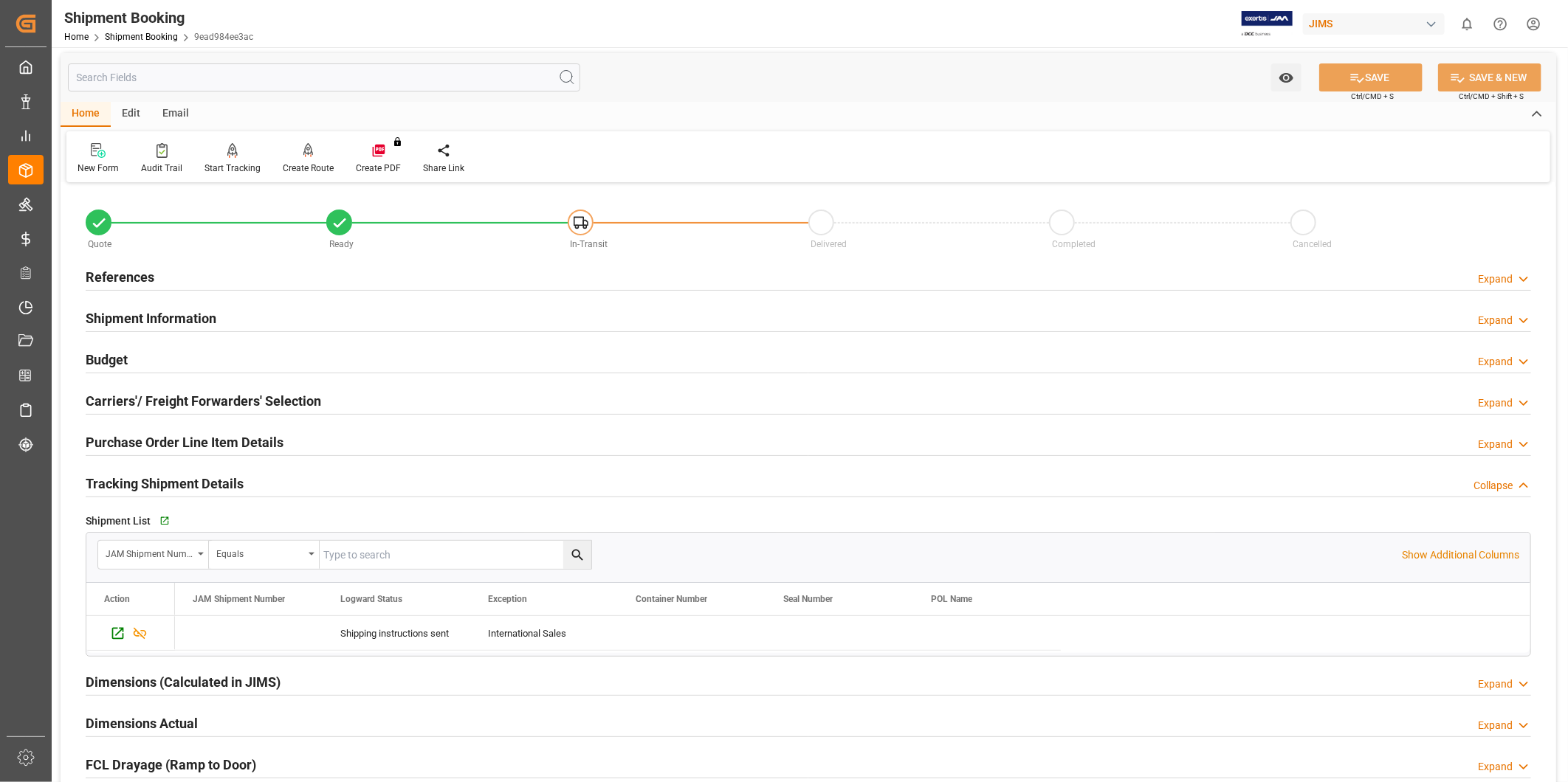
click at [225, 472] on div "Tracking Shipment Details" at bounding box center [164, 483] width 158 height 28
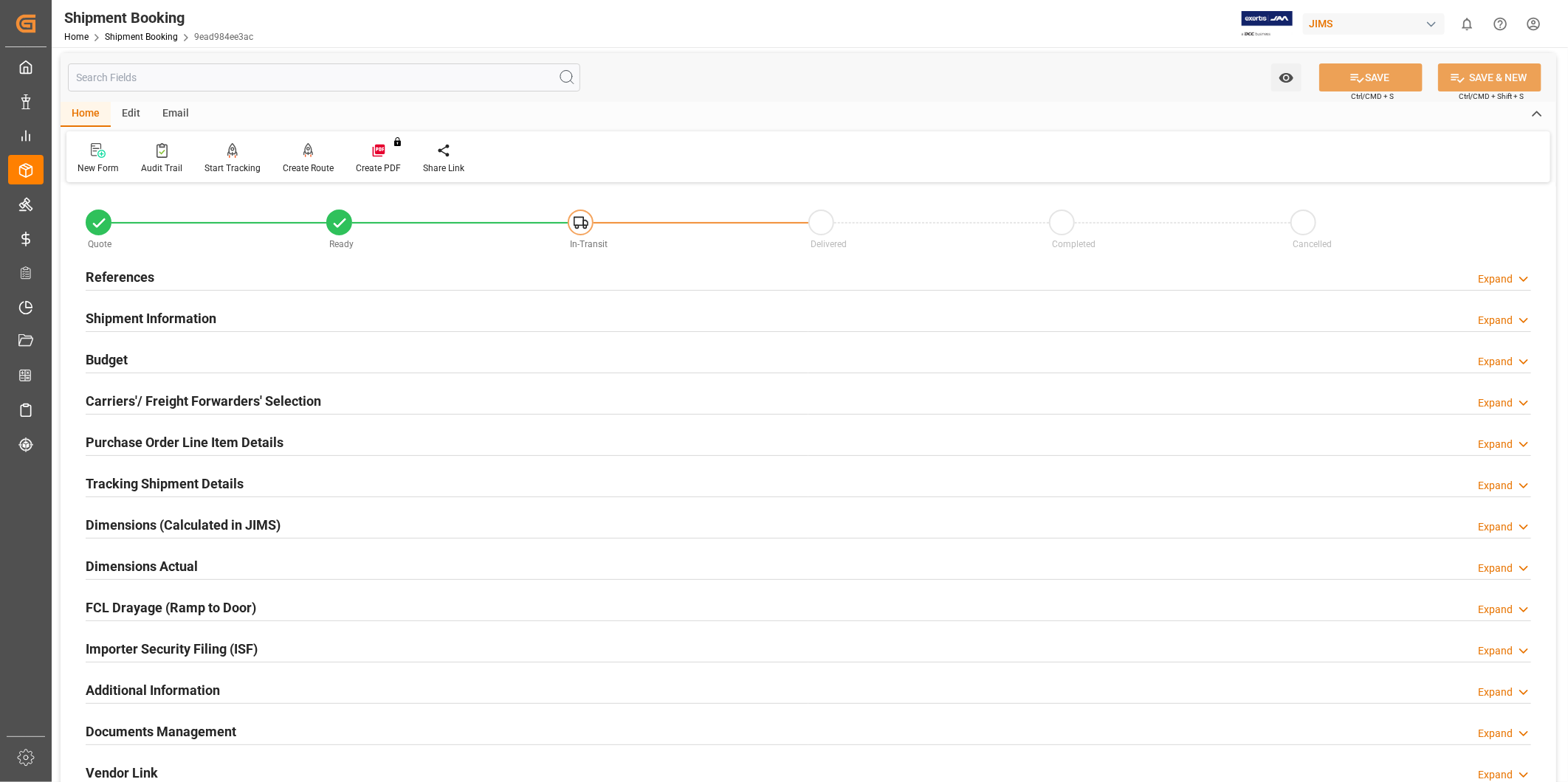
click at [224, 472] on div "Tracking Shipment Details" at bounding box center [164, 483] width 158 height 28
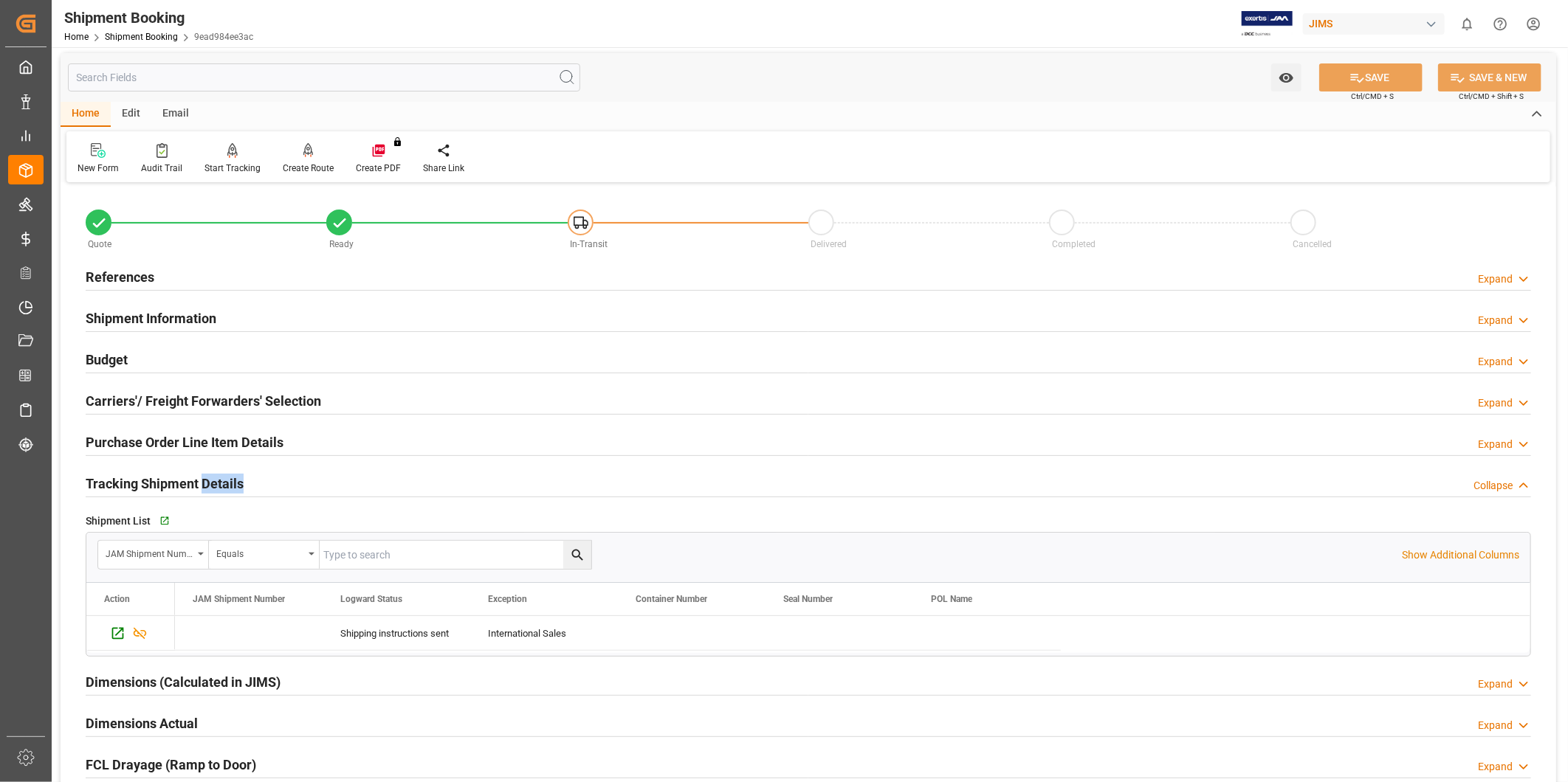
click at [224, 472] on div "Tracking Shipment Details" at bounding box center [164, 483] width 158 height 28
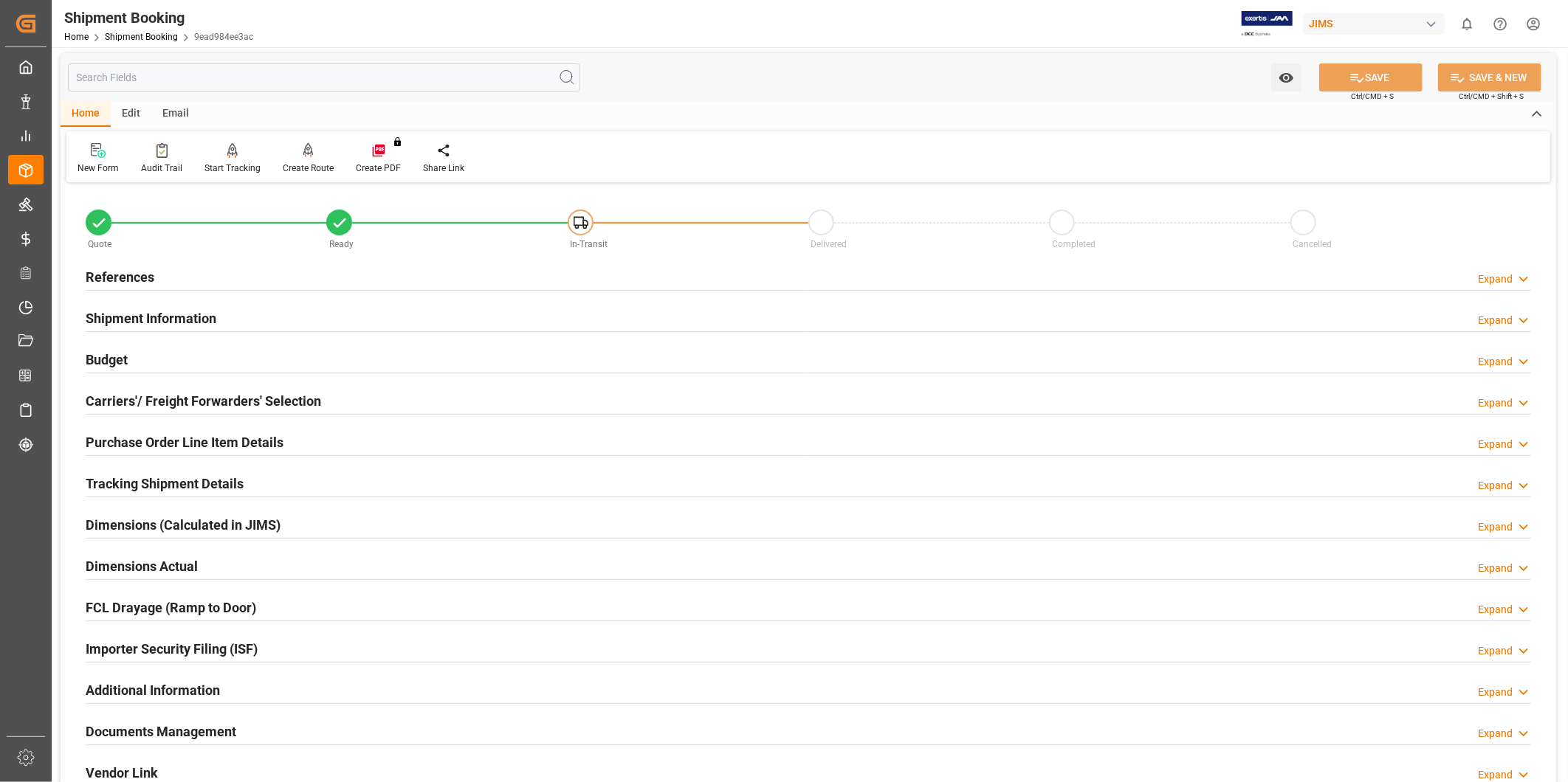
drag, startPoint x: 224, startPoint y: 472, endPoint x: 157, endPoint y: 366, distance: 125.4
click at [157, 366] on div "Budget Expand" at bounding box center [808, 359] width 1445 height 28
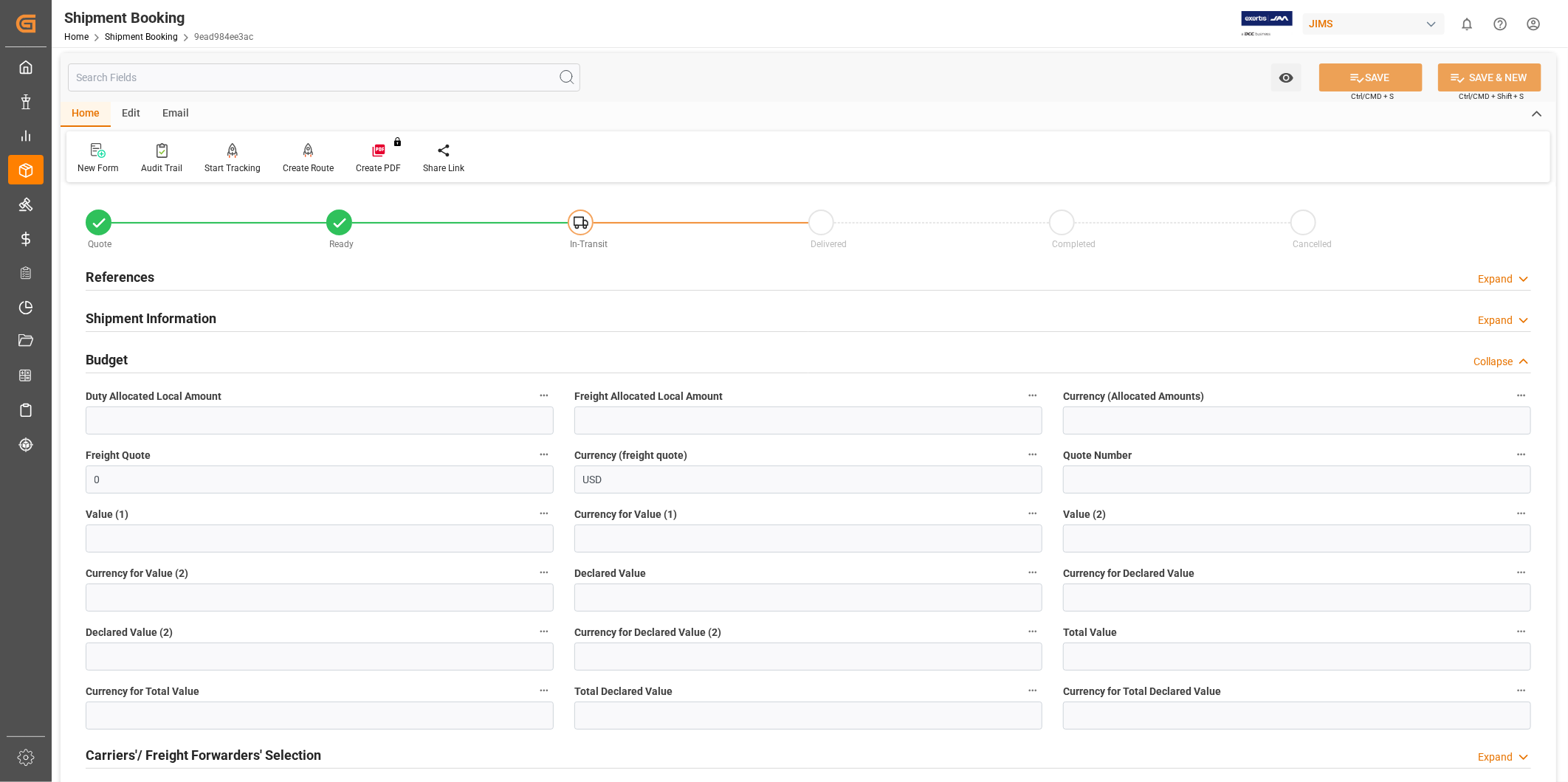
click at [157, 366] on div "Budget Collapse" at bounding box center [808, 359] width 1445 height 28
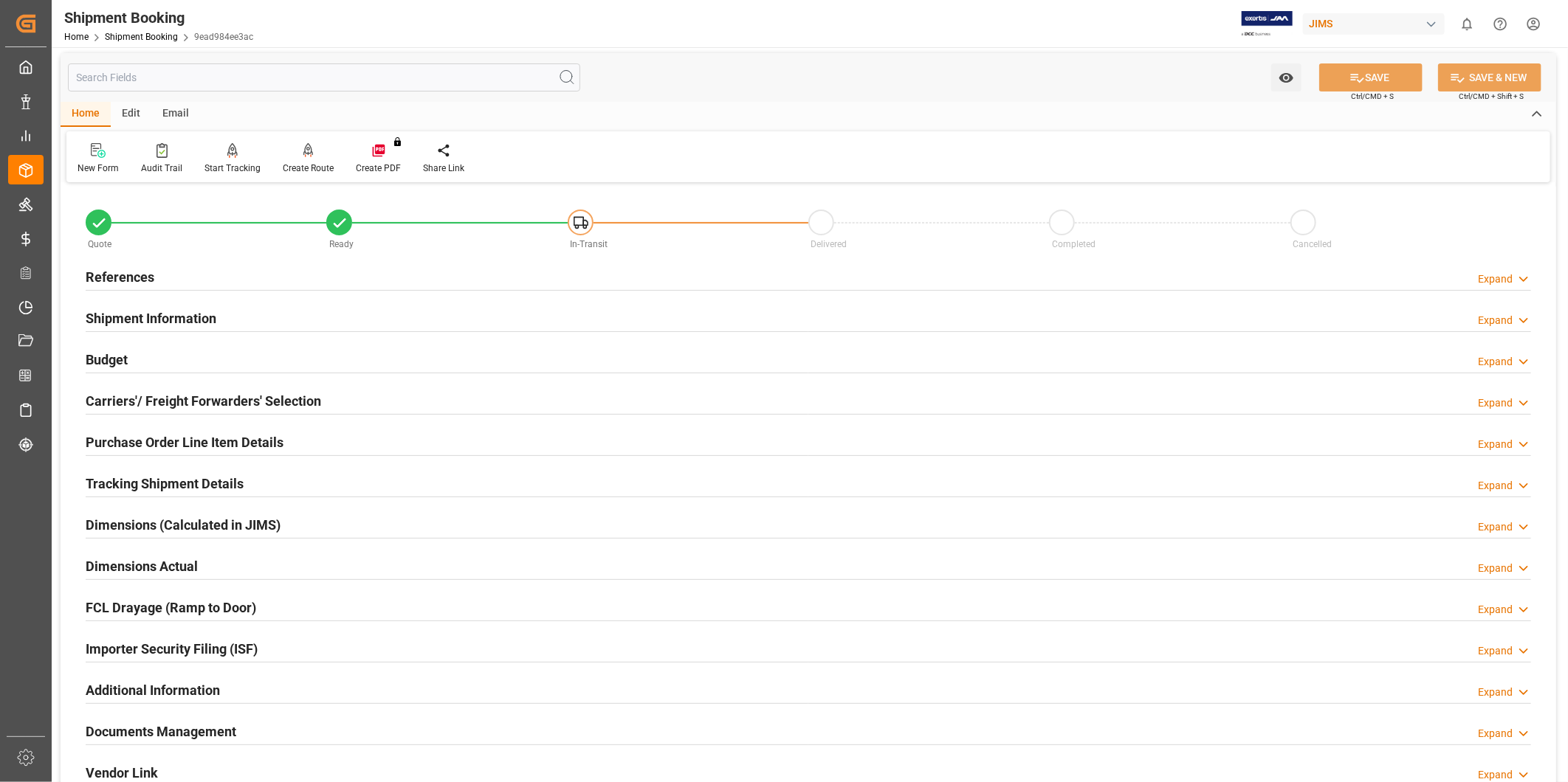
click at [150, 400] on h2 "Carriers'/ Freight Forwarders' Selection" at bounding box center [203, 401] width 235 height 20
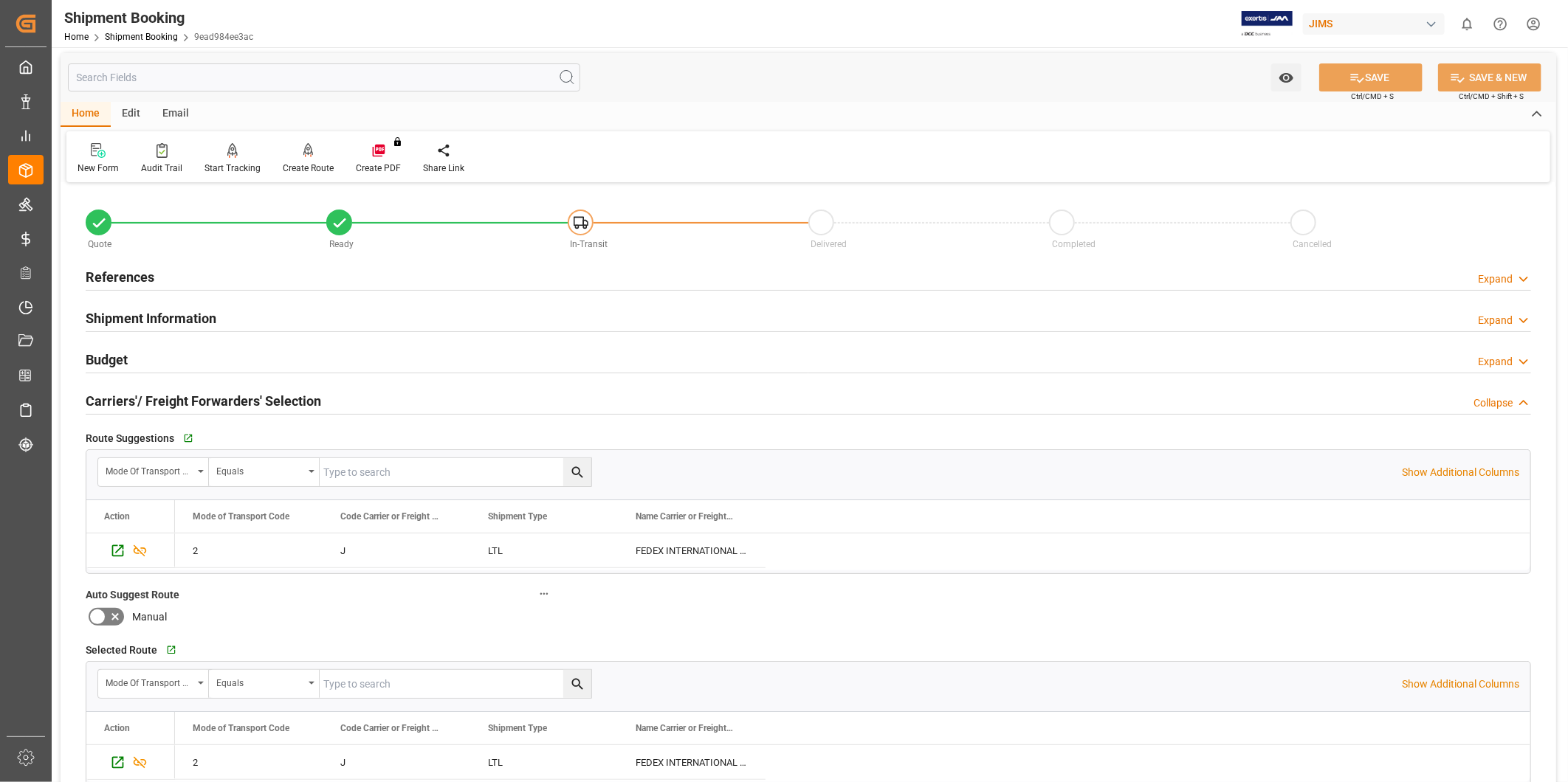
click at [150, 400] on h2 "Carriers'/ Freight Forwarders' Selection" at bounding box center [203, 401] width 235 height 20
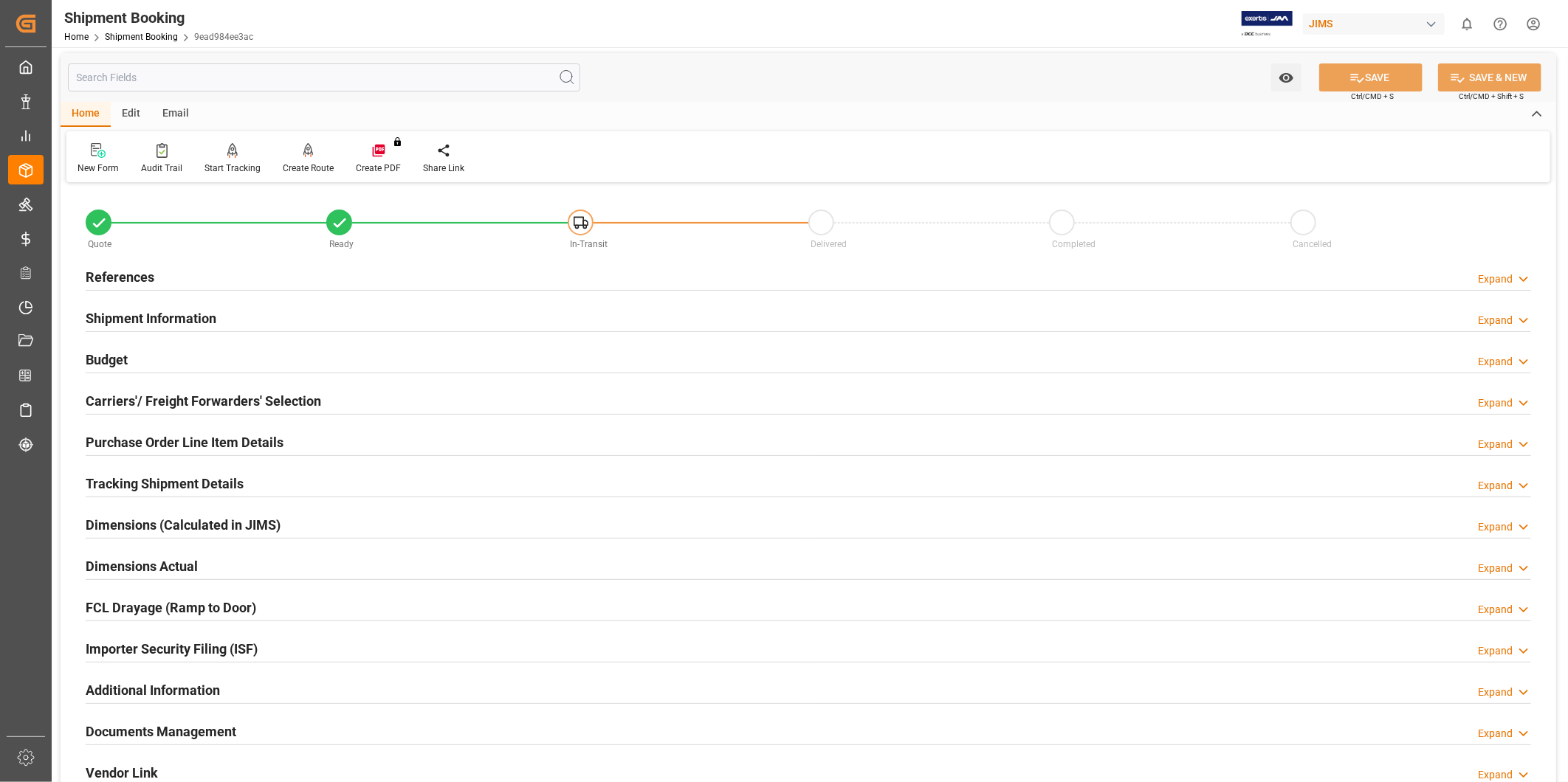
click at [201, 490] on h2 "Tracking Shipment Details" at bounding box center [164, 484] width 158 height 20
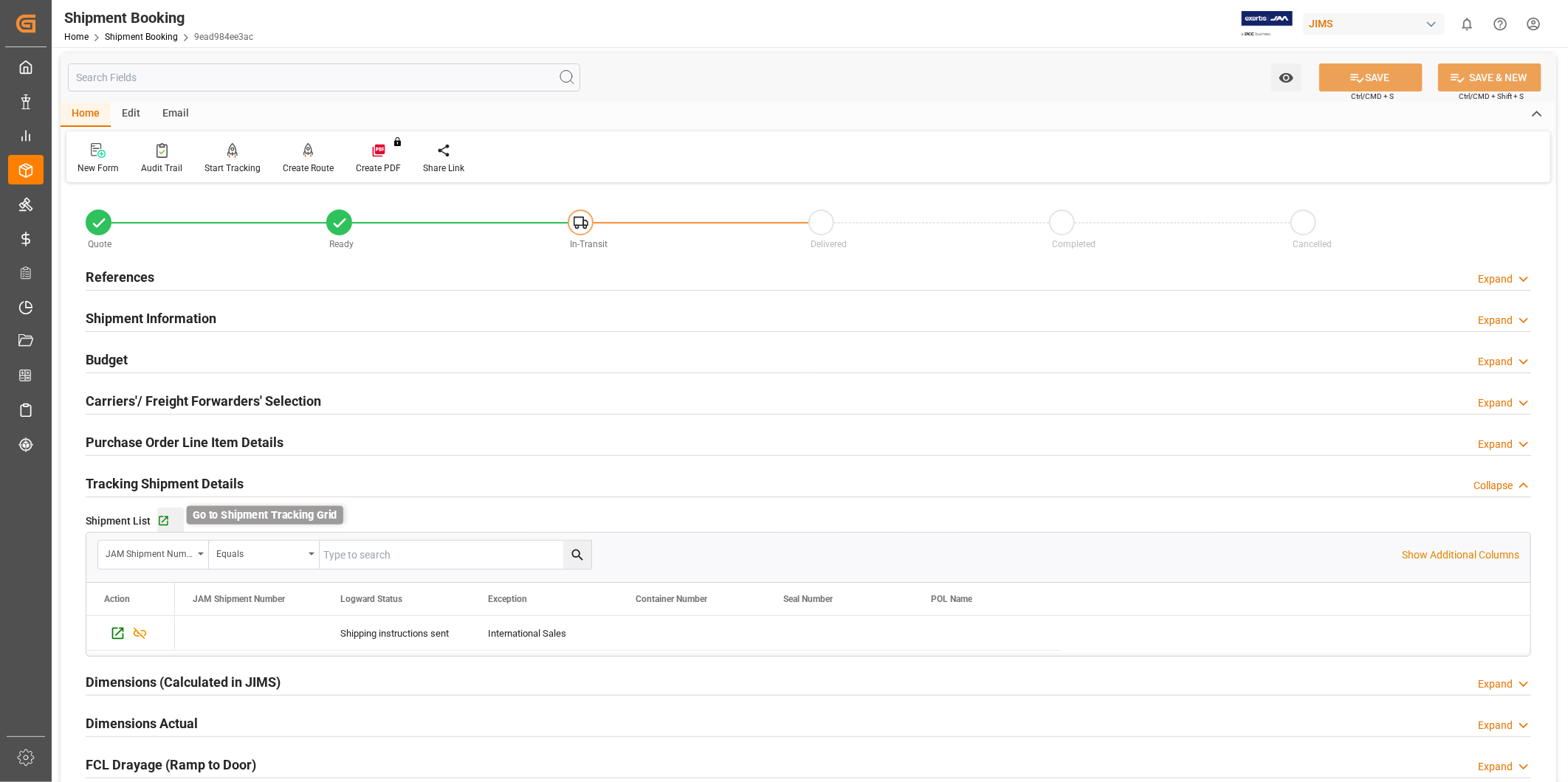
click at [167, 515] on icon "button" at bounding box center [164, 521] width 12 height 12
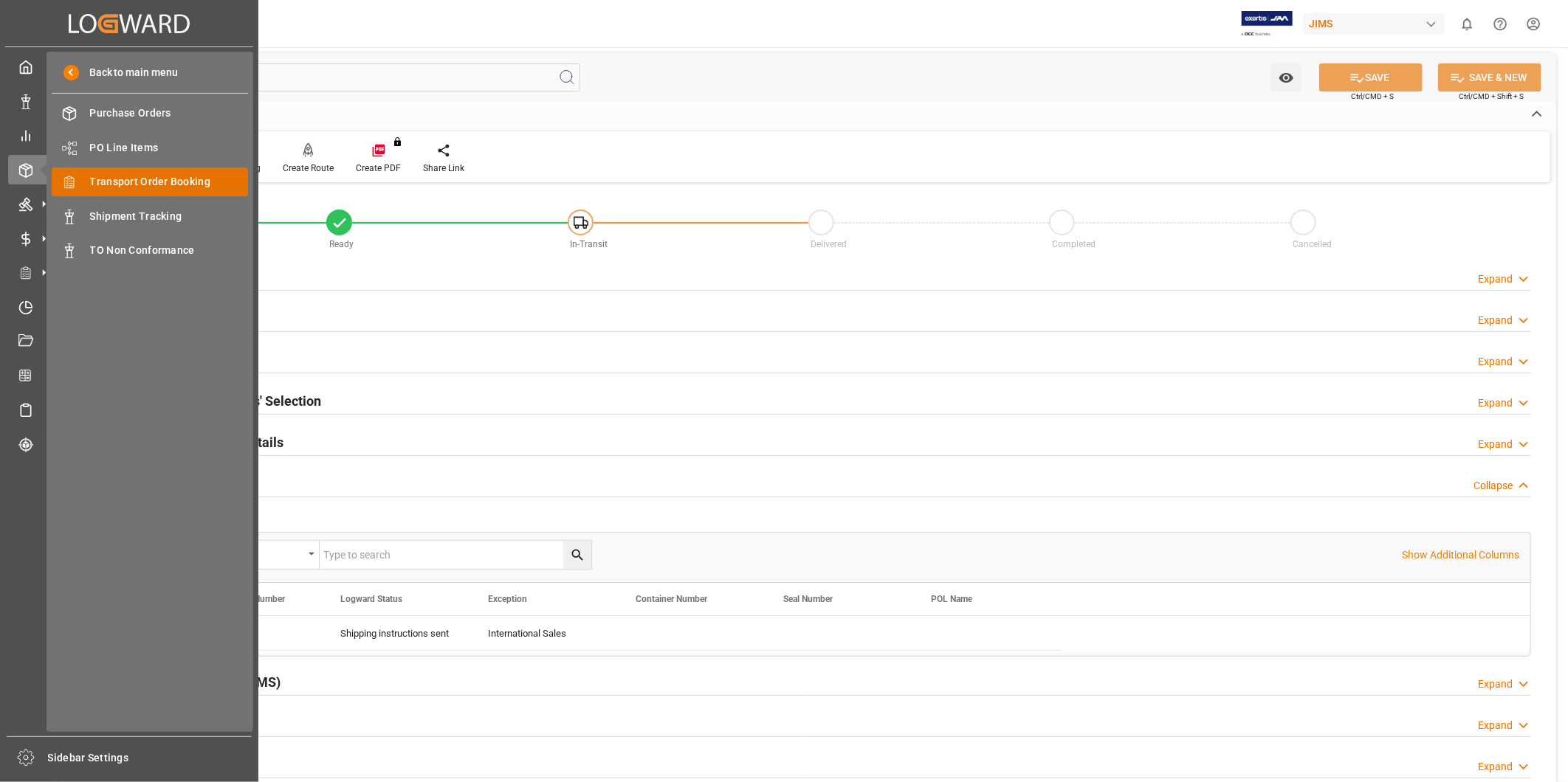
click at [138, 180] on span "Transport Order Booking" at bounding box center [170, 182] width 159 height 15
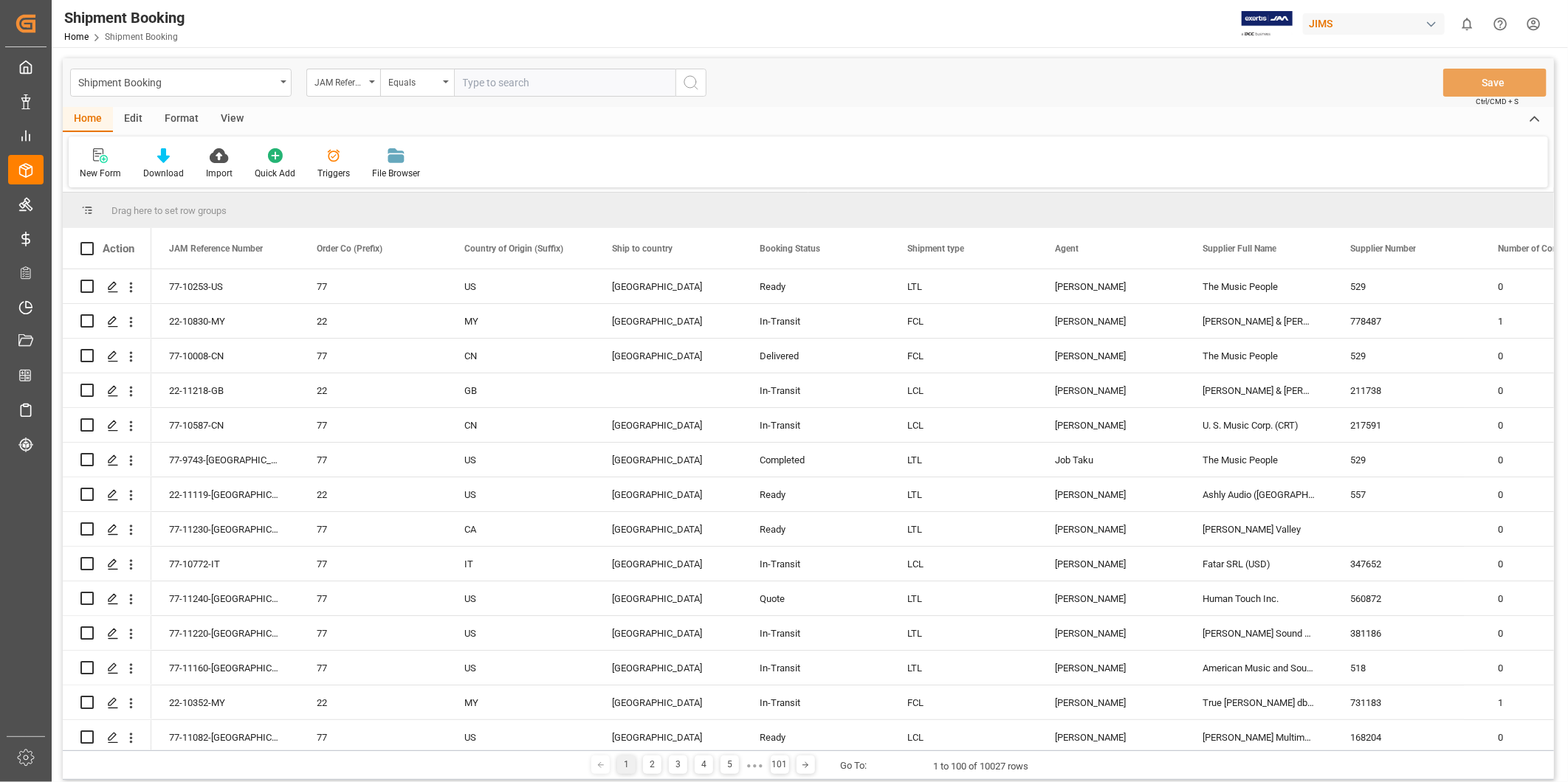
click at [527, 77] on input "text" at bounding box center [564, 83] width 221 height 28
type input "22-11018-US"
click at [684, 82] on circle "search button" at bounding box center [690, 82] width 12 height 12
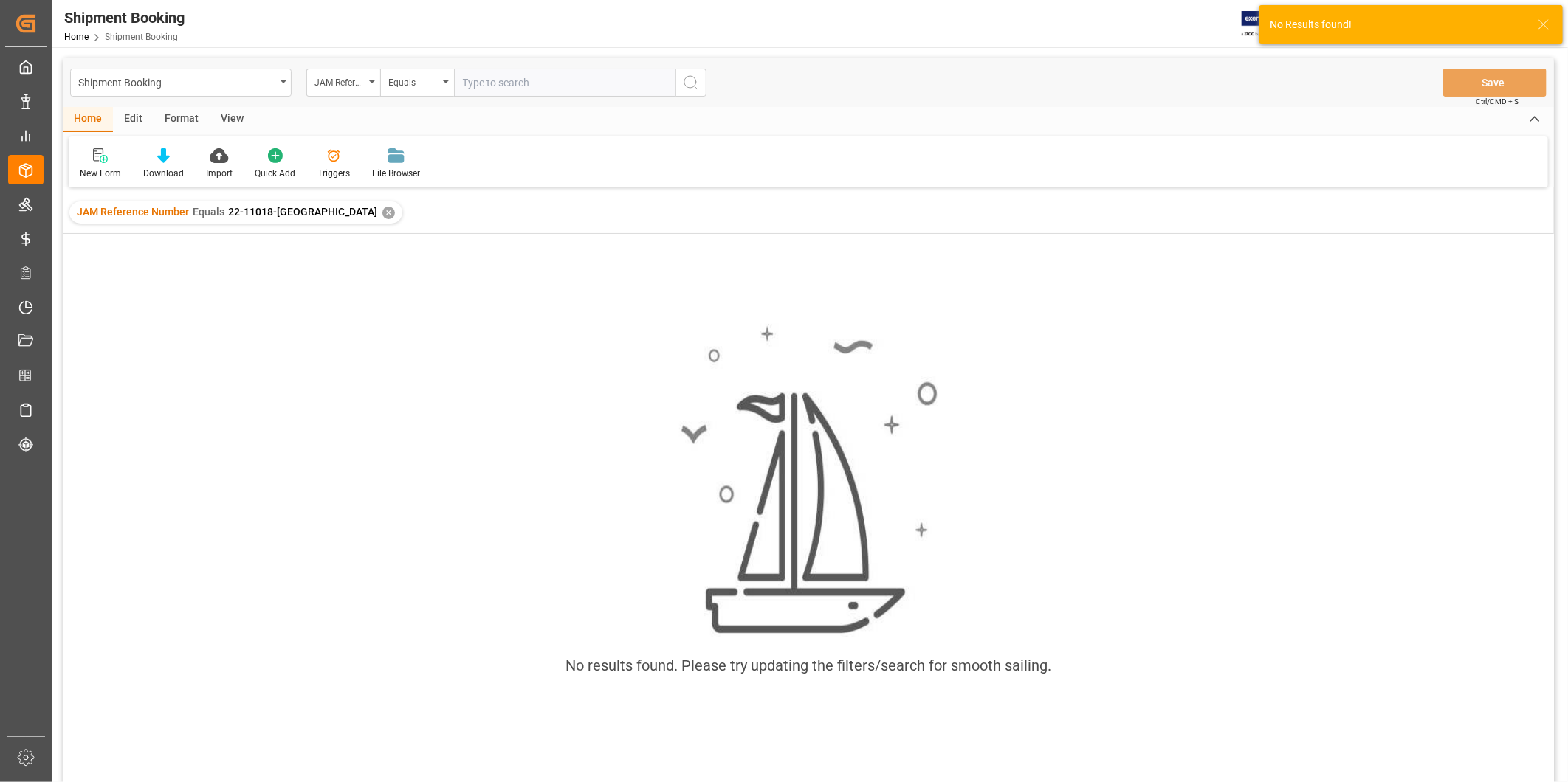
click at [383, 207] on div "✕" at bounding box center [389, 213] width 12 height 12
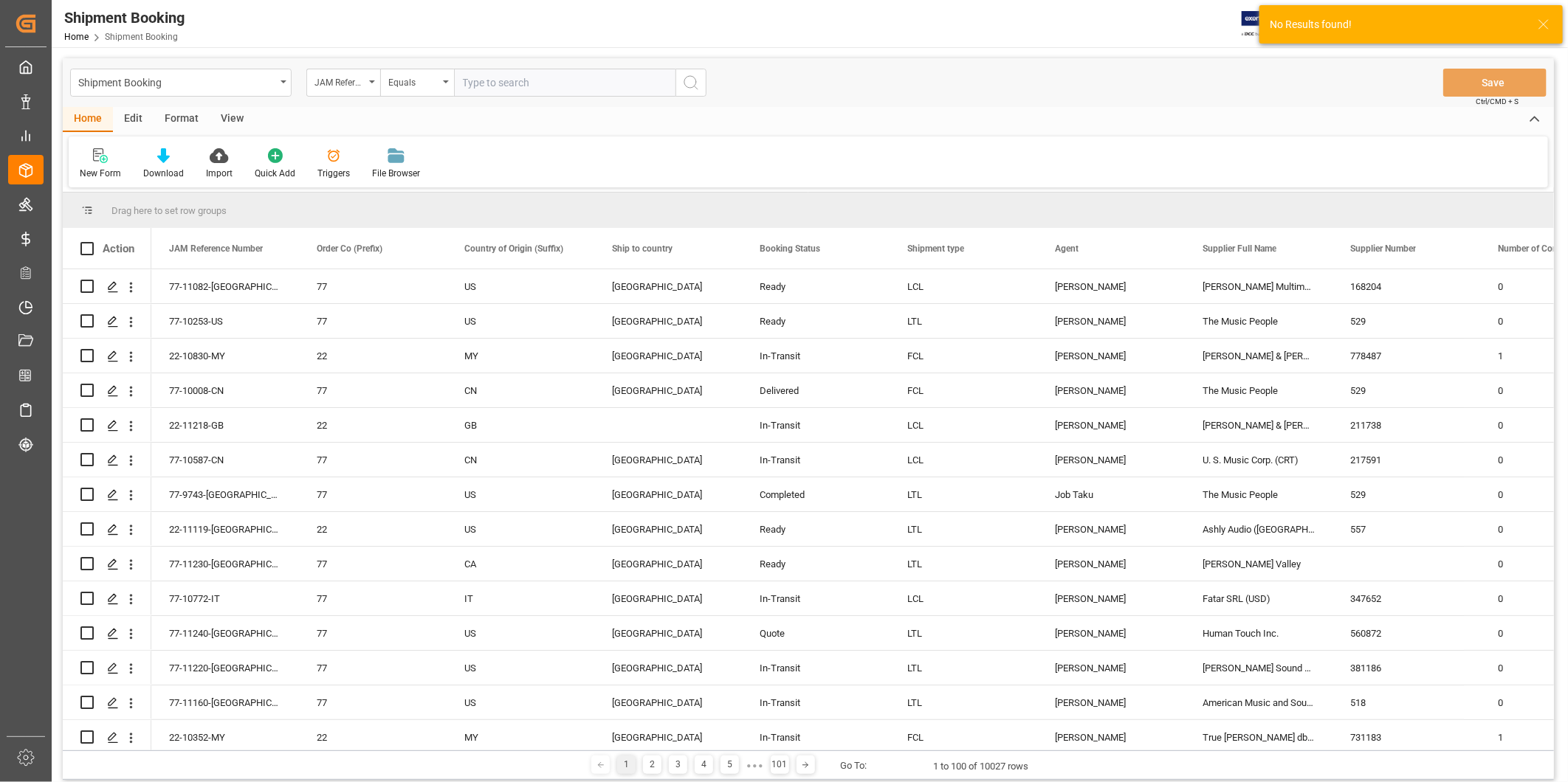
click at [501, 76] on input "text" at bounding box center [564, 83] width 221 height 28
paste input "22-11018-US"
type input "22-11018-US"
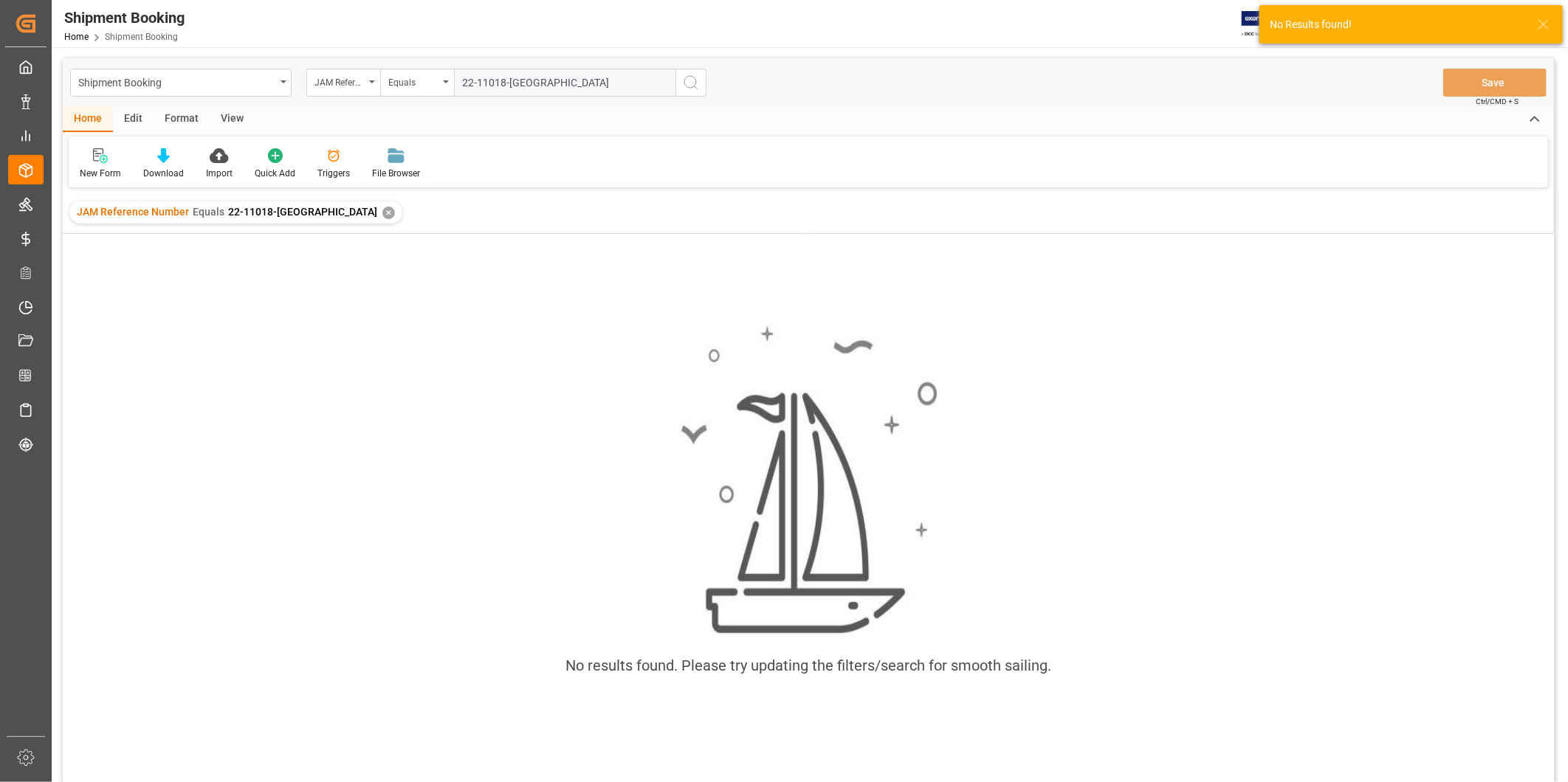
click at [463, 78] on input "22-11018-US" at bounding box center [564, 83] width 221 height 28
click at [466, 78] on input "22-11018-US" at bounding box center [564, 83] width 221 height 28
type input "22-11018-US"
click at [542, 213] on div "JAM Reference Number Equals 22-11018-US ✕" at bounding box center [576, 212] width 333 height 22
click at [723, 212] on div "✕" at bounding box center [729, 213] width 12 height 12
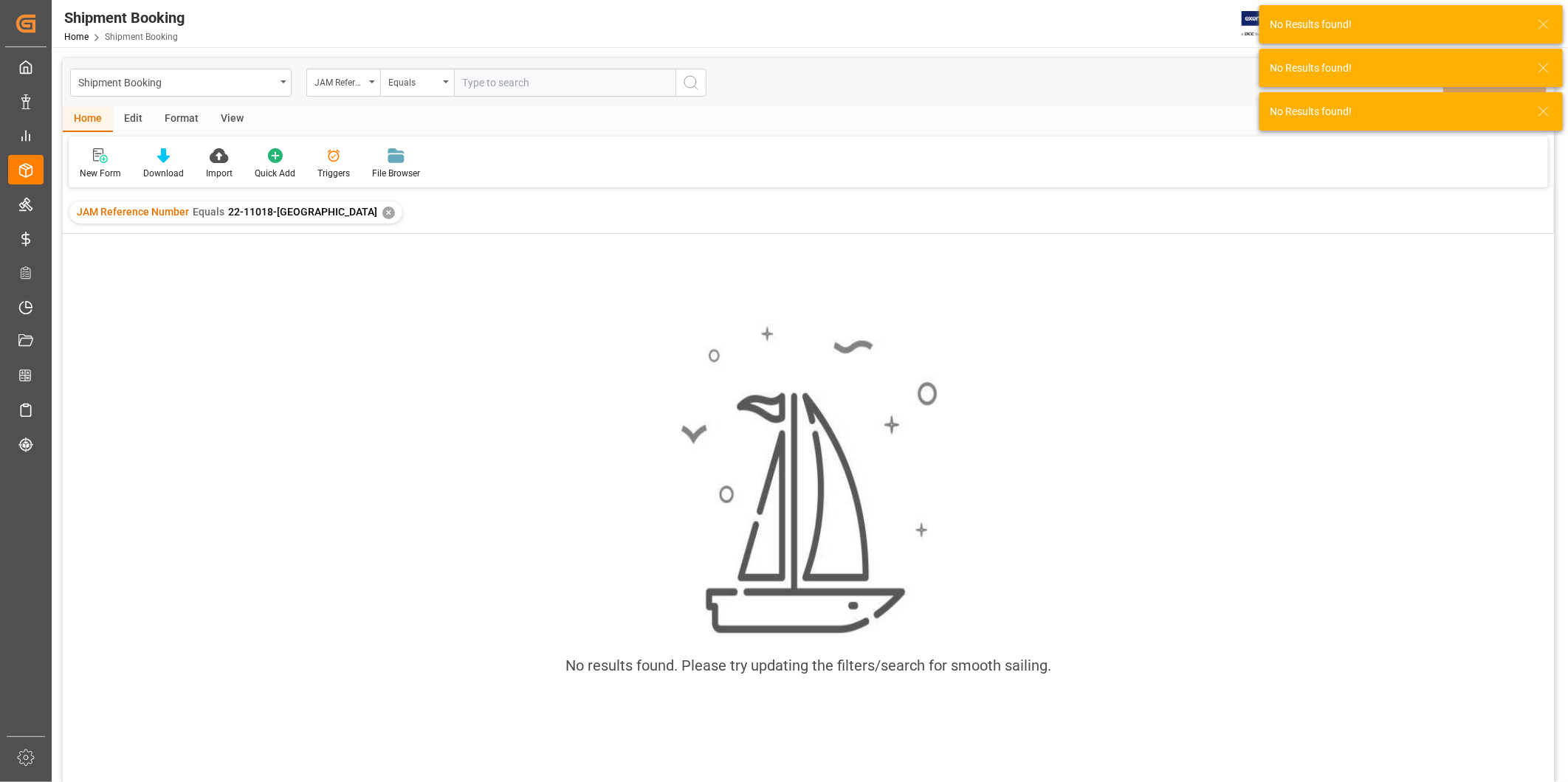
click at [383, 214] on div "✕" at bounding box center [389, 213] width 12 height 12
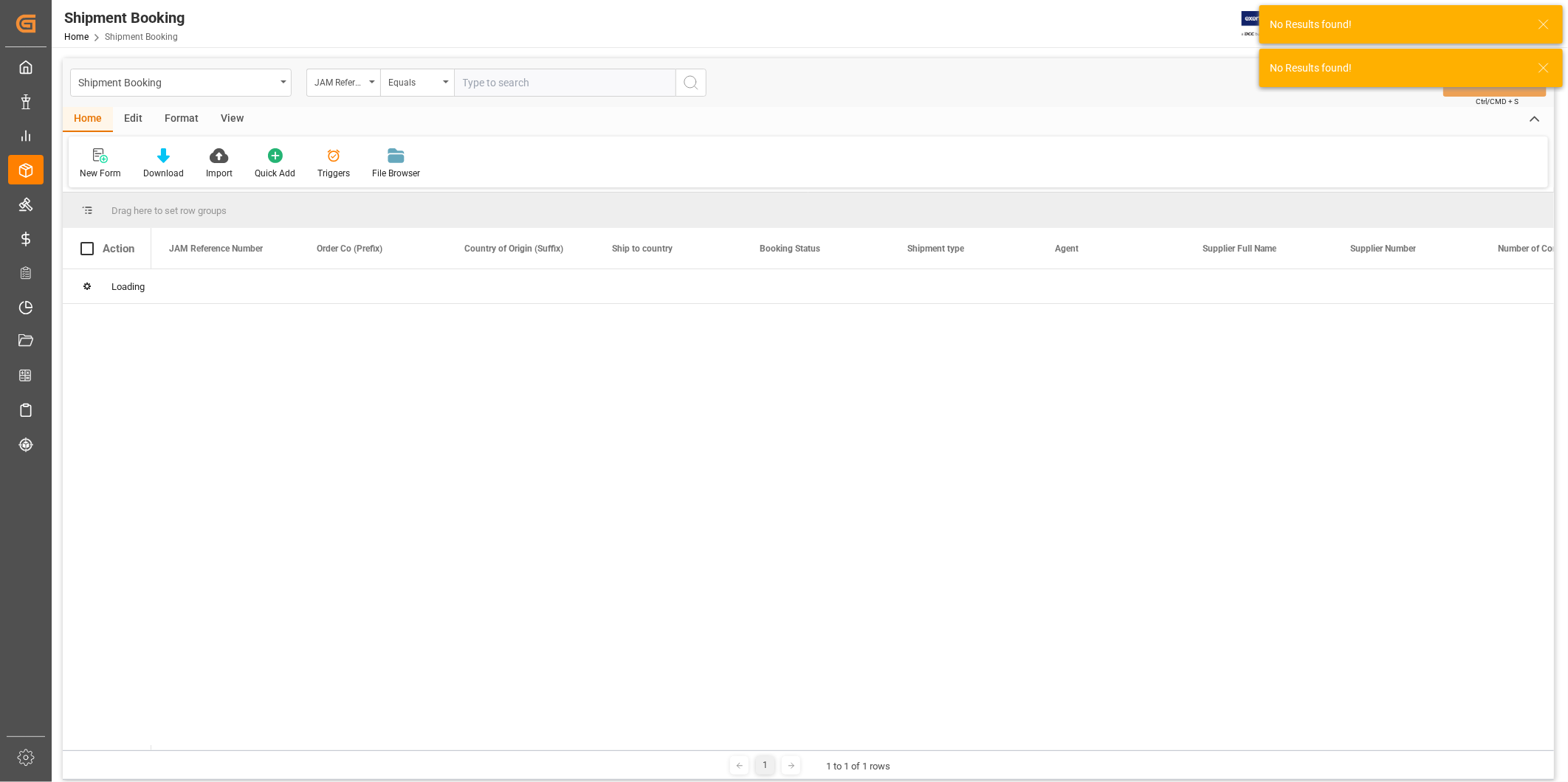
click at [487, 75] on input "text" at bounding box center [564, 83] width 221 height 28
paste input "22-11018-[GEOGRAPHIC_DATA]"
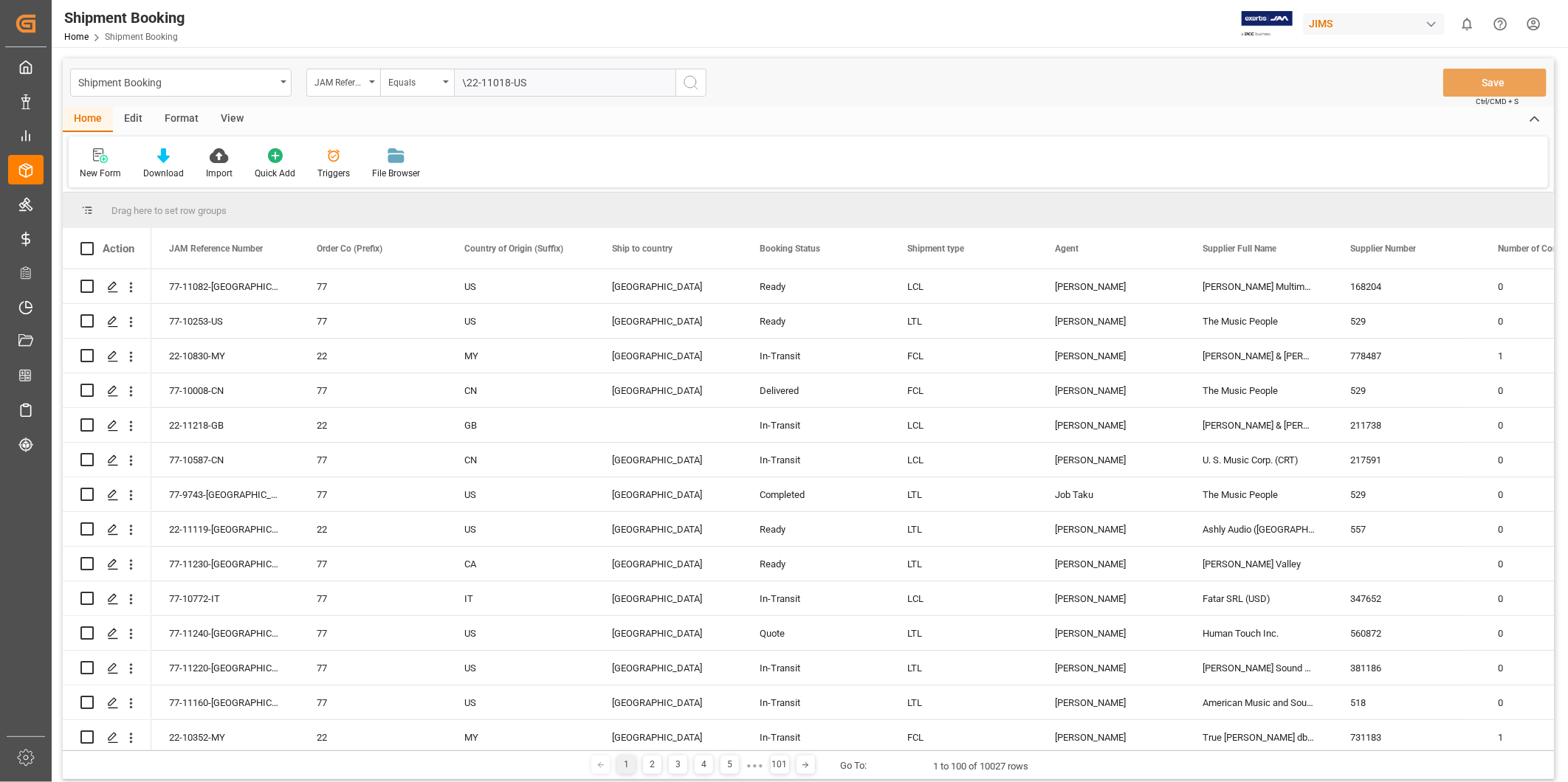
type input "22-11018-[GEOGRAPHIC_DATA]"
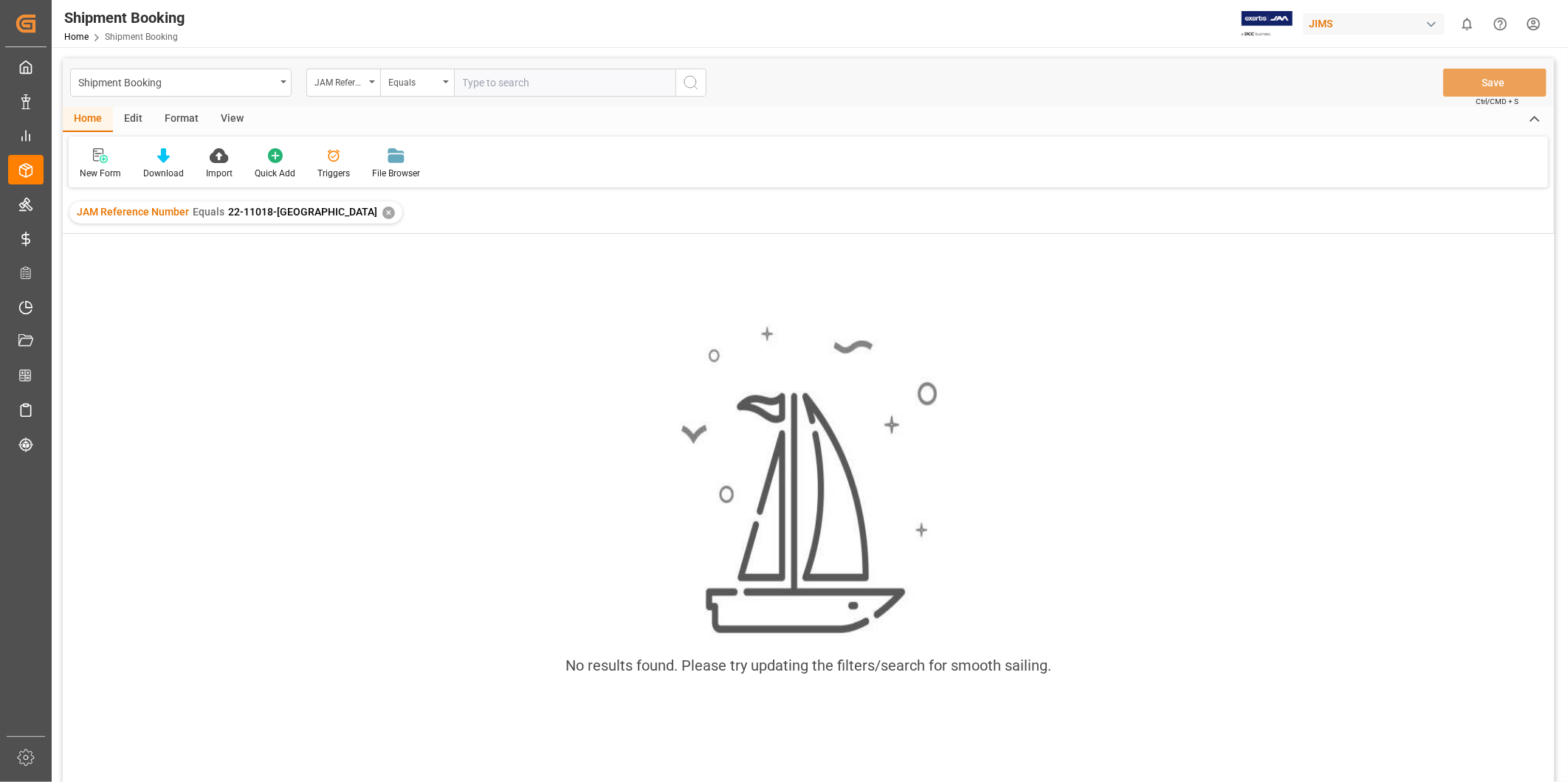
drag, startPoint x: 473, startPoint y: 77, endPoint x: 472, endPoint y: 90, distance: 13.0
click at [473, 77] on input "text" at bounding box center [564, 83] width 221 height 28
click at [306, 207] on div "JAM Reference Number Equals 22-11018-US ✕" at bounding box center [236, 212] width 333 height 22
click at [383, 215] on div "✕" at bounding box center [389, 213] width 12 height 12
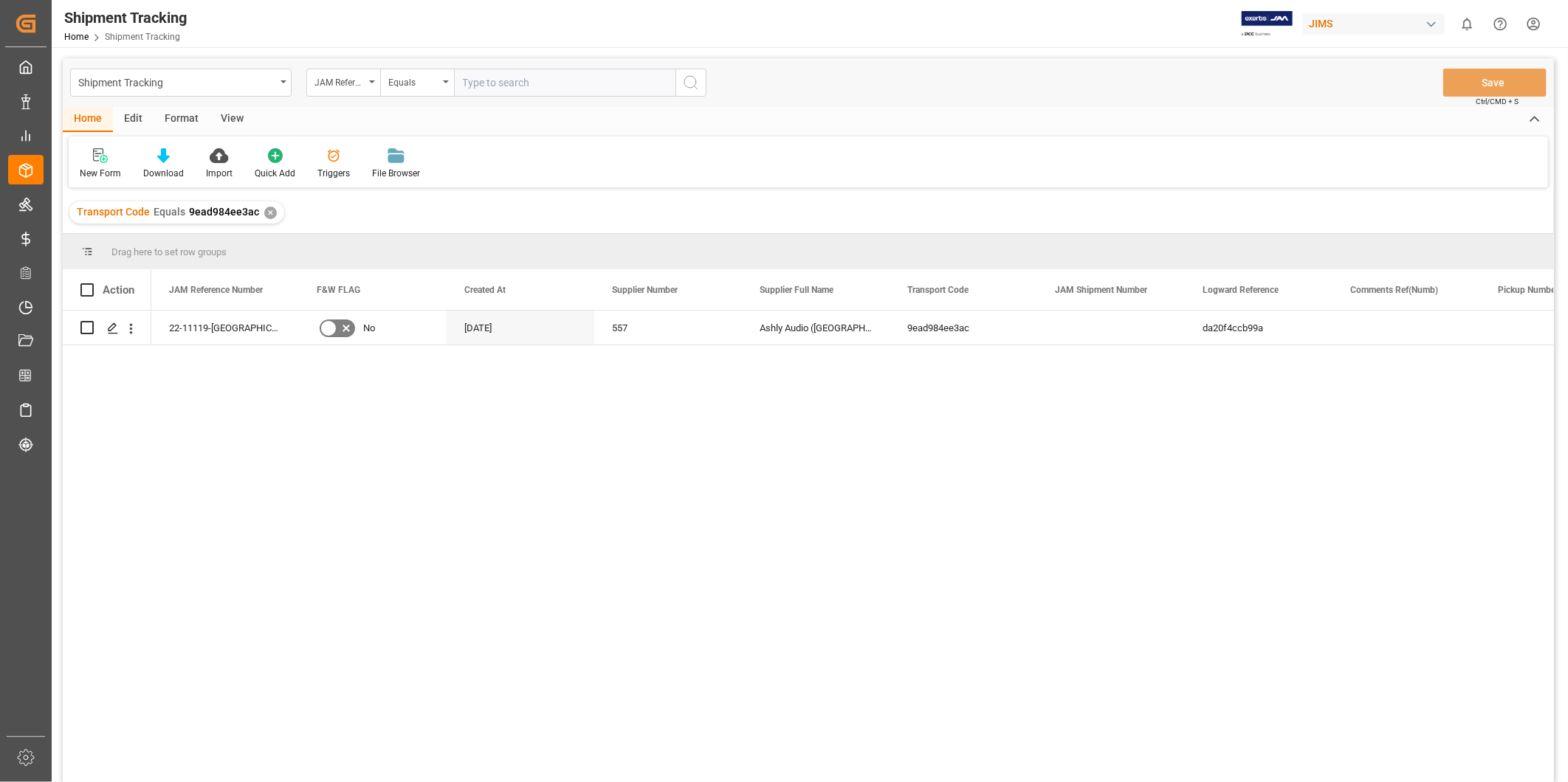
click at [238, 115] on div "View" at bounding box center [232, 120] width 45 height 25
click at [100, 163] on div "Default" at bounding box center [94, 163] width 51 height 32
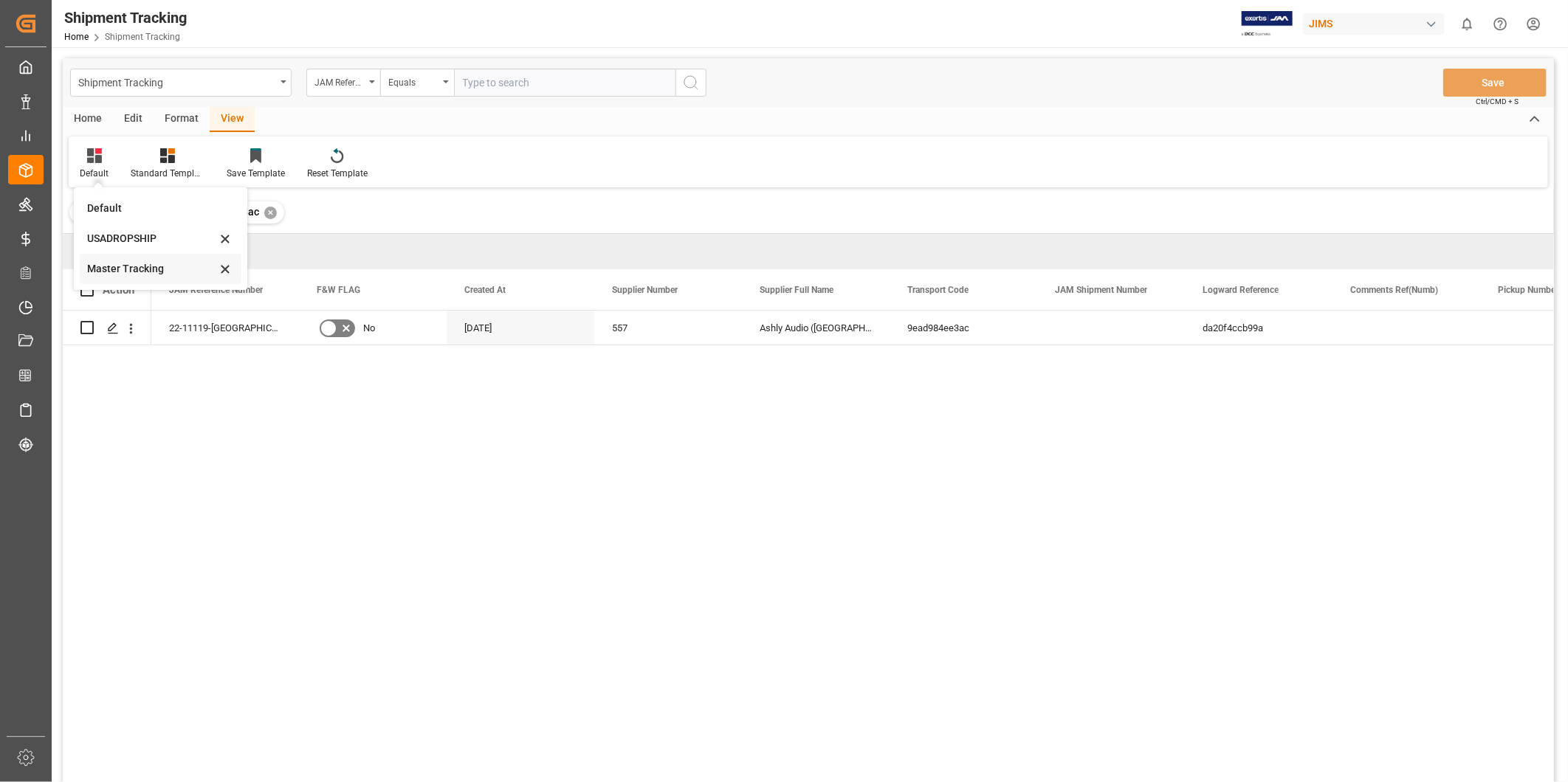
click at [113, 270] on div "Master Tracking" at bounding box center [151, 269] width 129 height 15
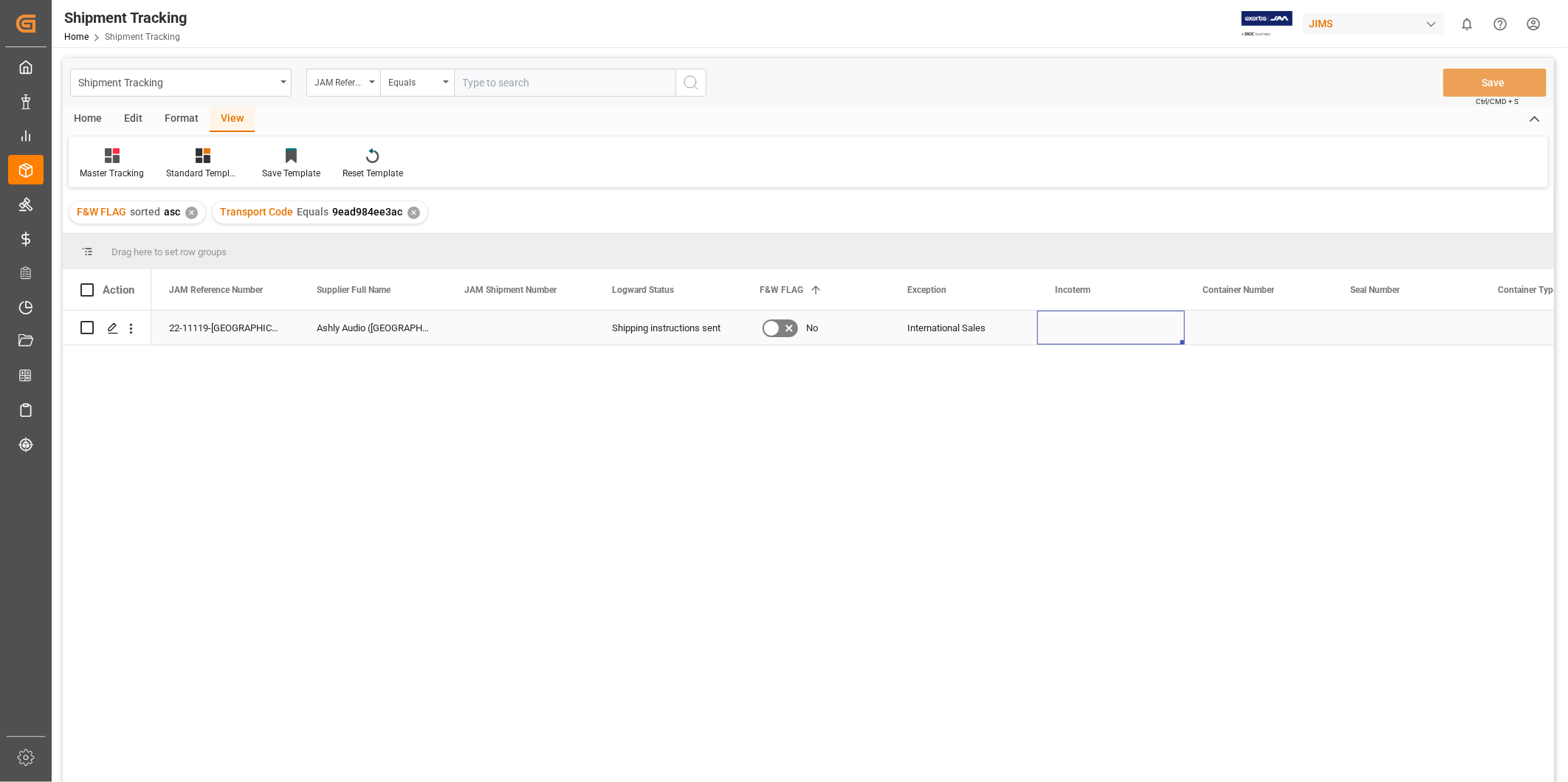
click at [1054, 320] on div "Press SPACE to select this row." at bounding box center [1110, 328] width 147 height 34
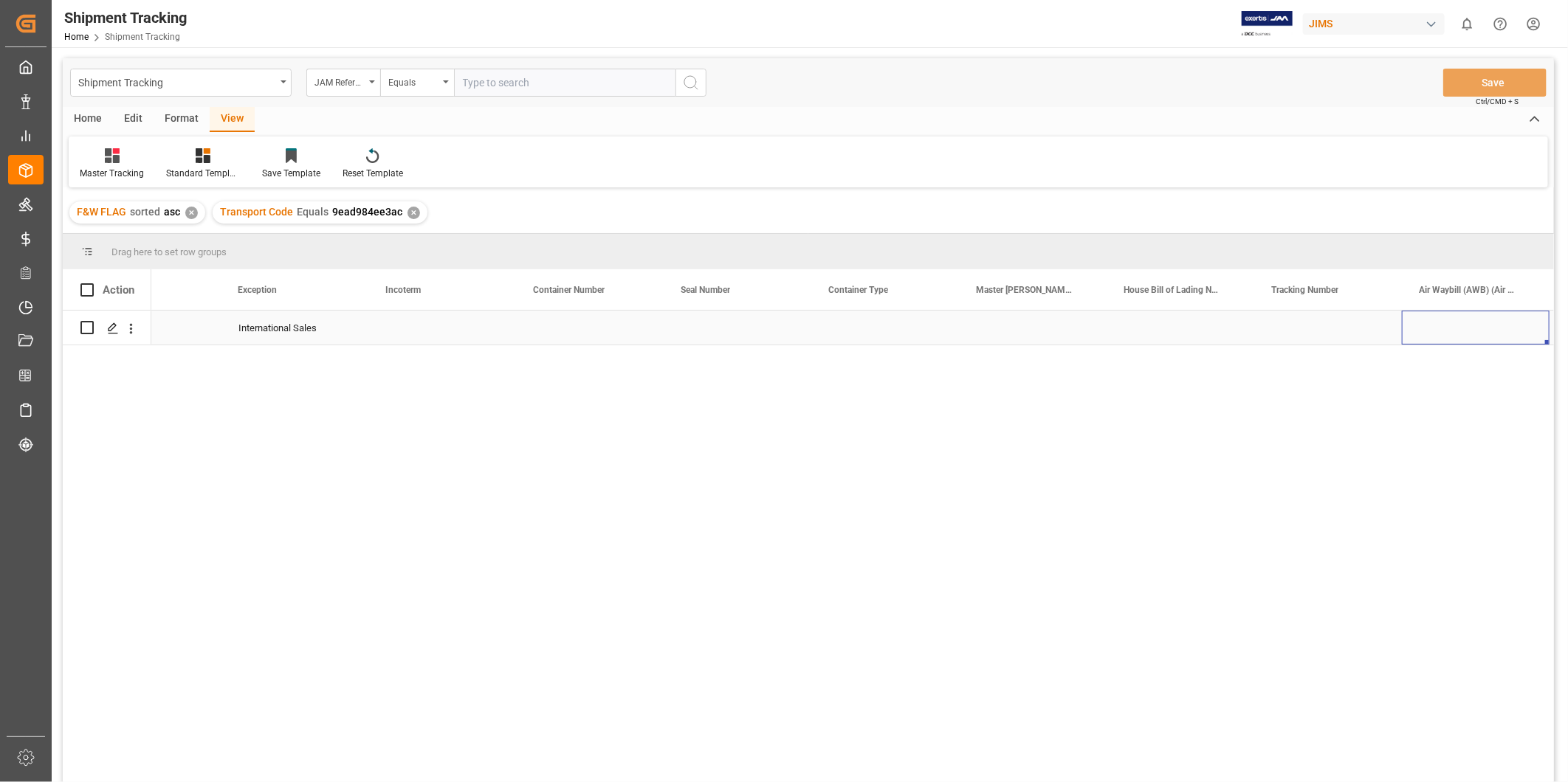
scroll to position [0, 816]
click at [1156, 333] on div "Press SPACE to select this row." at bounding box center [1180, 328] width 147 height 34
click at [1156, 333] on input "Press SPACE to select this row." at bounding box center [1181, 336] width 124 height 28
paste input "884652015365"
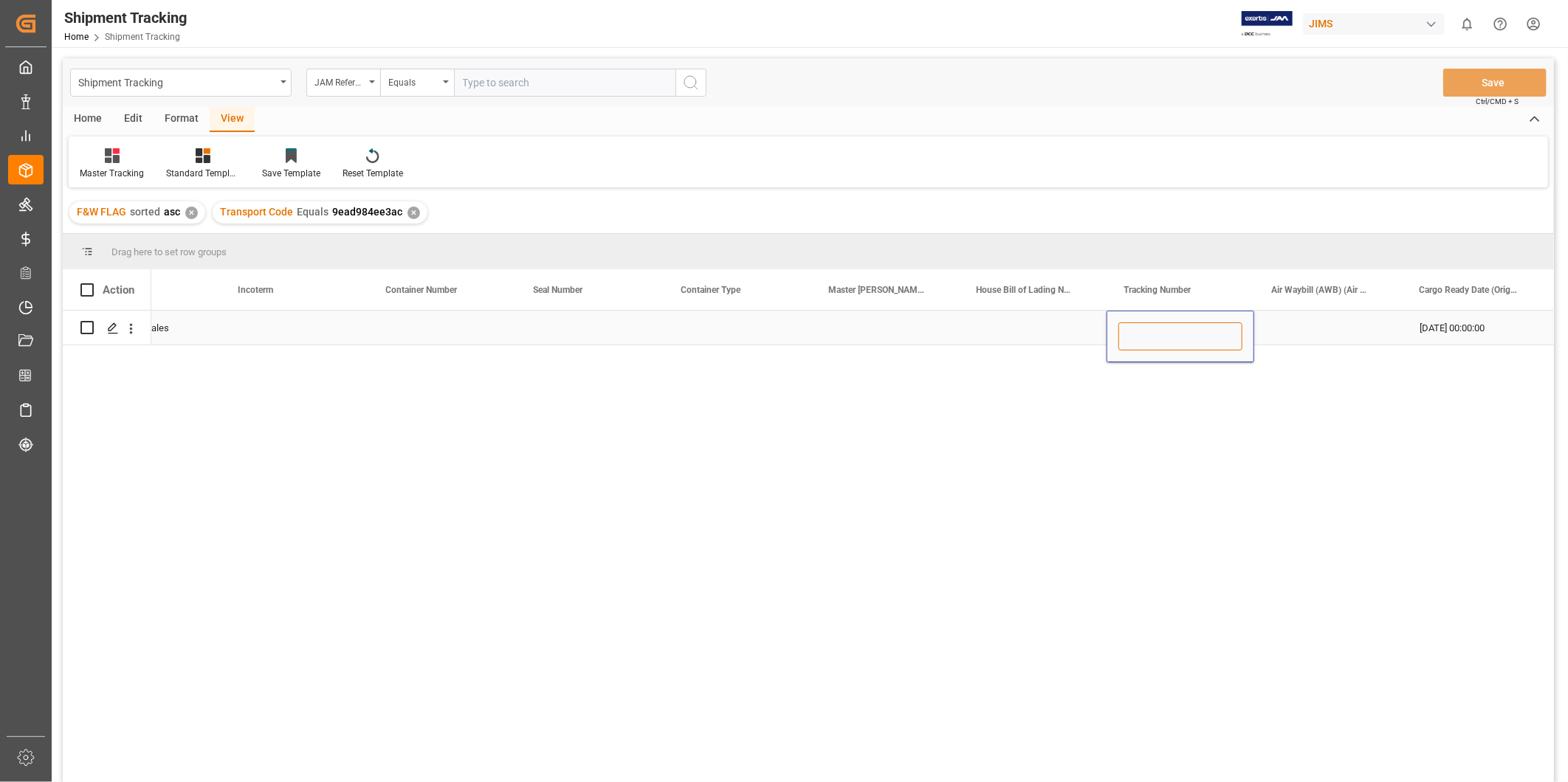
type input "884652015365"
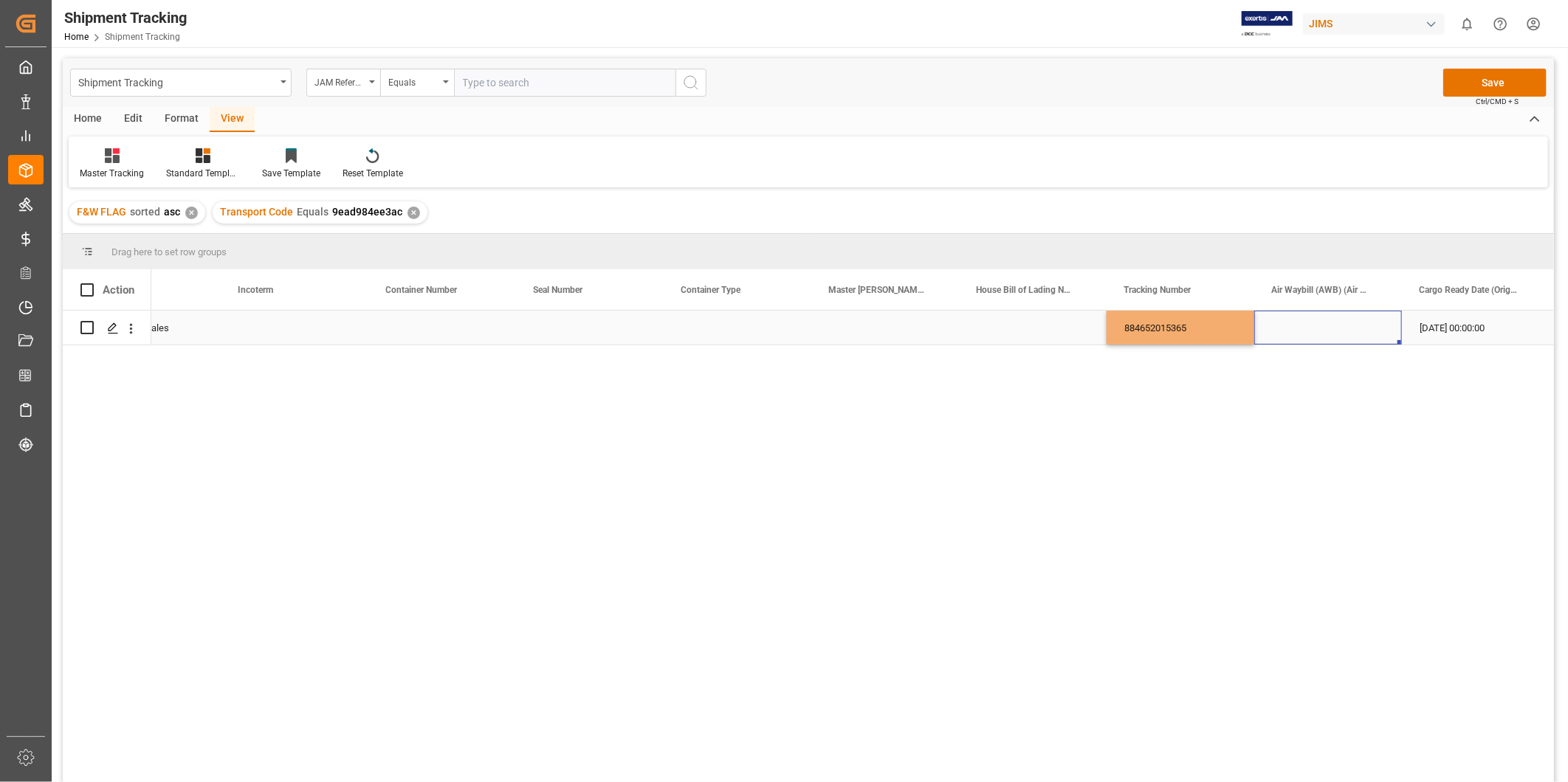
click at [1286, 321] on div "Press SPACE to select this row." at bounding box center [1328, 328] width 147 height 34
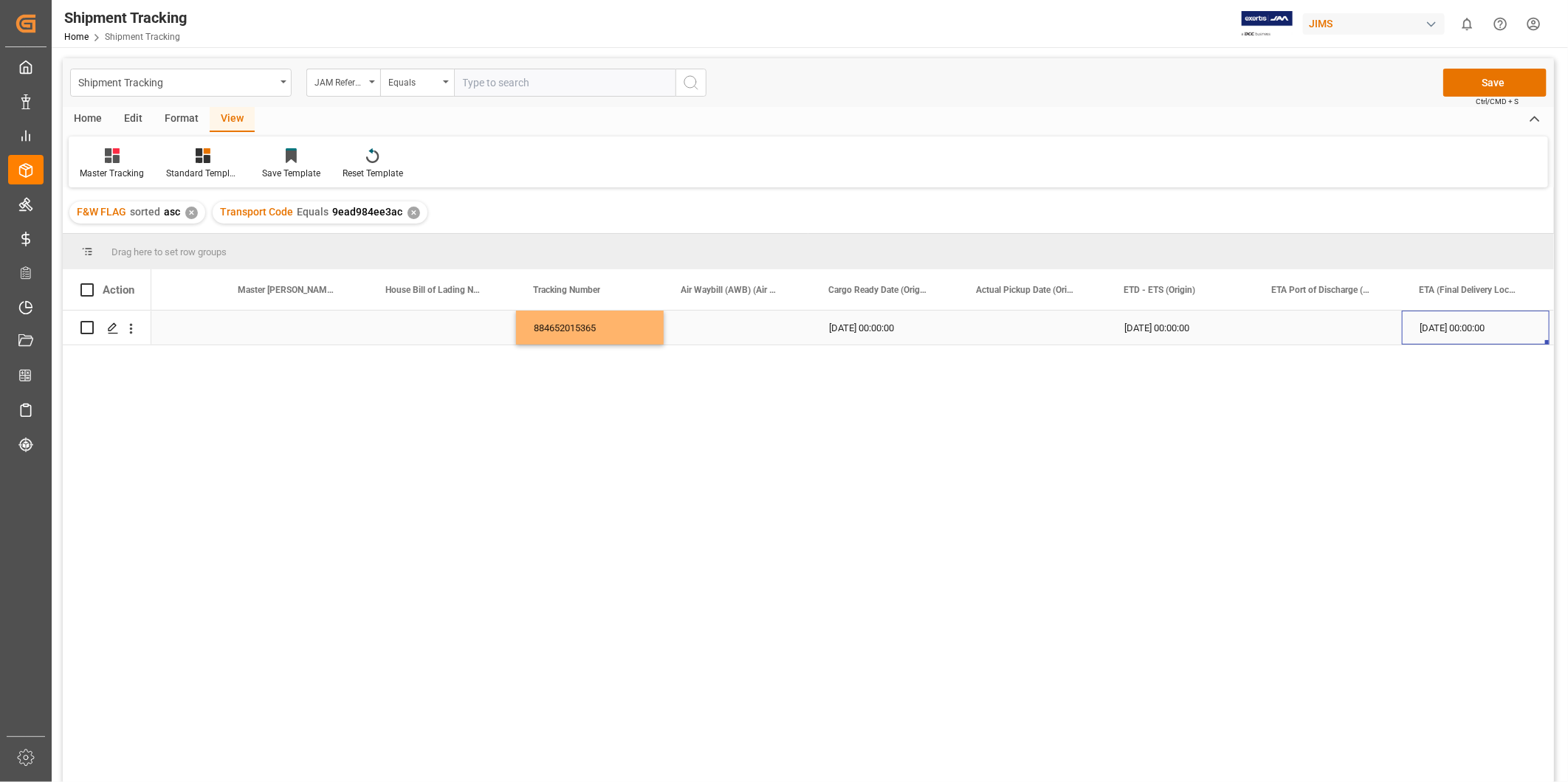
scroll to position [0, 1555]
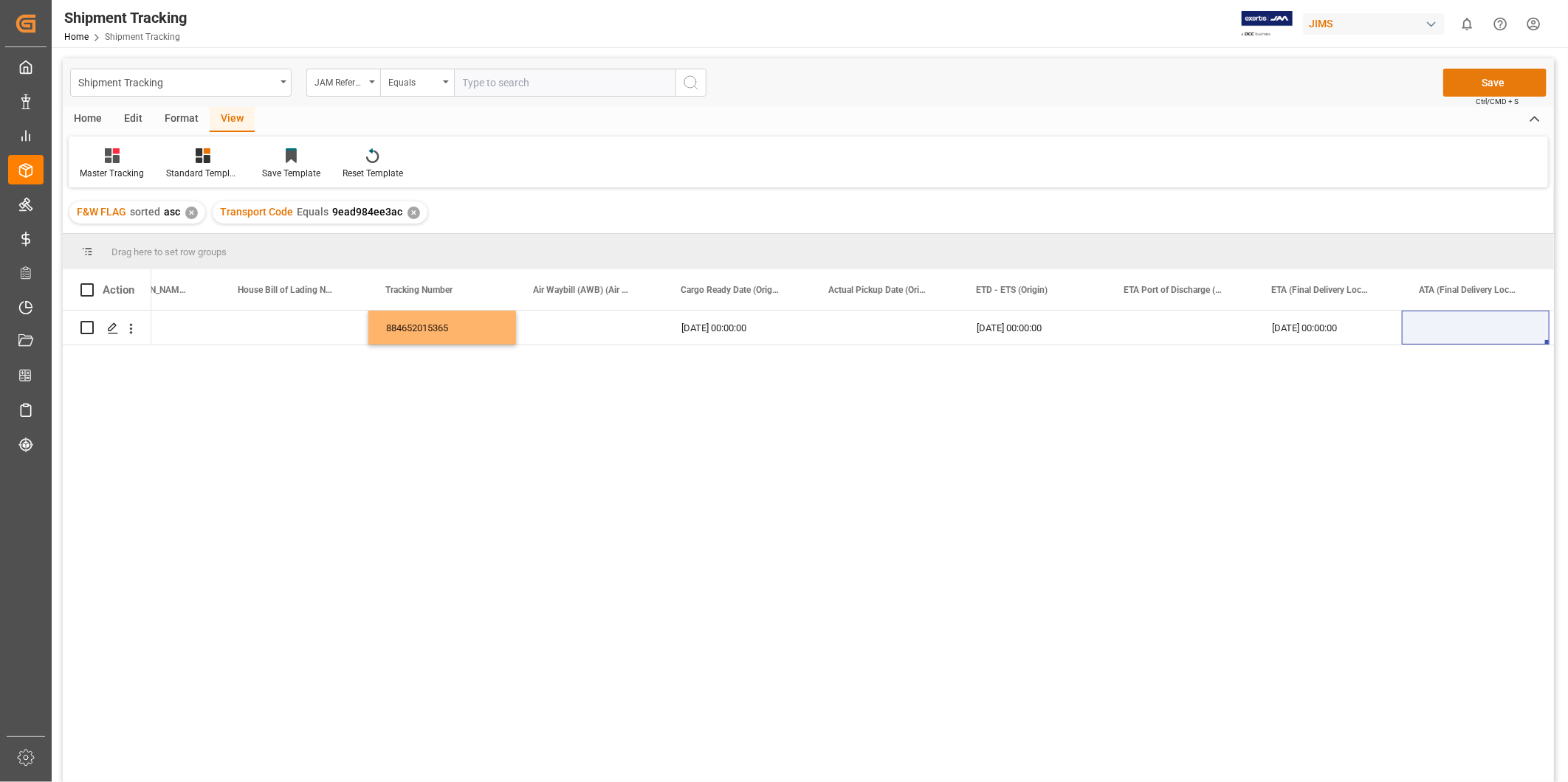
click at [1504, 77] on button "Save" at bounding box center [1495, 83] width 103 height 28
click at [426, 333] on div "884652015365" at bounding box center [441, 328] width 147 height 34
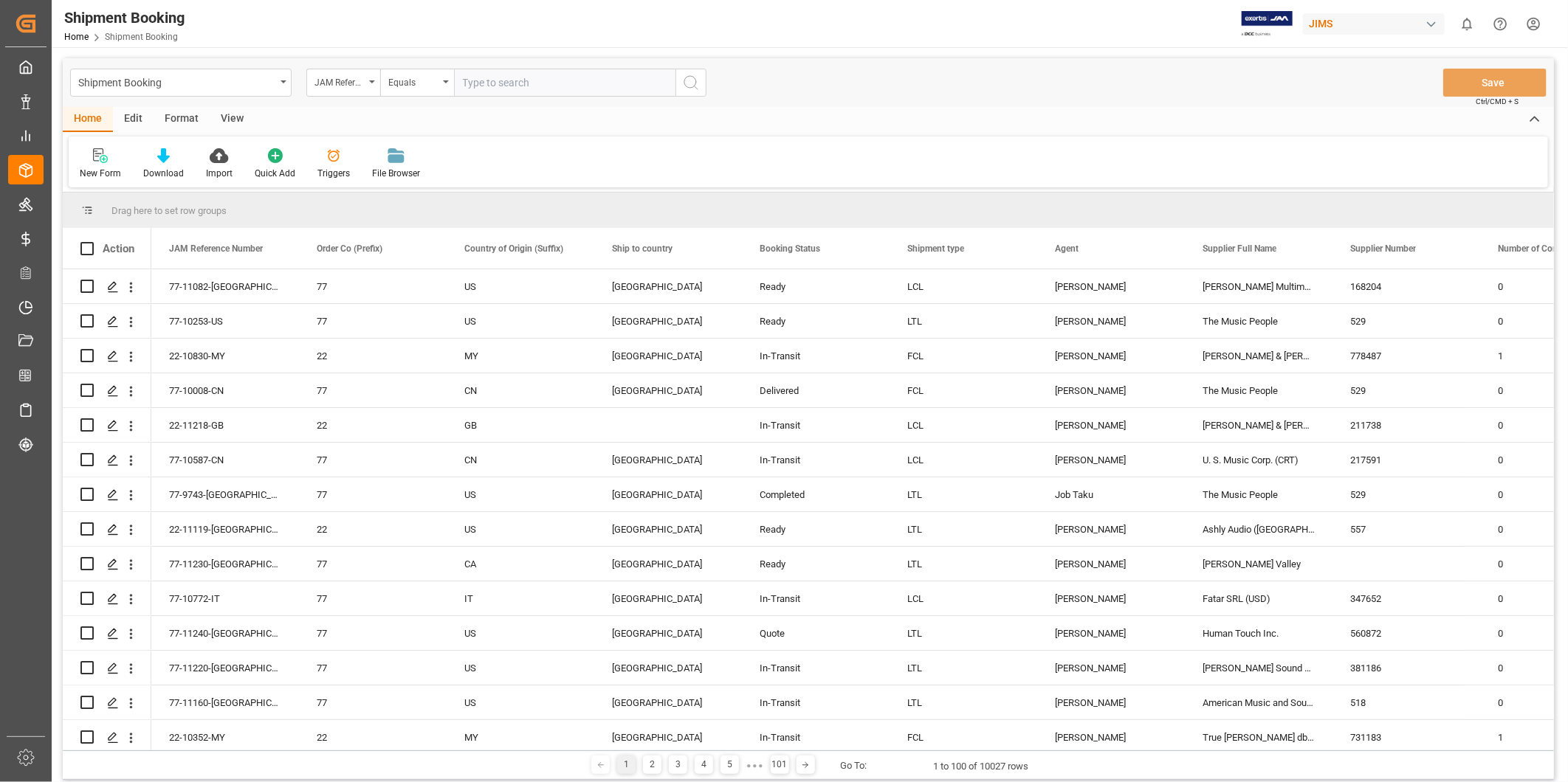
click at [491, 82] on input "text" at bounding box center [564, 83] width 221 height 28
click at [499, 86] on input "text" at bounding box center [564, 83] width 221 height 28
type input "22-11018-[GEOGRAPHIC_DATA]"
click at [678, 91] on button "search button" at bounding box center [691, 83] width 31 height 28
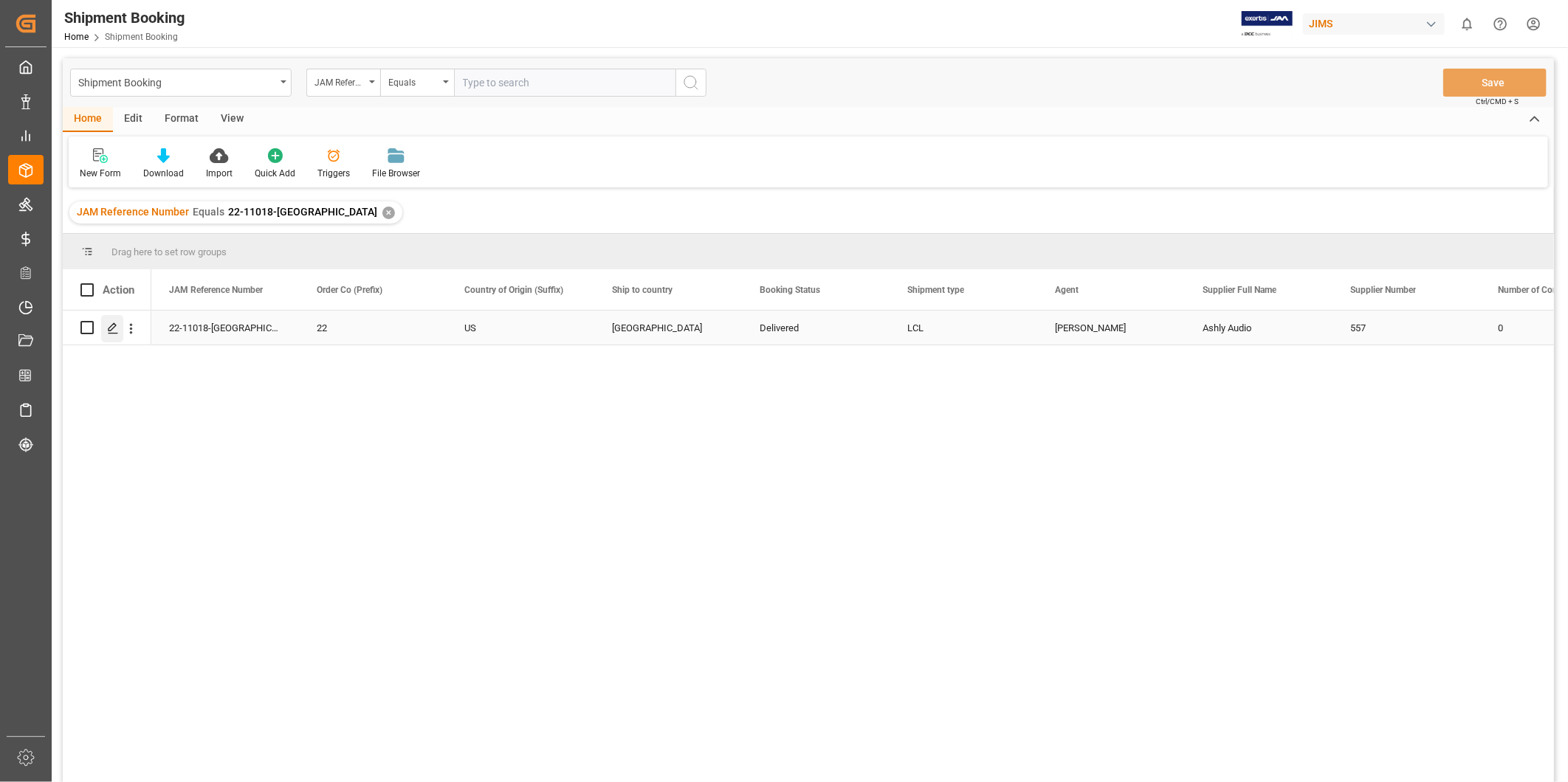
click at [113, 326] on icon "Press SPACE to select this row." at bounding box center [113, 328] width 12 height 12
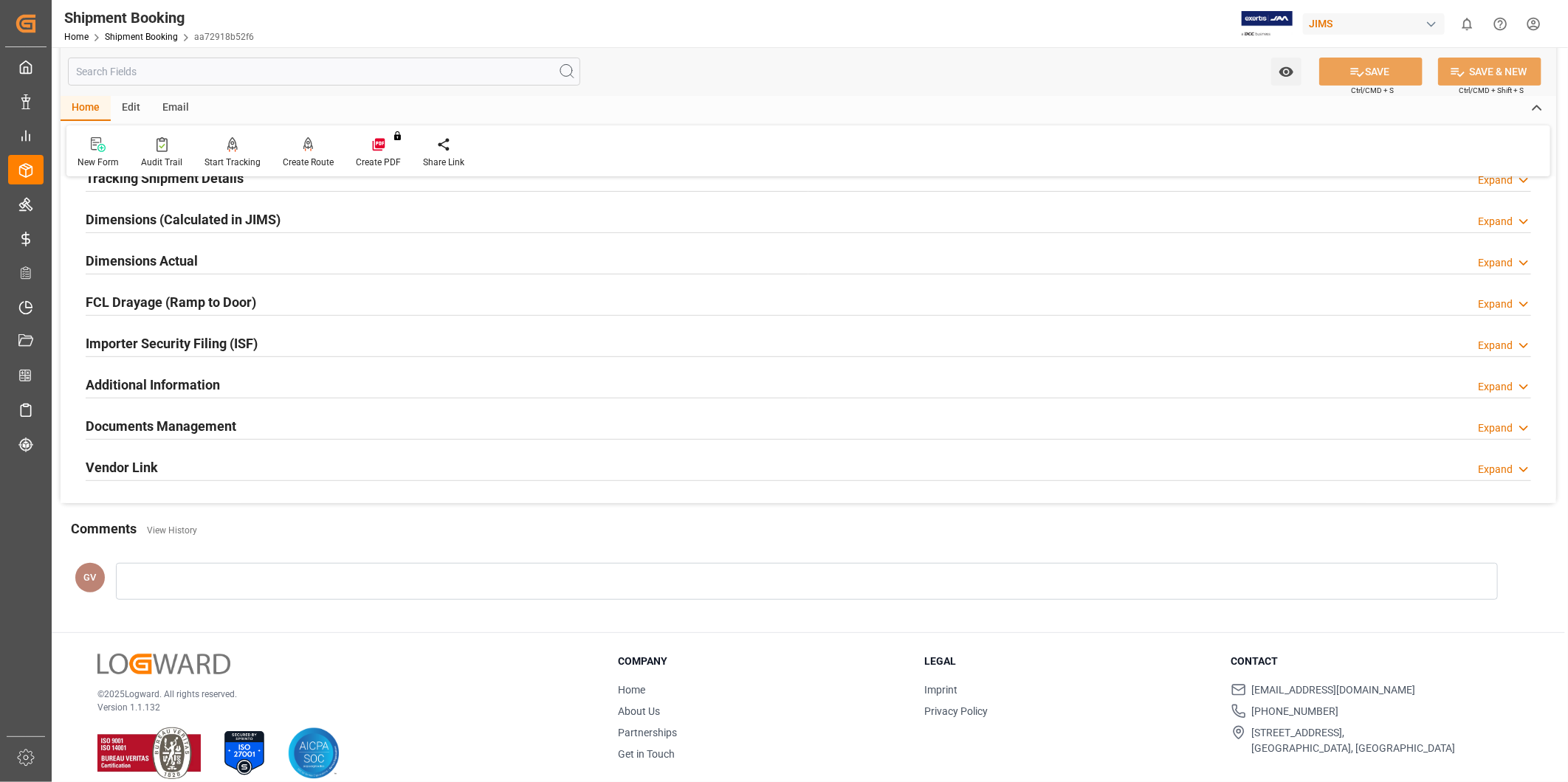
scroll to position [327, 0]
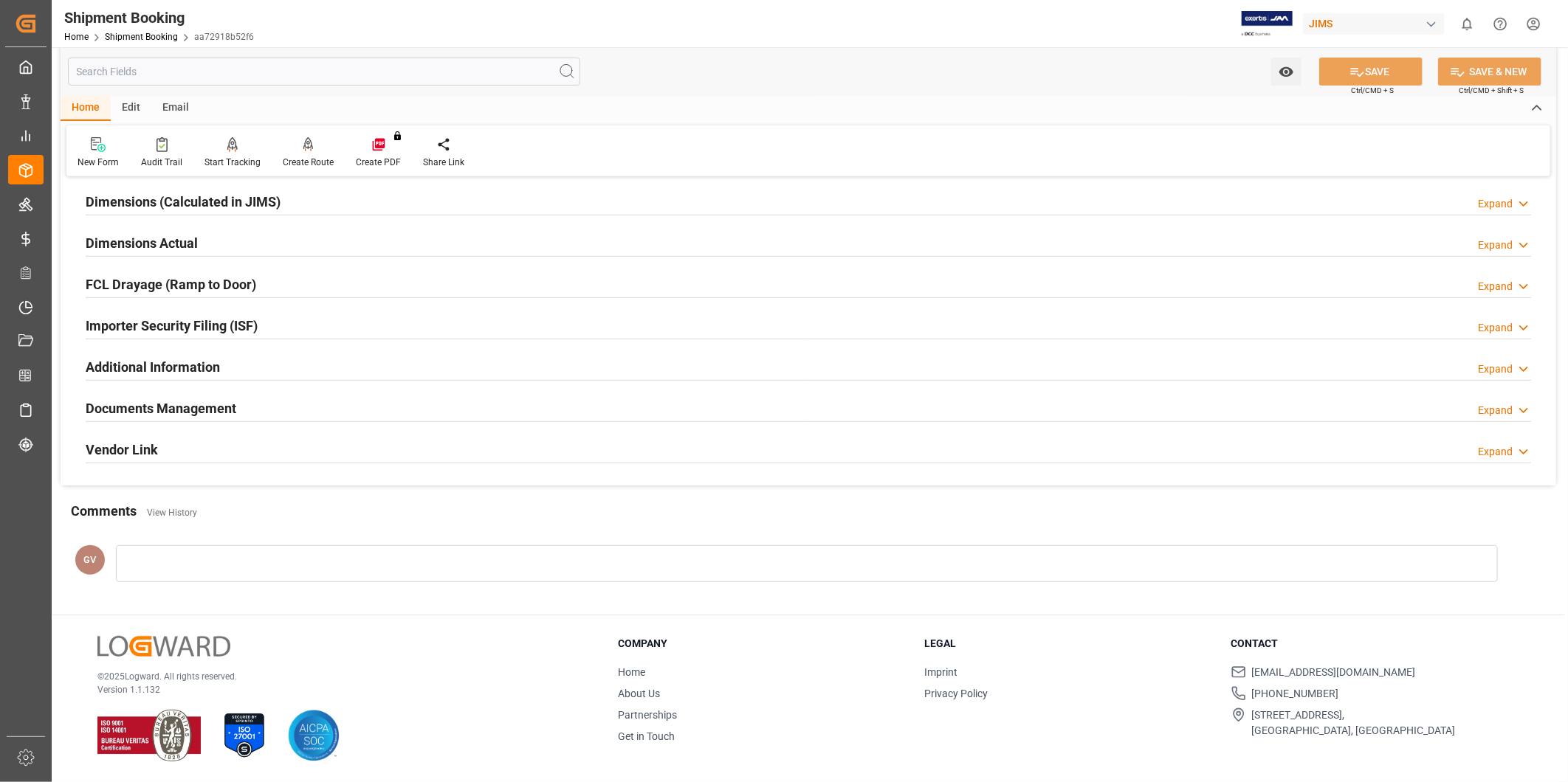
click at [221, 412] on h2 "Documents Management" at bounding box center [161, 409] width 150 height 20
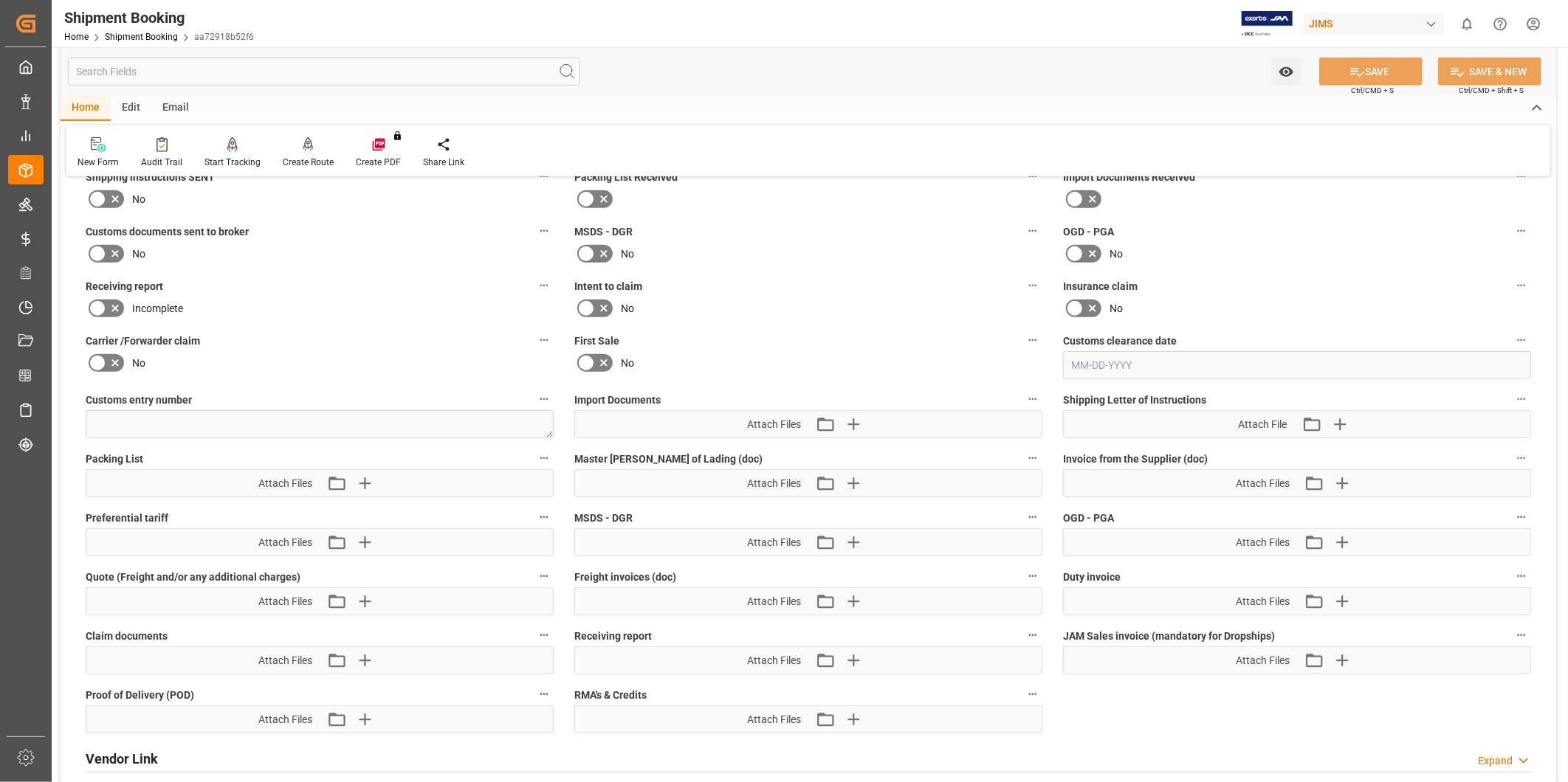
scroll to position [736, 0]
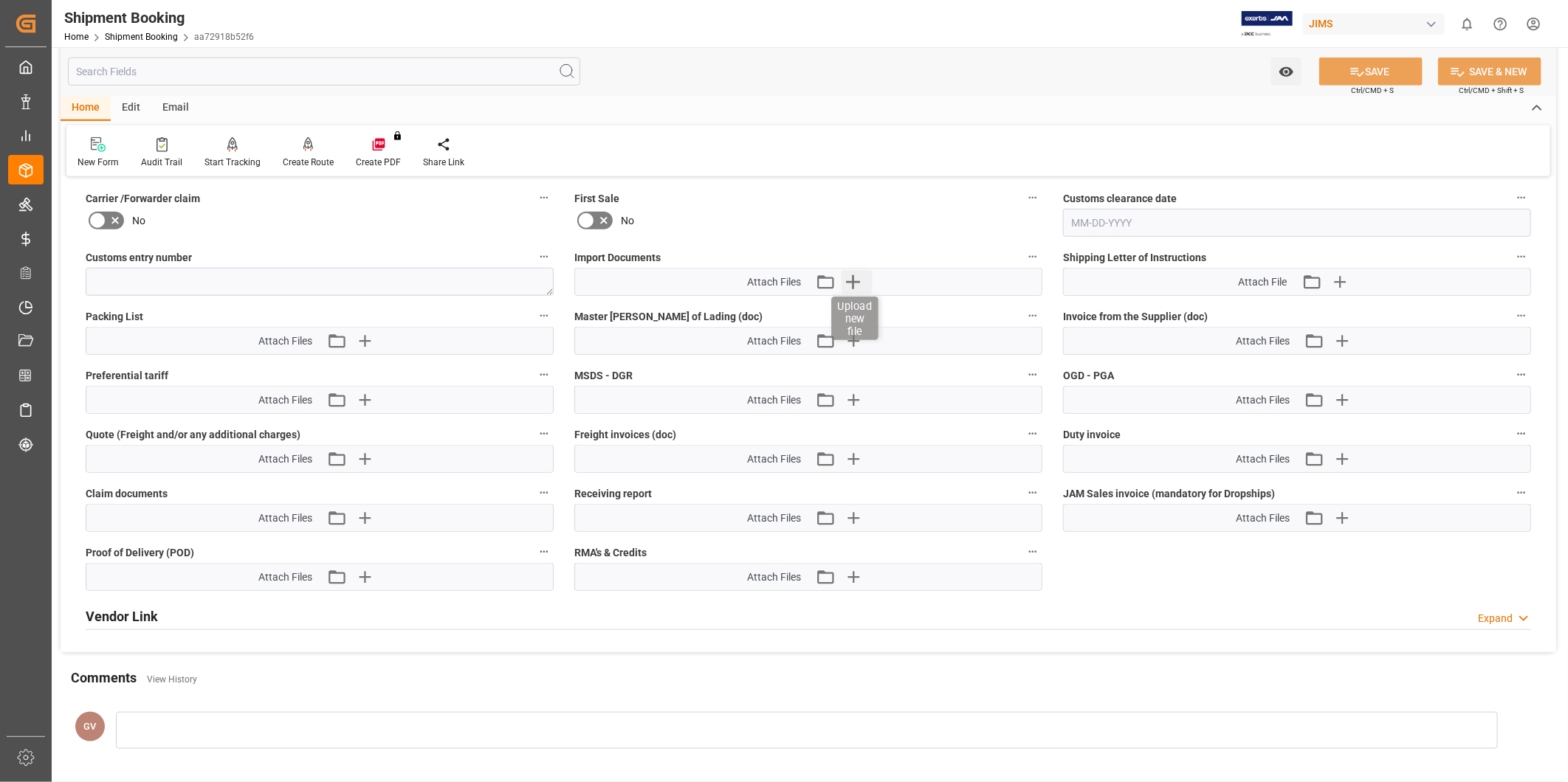
click at [846, 278] on icon "button" at bounding box center [853, 282] width 14 height 14
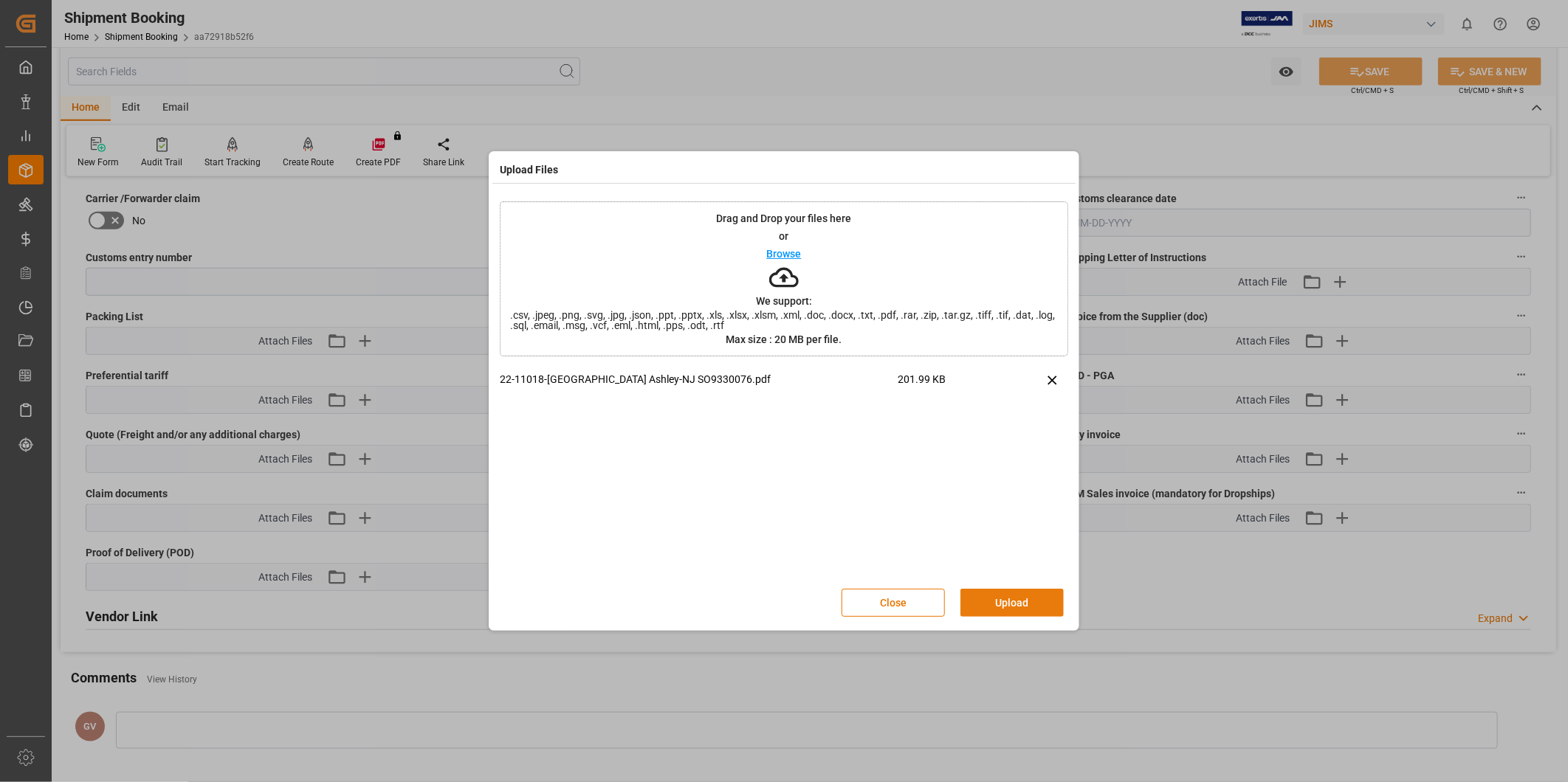
click at [1005, 606] on button "Upload" at bounding box center [1012, 603] width 103 height 28
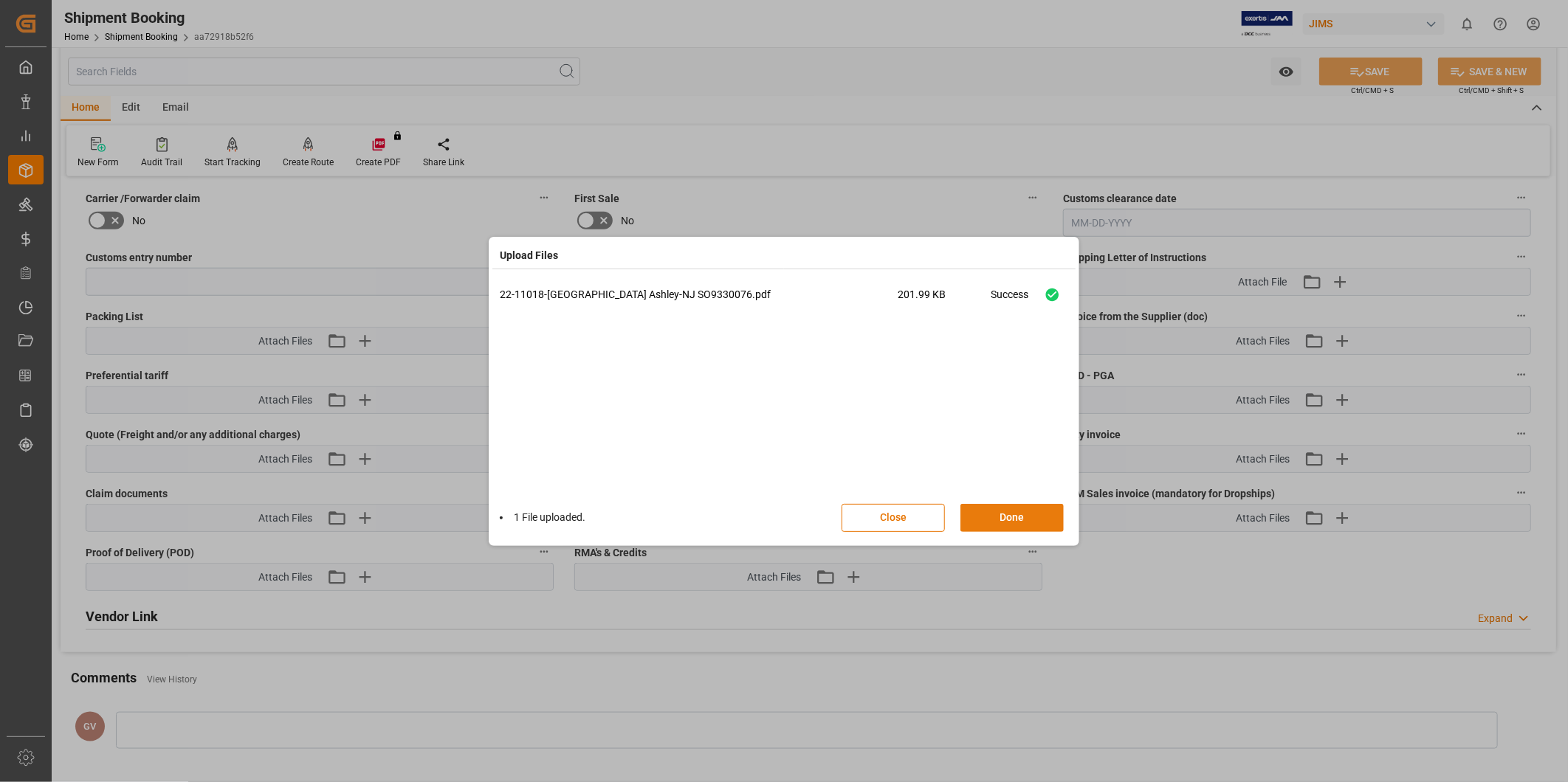
click at [1017, 519] on button "Done" at bounding box center [1012, 517] width 103 height 28
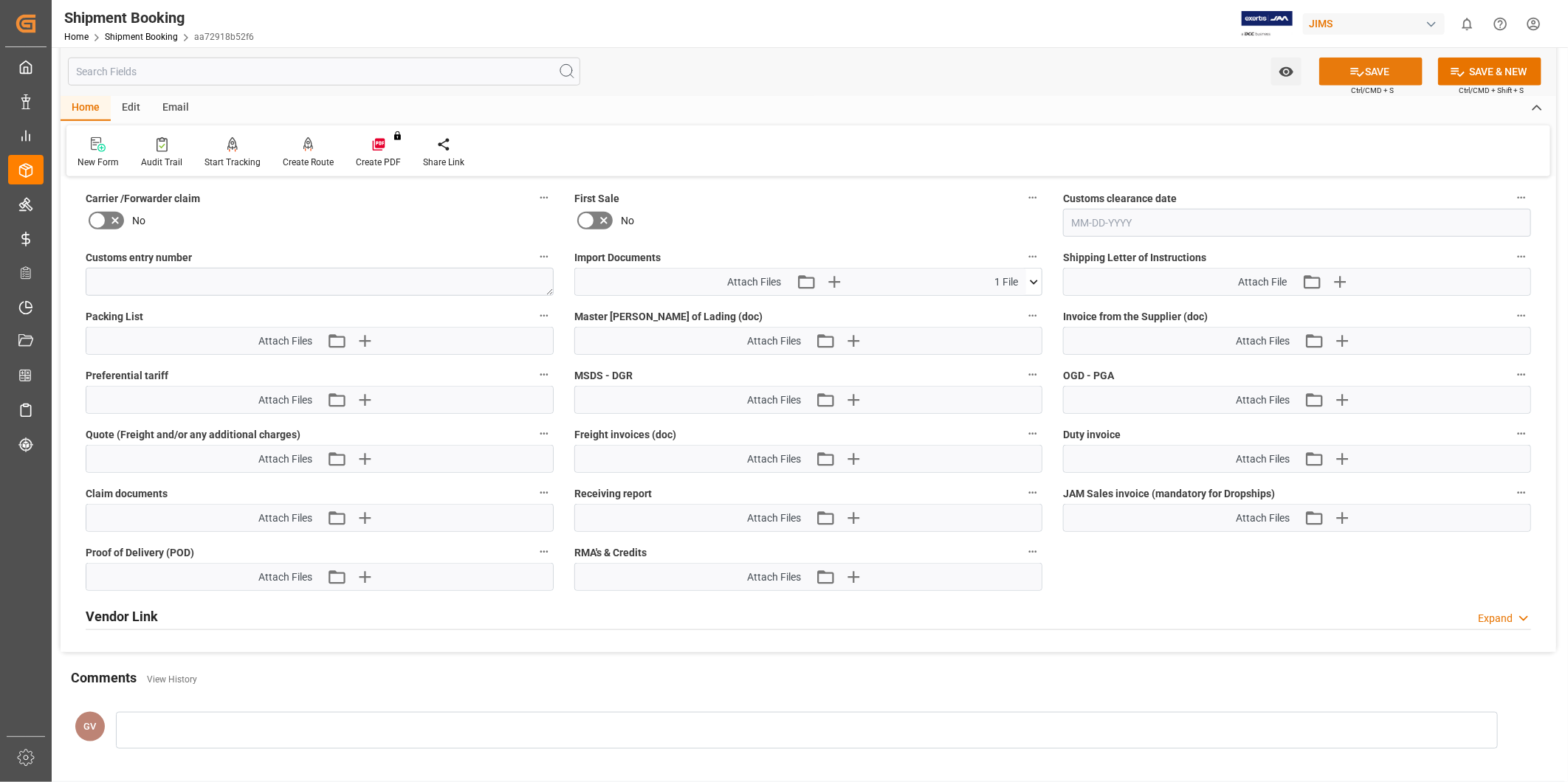
click at [1359, 71] on icon at bounding box center [1357, 72] width 15 height 15
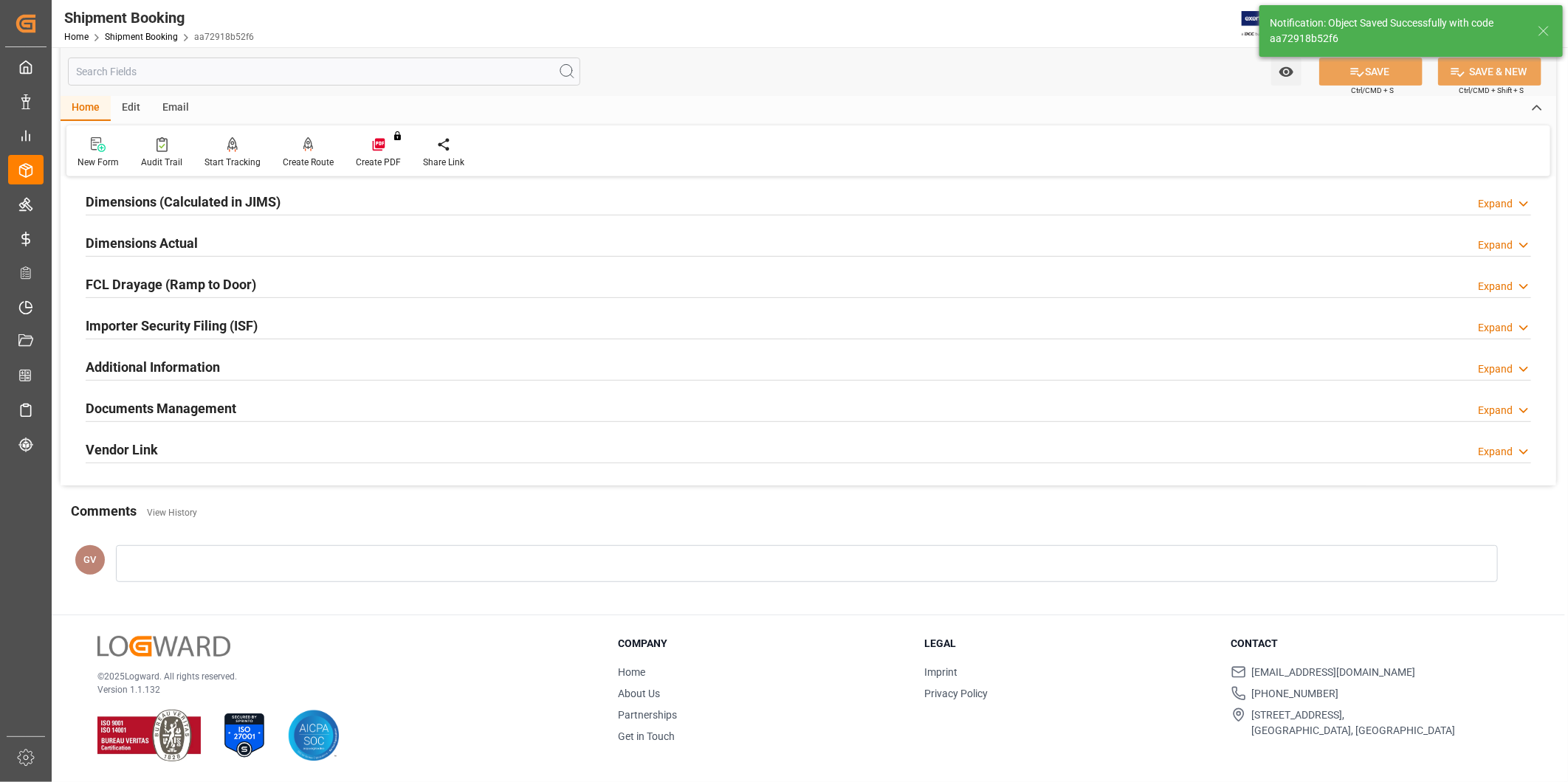
scroll to position [163, 0]
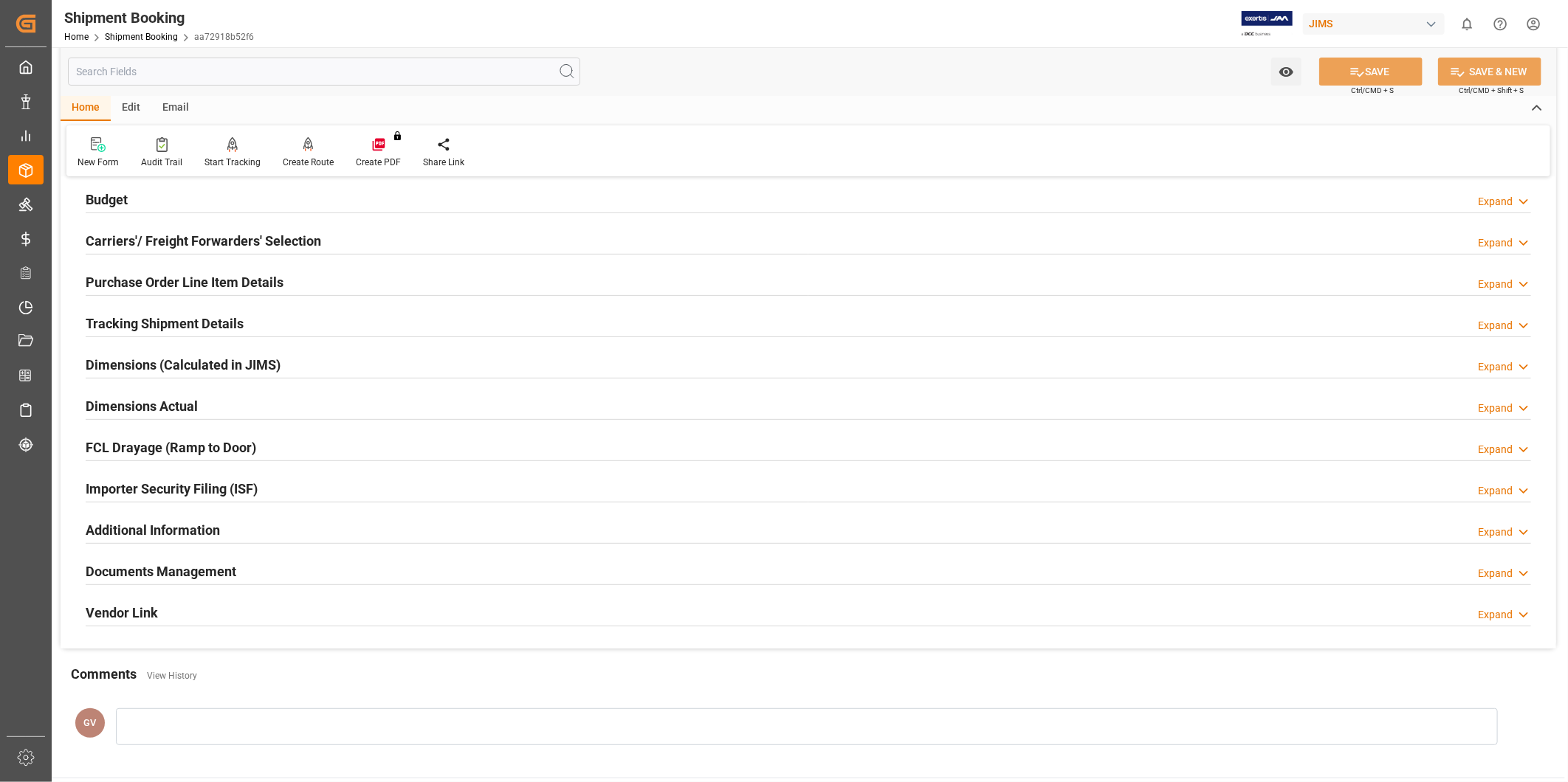
click at [139, 315] on h2 "Tracking Shipment Details" at bounding box center [164, 324] width 158 height 20
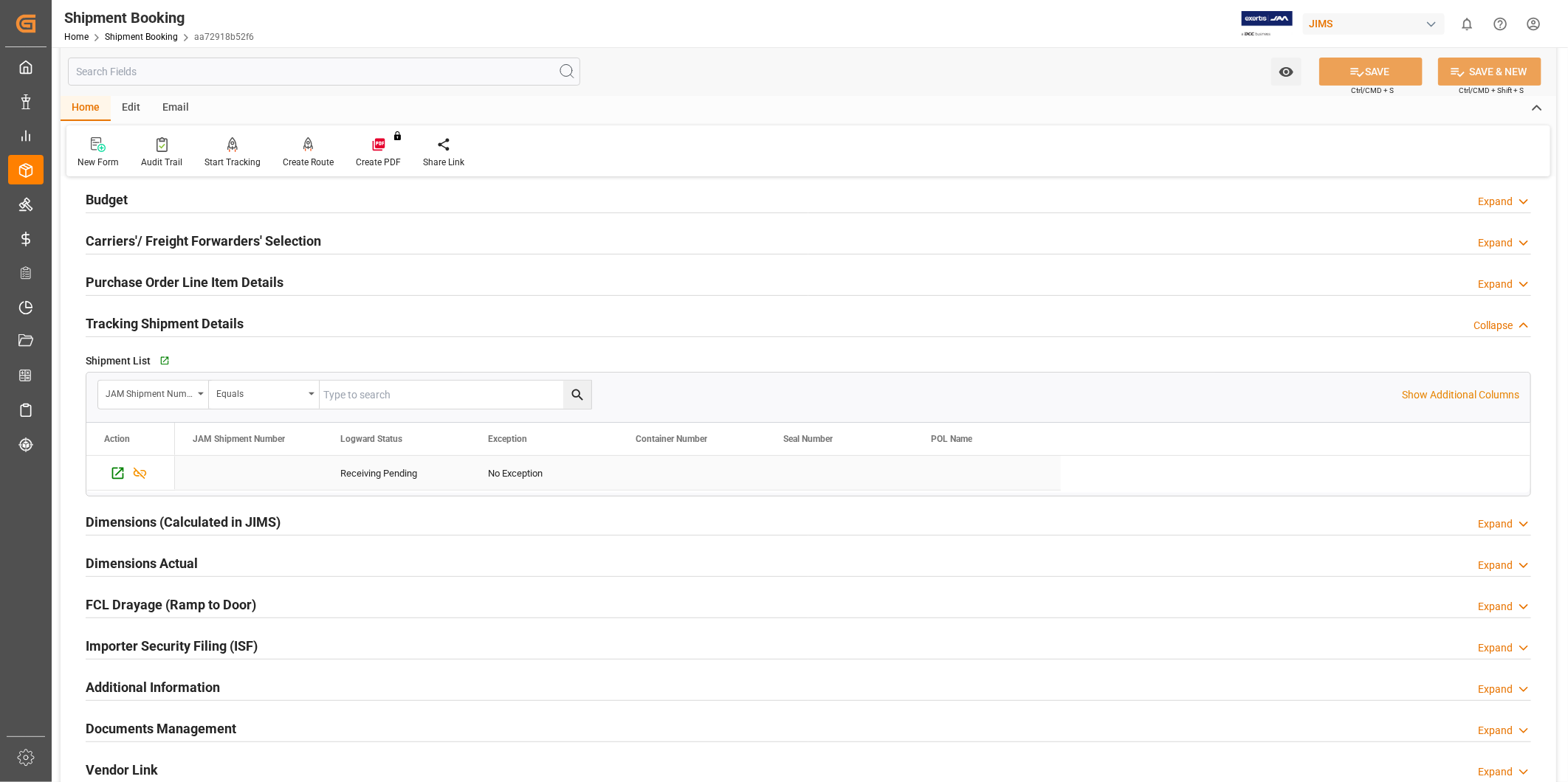
scroll to position [320, 0]
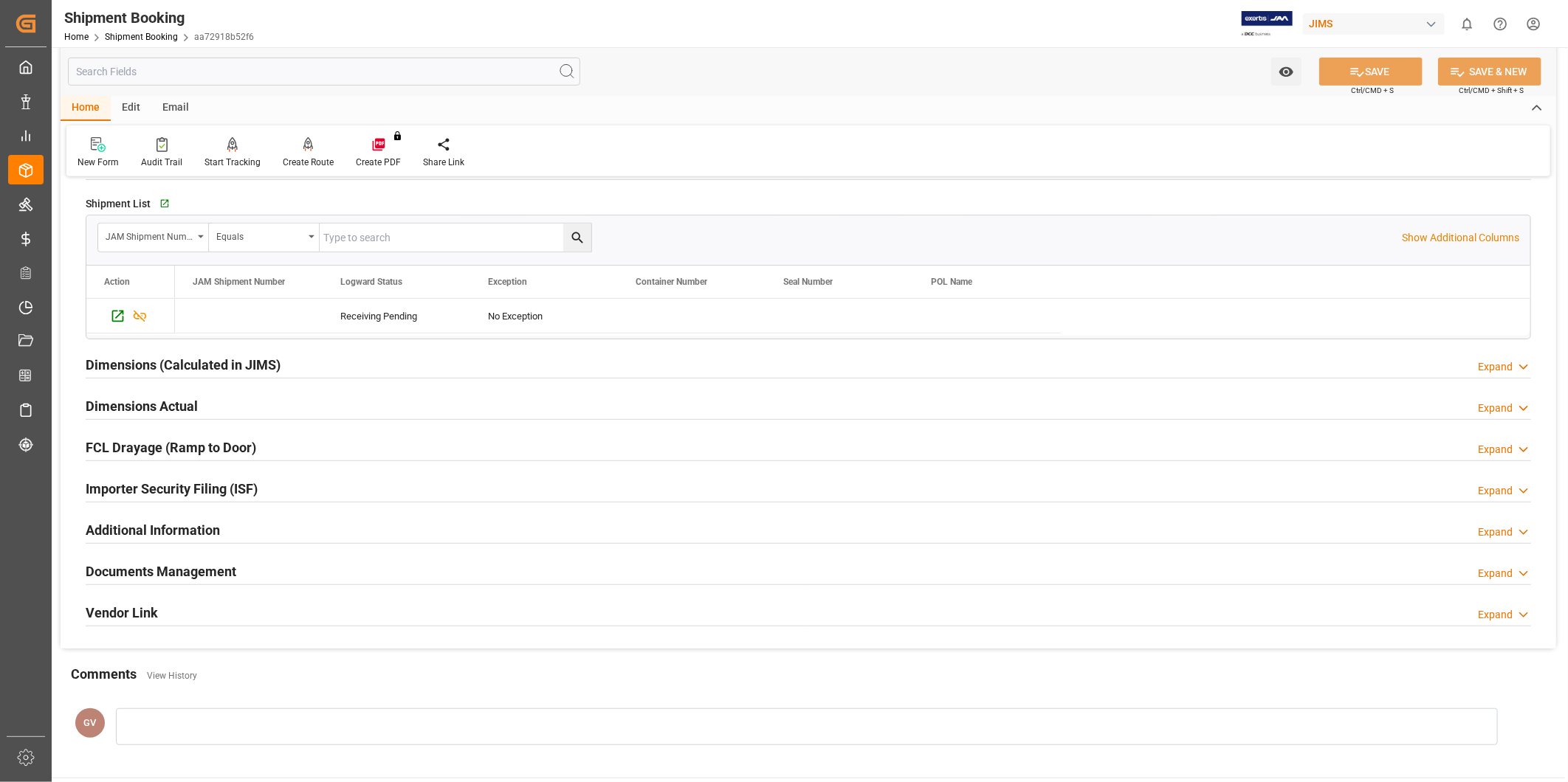
click at [156, 202] on div "Go to Shipment Tracking Grid" at bounding box center [316, 204] width 321 height 22
click at [168, 200] on div "Go to Shipment Tracking Grid" at bounding box center [171, 204] width 26 height 12
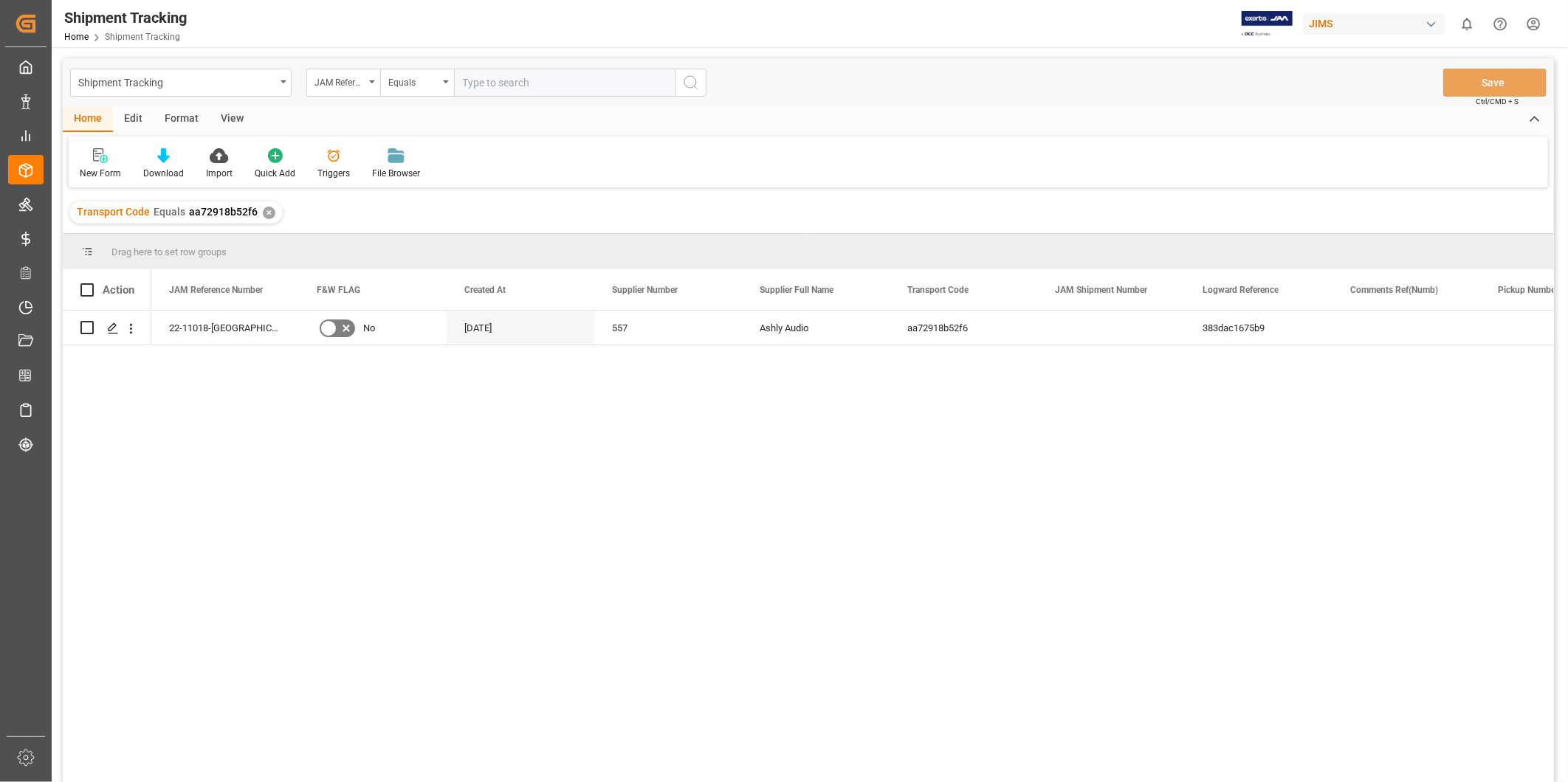
click at [224, 120] on div "View" at bounding box center [232, 120] width 45 height 25
click at [91, 167] on div "Default" at bounding box center [93, 173] width 29 height 13
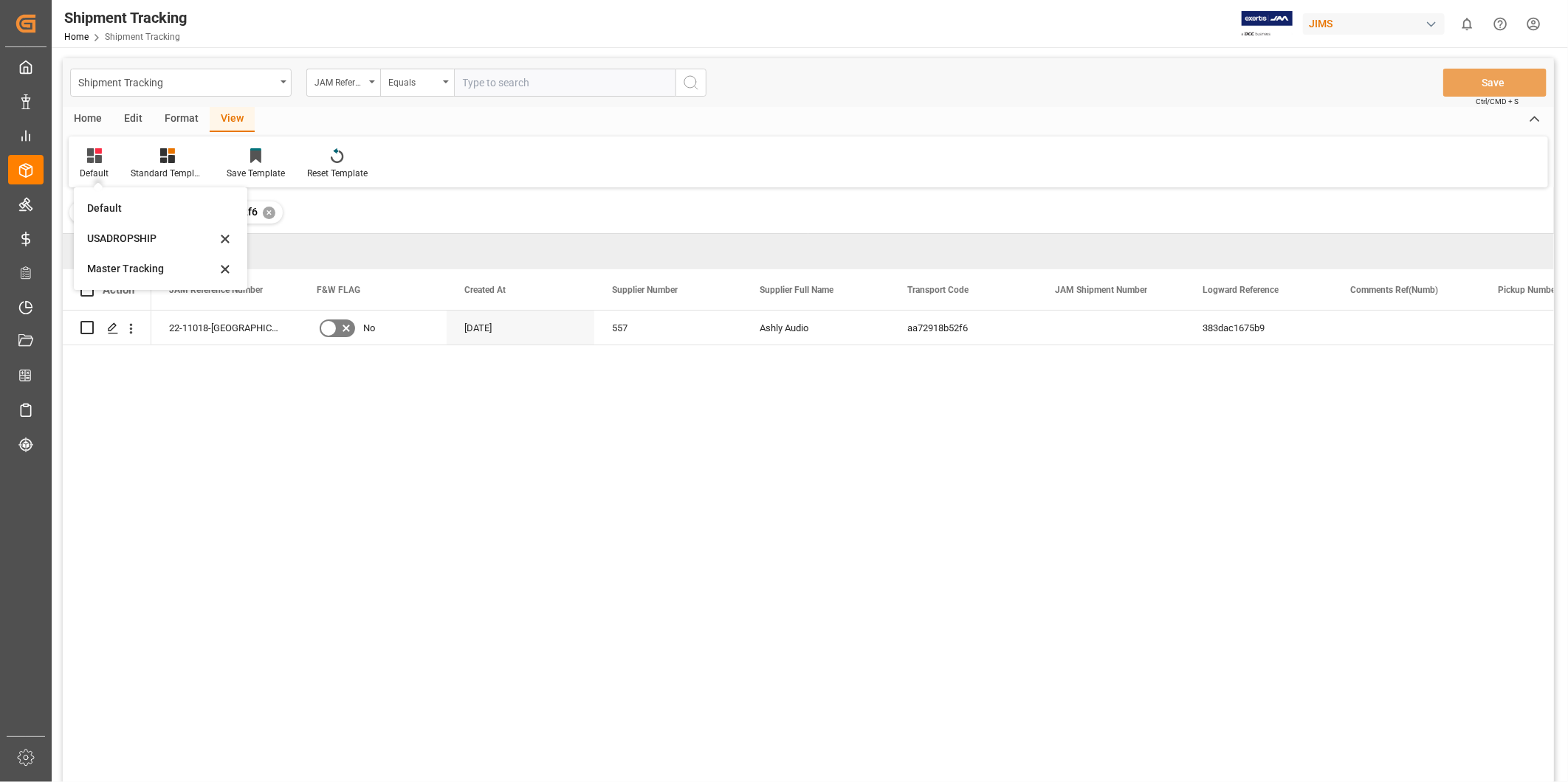
click at [119, 244] on div "USADROPSHIP" at bounding box center [151, 238] width 129 height 15
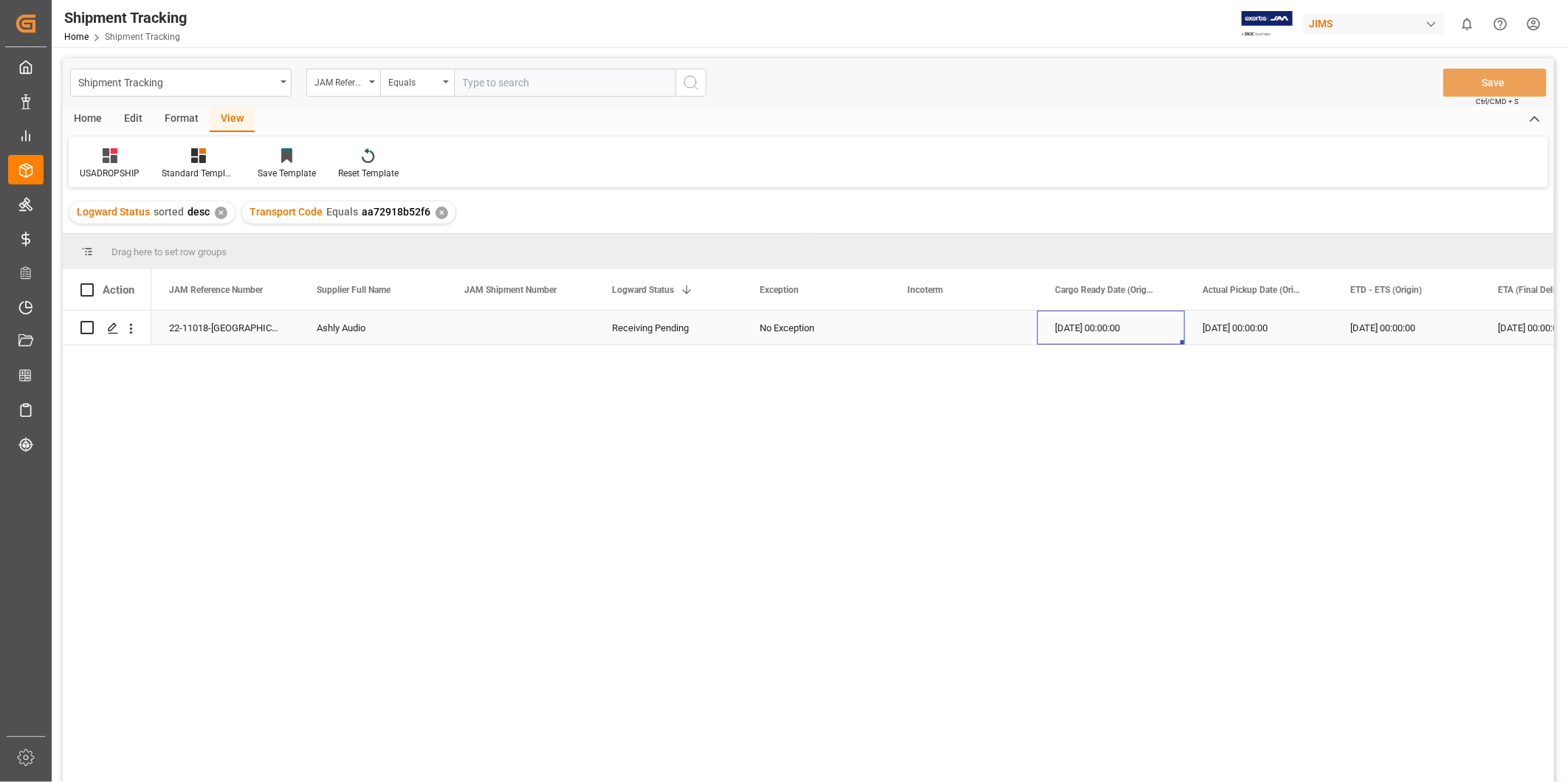
click at [1100, 336] on div "[DATE] 00:00:00" at bounding box center [1110, 328] width 147 height 34
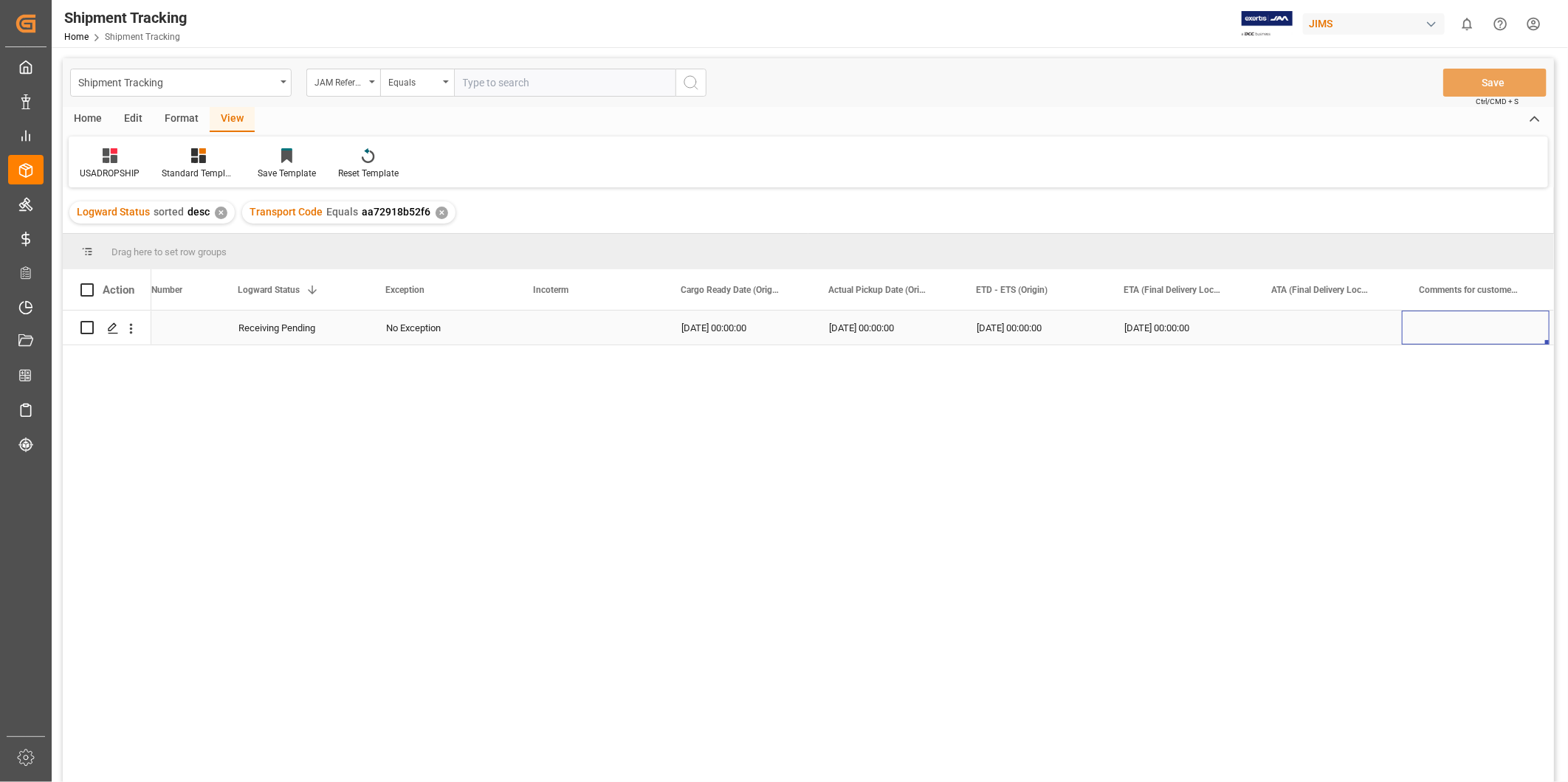
scroll to position [0, 373]
click at [1337, 322] on div "Press SPACE to select this row." at bounding box center [1328, 328] width 147 height 34
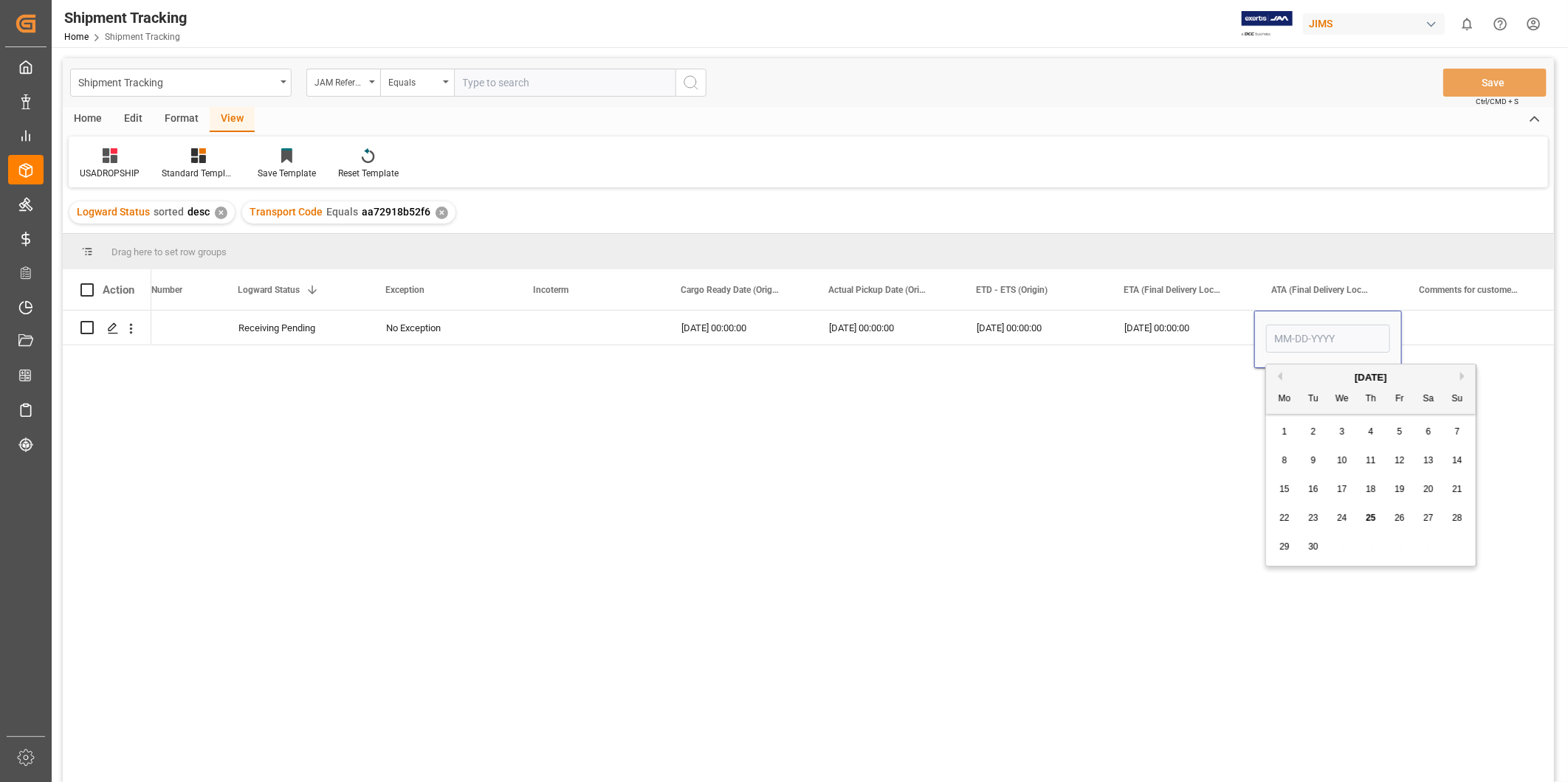
click at [1403, 495] on div "19" at bounding box center [1401, 490] width 19 height 18
type input "09-19-2025"
click at [1445, 325] on div "Press SPACE to select this row." at bounding box center [1475, 328] width 147 height 34
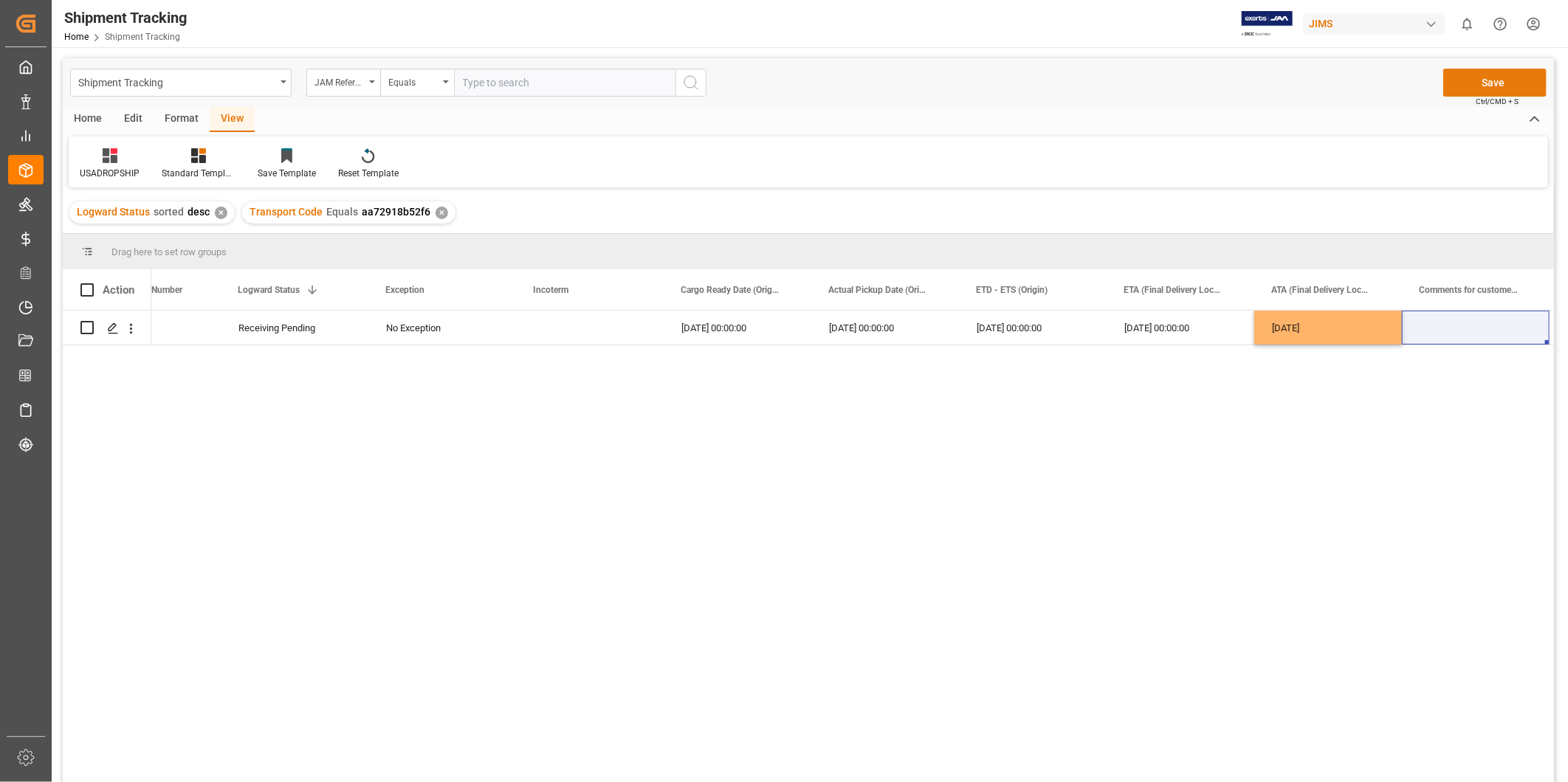
click at [1479, 79] on button "Save" at bounding box center [1495, 83] width 103 height 28
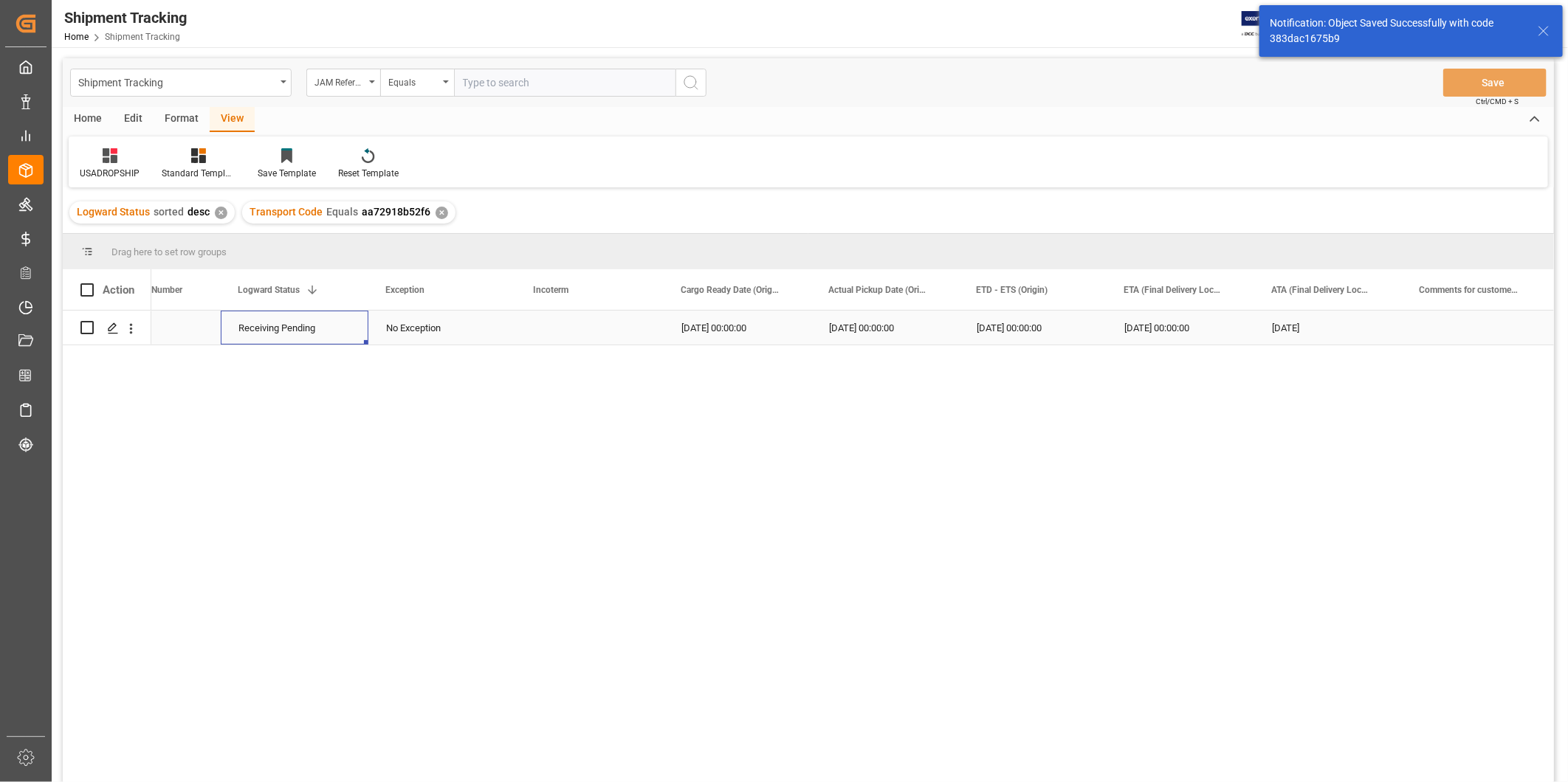
click at [316, 334] on div "Receiving Pending" at bounding box center [294, 329] width 112 height 34
click at [345, 333] on icon "open menu" at bounding box center [341, 337] width 18 height 18
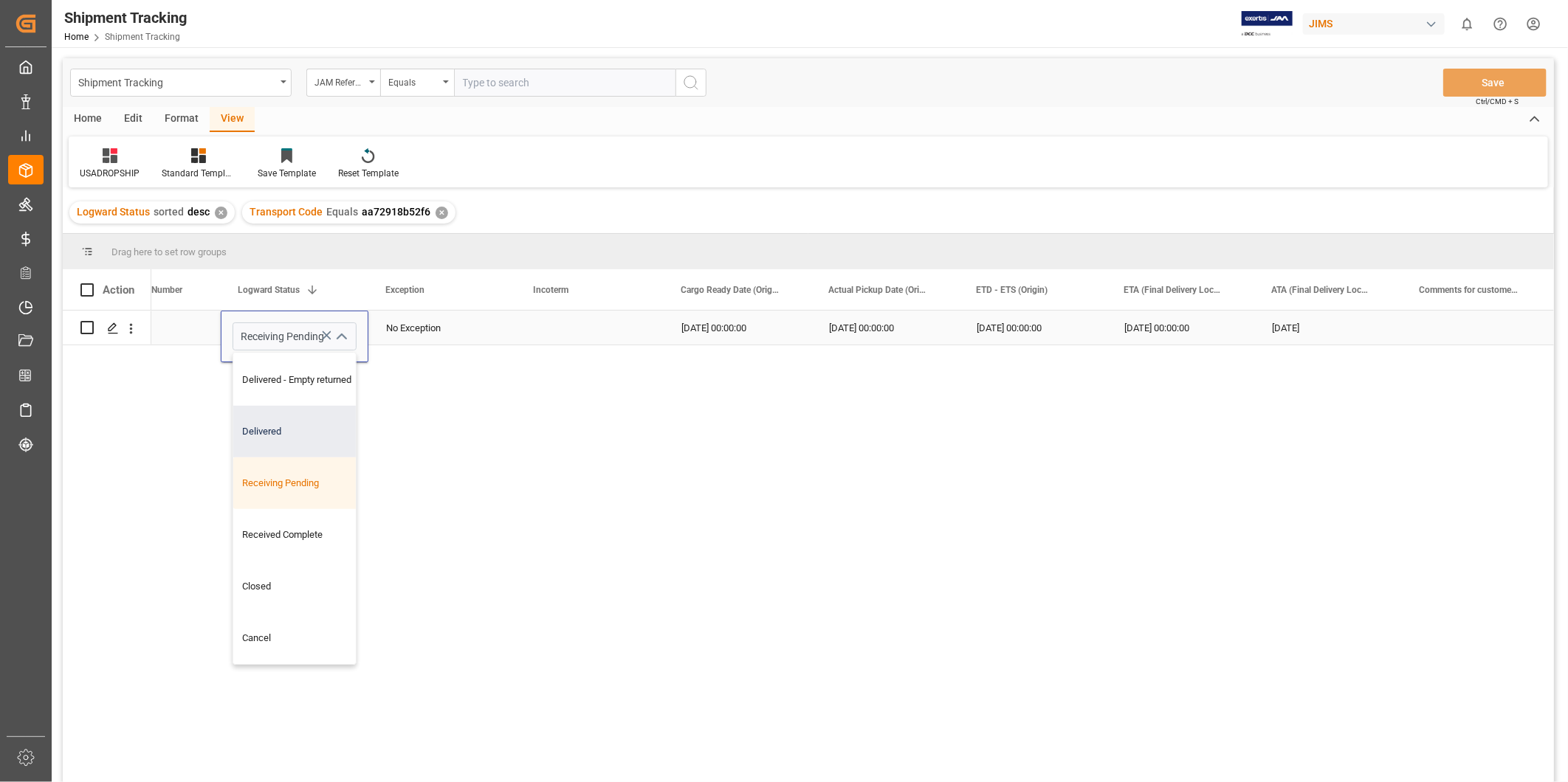
click at [313, 416] on div "Delivered" at bounding box center [307, 431] width 148 height 52
type input "Delivered"
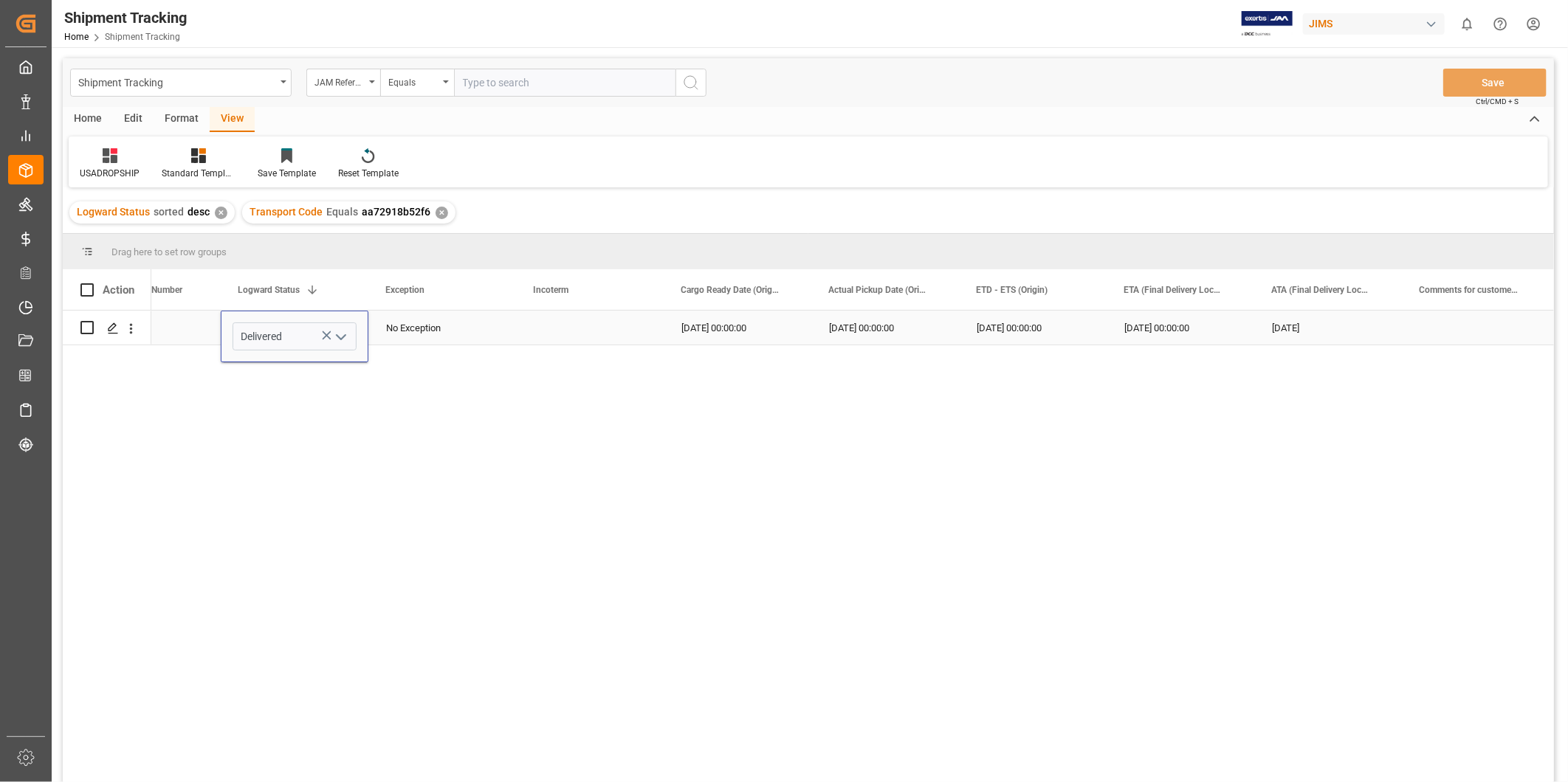
click at [615, 322] on div "Press SPACE to select this row." at bounding box center [590, 328] width 147 height 34
click at [1506, 79] on button "Save" at bounding box center [1495, 83] width 103 height 28
